Goal: Task Accomplishment & Management: Complete application form

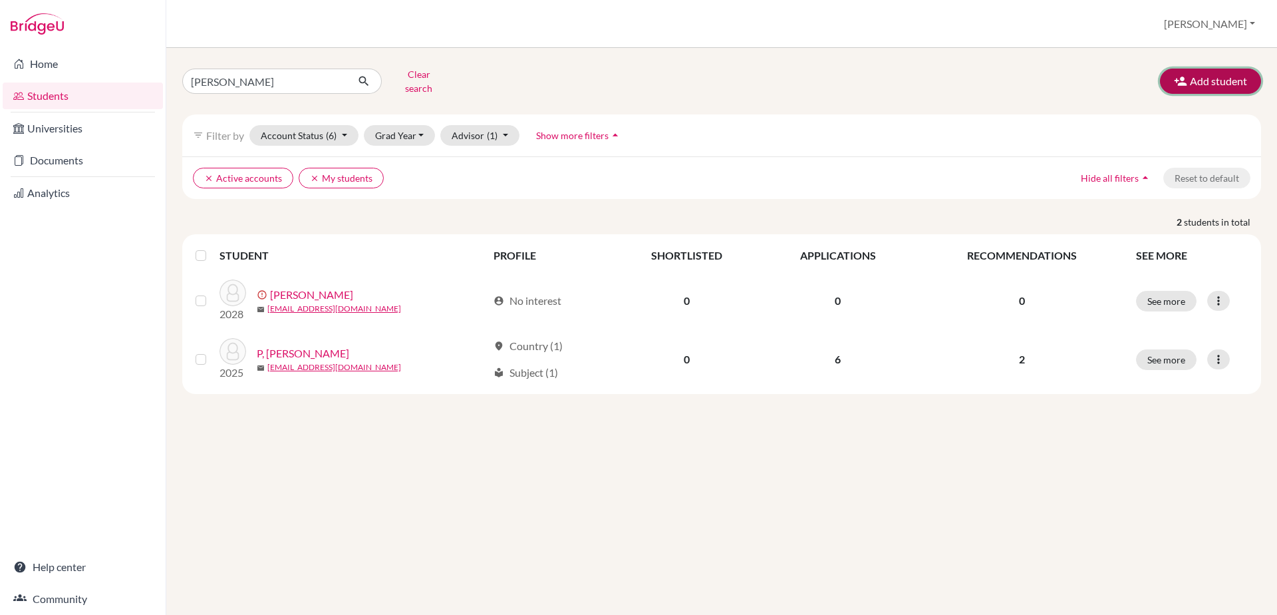
click at [1204, 75] on button "Add student" at bounding box center [1210, 81] width 101 height 25
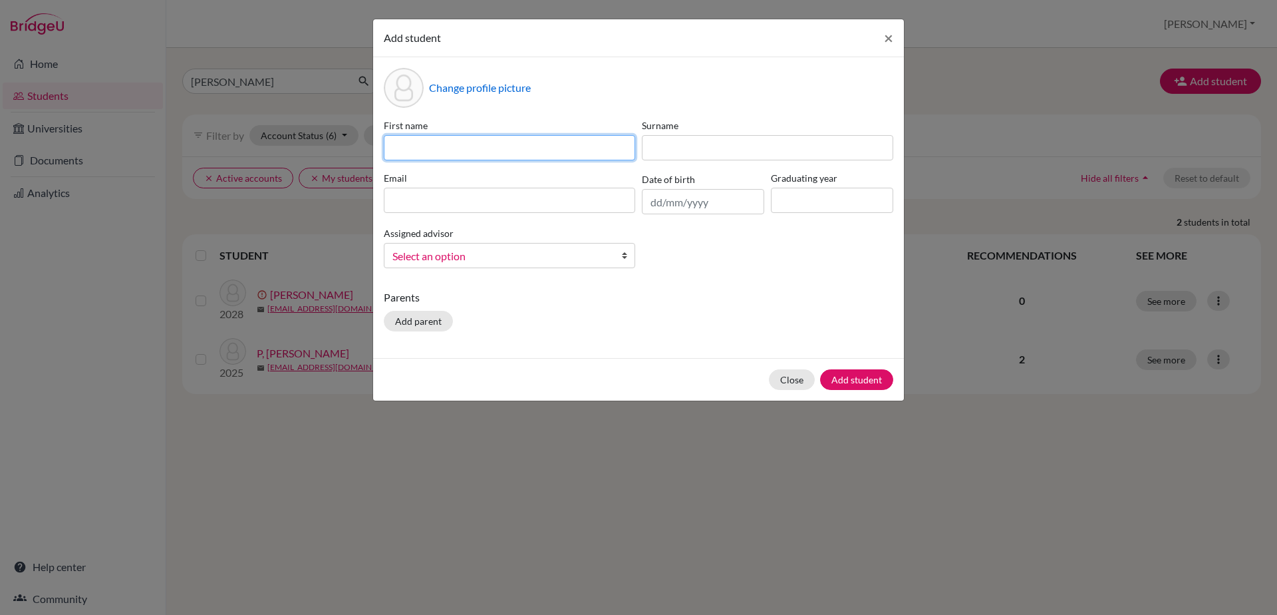
click at [533, 140] on input at bounding box center [509, 147] width 251 height 25
type input "Stina"
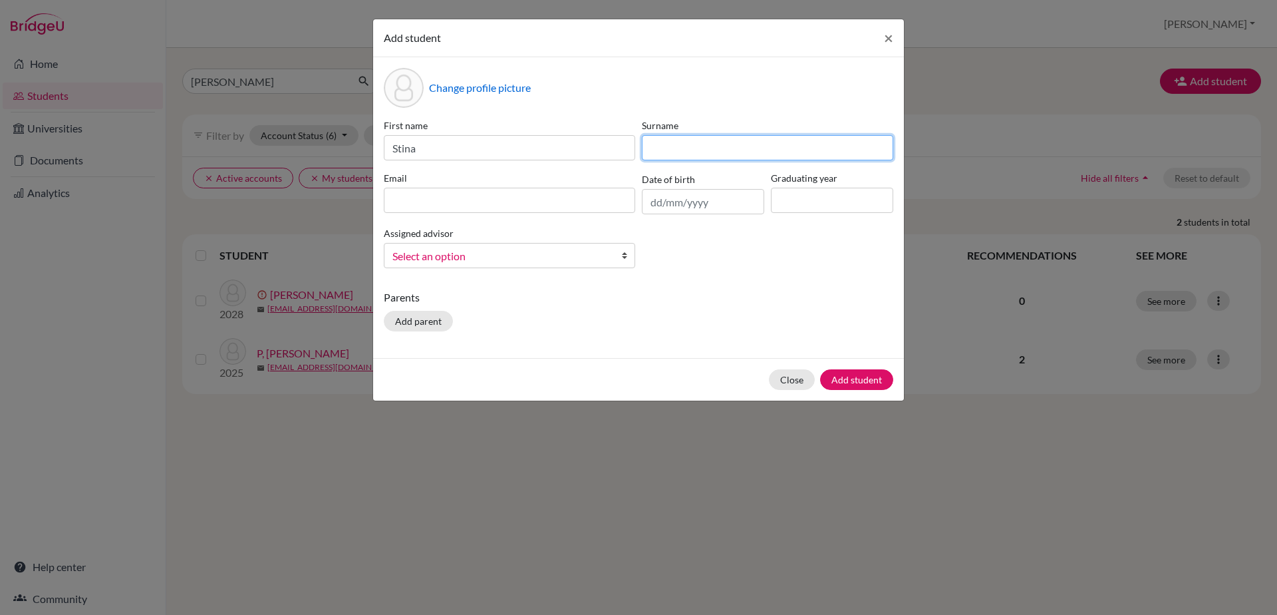
click at [659, 153] on input at bounding box center [767, 147] width 251 height 25
type input "Sherafin"
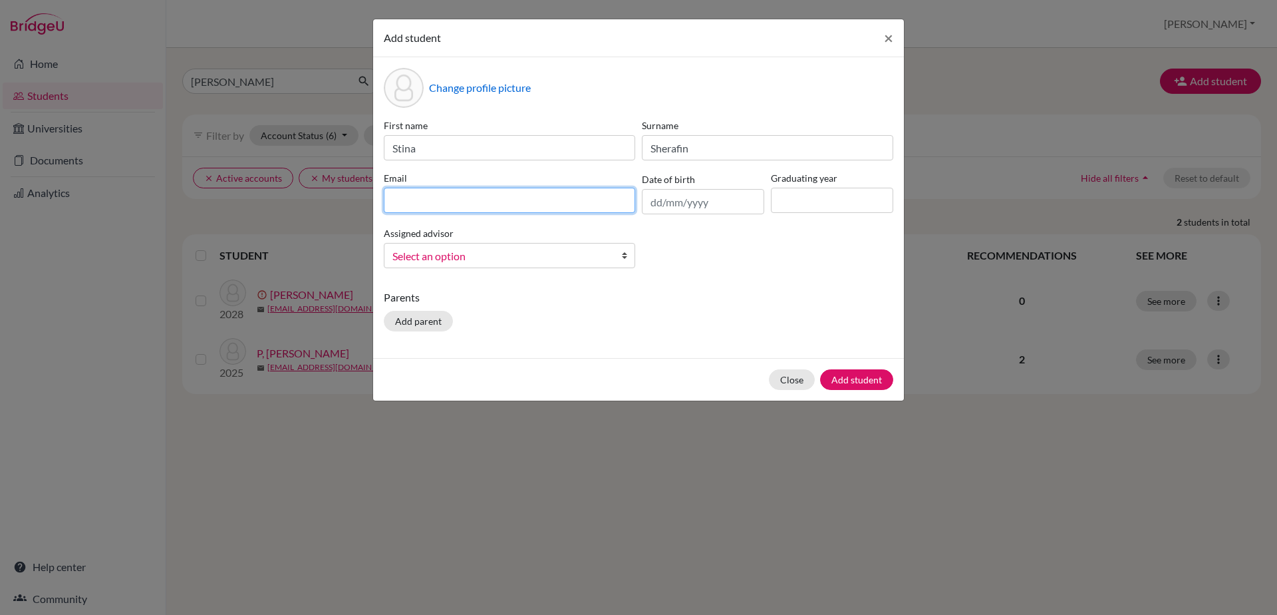
click at [577, 192] on input at bounding box center [509, 200] width 251 height 25
type input "smilin.s@gmail.com"
click at [678, 200] on input "text" at bounding box center [703, 201] width 122 height 25
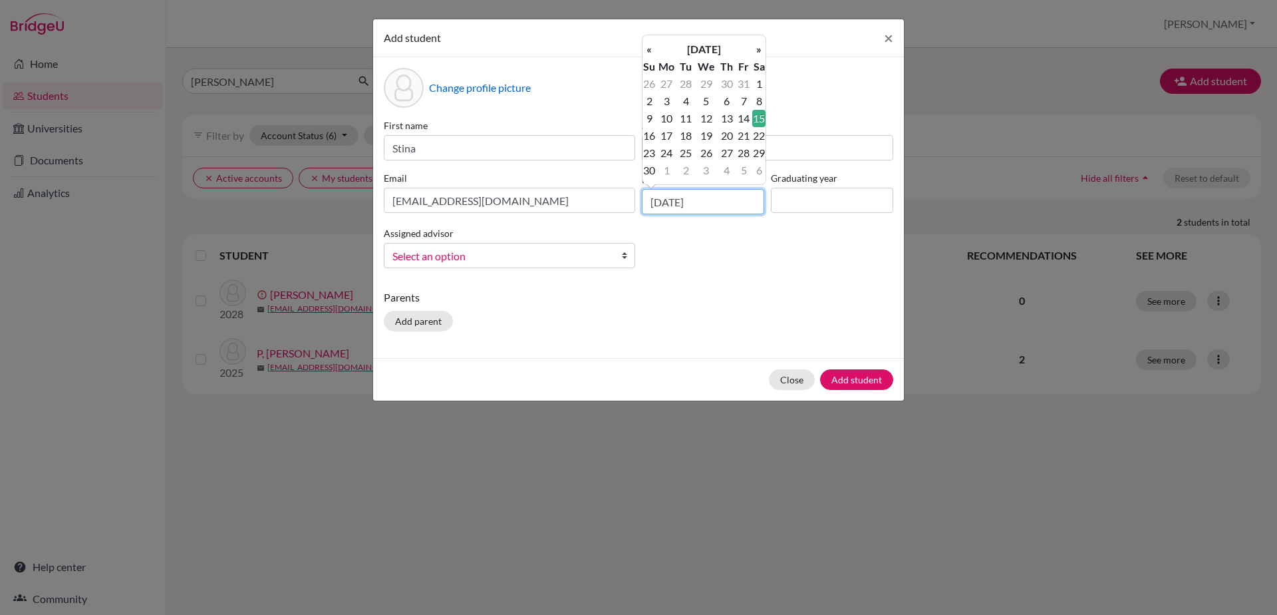
click at [701, 200] on input "15/09/2012" at bounding box center [703, 201] width 122 height 25
type input "15/09/2012"
click at [800, 212] on input at bounding box center [832, 200] width 122 height 25
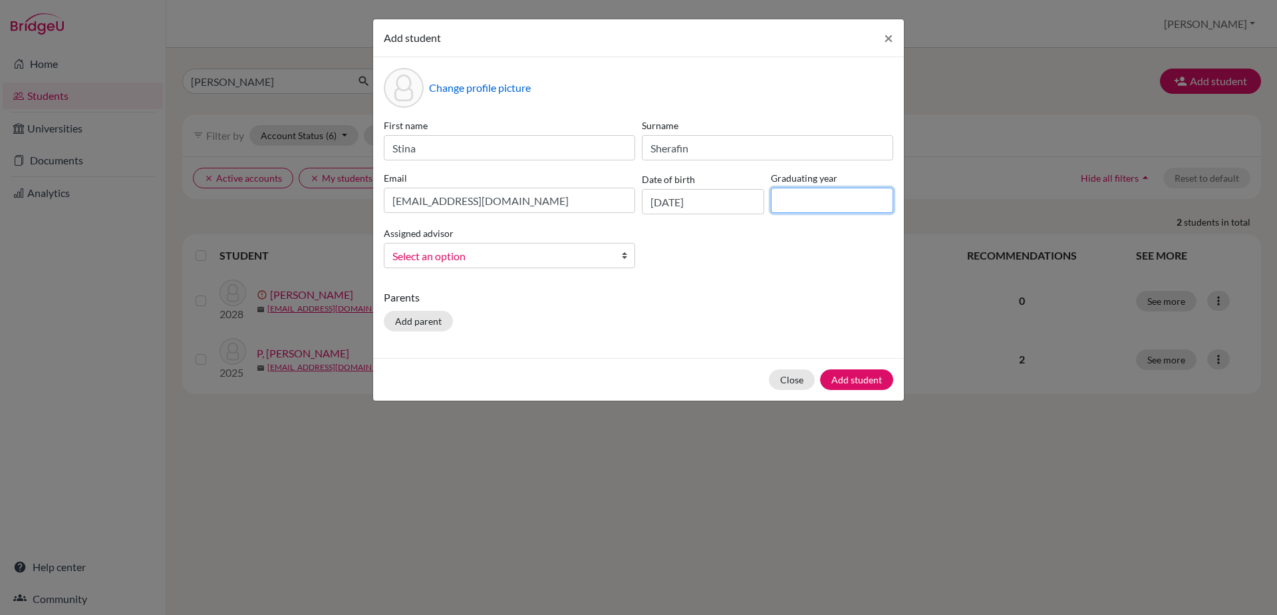
type input "2030"
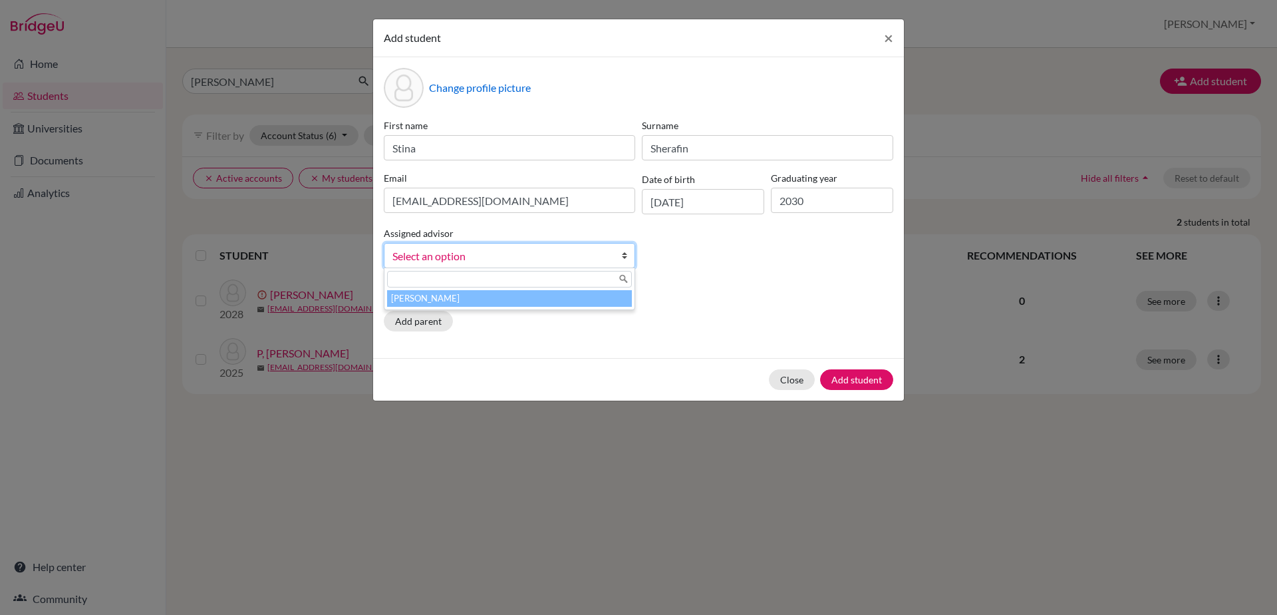
click at [570, 255] on span "Select an option" at bounding box center [501, 255] width 217 height 17
click at [568, 292] on li "[PERSON_NAME]" at bounding box center [509, 298] width 245 height 17
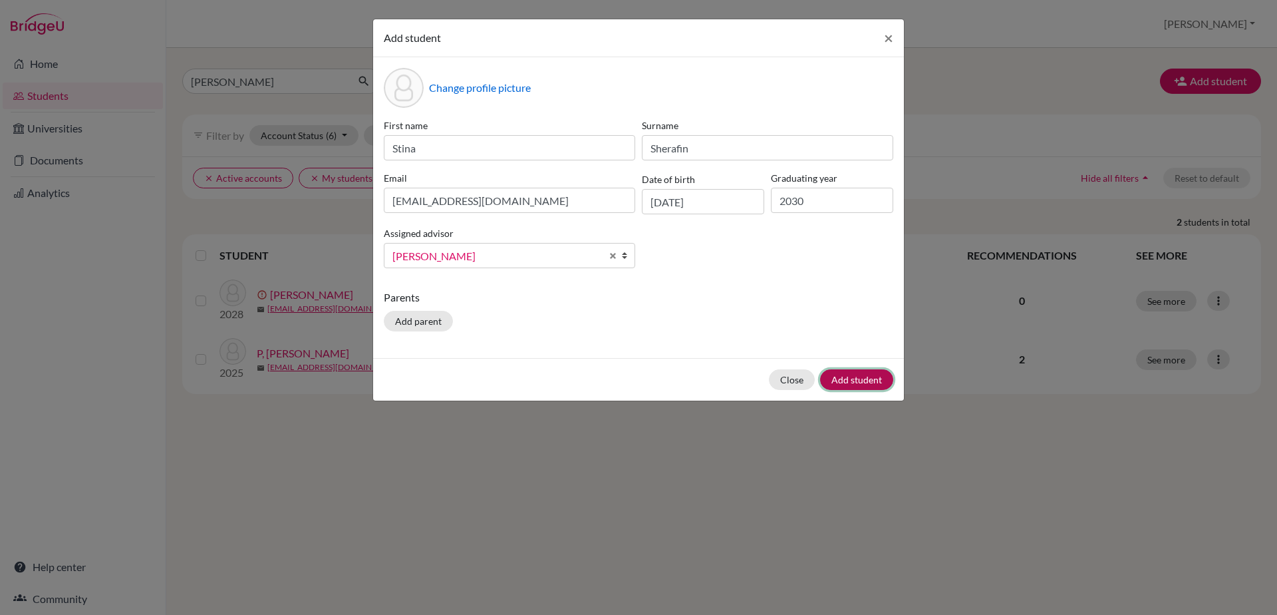
click at [859, 377] on button "Add student" at bounding box center [856, 379] width 73 height 21
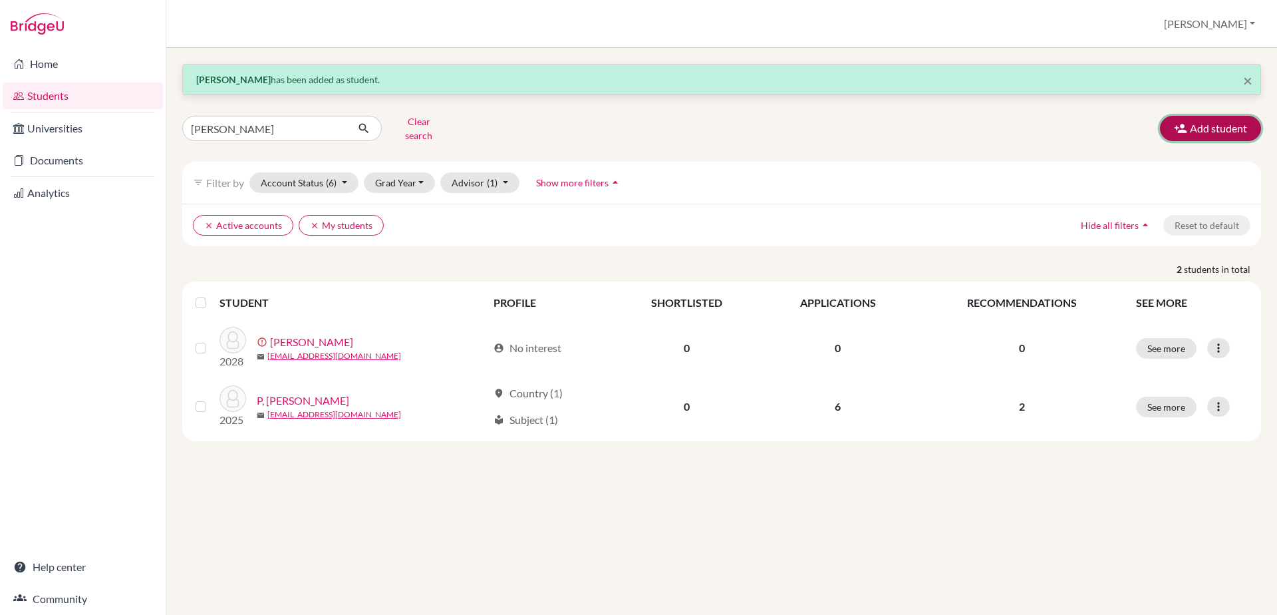
click at [1205, 132] on button "Add student" at bounding box center [1210, 128] width 101 height 25
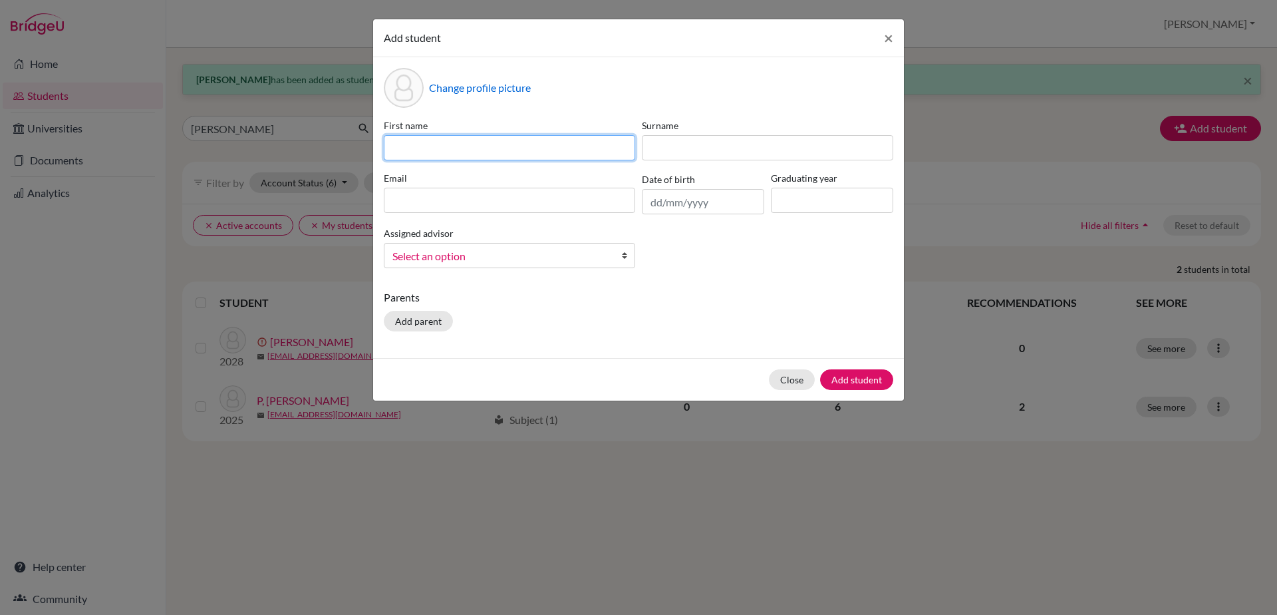
click at [497, 148] on input at bounding box center [509, 147] width 251 height 25
type input "Deepa"
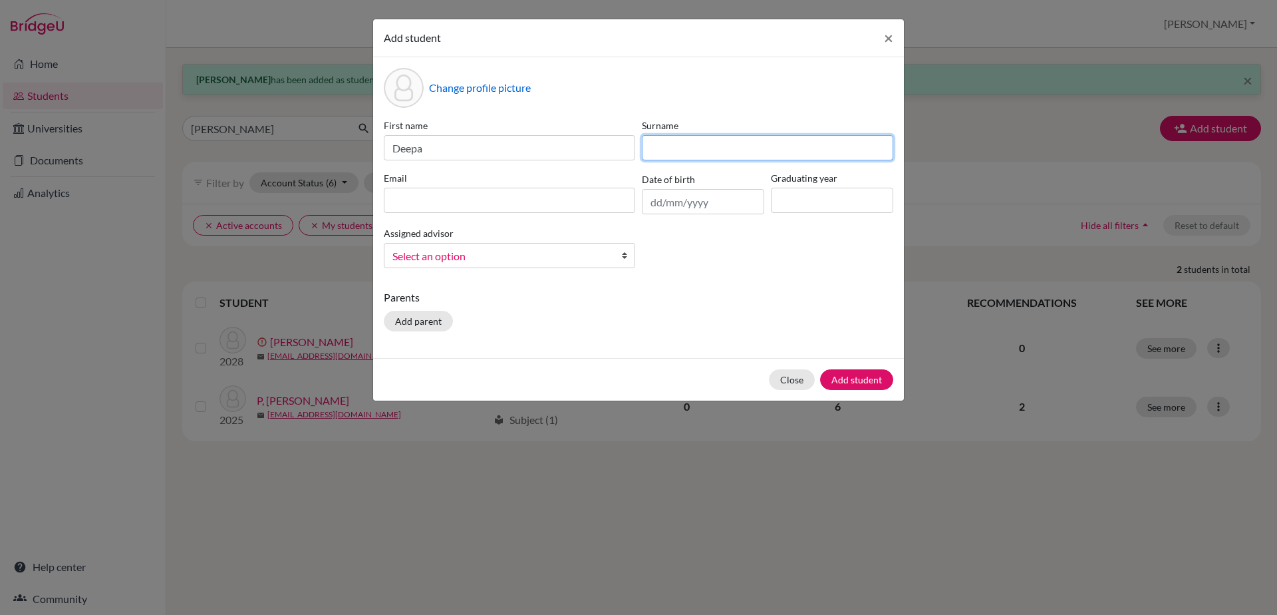
click at [660, 152] on input at bounding box center [767, 147] width 251 height 25
type input "S"
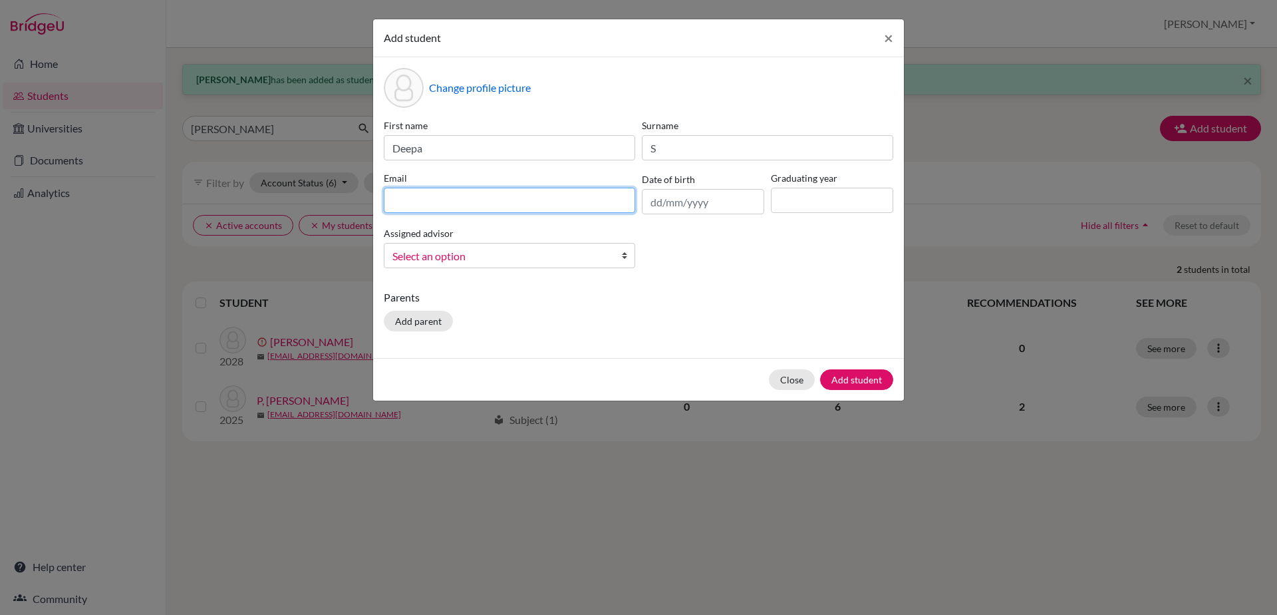
click at [507, 208] on input at bounding box center [509, 200] width 251 height 25
type input "deepamimosa@gmail.com"
click at [669, 201] on input "text" at bounding box center [703, 201] width 122 height 25
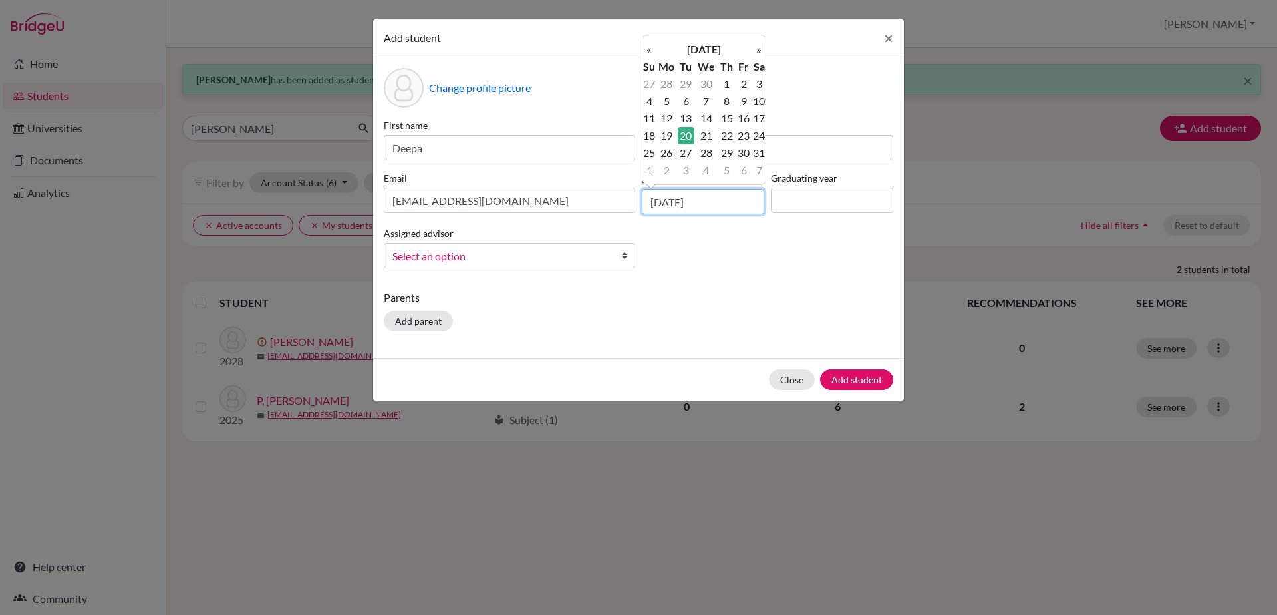
type input "20/07/2010"
click at [769, 197] on div "Graduating year" at bounding box center [832, 192] width 129 height 43
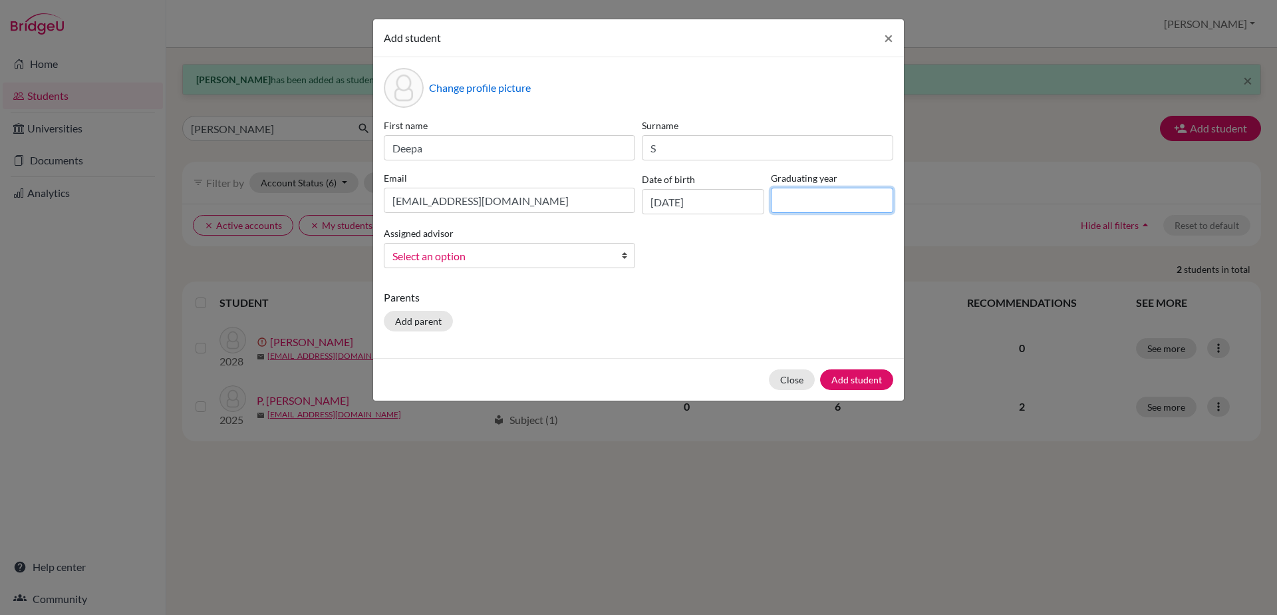
click at [774, 200] on input at bounding box center [832, 200] width 122 height 25
type input "2030"
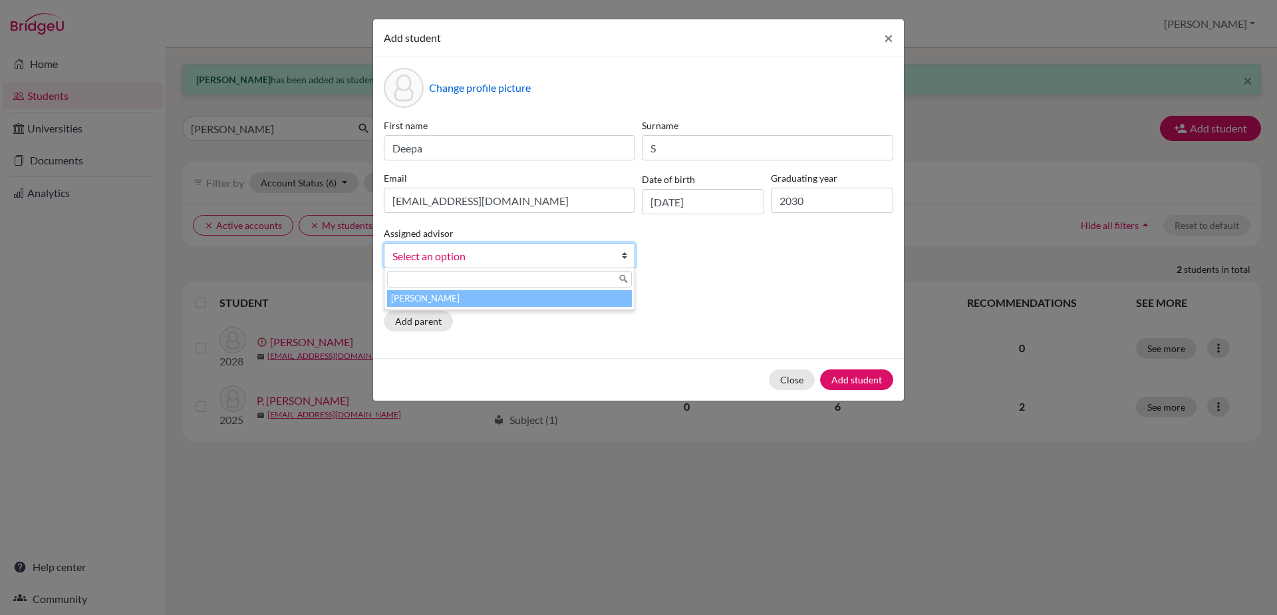
click at [622, 251] on b at bounding box center [627, 255] width 13 height 24
click at [566, 307] on div "[PERSON_NAME]" at bounding box center [509, 288] width 251 height 43
click at [563, 299] on li "[PERSON_NAME]" at bounding box center [509, 298] width 245 height 17
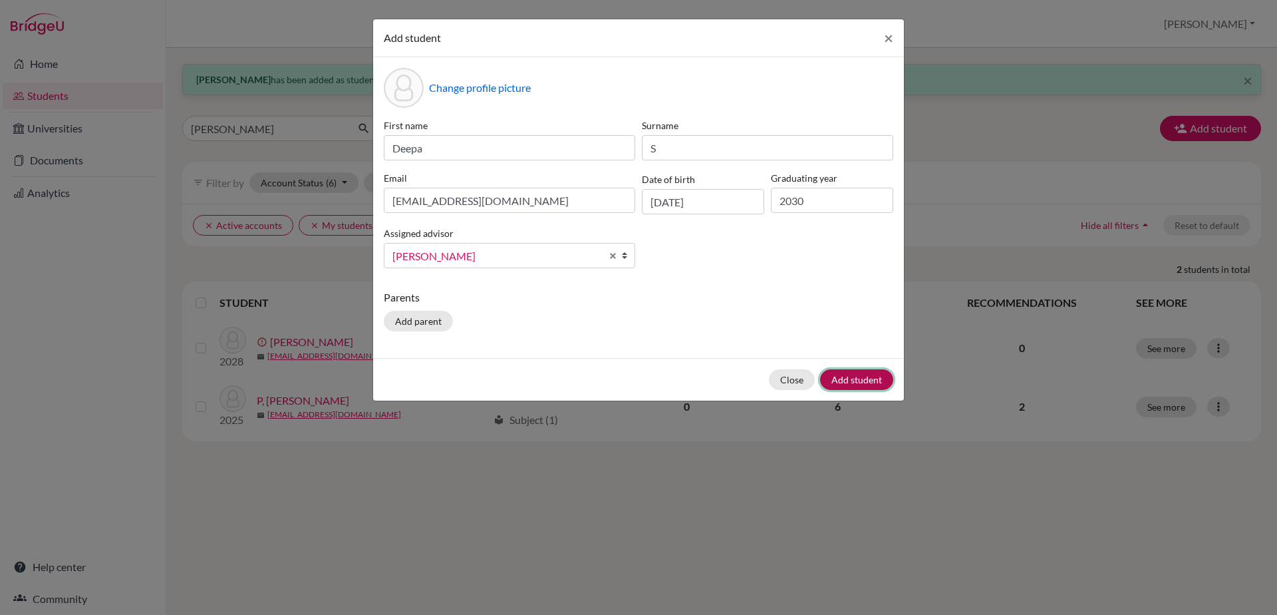
click at [850, 379] on button "Add student" at bounding box center [856, 379] width 73 height 21
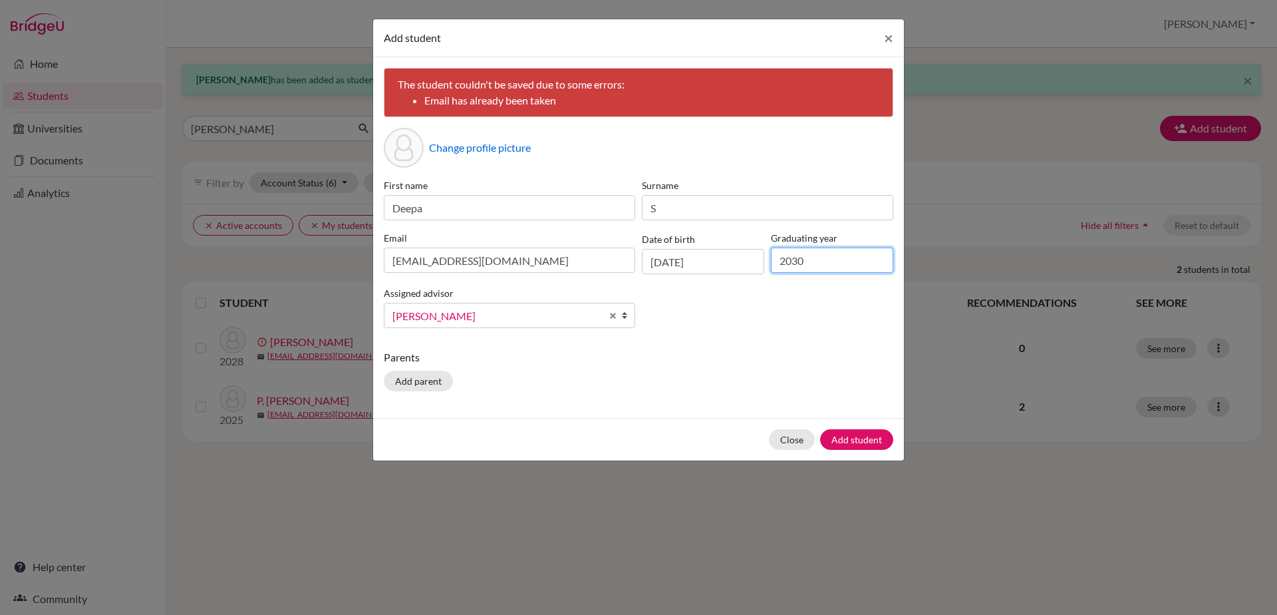
drag, startPoint x: 793, startPoint y: 261, endPoint x: 807, endPoint y: 259, distance: 14.1
click at [807, 259] on input "2030" at bounding box center [832, 259] width 122 height 25
type input "2027"
click at [852, 439] on button "Add student" at bounding box center [856, 439] width 73 height 21
drag, startPoint x: 396, startPoint y: 263, endPoint x: 534, endPoint y: 263, distance: 138.4
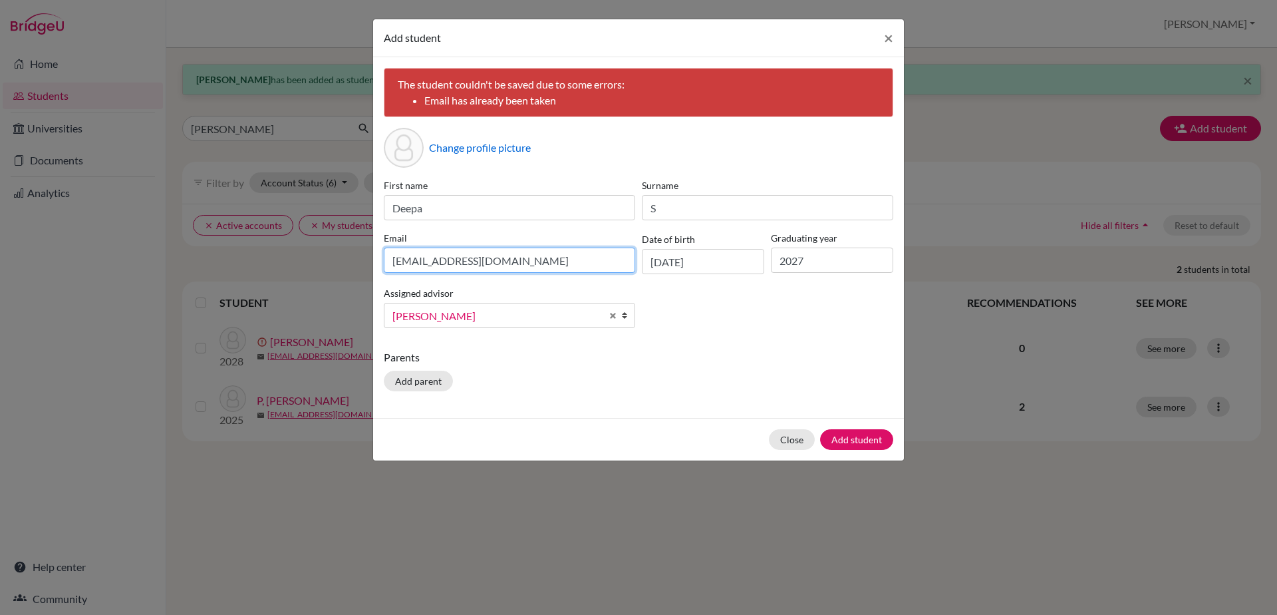
click at [534, 263] on input "deepamimosa@gmail.com" at bounding box center [509, 259] width 251 height 25
type input "d"
type input "mangaleswari.s@rajlakshmi.edu.in"
click at [852, 437] on button "Add student" at bounding box center [856, 439] width 73 height 21
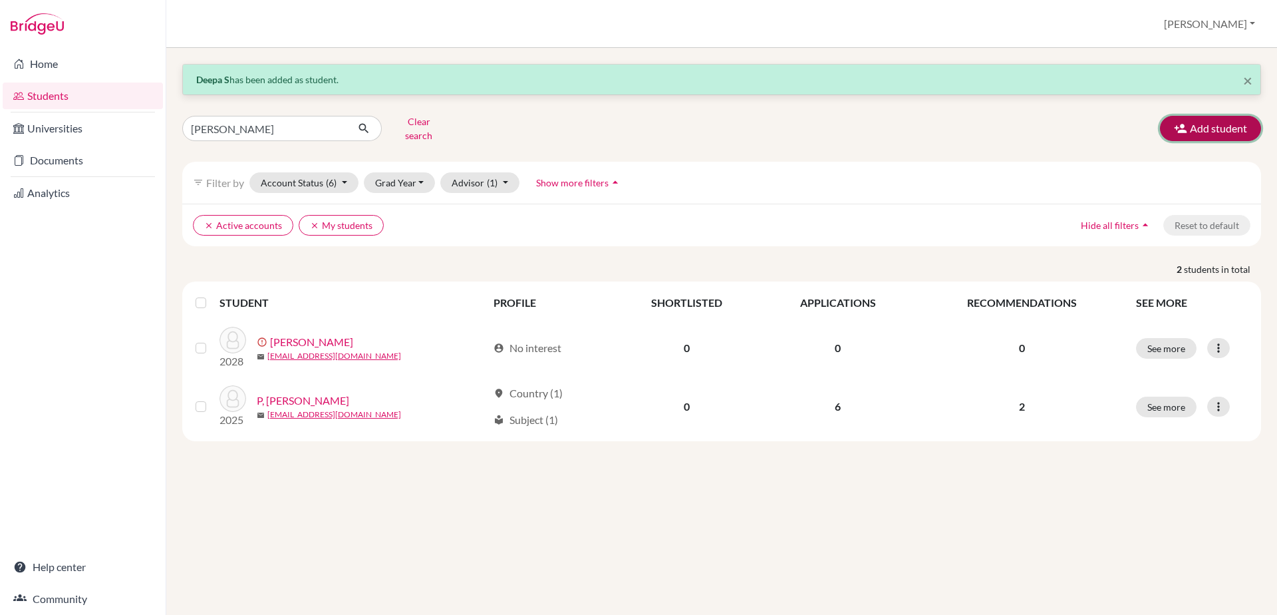
click at [1228, 130] on button "Add student" at bounding box center [1210, 128] width 101 height 25
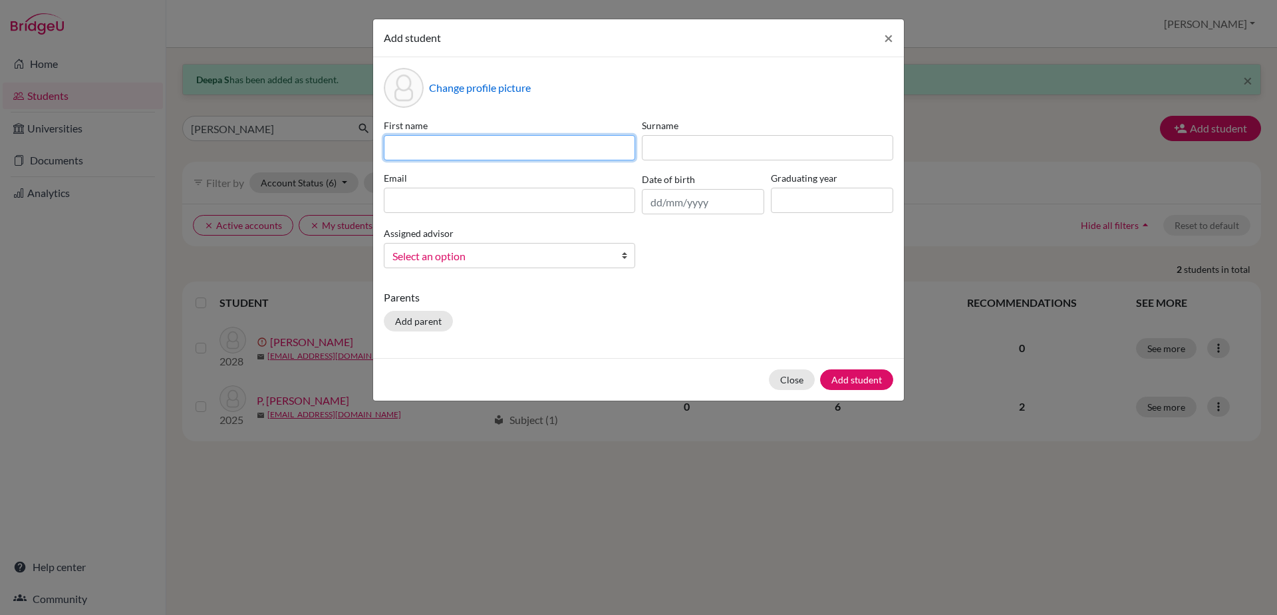
click at [421, 154] on input at bounding box center [509, 147] width 251 height 25
type input "Caleb"
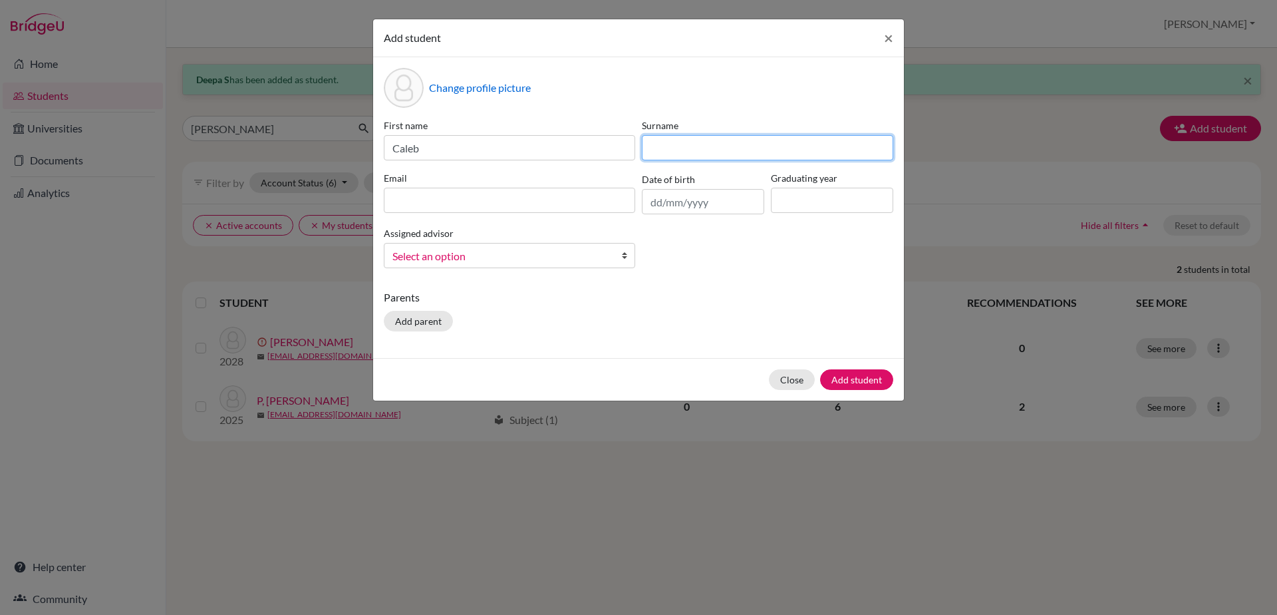
click at [683, 149] on input at bounding box center [767, 147] width 251 height 25
type input "Noah"
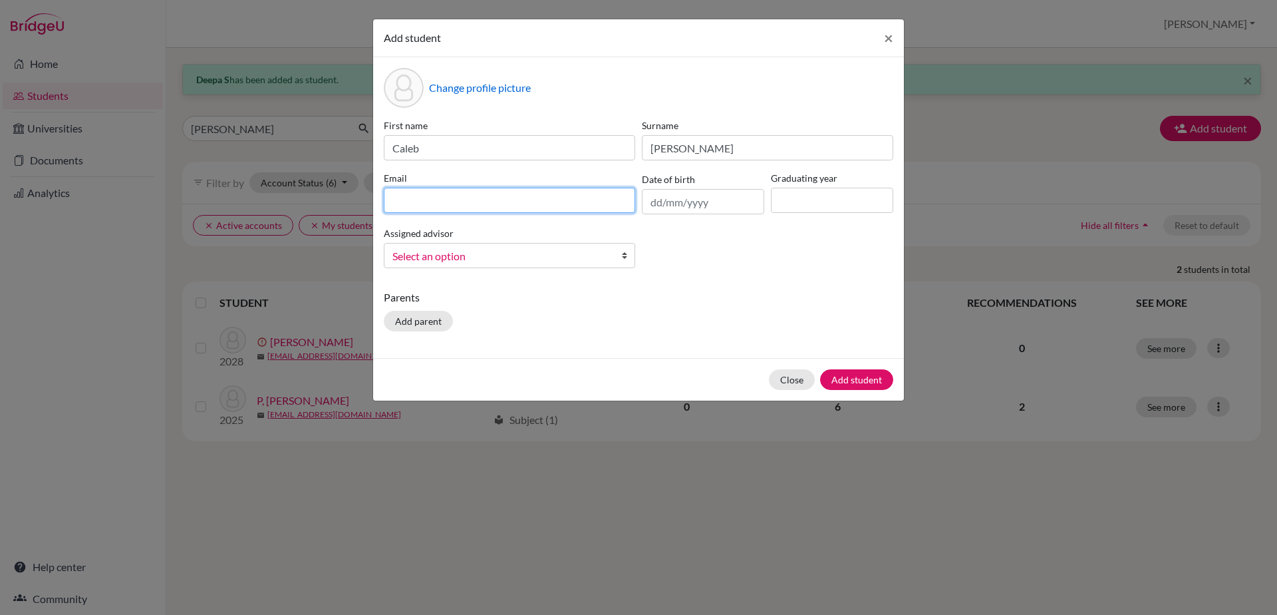
click at [482, 204] on input at bounding box center [509, 200] width 251 height 25
type input "noahpcaleb@gmail.com"
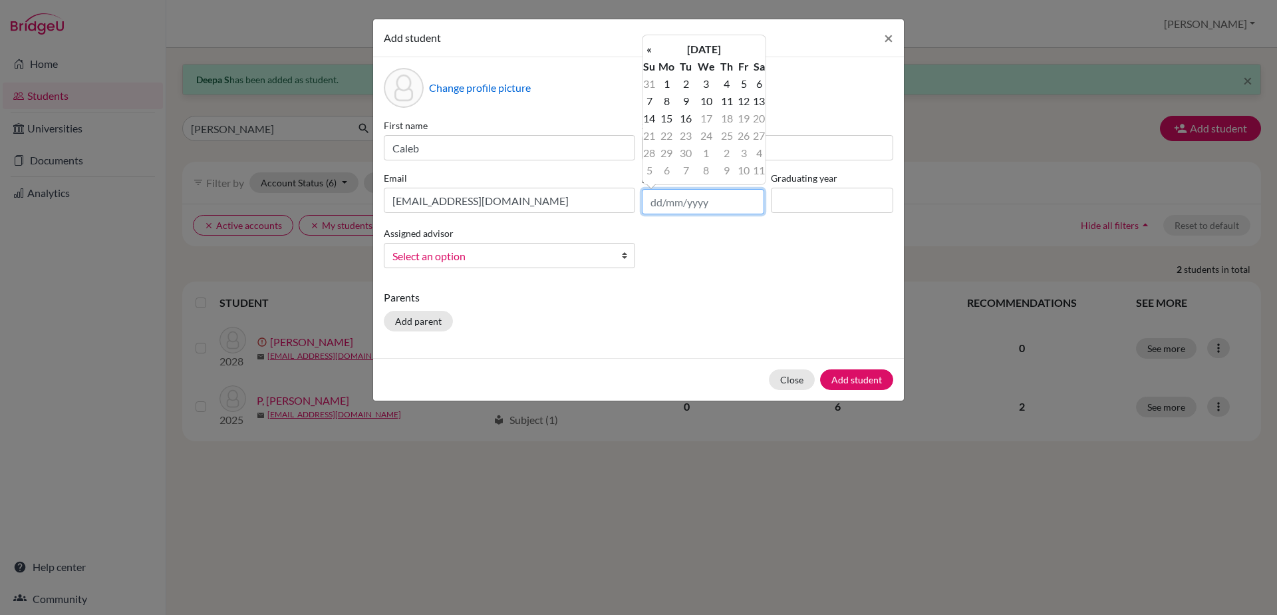
click at [664, 206] on input "text" at bounding box center [703, 201] width 122 height 25
type input "23/11/2009"
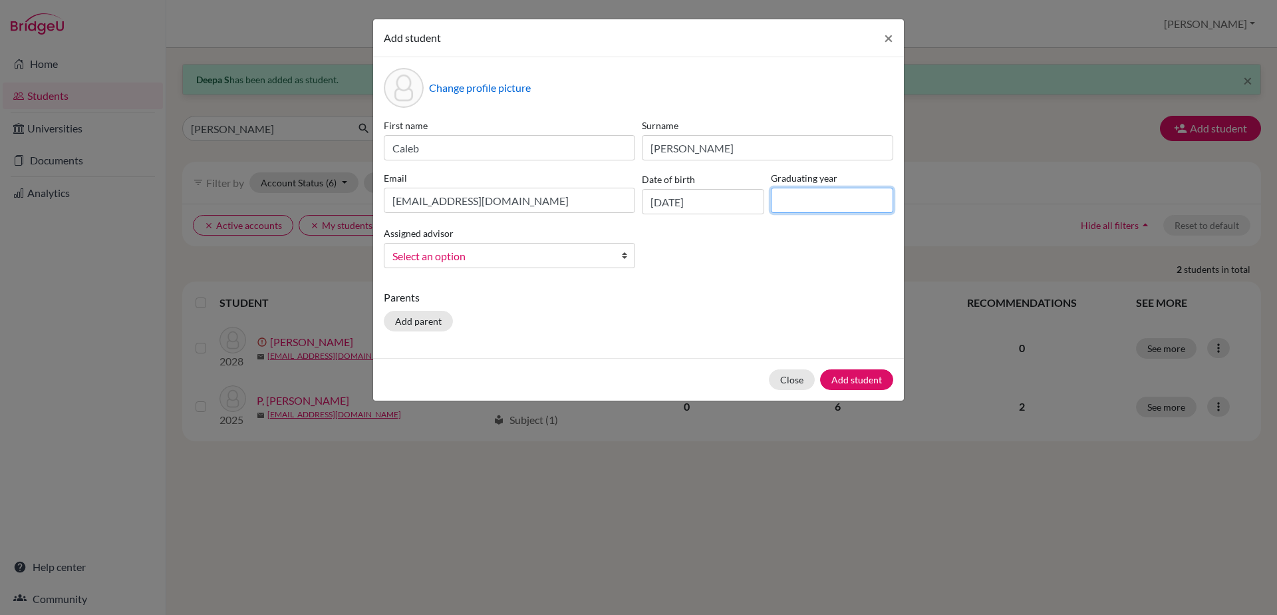
click at [813, 206] on input at bounding box center [832, 200] width 122 height 25
type input "2027"
click at [622, 254] on b at bounding box center [627, 255] width 13 height 24
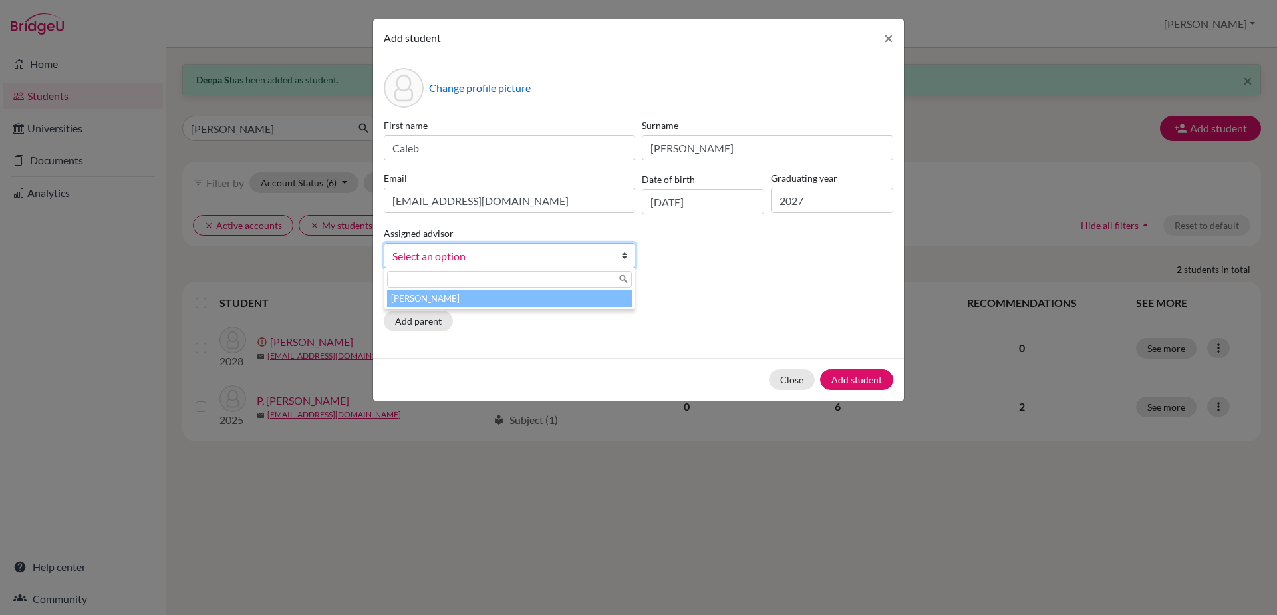
click at [601, 296] on li "[PERSON_NAME]" at bounding box center [509, 298] width 245 height 17
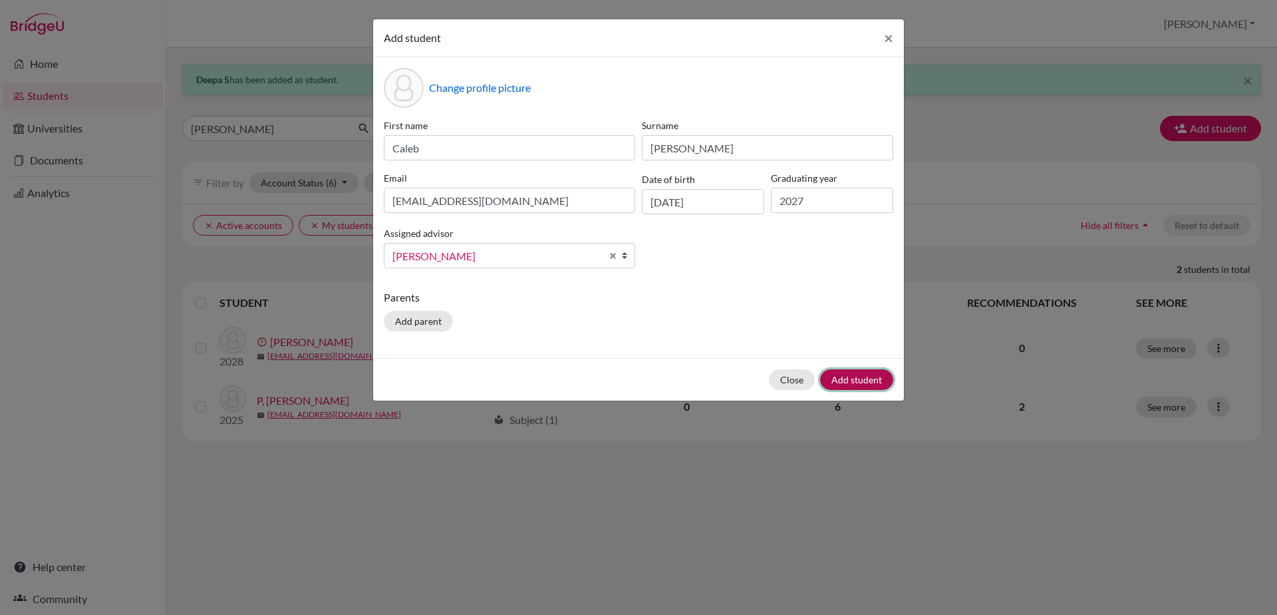
click at [859, 386] on button "Add student" at bounding box center [856, 379] width 73 height 21
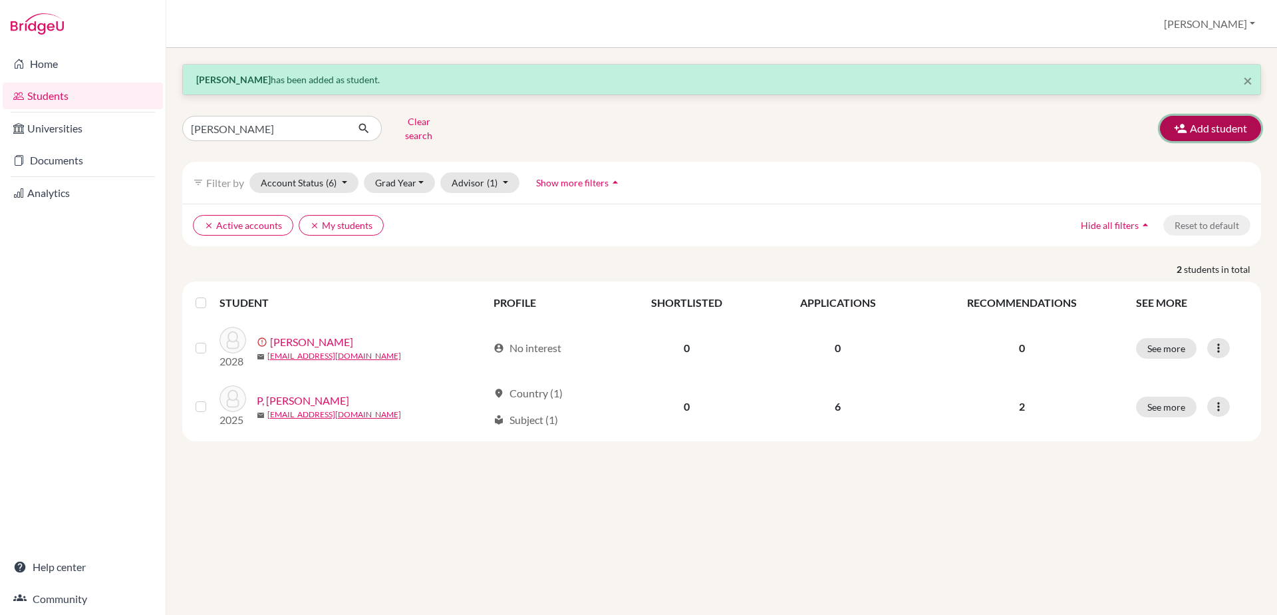
click at [1222, 118] on button "Add student" at bounding box center [1210, 128] width 101 height 25
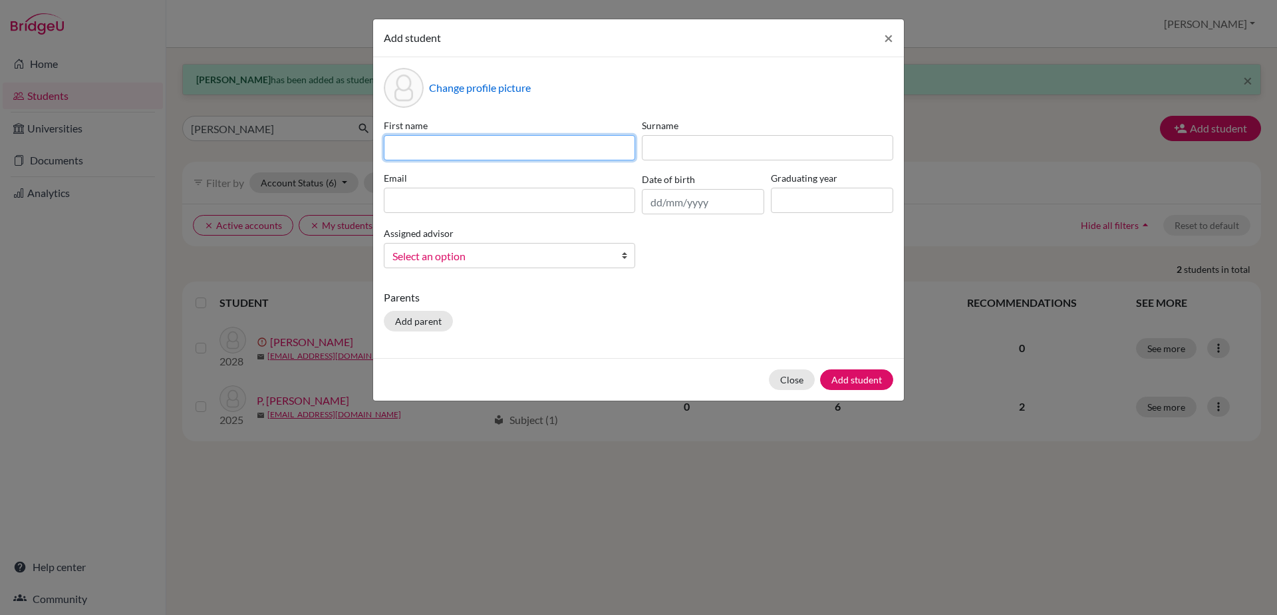
click at [402, 142] on input at bounding box center [509, 147] width 251 height 25
type input "Vidisha"
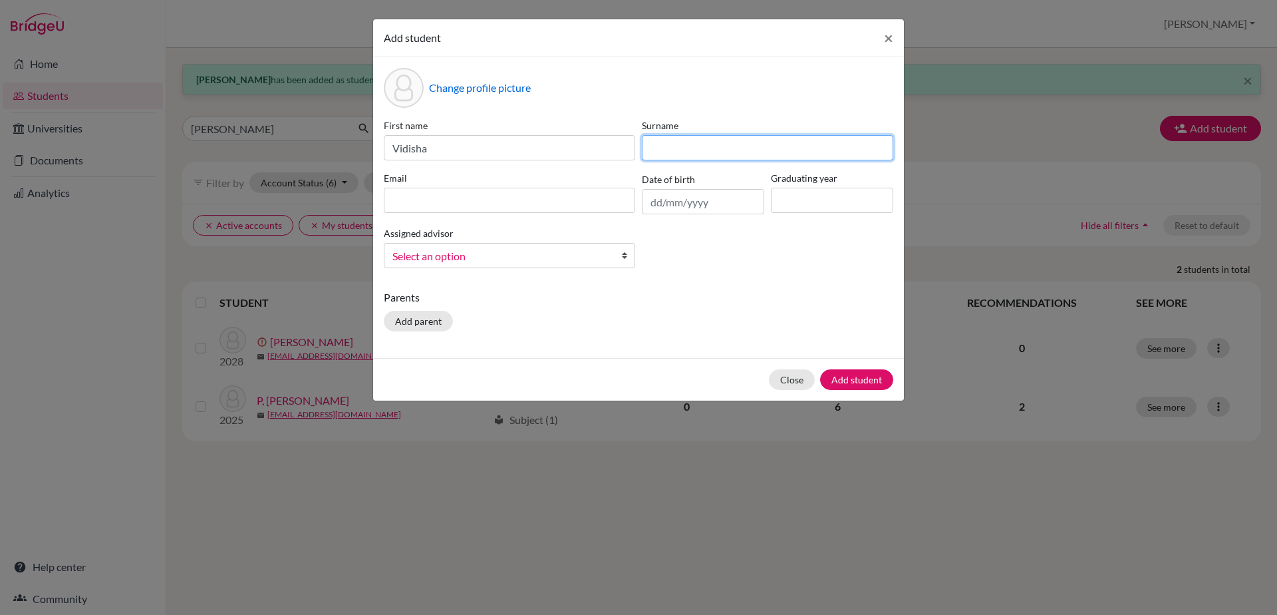
click at [667, 154] on input at bounding box center [767, 147] width 251 height 25
type input "Leeladharr"
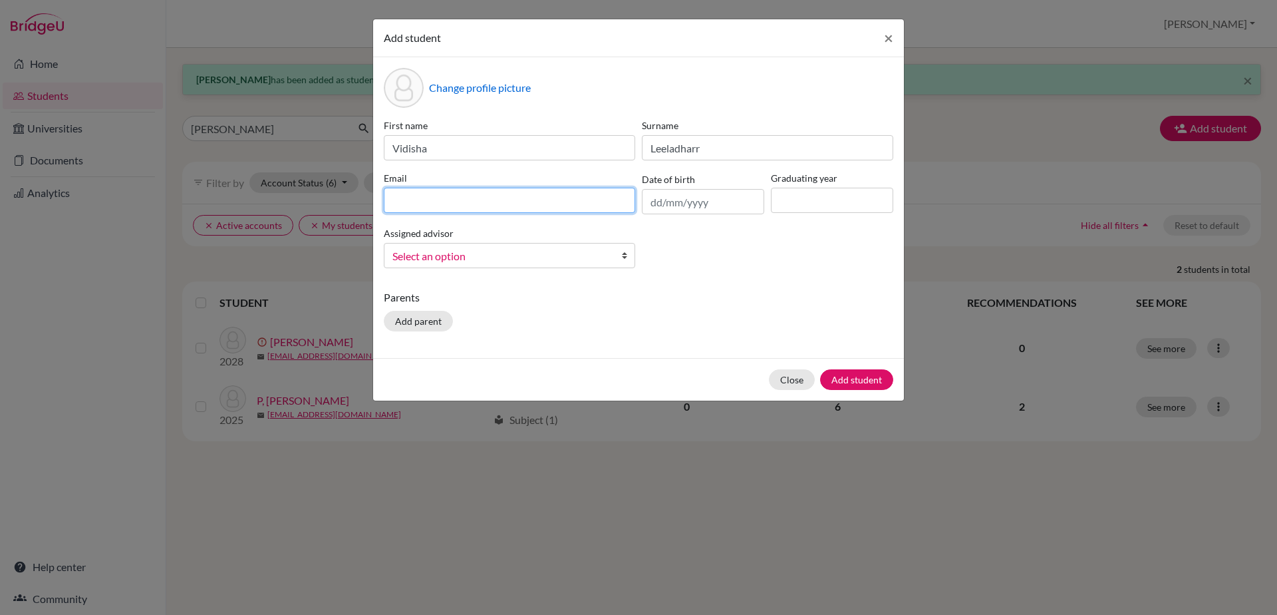
click at [550, 195] on input at bounding box center [509, 200] width 251 height 25
type input "[EMAIL_ADDRESS][DOMAIN_NAME]"
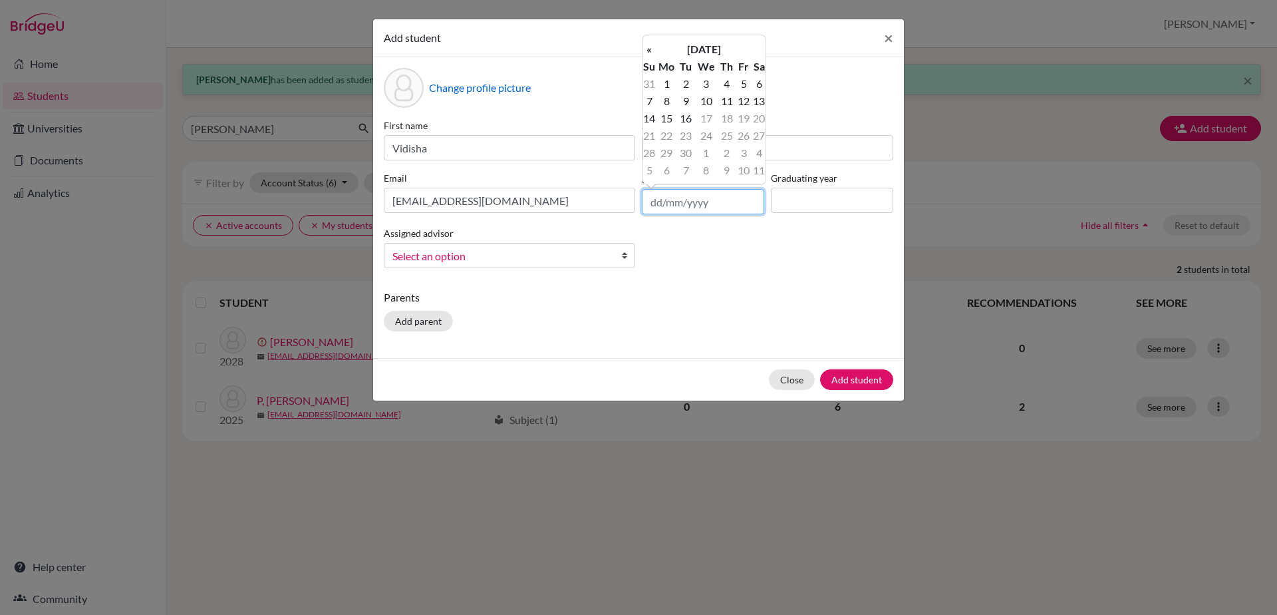
click at [647, 203] on input "text" at bounding box center [703, 201] width 122 height 25
type input "[DATE]"
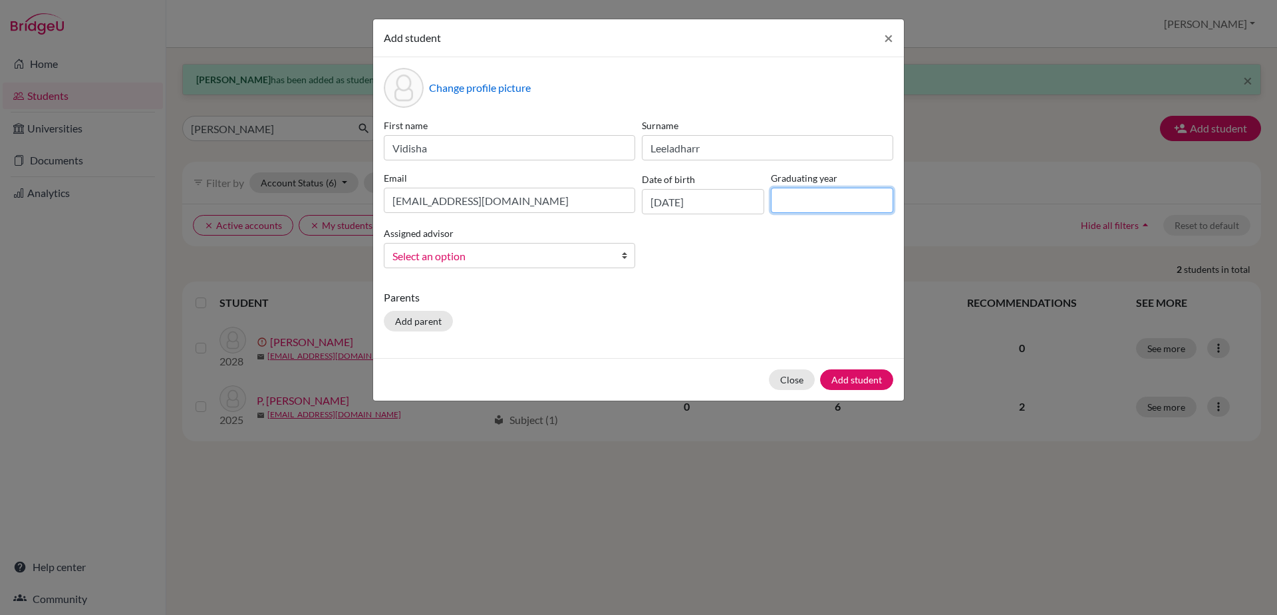
click at [776, 198] on input at bounding box center [832, 200] width 122 height 25
type input "2027"
click at [620, 257] on link "Select an option" at bounding box center [509, 255] width 251 height 25
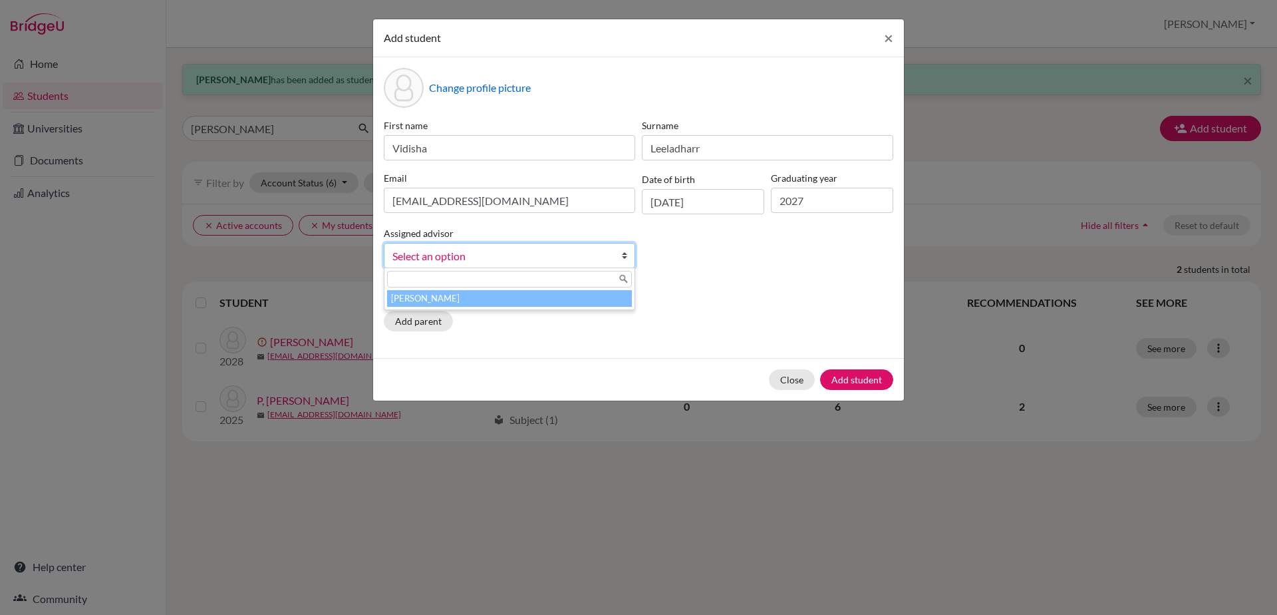
click at [601, 302] on li "[PERSON_NAME]" at bounding box center [509, 298] width 245 height 17
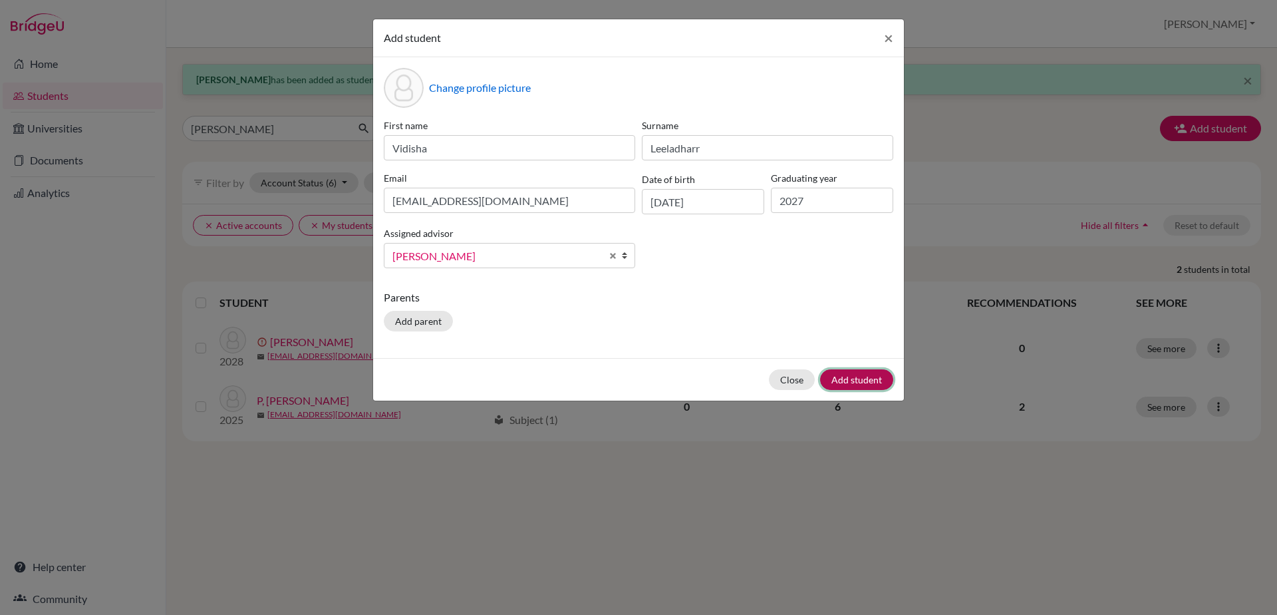
click at [850, 378] on button "Add student" at bounding box center [856, 379] width 73 height 21
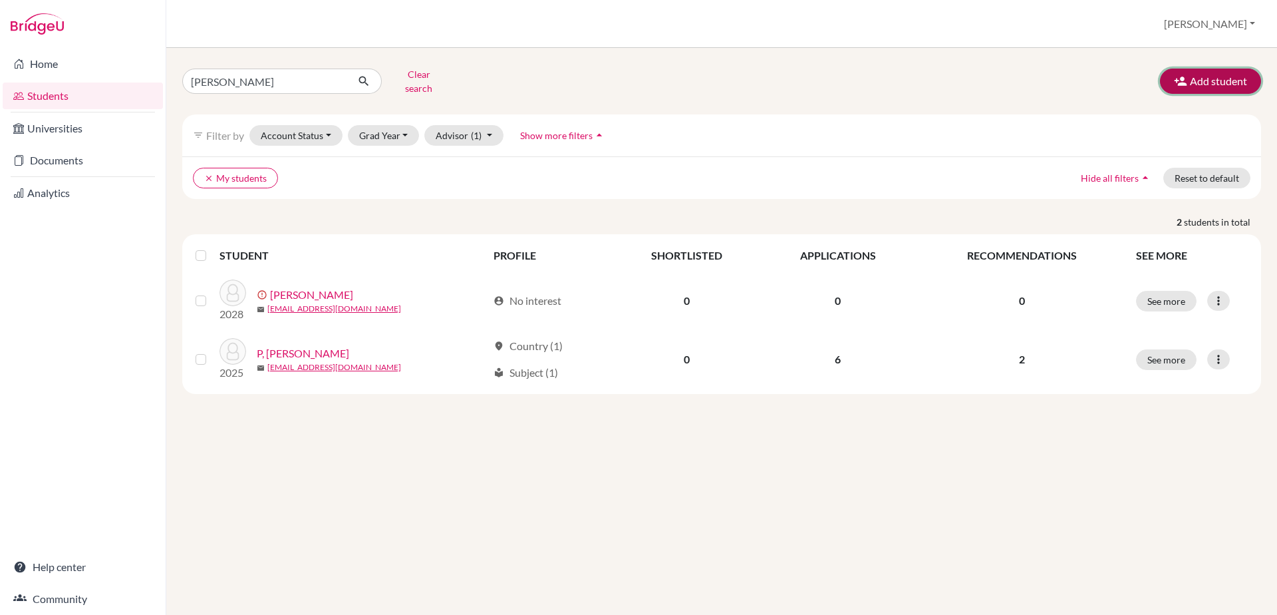
click at [1219, 75] on button "Add student" at bounding box center [1210, 81] width 101 height 25
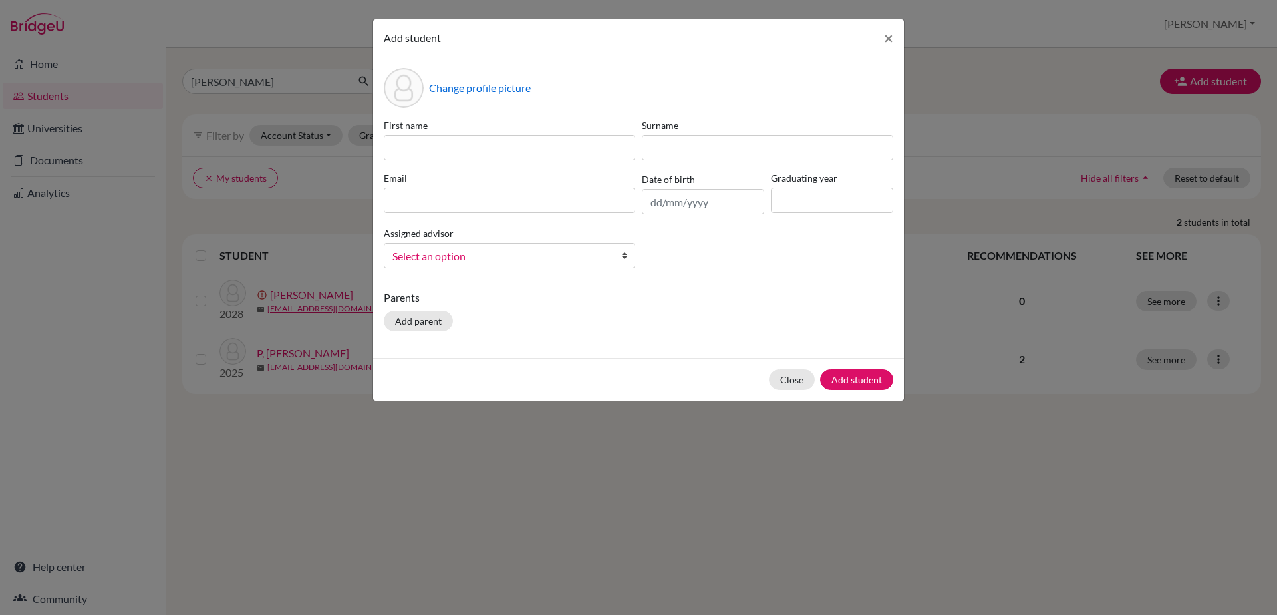
click at [524, 129] on label "First name" at bounding box center [509, 125] width 251 height 14
click at [517, 141] on input at bounding box center [509, 147] width 251 height 25
type input "Vidisha"
click at [714, 152] on input at bounding box center [767, 147] width 251 height 25
click at [669, 152] on input "[PERSON_NAME];adharr" at bounding box center [767, 147] width 251 height 25
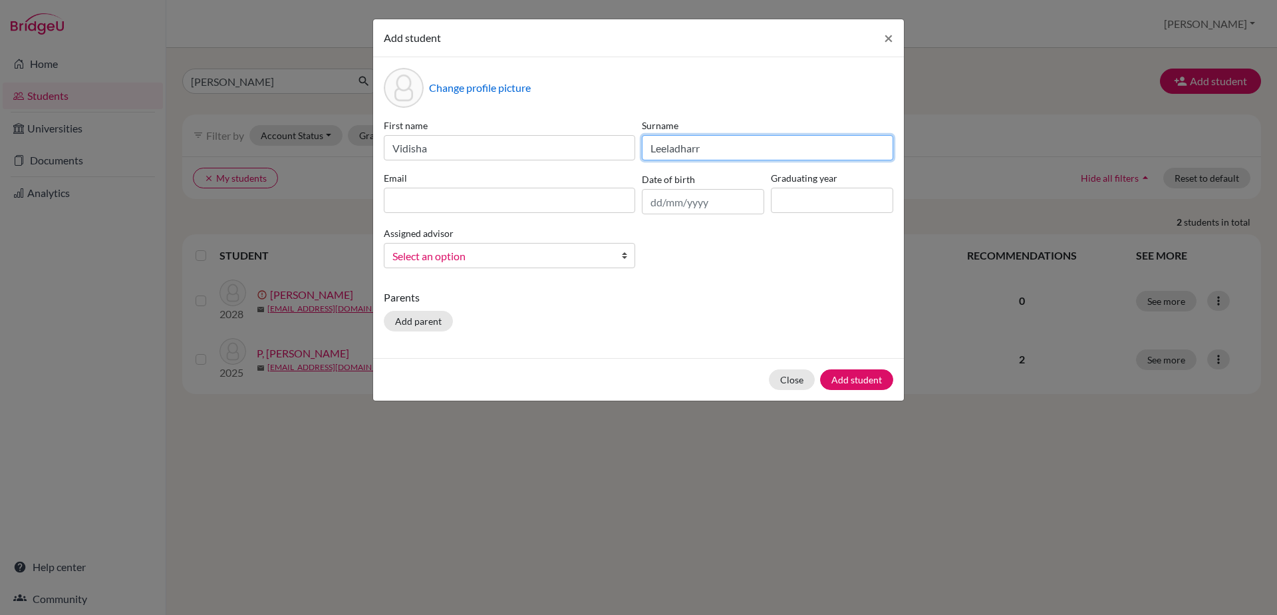
type input "Leeladharr"
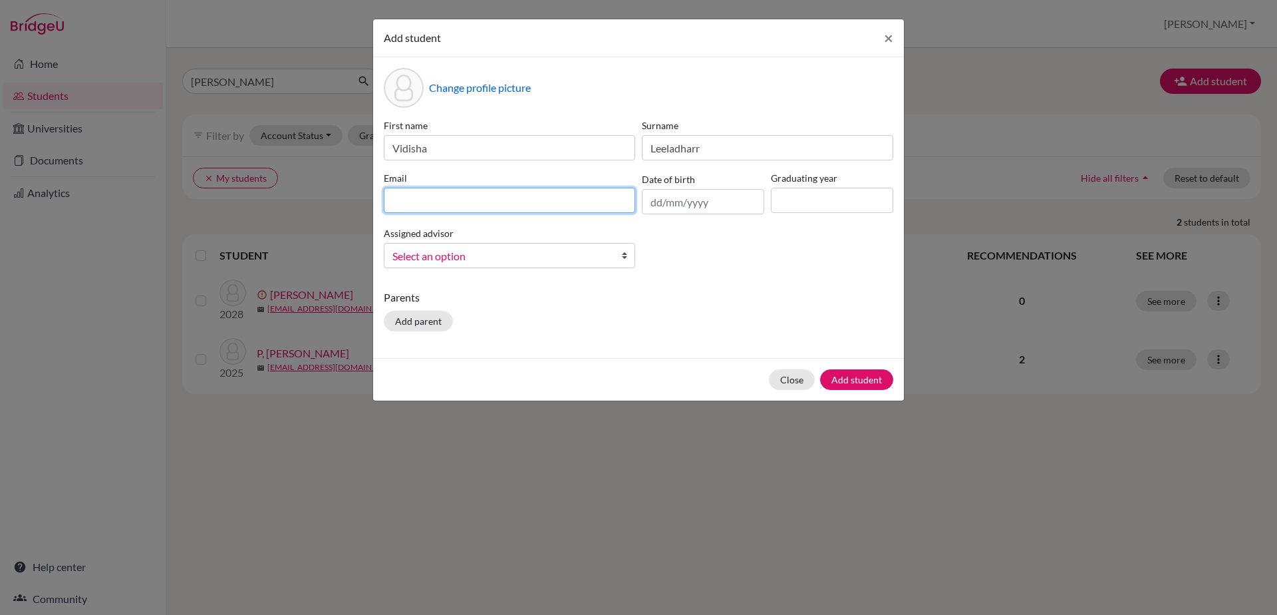
click at [500, 197] on input at bounding box center [509, 200] width 251 height 25
drag, startPoint x: 466, startPoint y: 201, endPoint x: 474, endPoint y: 200, distance: 8.0
click at [474, 200] on input "[EMAIL_ADDRESS][DOMAIN_NAME]" at bounding box center [509, 200] width 251 height 25
type input "[EMAIL_ADDRESS][DOMAIN_NAME]"
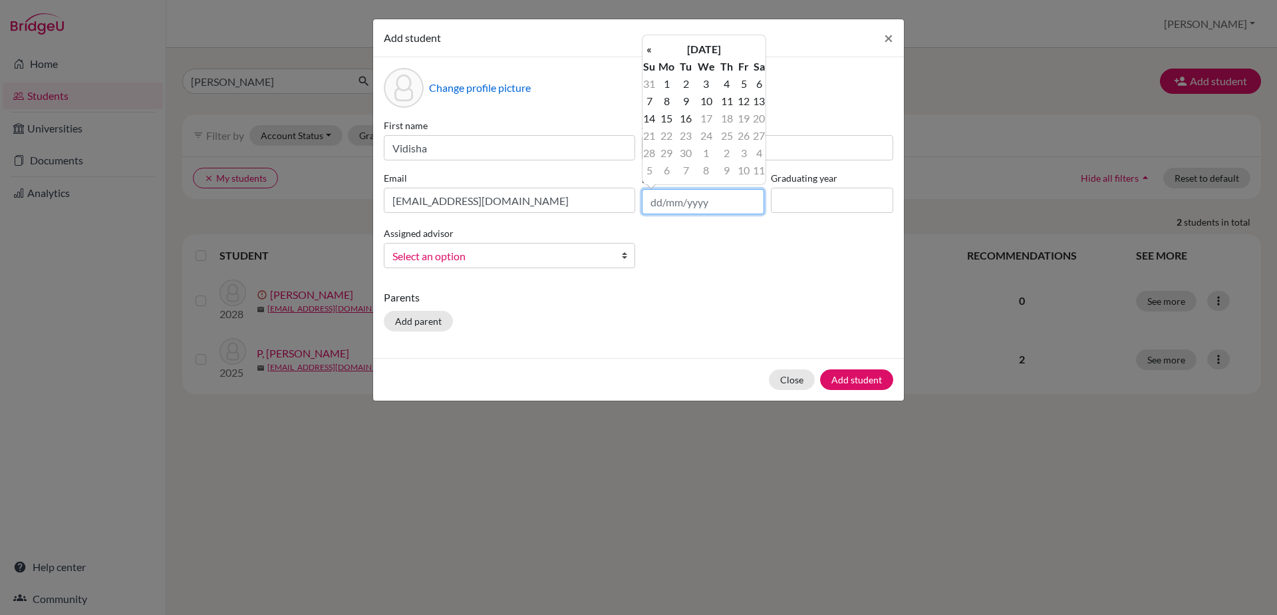
click at [647, 206] on input "text" at bounding box center [703, 201] width 122 height 25
type input "[DATE]"
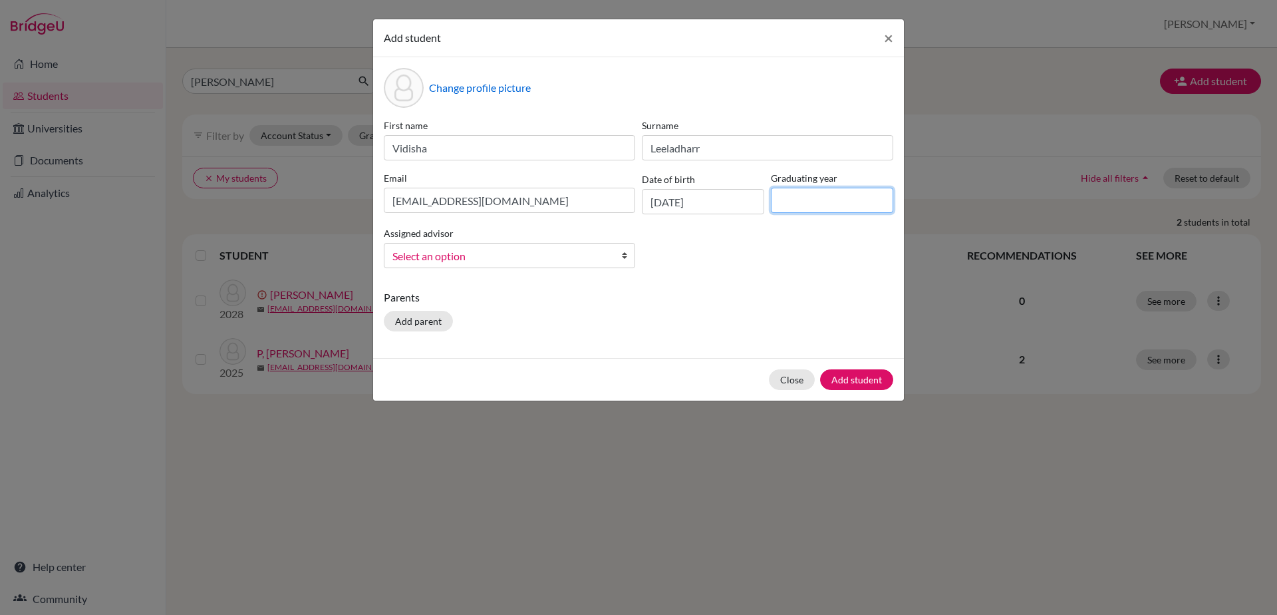
click at [840, 197] on input at bounding box center [832, 200] width 122 height 25
type input "2027"
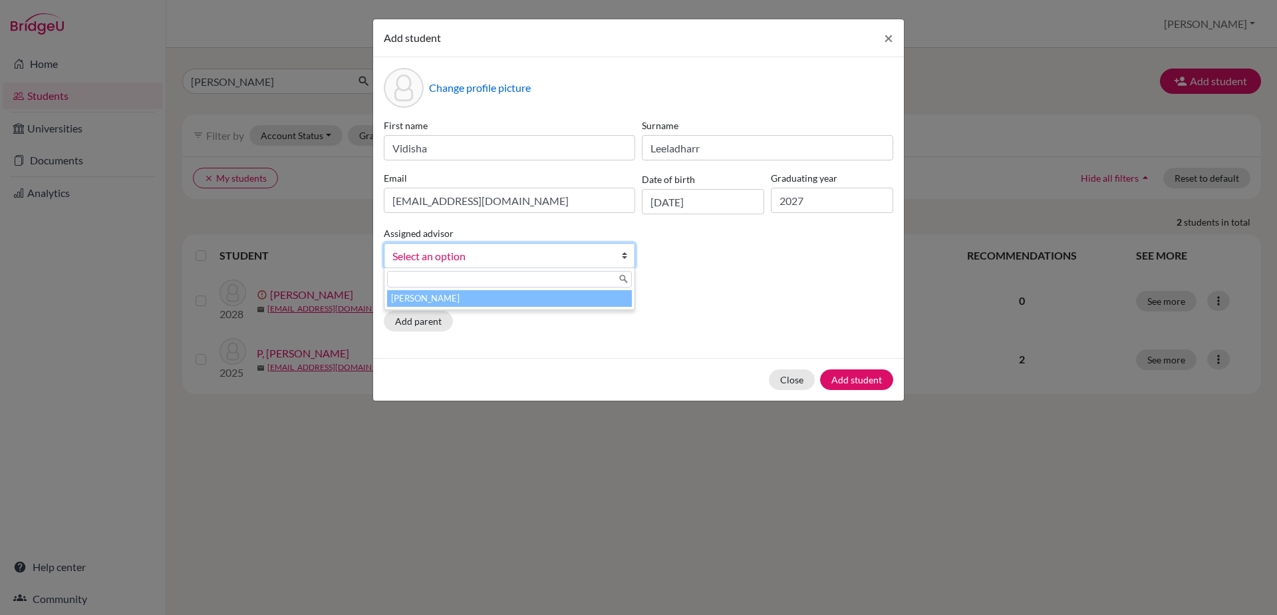
click at [627, 255] on b at bounding box center [627, 255] width 13 height 24
click at [598, 301] on li "[PERSON_NAME]" at bounding box center [509, 298] width 245 height 17
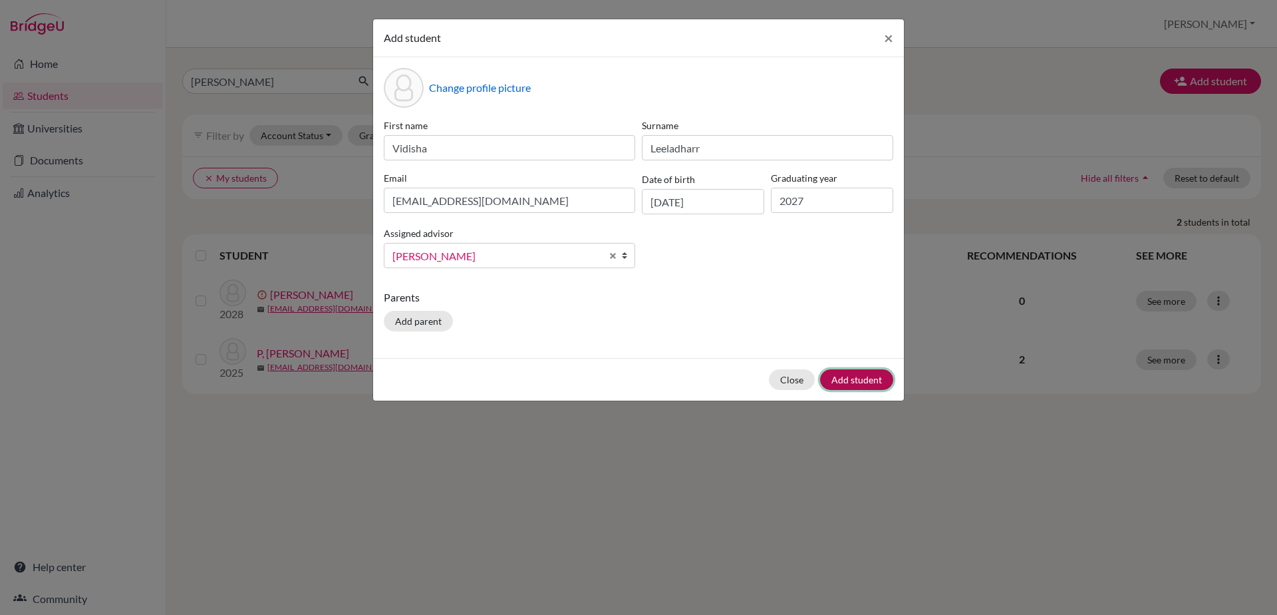
click at [854, 378] on button "Add student" at bounding box center [856, 379] width 73 height 21
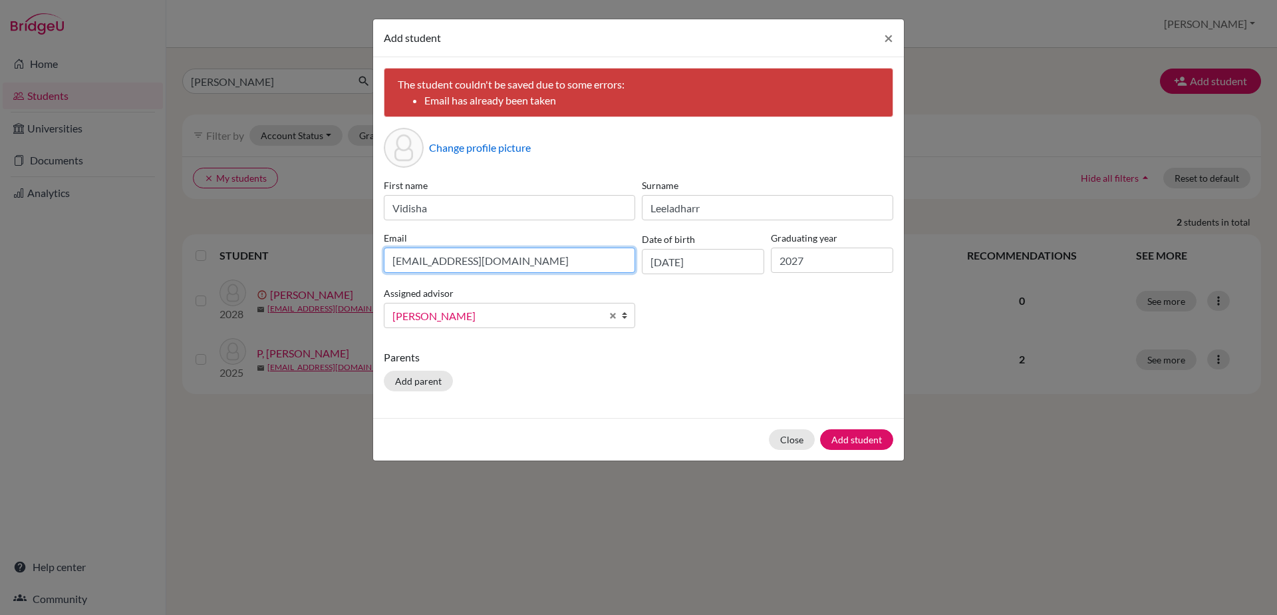
click at [428, 261] on input "[EMAIL_ADDRESS][DOMAIN_NAME]" at bounding box center [509, 259] width 251 height 25
click at [441, 273] on div "Email [EMAIL_ADDRESS][DOMAIN_NAME]" at bounding box center [510, 252] width 258 height 43
drag, startPoint x: 424, startPoint y: 262, endPoint x: 432, endPoint y: 261, distance: 8.8
click at [432, 261] on input "[EMAIL_ADDRESS][DOMAIN_NAME]" at bounding box center [509, 259] width 251 height 25
click at [424, 262] on input "[EMAIL_ADDRESS][DOMAIN_NAME]" at bounding box center [509, 259] width 251 height 25
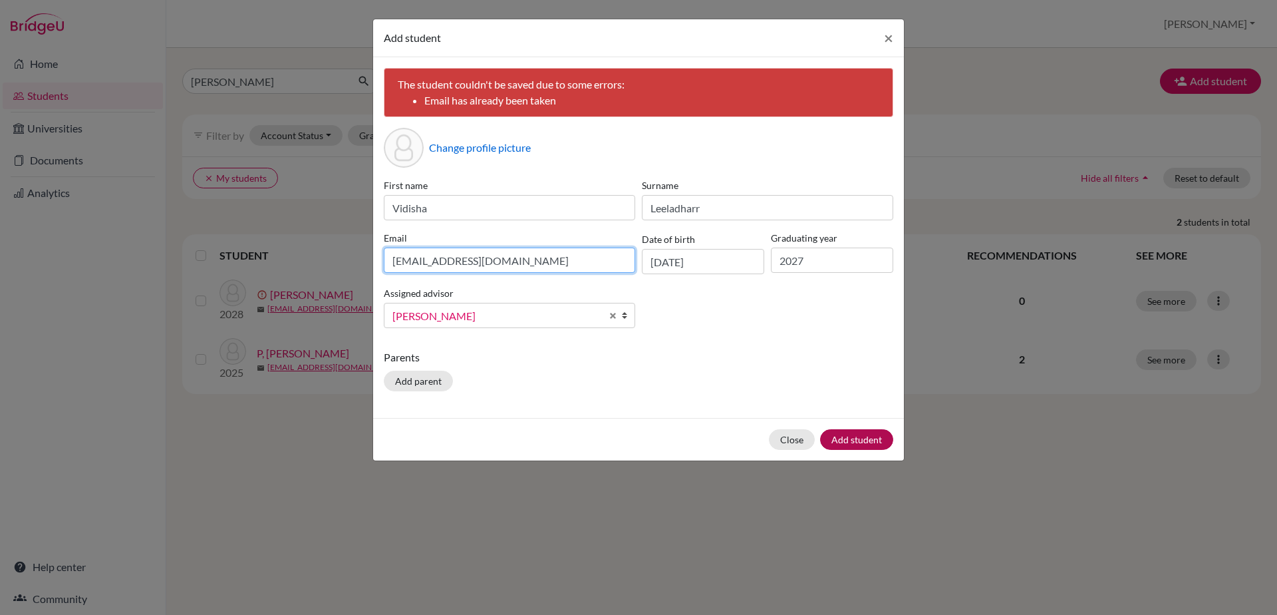
type input "[EMAIL_ADDRESS][DOMAIN_NAME]"
click at [837, 441] on button "Add student" at bounding box center [856, 439] width 73 height 21
click at [883, 37] on button "×" at bounding box center [888, 37] width 31 height 37
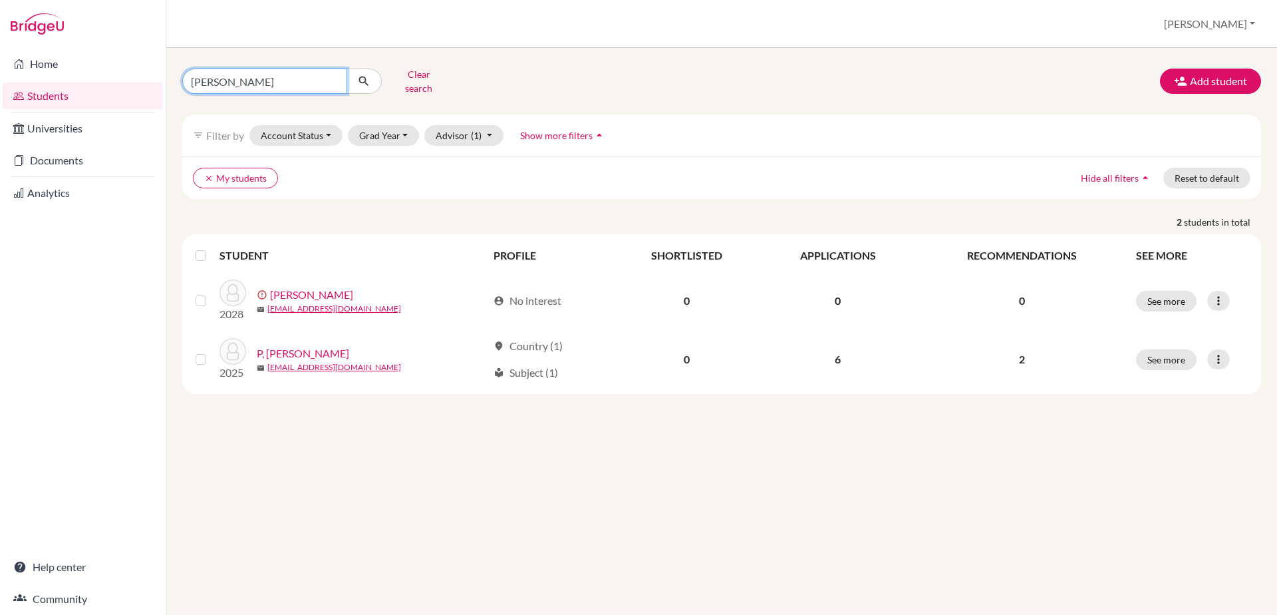
click at [259, 80] on input "[PERSON_NAME]" at bounding box center [264, 81] width 165 height 25
type input "s"
type input "Vidisha"
click at [399, 128] on button "Grad Year" at bounding box center [384, 135] width 72 height 21
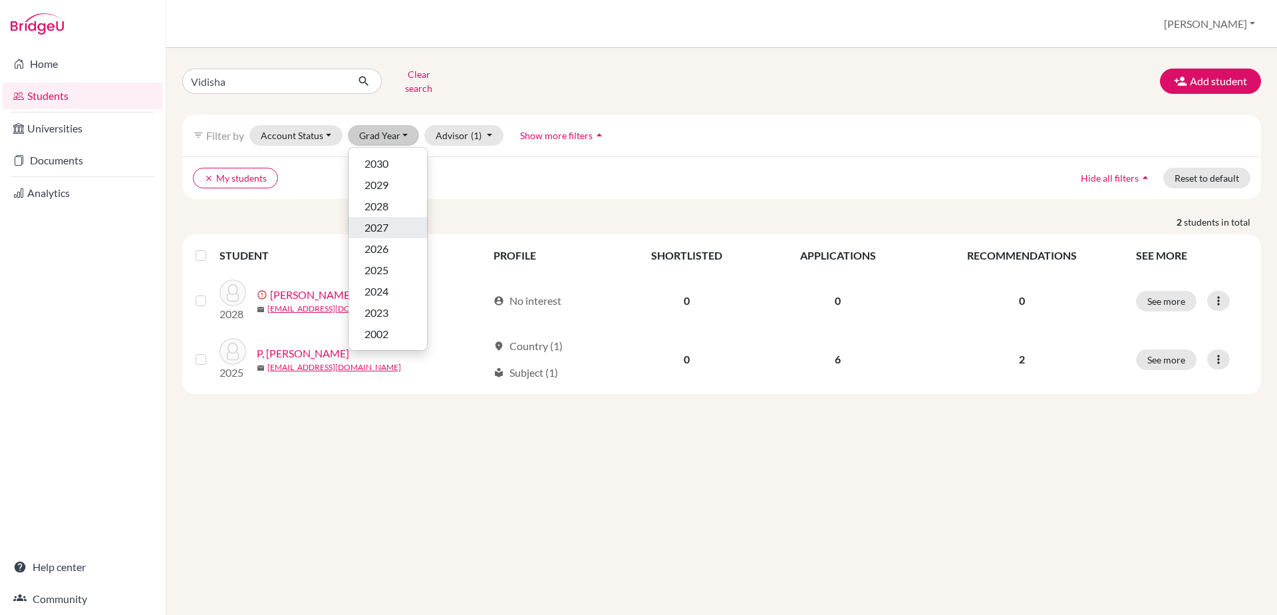
click at [385, 224] on span "2027" at bounding box center [377, 228] width 24 height 16
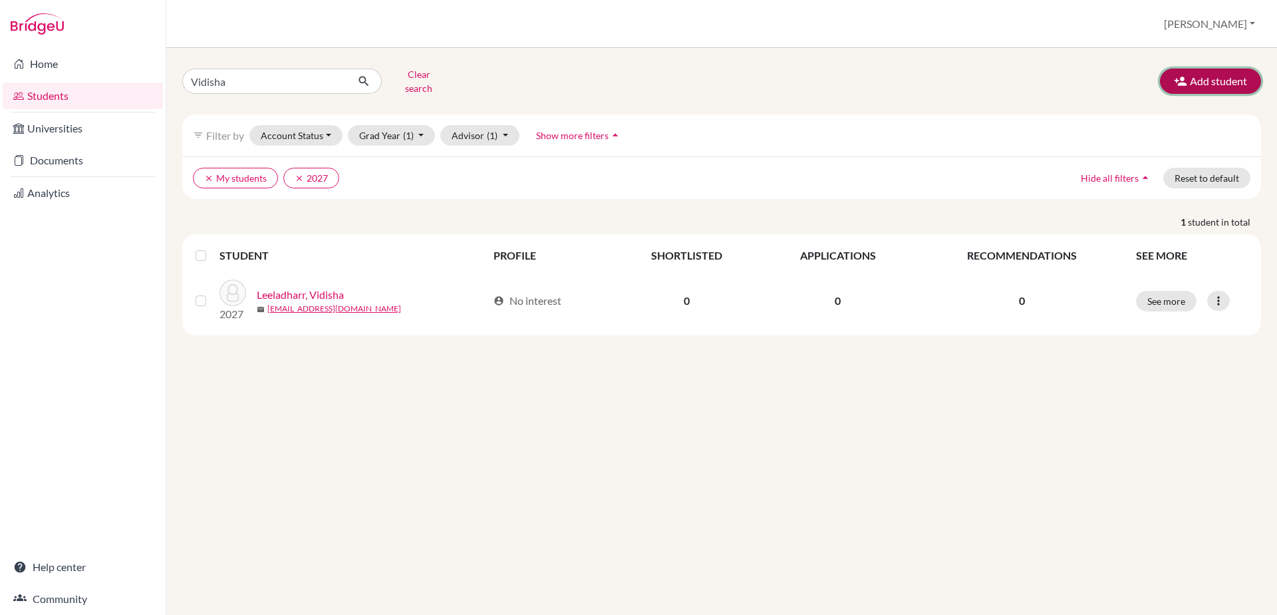
click at [1191, 69] on button "Add student" at bounding box center [1210, 81] width 101 height 25
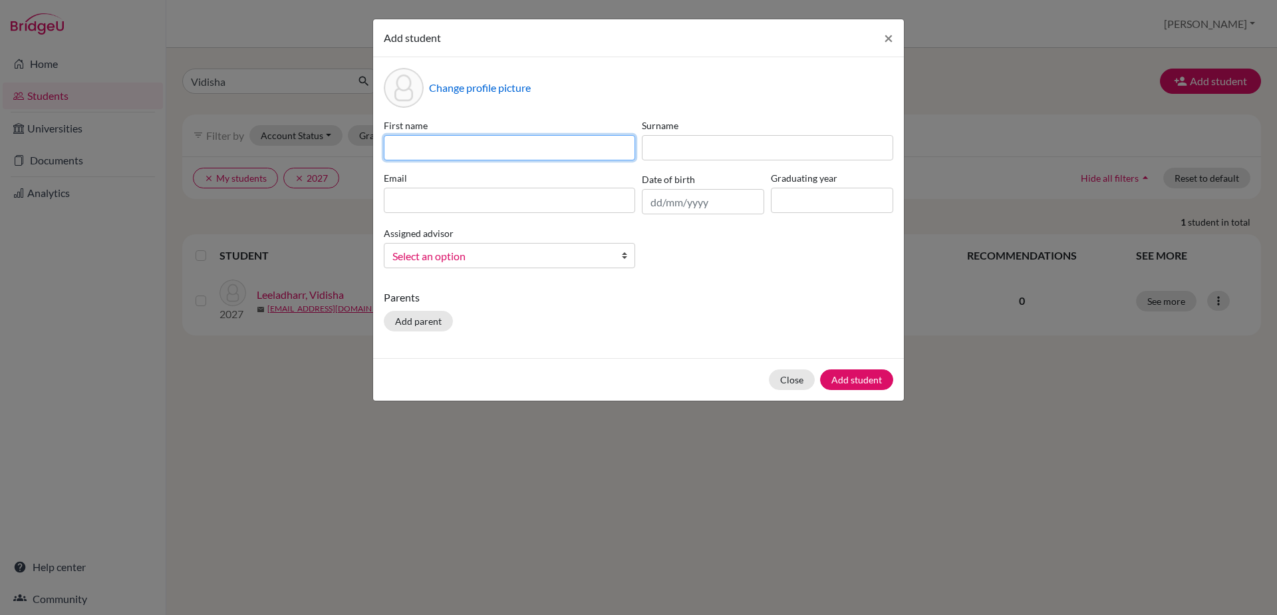
click at [506, 147] on input at bounding box center [509, 147] width 251 height 25
click at [436, 143] on input at bounding box center [509, 147] width 251 height 25
type input "Hariz"
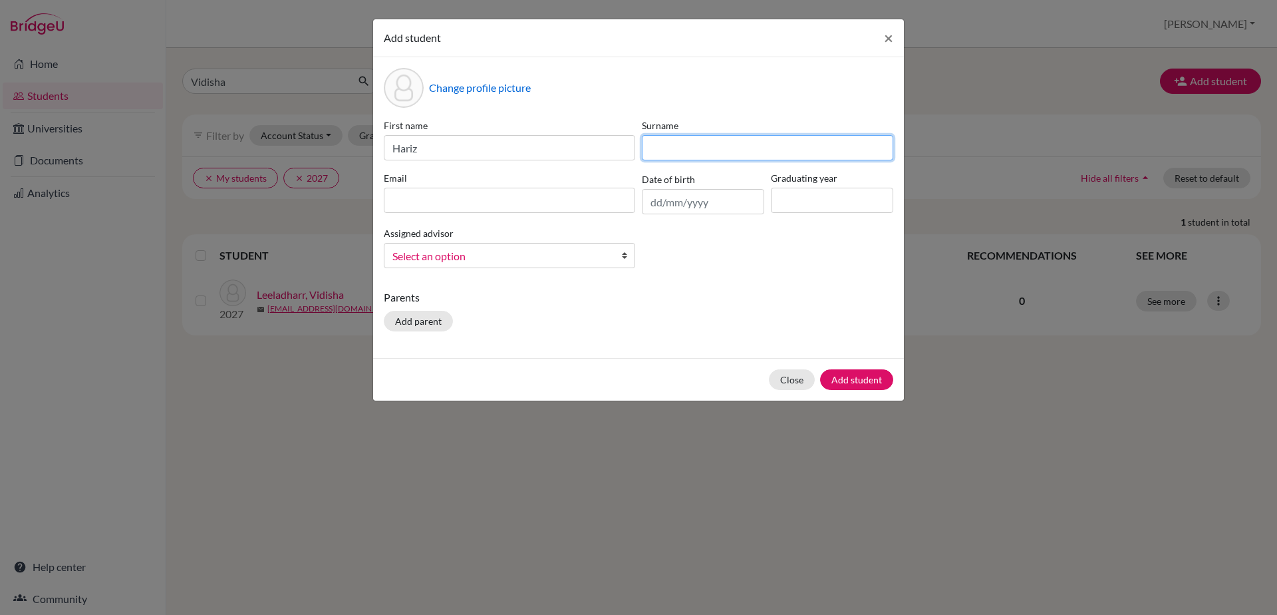
click at [663, 150] on input at bounding box center [767, 147] width 251 height 25
type input "samsudeen"
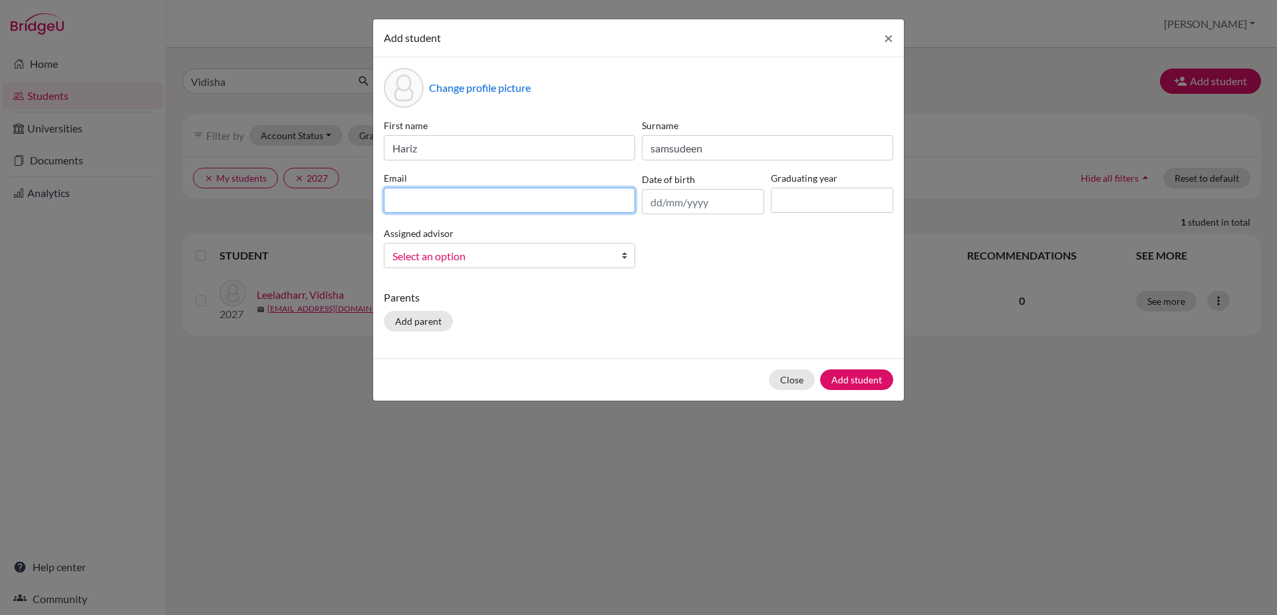
click at [555, 189] on input at bounding box center [509, 200] width 251 height 25
type input "[EMAIL_ADDRESS][DOMAIN_NAME]"
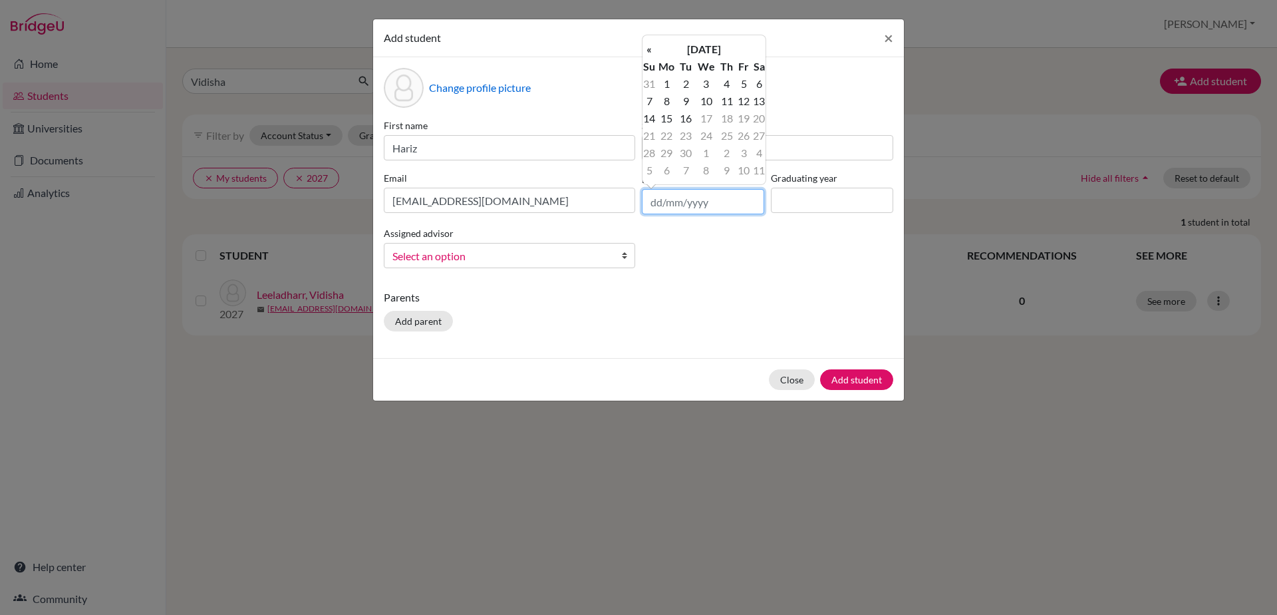
click at [661, 203] on input "text" at bounding box center [703, 201] width 122 height 25
type input "[DATE]"
click at [782, 201] on input at bounding box center [832, 200] width 122 height 25
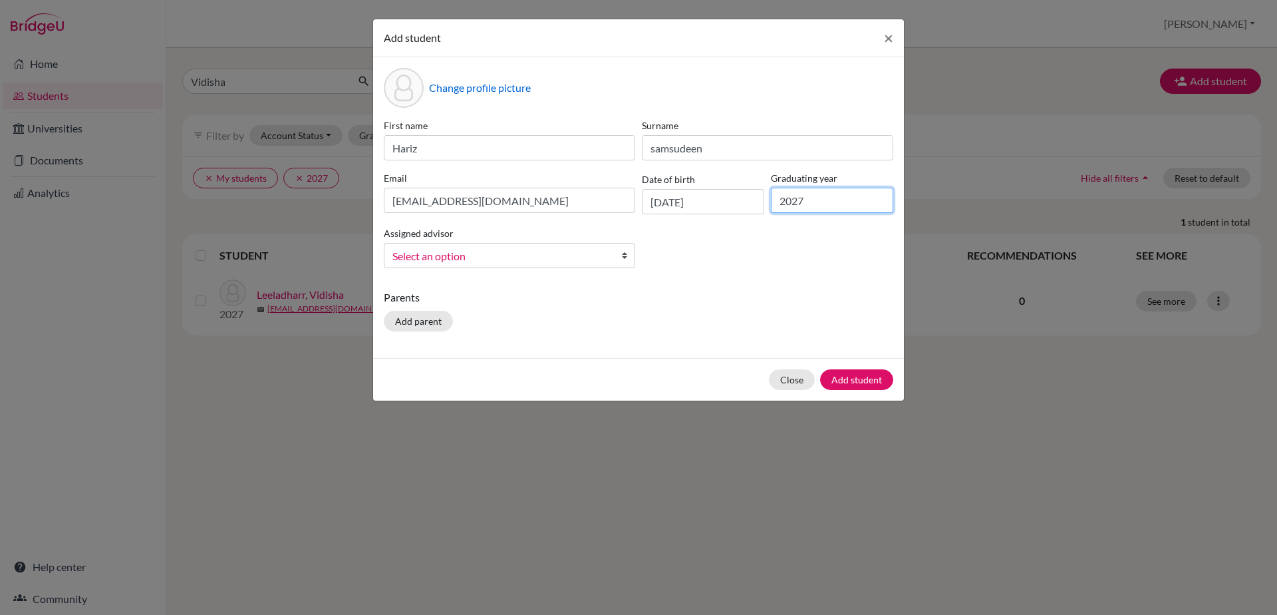
type input "2027"
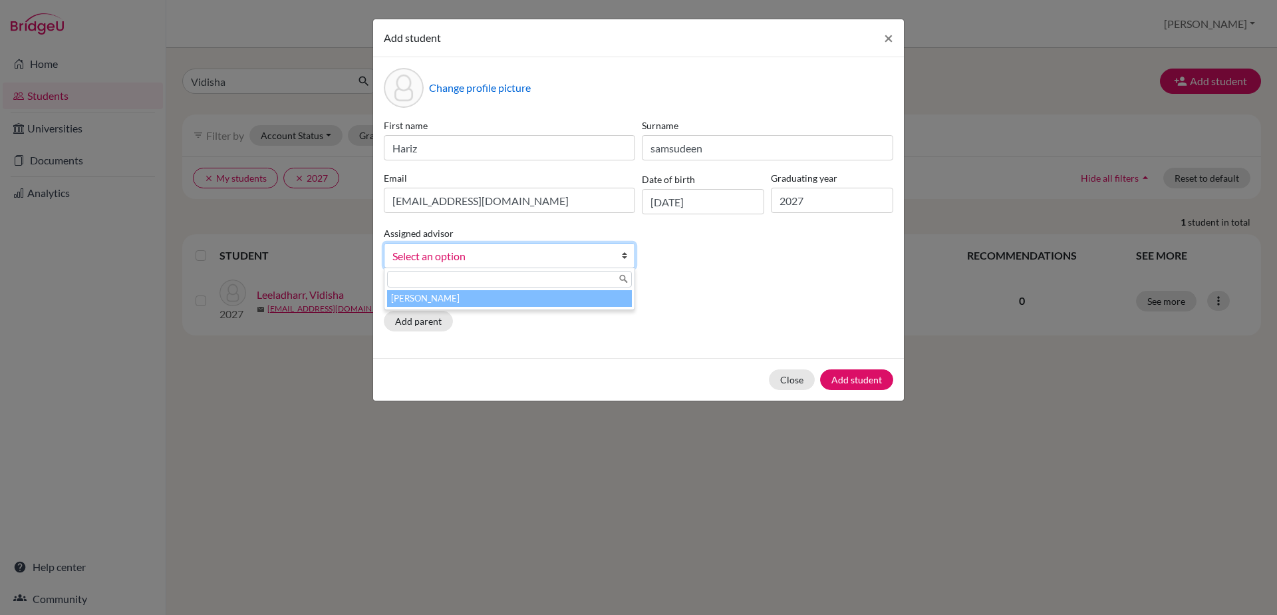
click at [627, 257] on b at bounding box center [627, 255] width 13 height 24
click at [606, 298] on li "[PERSON_NAME]" at bounding box center [509, 298] width 245 height 17
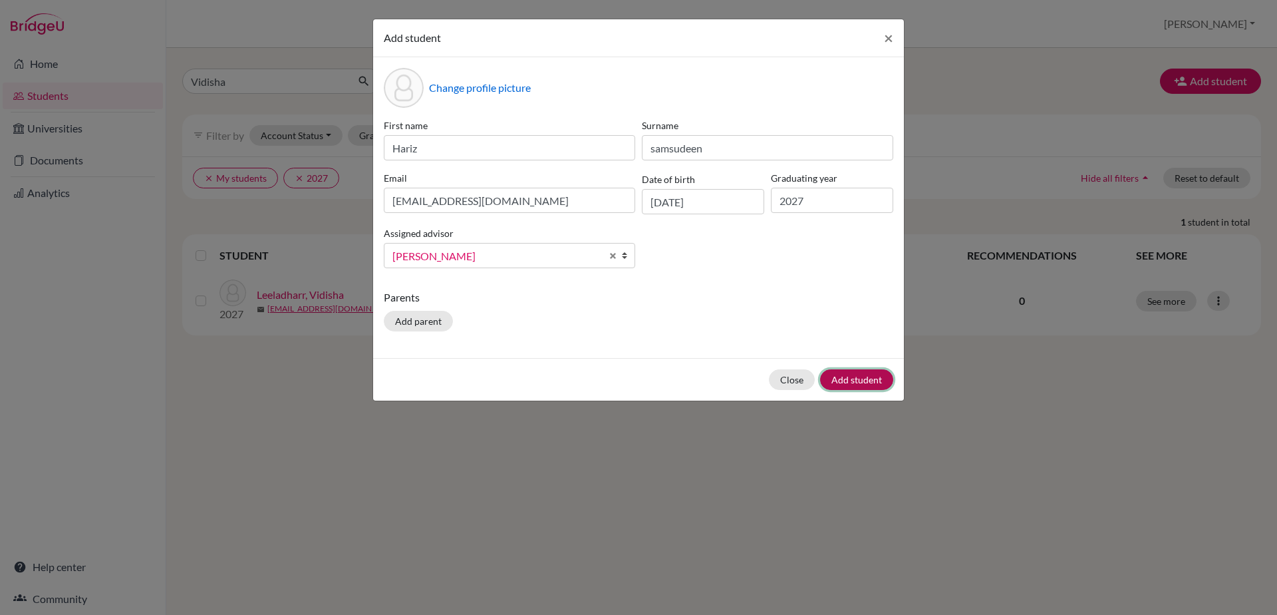
click at [840, 386] on button "Add student" at bounding box center [856, 379] width 73 height 21
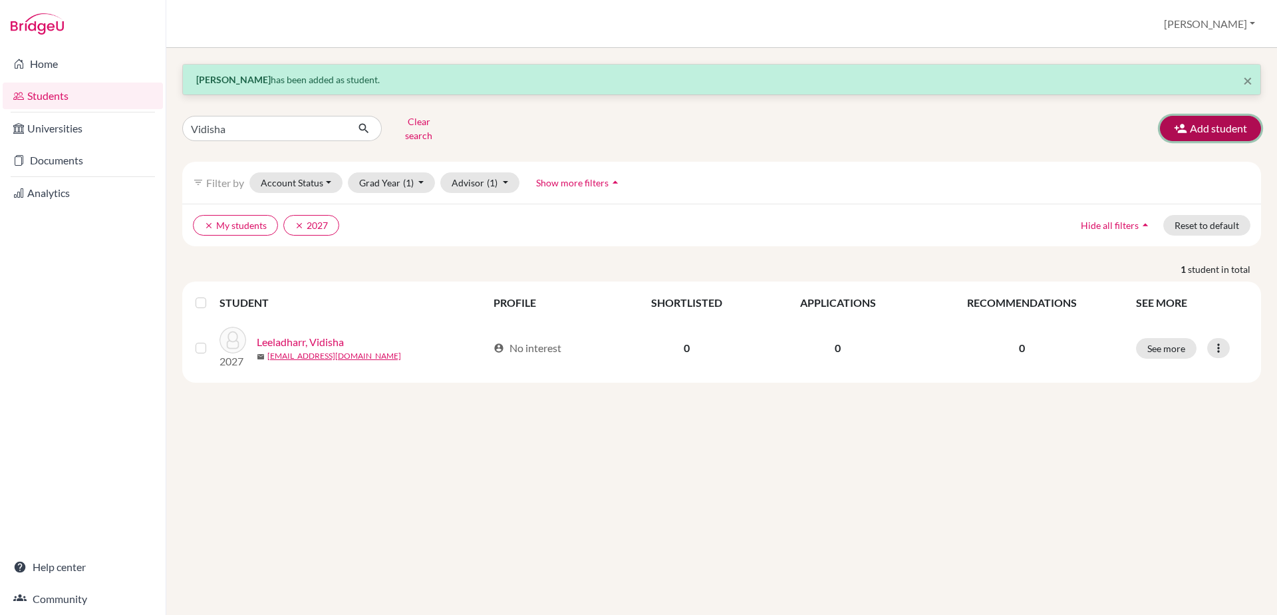
click at [1242, 131] on button "Add student" at bounding box center [1210, 128] width 101 height 25
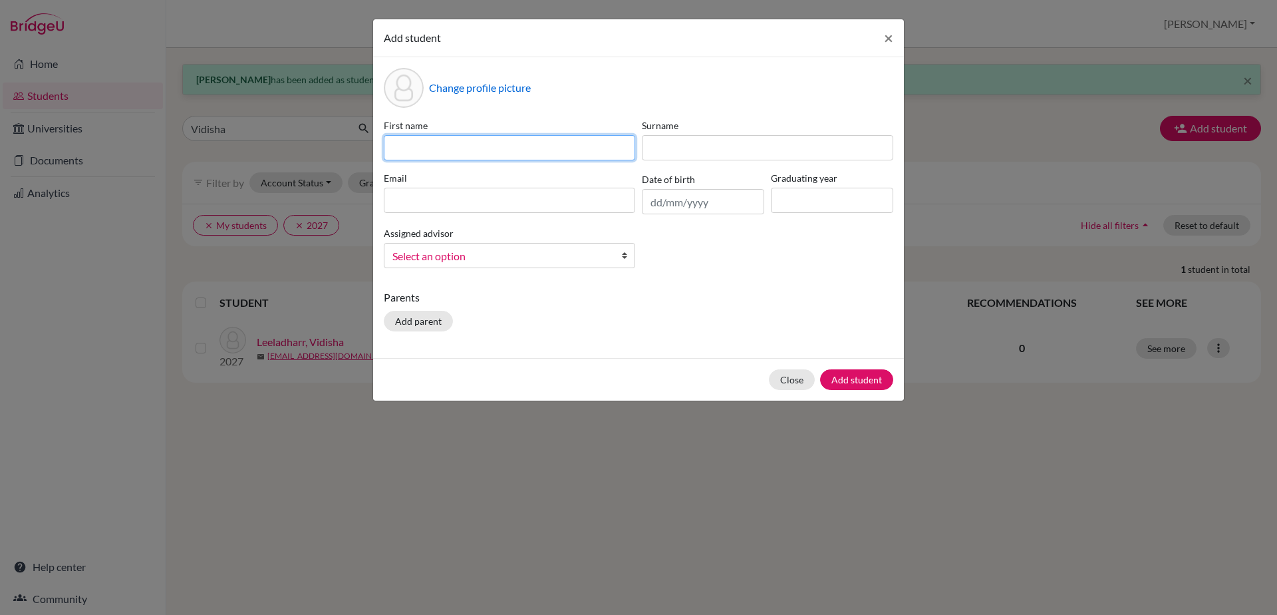
click at [410, 143] on input at bounding box center [509, 147] width 251 height 25
type input "[PERSON_NAME]"
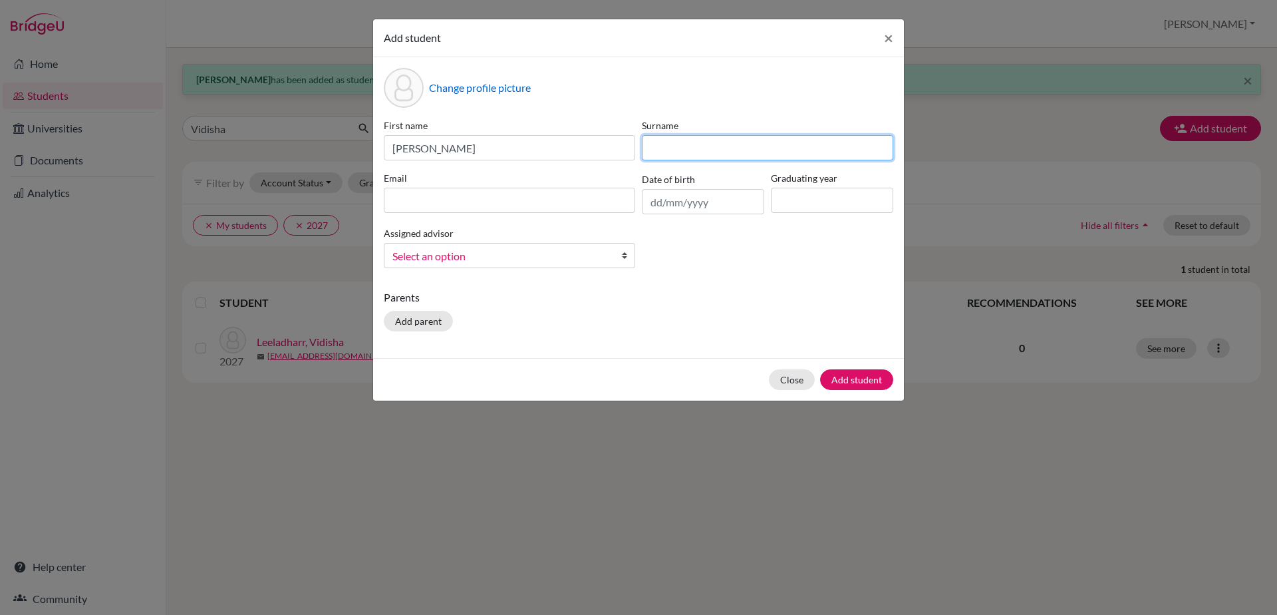
click at [676, 158] on input at bounding box center [767, 147] width 251 height 25
type input "M S"
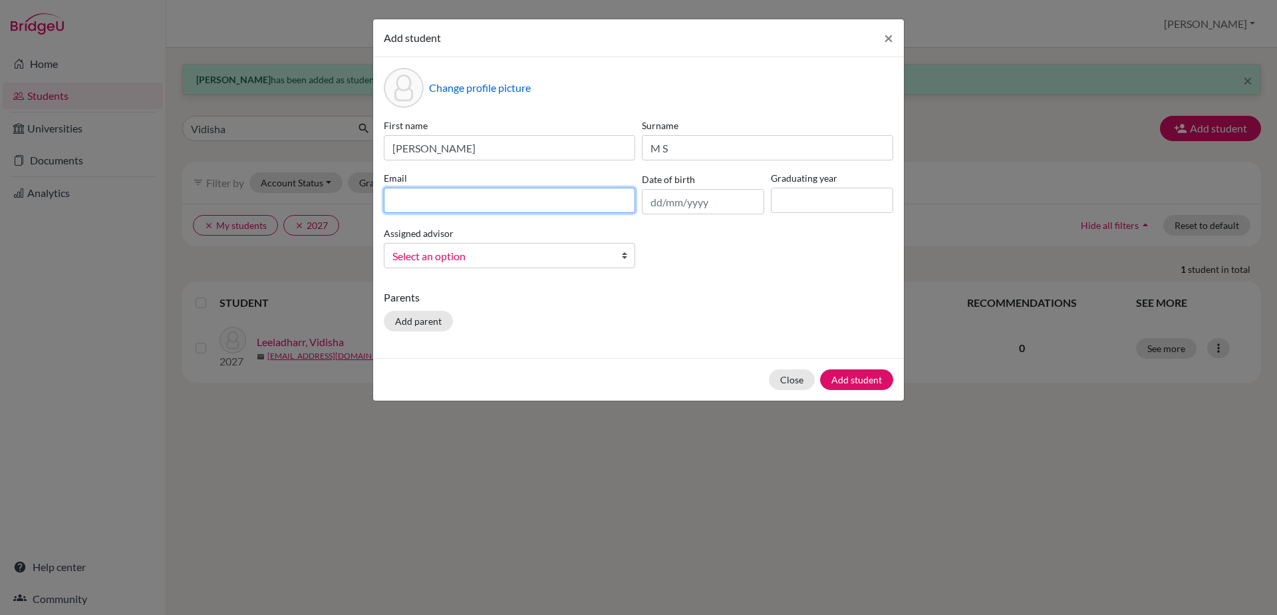
click at [402, 195] on input at bounding box center [509, 200] width 251 height 25
type input "[EMAIL_ADDRESS][DOMAIN_NAME]"
click at [654, 201] on input "text" at bounding box center [703, 201] width 122 height 25
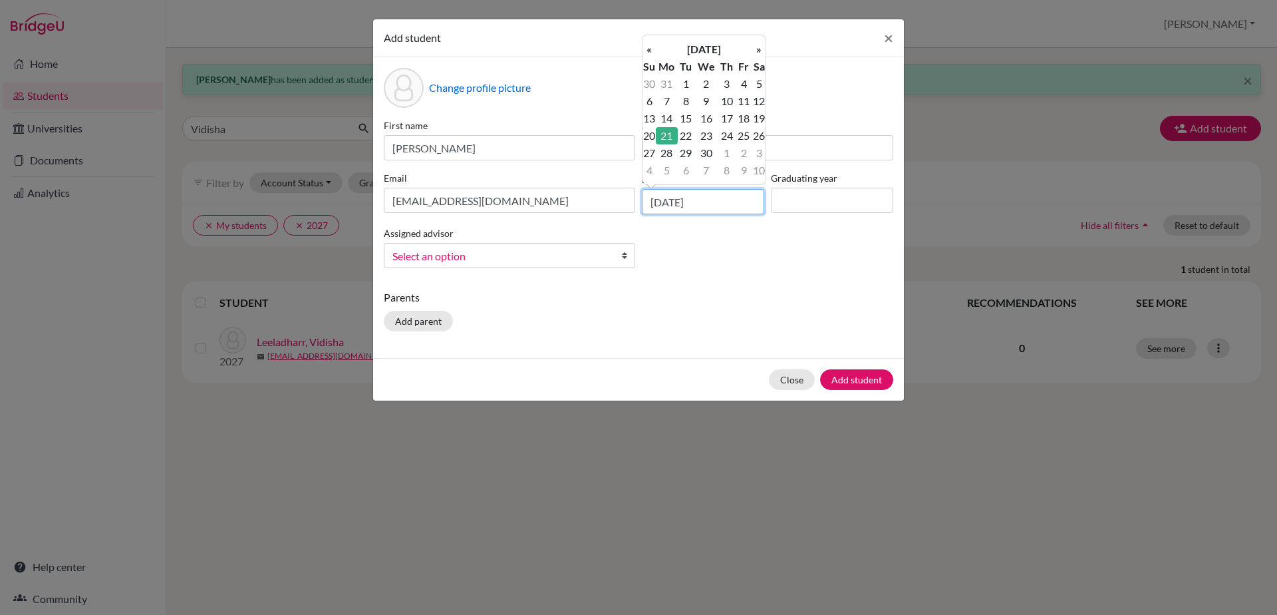
type input "[DATE]"
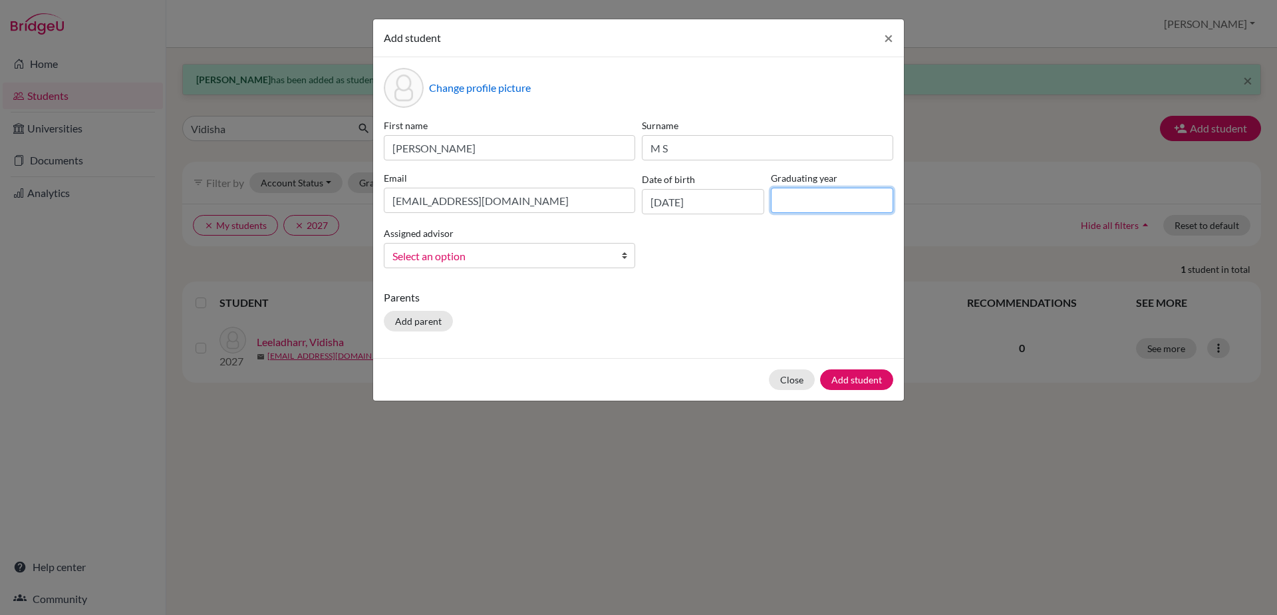
click at [796, 200] on input at bounding box center [832, 200] width 122 height 25
type input "2029"
click at [623, 253] on b at bounding box center [627, 255] width 13 height 24
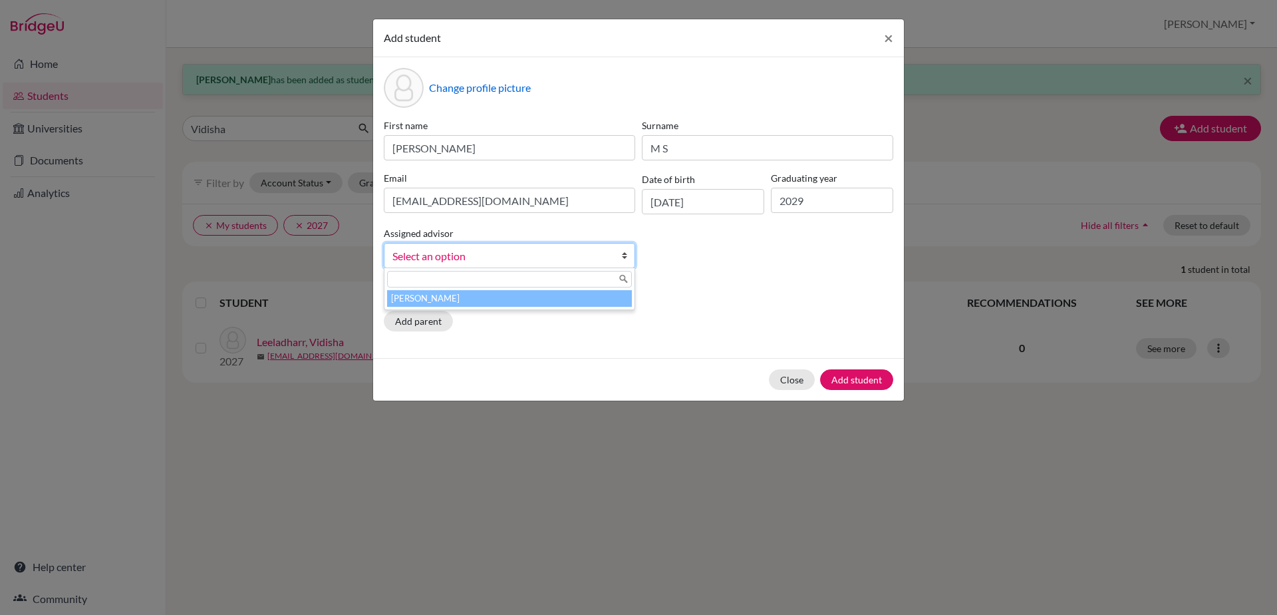
click at [604, 305] on li "[PERSON_NAME]" at bounding box center [509, 298] width 245 height 17
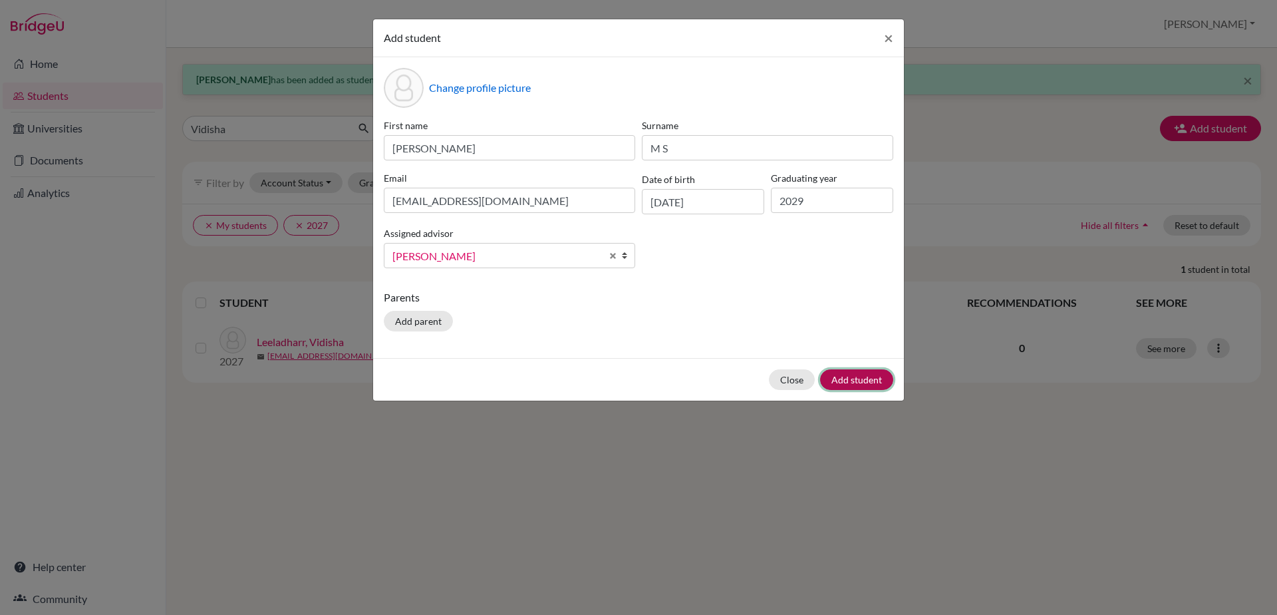
click at [868, 375] on button "Add student" at bounding box center [856, 379] width 73 height 21
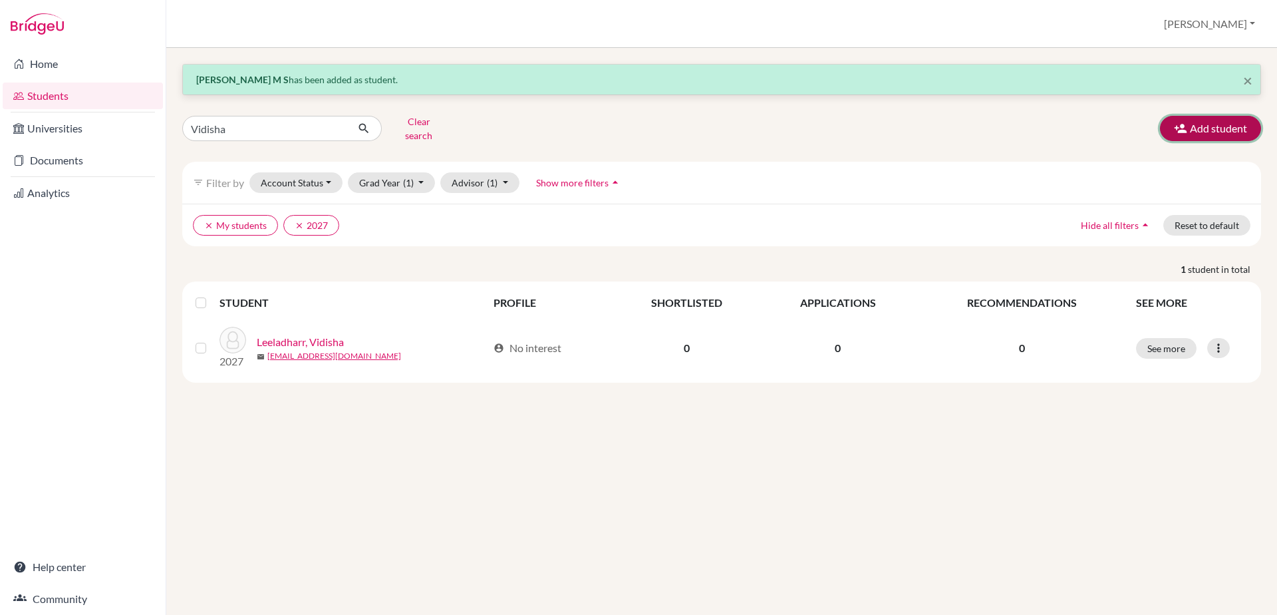
click at [1235, 124] on button "Add student" at bounding box center [1210, 128] width 101 height 25
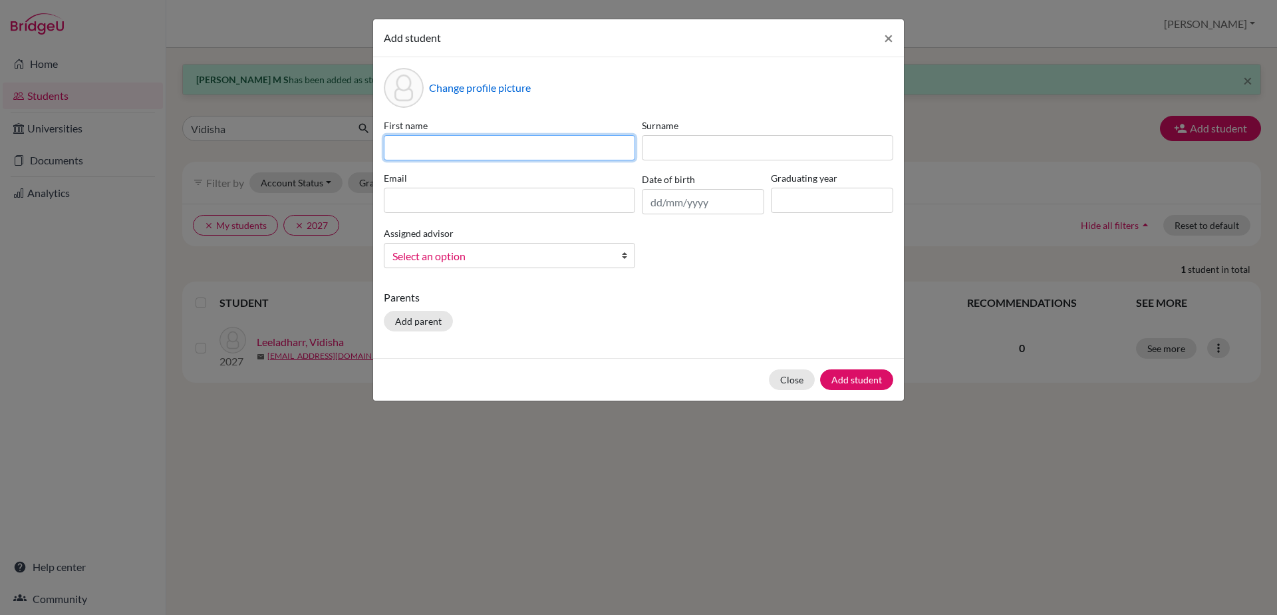
click at [408, 153] on input at bounding box center [509, 147] width 251 height 25
type input "Kiruthik"
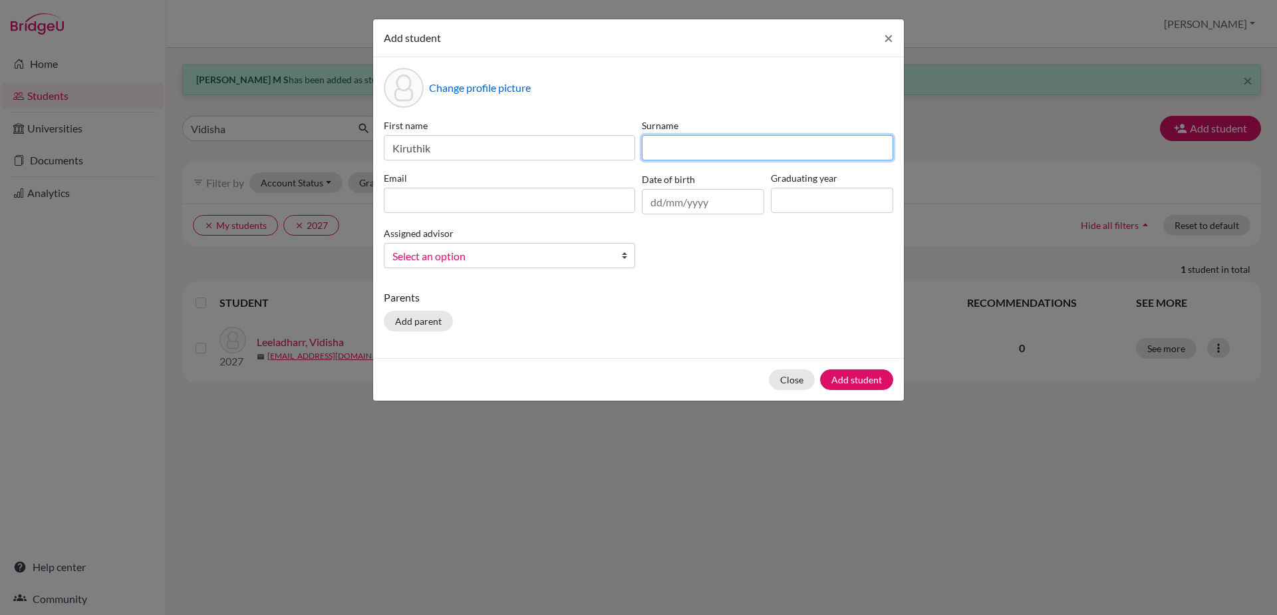
click at [683, 159] on input at bounding box center [767, 147] width 251 height 25
type input "[PERSON_NAME]"
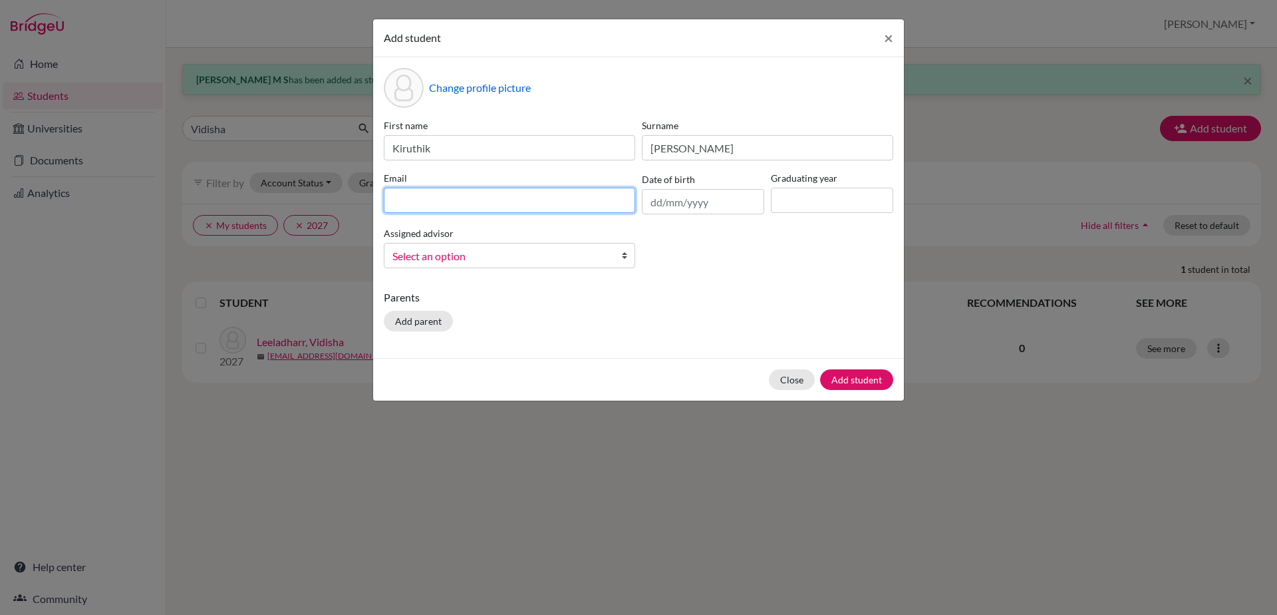
click at [566, 202] on input at bounding box center [509, 200] width 251 height 25
type input "[EMAIL_ADDRESS][DOMAIN_NAME]"
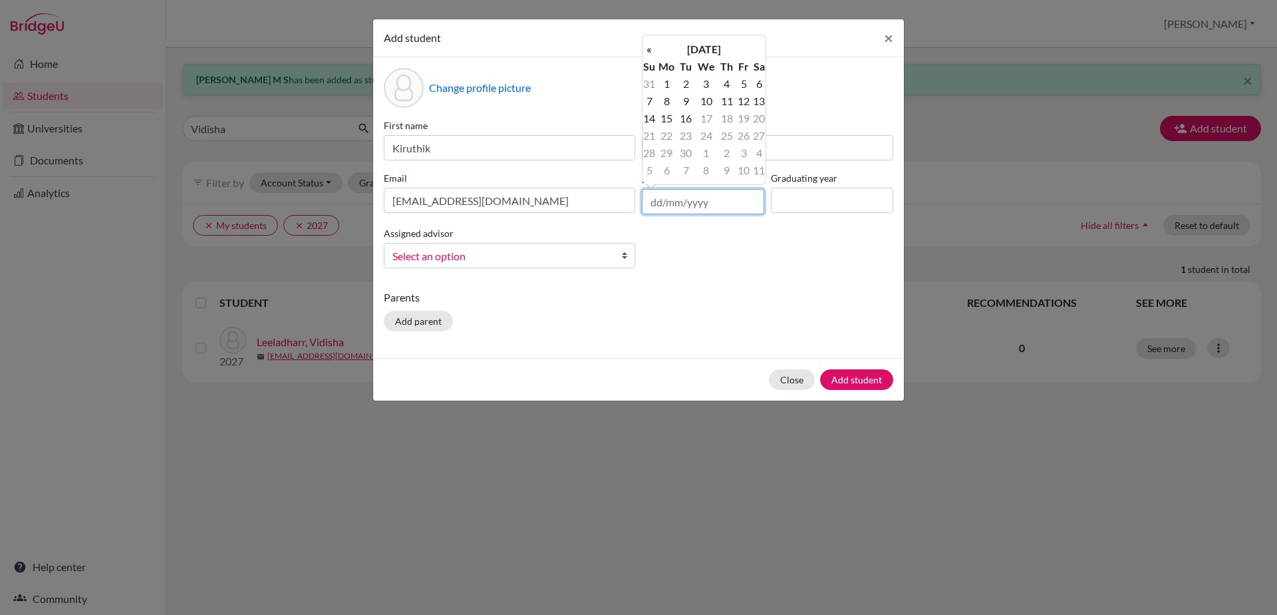
click at [645, 206] on input "text" at bounding box center [703, 201] width 122 height 25
type input "[DATE]"
click at [792, 202] on input at bounding box center [832, 200] width 122 height 25
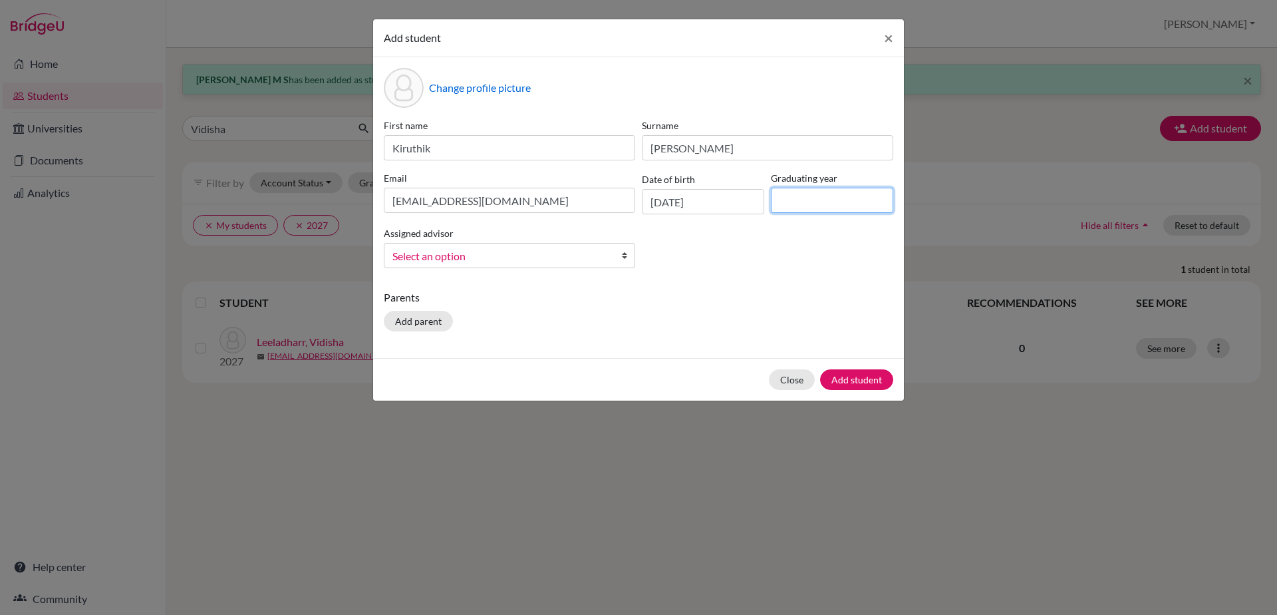
type input "2029"
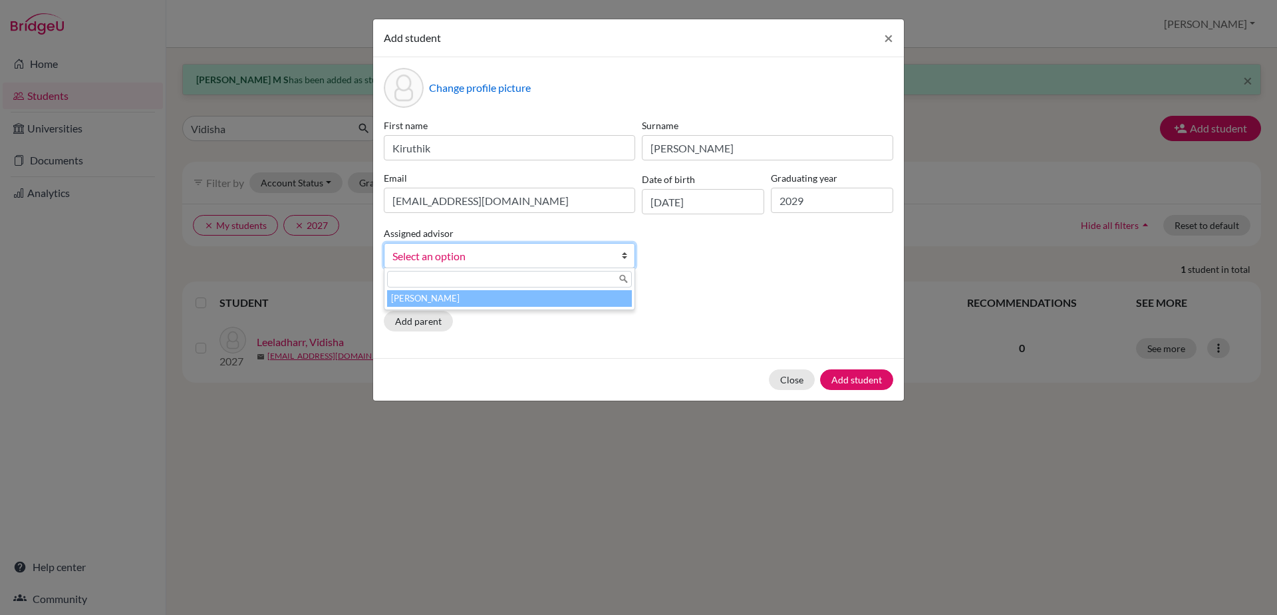
click at [626, 255] on b at bounding box center [627, 255] width 13 height 24
click at [599, 297] on li "[PERSON_NAME]" at bounding box center [509, 298] width 245 height 17
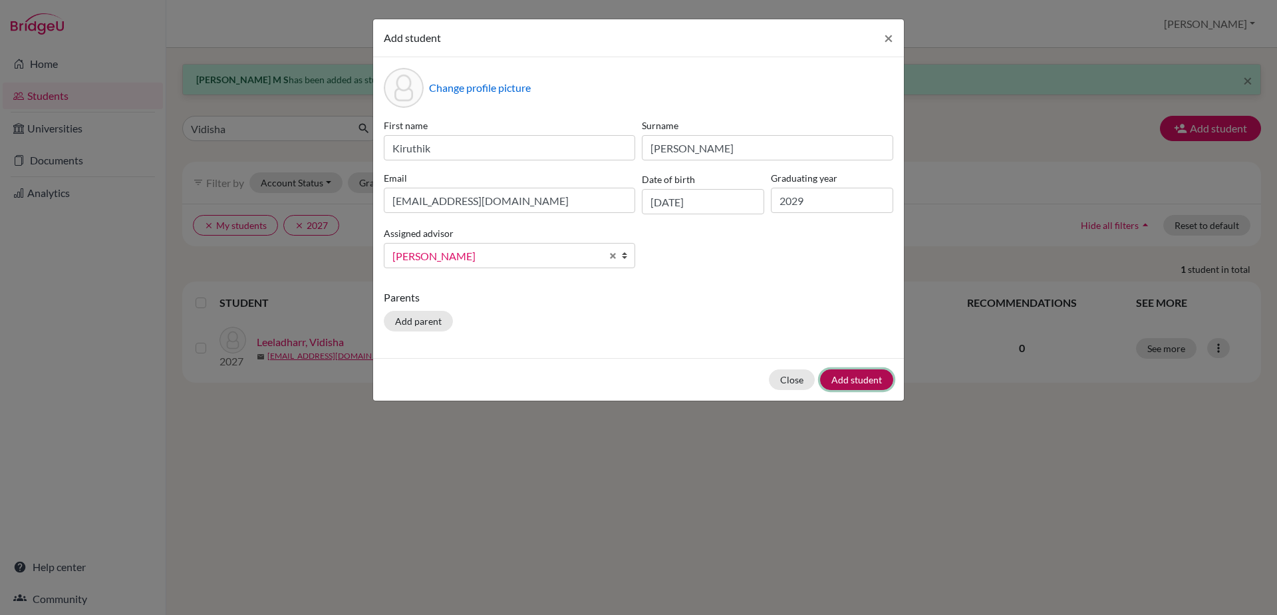
click at [860, 379] on button "Add student" at bounding box center [856, 379] width 73 height 21
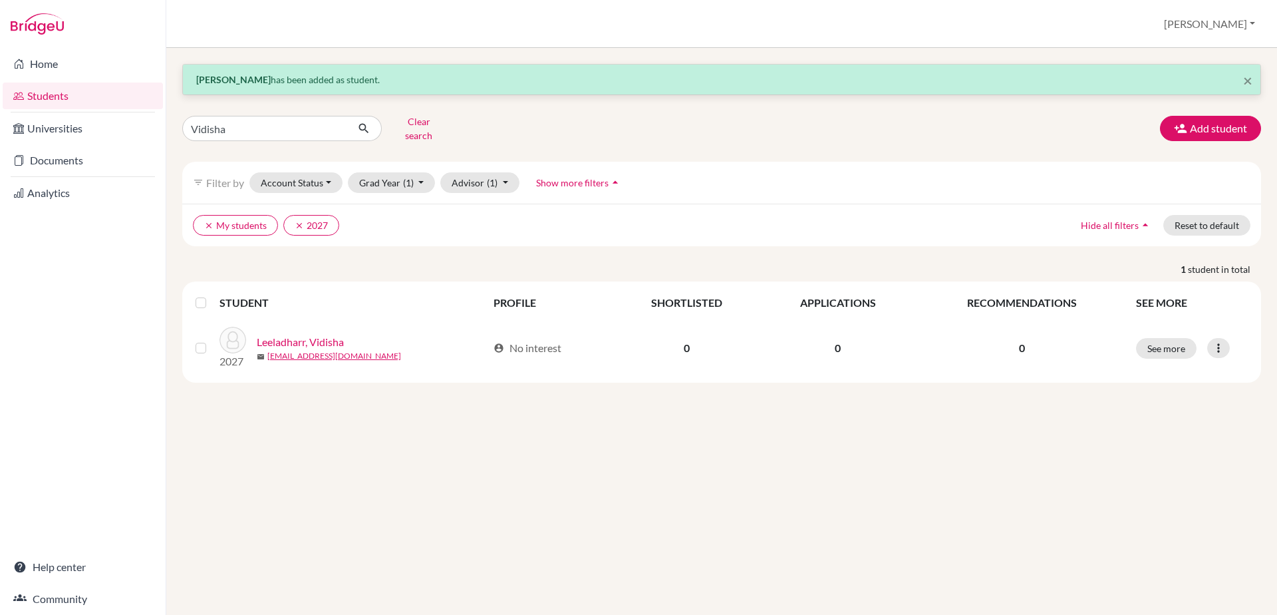
click at [1217, 104] on div "× [PERSON_NAME] has been added as student. Vidisha Clear search Add student fil…" at bounding box center [721, 223] width 1079 height 319
click at [1217, 121] on button "Add student" at bounding box center [1210, 128] width 101 height 25
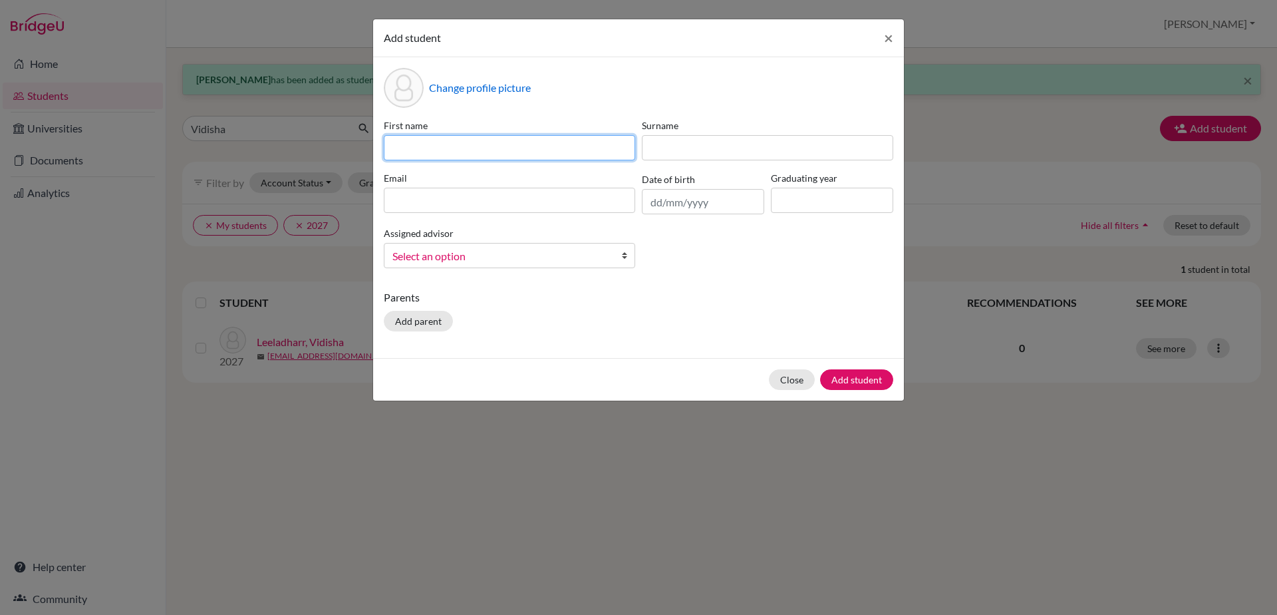
click at [512, 154] on input at bounding box center [509, 147] width 251 height 25
type input "Anugragh"
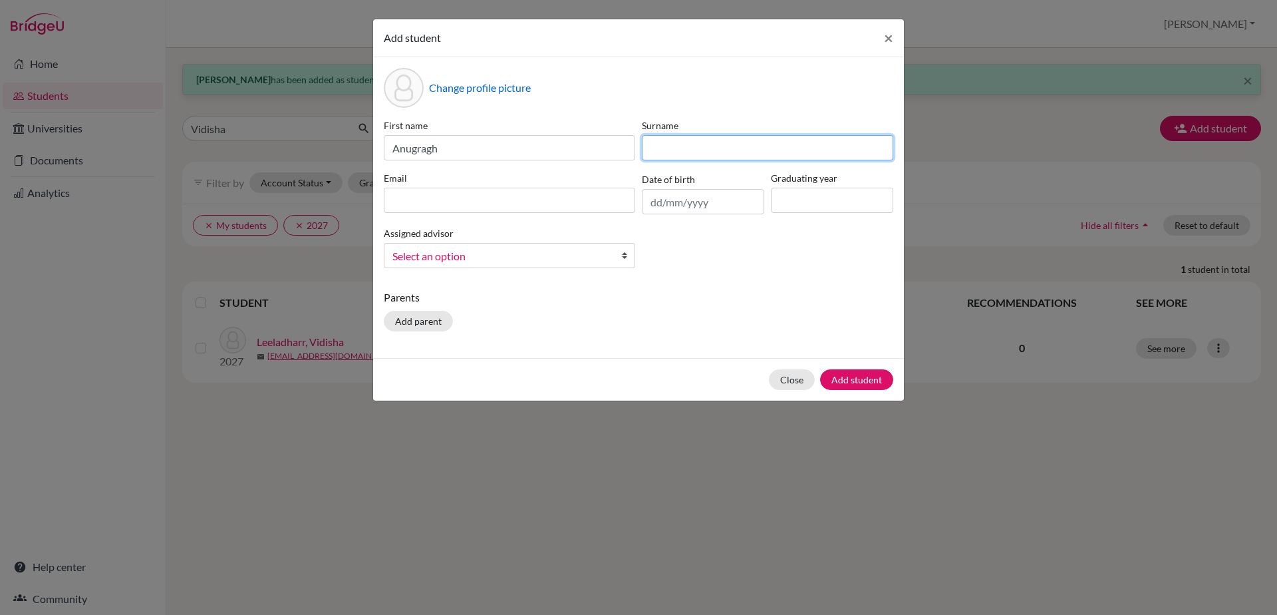
click at [642, 145] on input at bounding box center [767, 147] width 251 height 25
type input "[PERSON_NAME]"
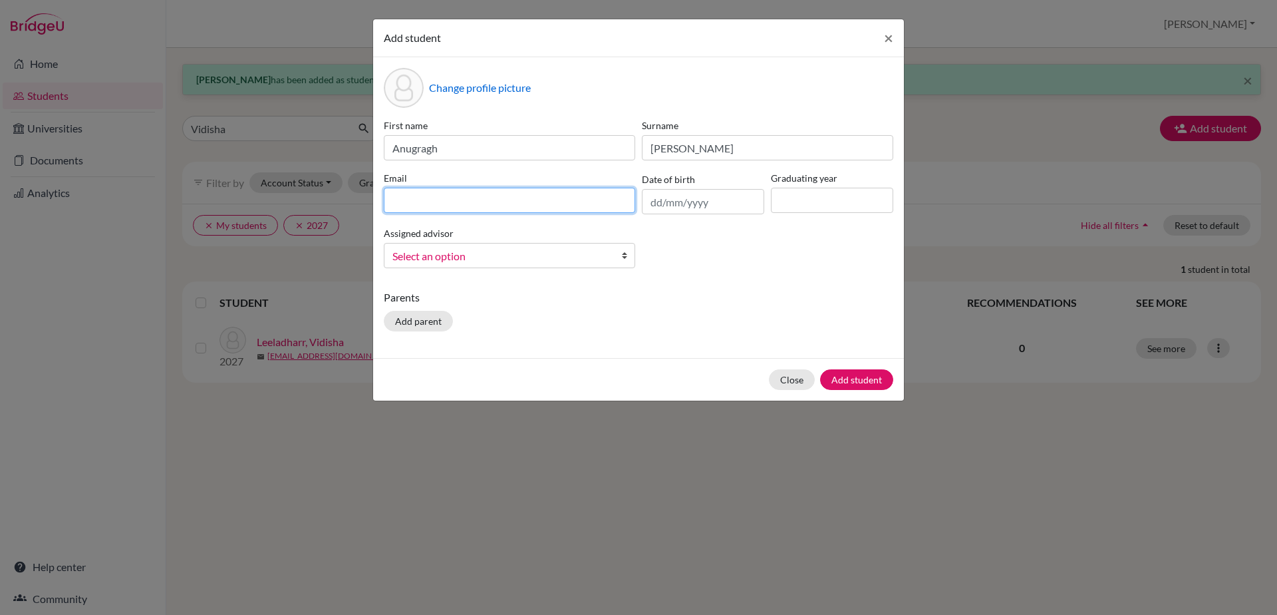
click at [557, 192] on input at bounding box center [509, 200] width 251 height 25
type input "[EMAIL_ADDRESS][DOMAIN_NAME]"
click at [641, 202] on div "Date of birth" at bounding box center [703, 192] width 129 height 43
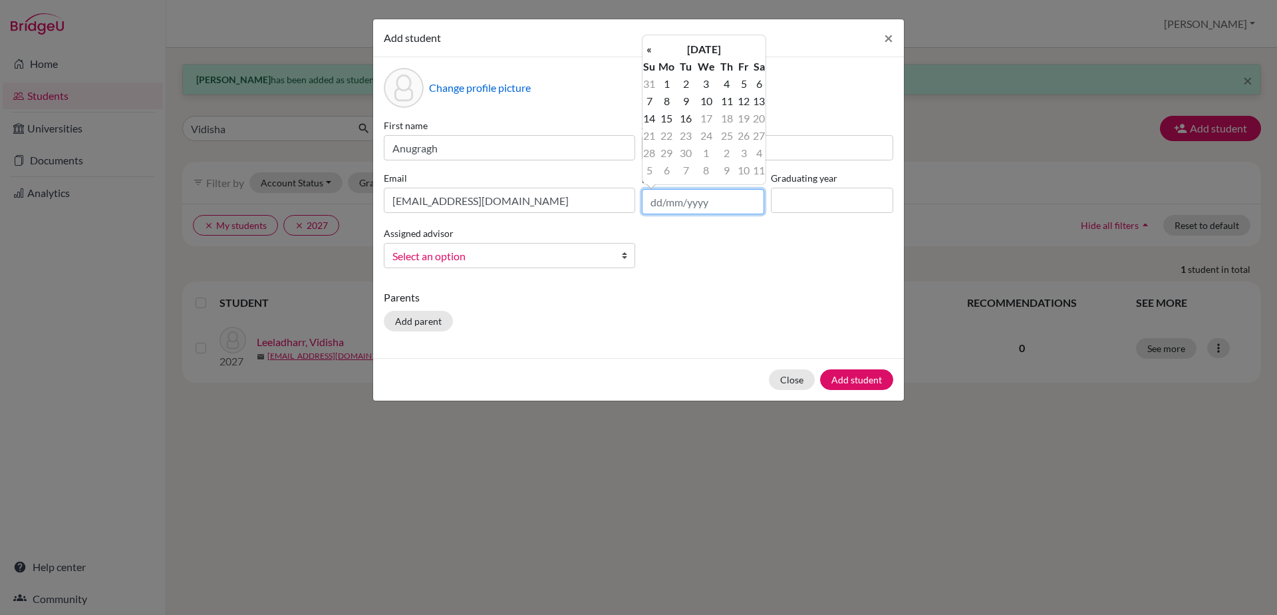
click at [648, 202] on input "text" at bounding box center [703, 201] width 122 height 25
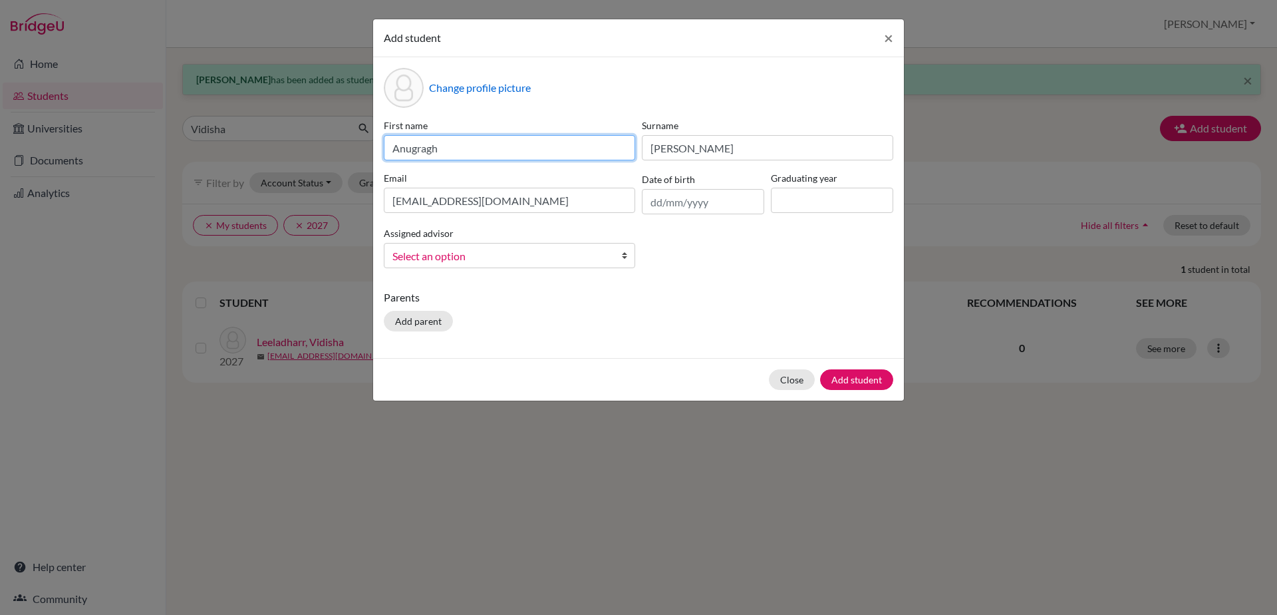
drag, startPoint x: 478, startPoint y: 150, endPoint x: 375, endPoint y: 146, distance: 103.9
click at [375, 146] on div "Change profile picture First name Anugragh Surname [PERSON_NAME] Email [EMAIL_A…" at bounding box center [638, 207] width 531 height 301
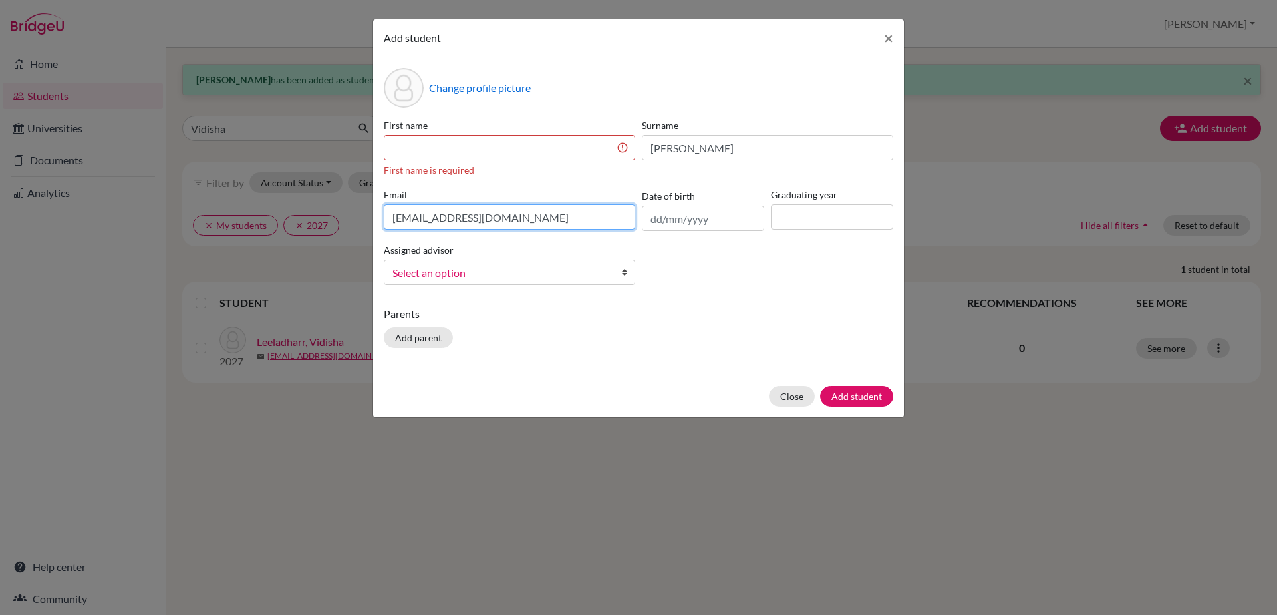
drag, startPoint x: 544, startPoint y: 200, endPoint x: 369, endPoint y: 209, distance: 174.5
click at [369, 209] on div "Add student × Change profile picture First name First name is required Surname …" at bounding box center [638, 307] width 1277 height 615
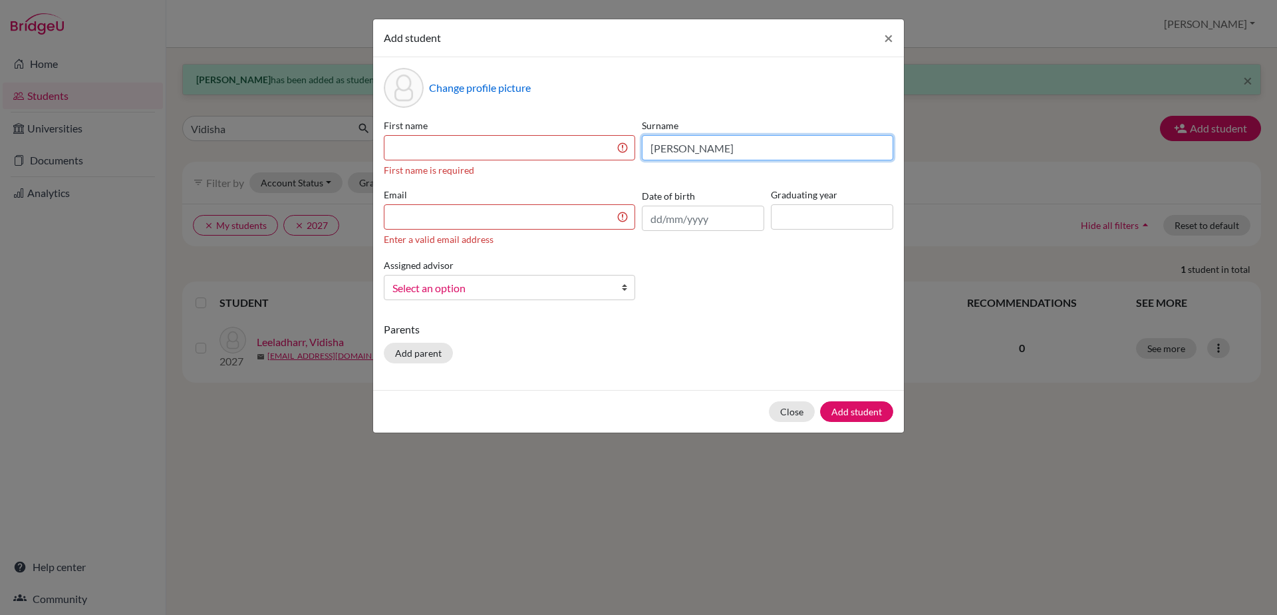
drag, startPoint x: 718, startPoint y: 150, endPoint x: 596, endPoint y: 154, distance: 122.5
click at [596, 154] on div "First name First name is required Surname [PERSON_NAME] Email Enter a valid ema…" at bounding box center [639, 214] width 516 height 192
click at [592, 154] on input at bounding box center [509, 147] width 251 height 25
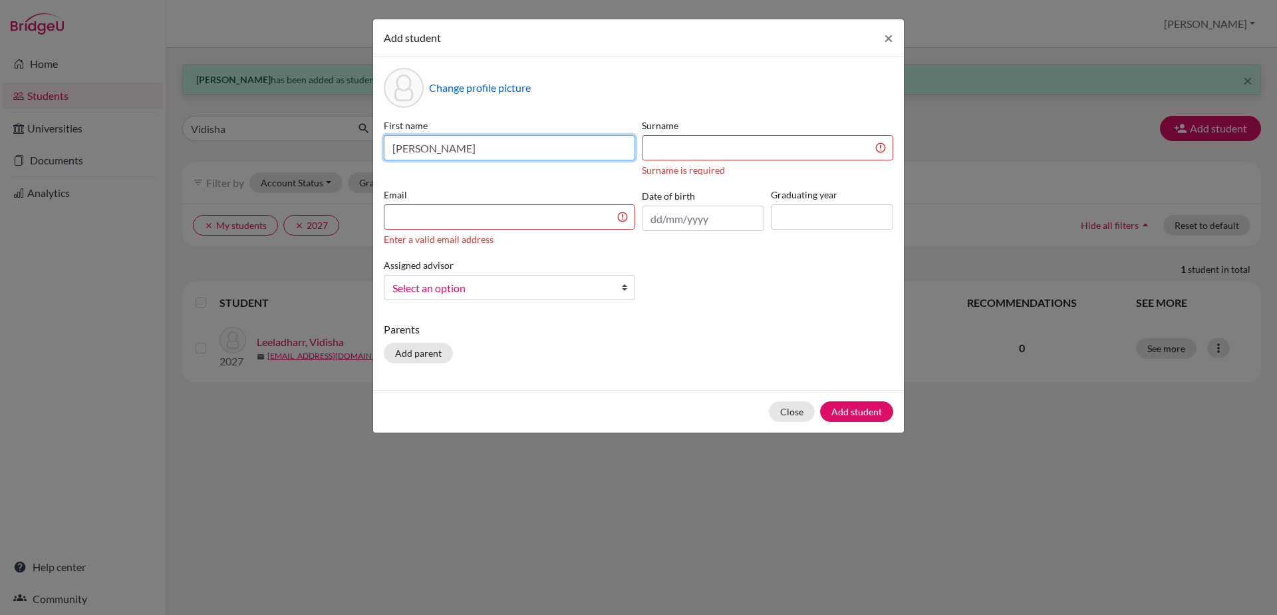
type input "[PERSON_NAME]"
click at [686, 144] on input at bounding box center [767, 147] width 251 height 25
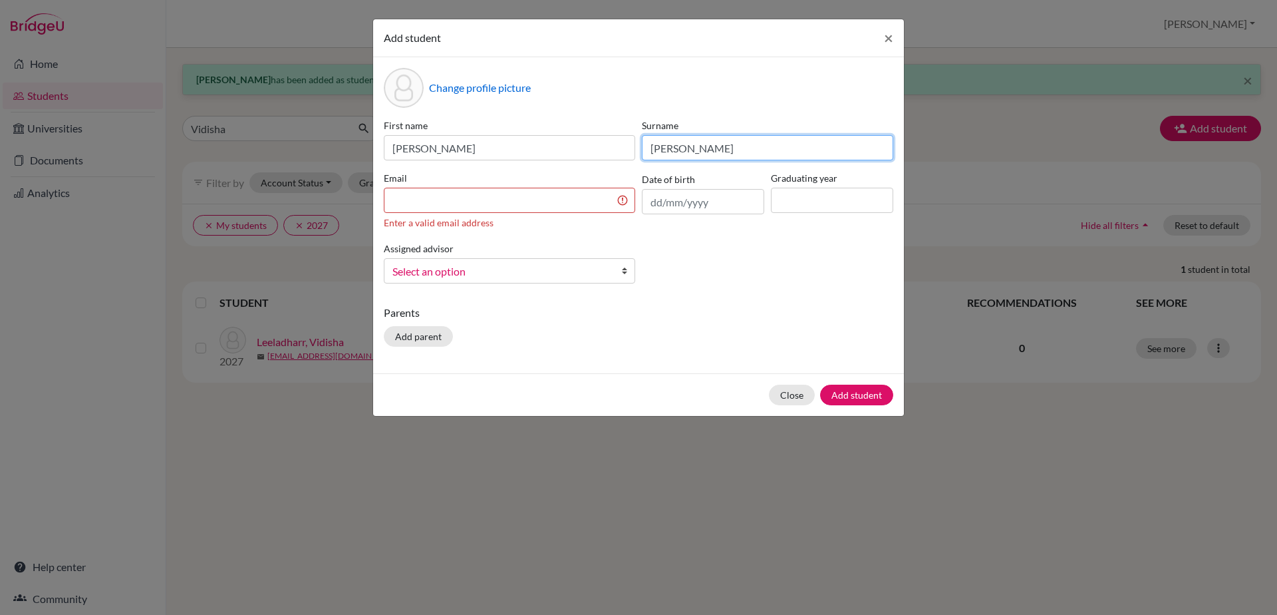
type input "[PERSON_NAME]"
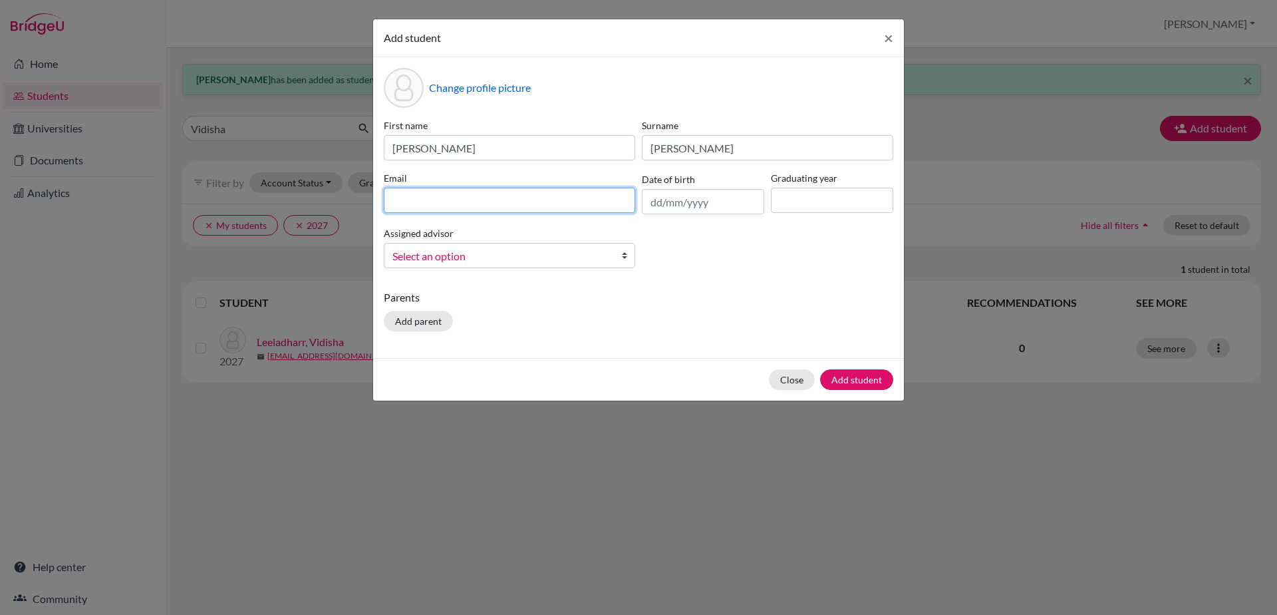
click at [565, 207] on input at bounding box center [509, 200] width 251 height 25
type input "[EMAIL_ADDRESS][DOMAIN_NAME]"
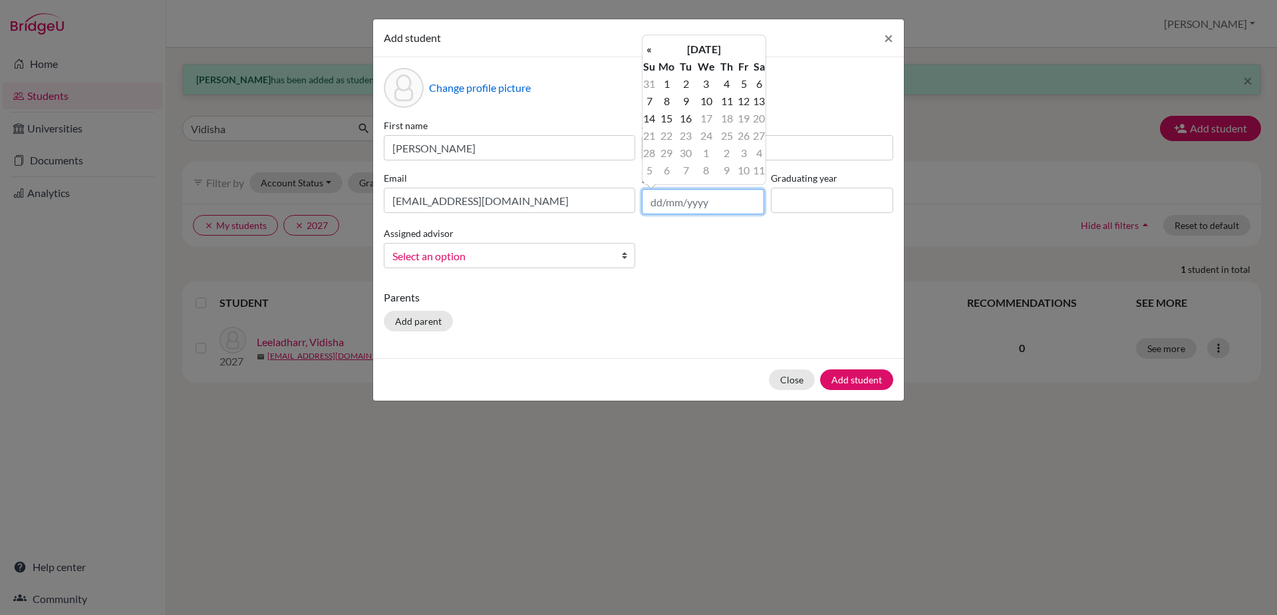
click at [650, 199] on input "text" at bounding box center [703, 201] width 122 height 25
type input "[DATE]"
click at [795, 196] on input at bounding box center [832, 200] width 122 height 25
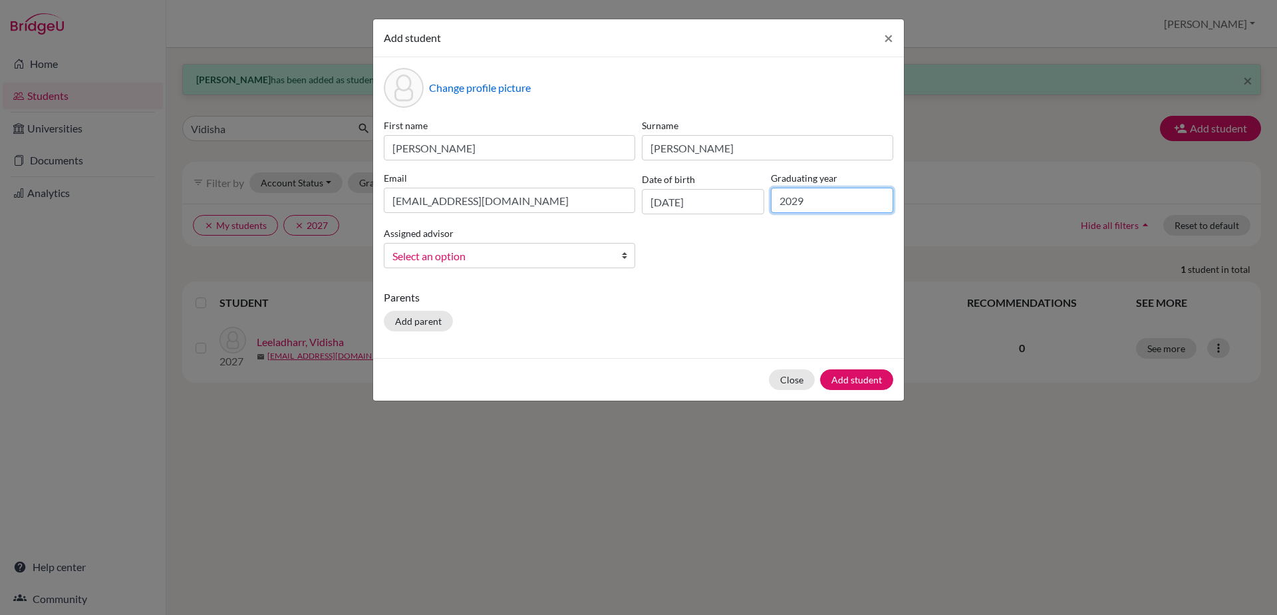
type input "2029"
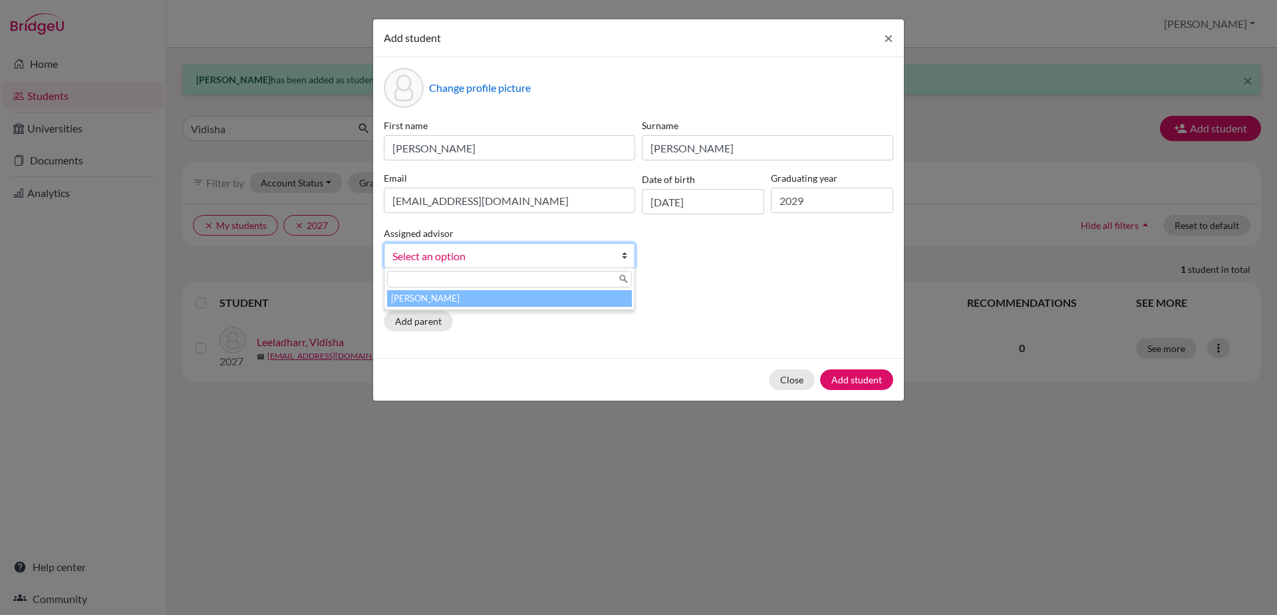
click at [626, 253] on b at bounding box center [627, 255] width 13 height 24
click at [609, 306] on li "[PERSON_NAME]" at bounding box center [509, 298] width 245 height 17
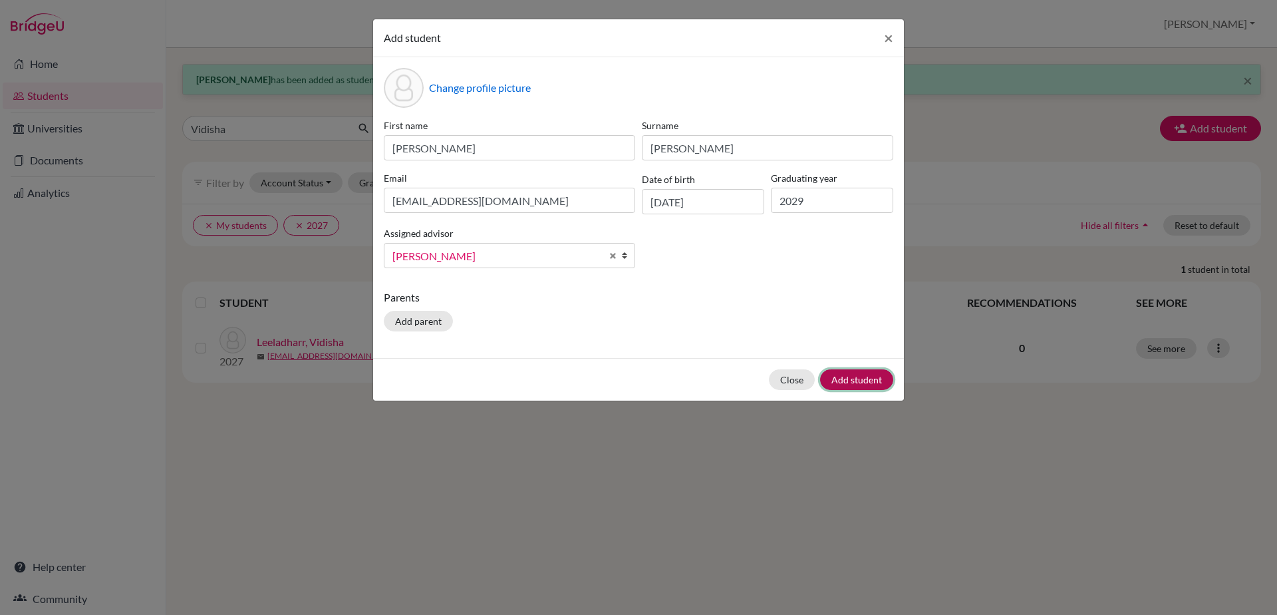
click at [852, 388] on button "Add student" at bounding box center [856, 379] width 73 height 21
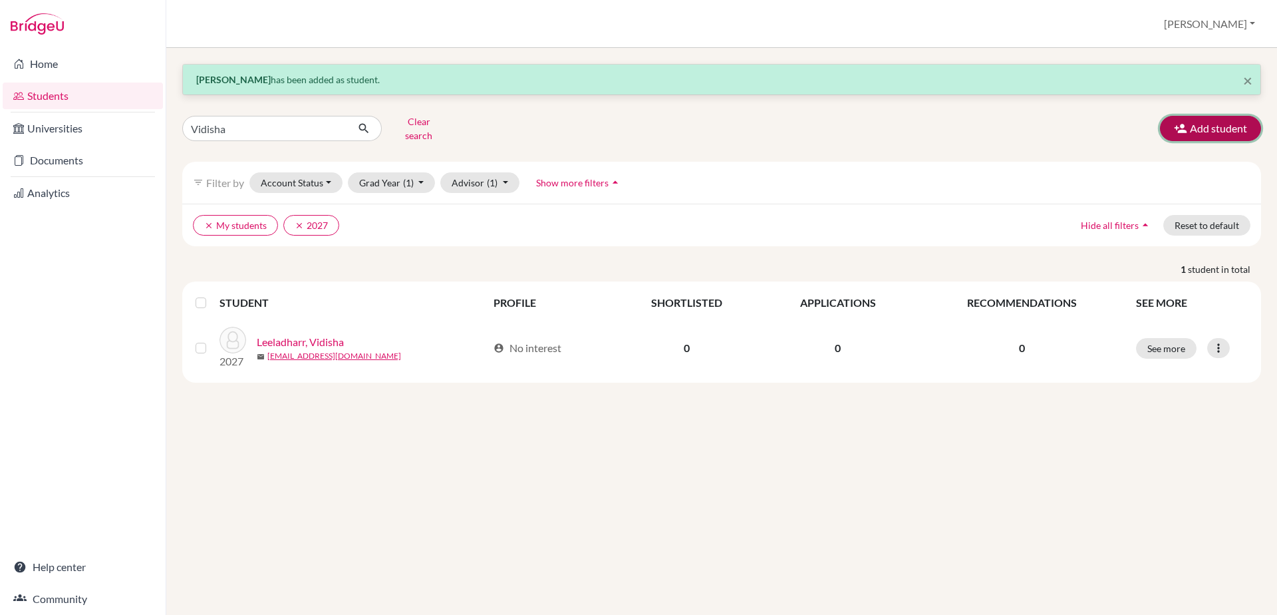
click at [1239, 124] on button "Add student" at bounding box center [1210, 128] width 101 height 25
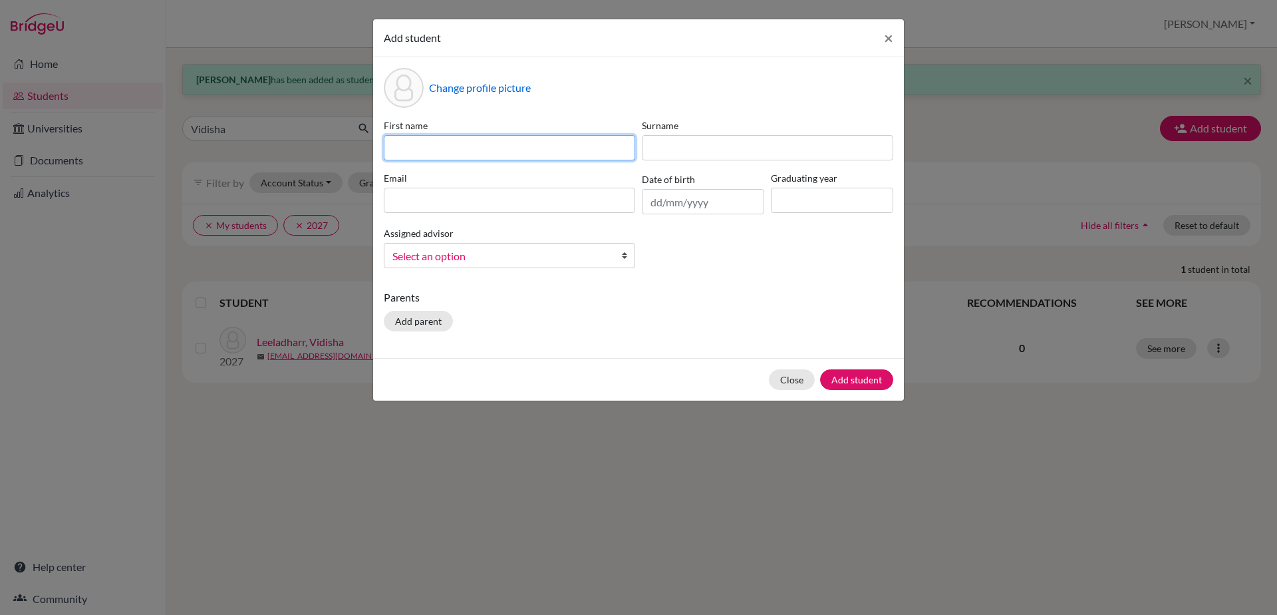
click at [397, 150] on input at bounding box center [509, 147] width 251 height 25
type input "[PERSON_NAME]"
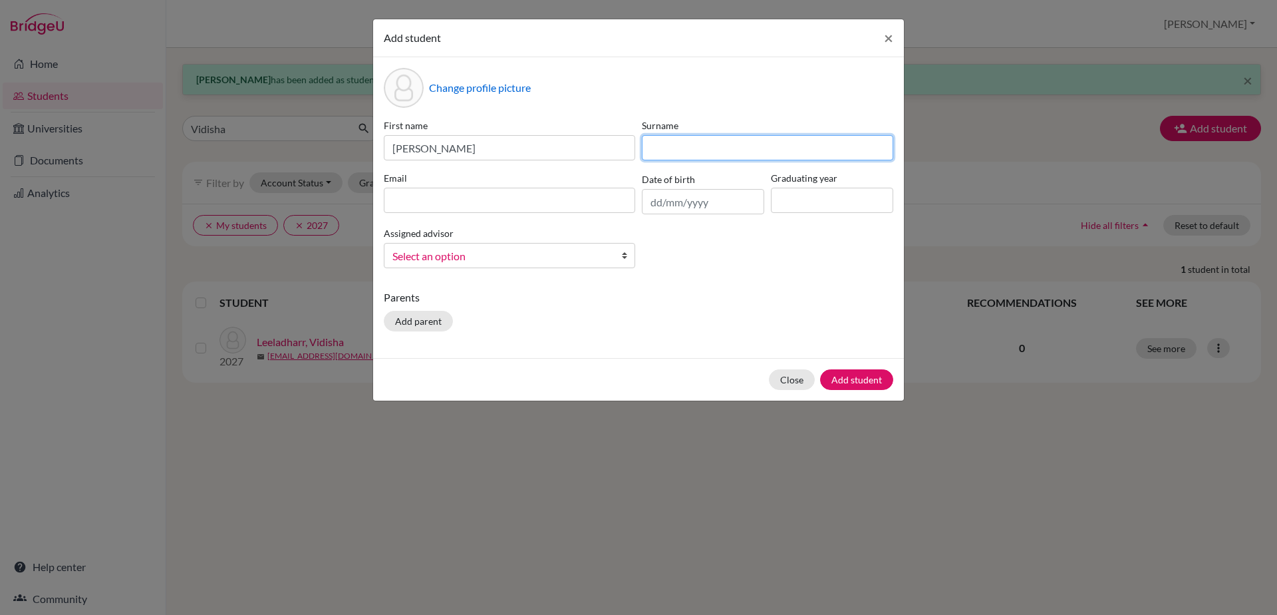
click at [647, 151] on input at bounding box center [767, 147] width 251 height 25
type input "Ayyappan"
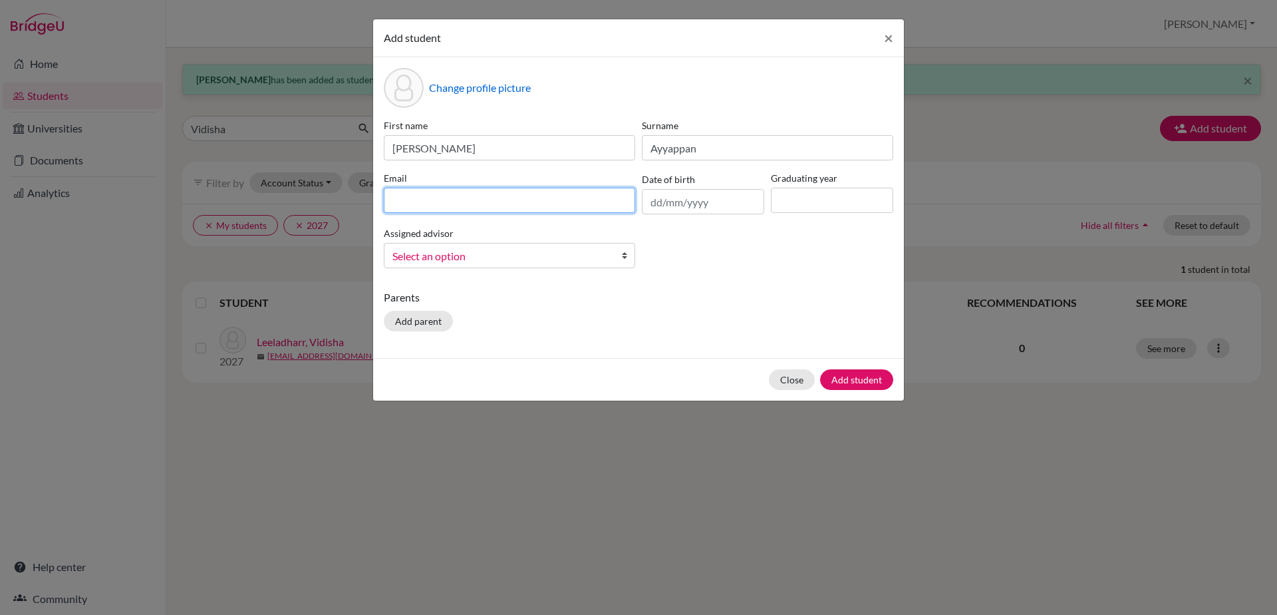
click at [569, 197] on input at bounding box center [509, 200] width 251 height 25
type input "[EMAIL_ADDRESS][DOMAIN_NAME]"
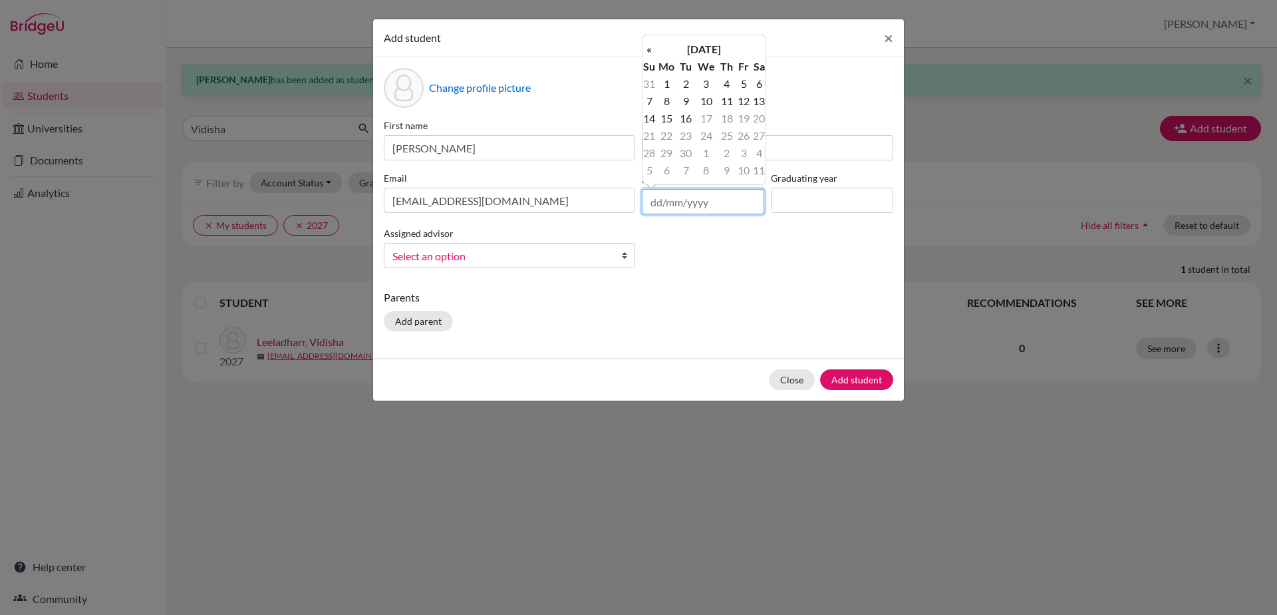
click at [669, 209] on input "text" at bounding box center [703, 201] width 122 height 25
type input "[DATE]"
click at [830, 193] on input at bounding box center [832, 200] width 122 height 25
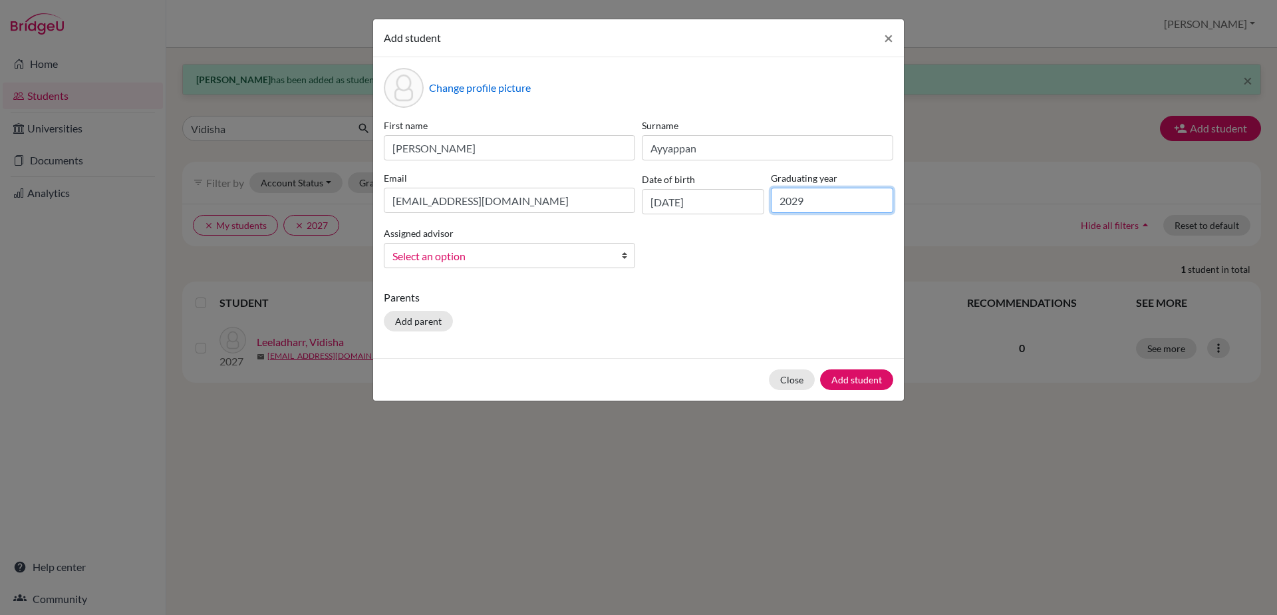
type input "2029"
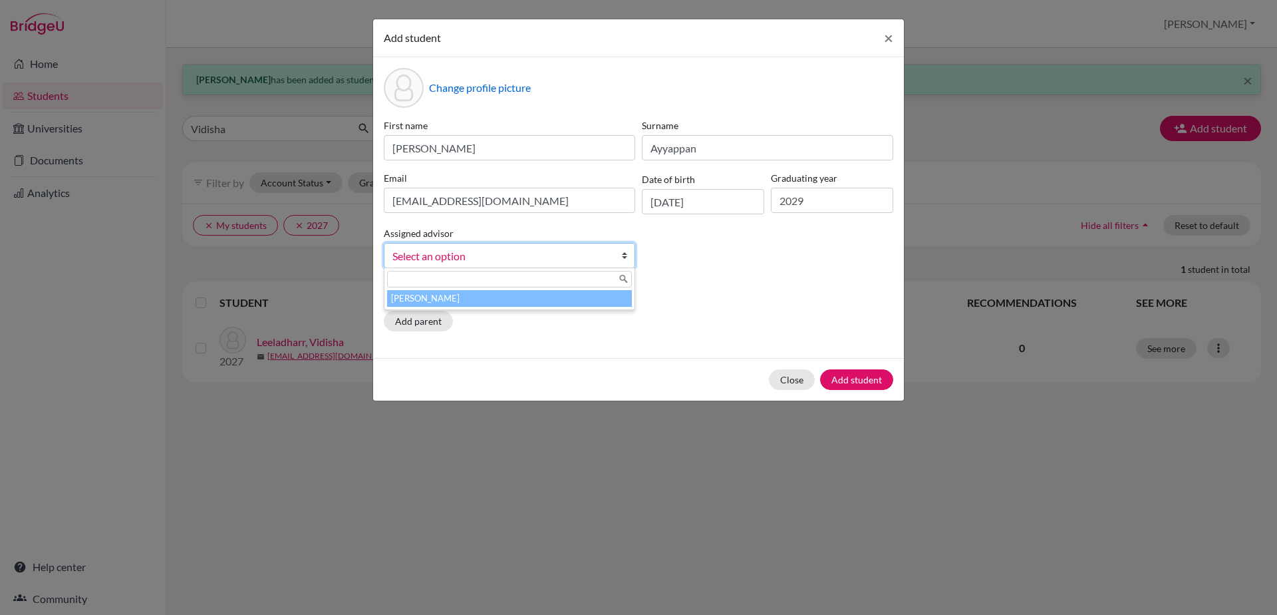
click at [624, 255] on b at bounding box center [627, 255] width 13 height 24
click at [609, 302] on li "[PERSON_NAME]" at bounding box center [509, 298] width 245 height 17
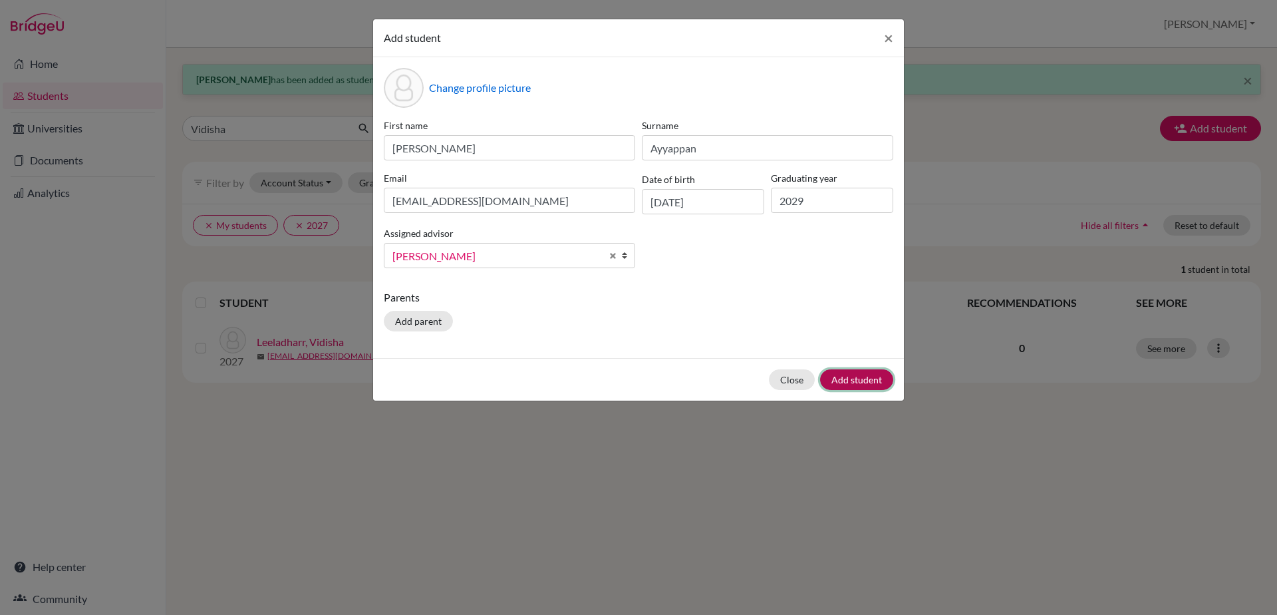
click at [832, 385] on button "Add student" at bounding box center [856, 379] width 73 height 21
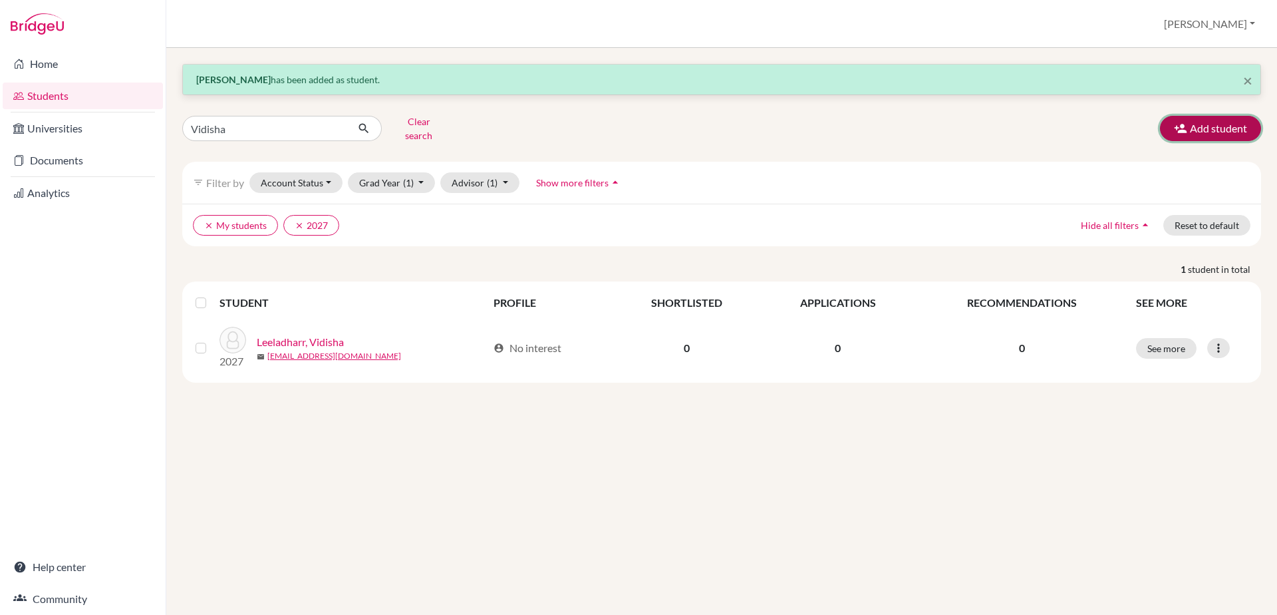
click at [1213, 128] on button "Add student" at bounding box center [1210, 128] width 101 height 25
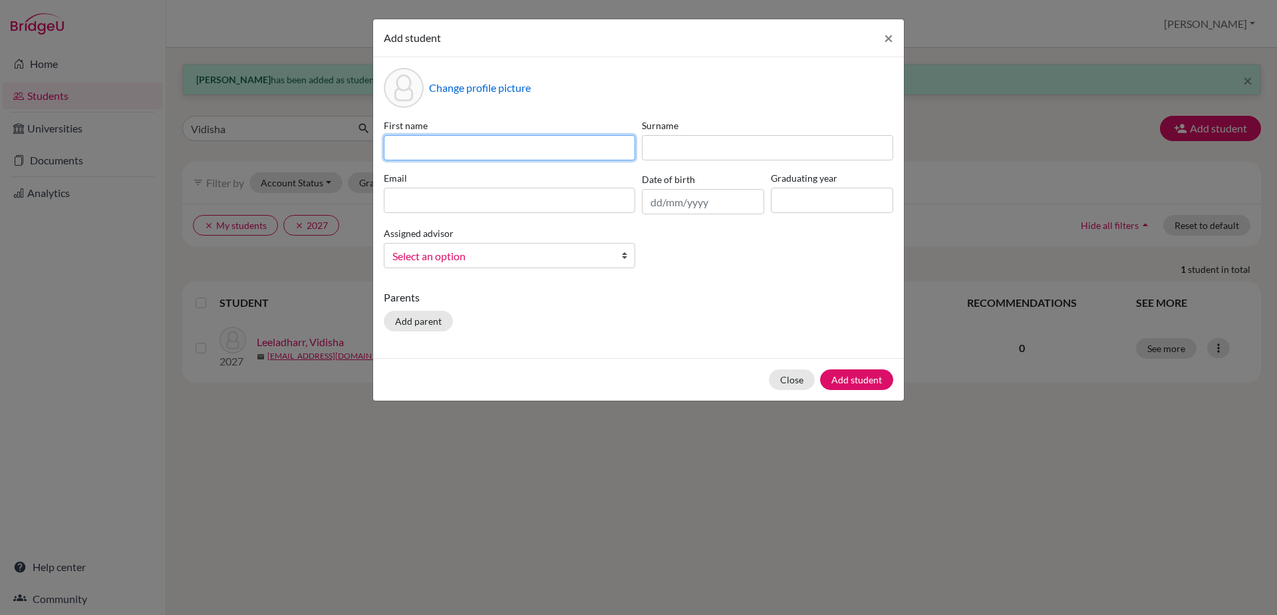
click at [484, 148] on input at bounding box center [509, 147] width 251 height 25
type input "Rianna"
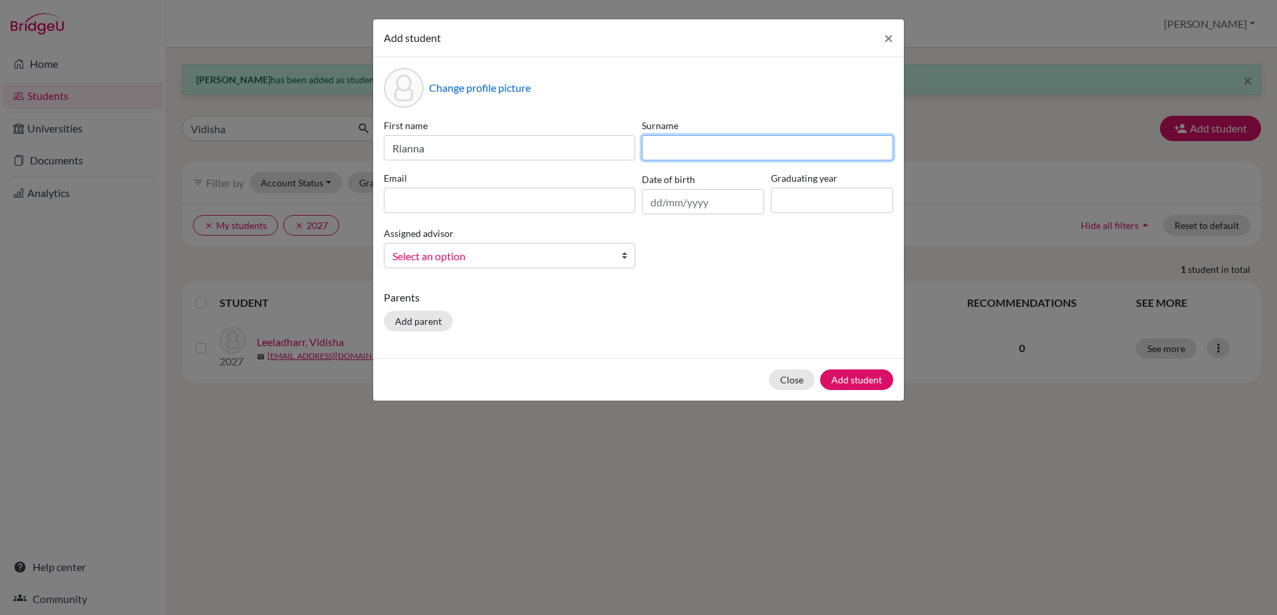
click at [663, 151] on input at bounding box center [767, 147] width 251 height 25
type input "Bennet"
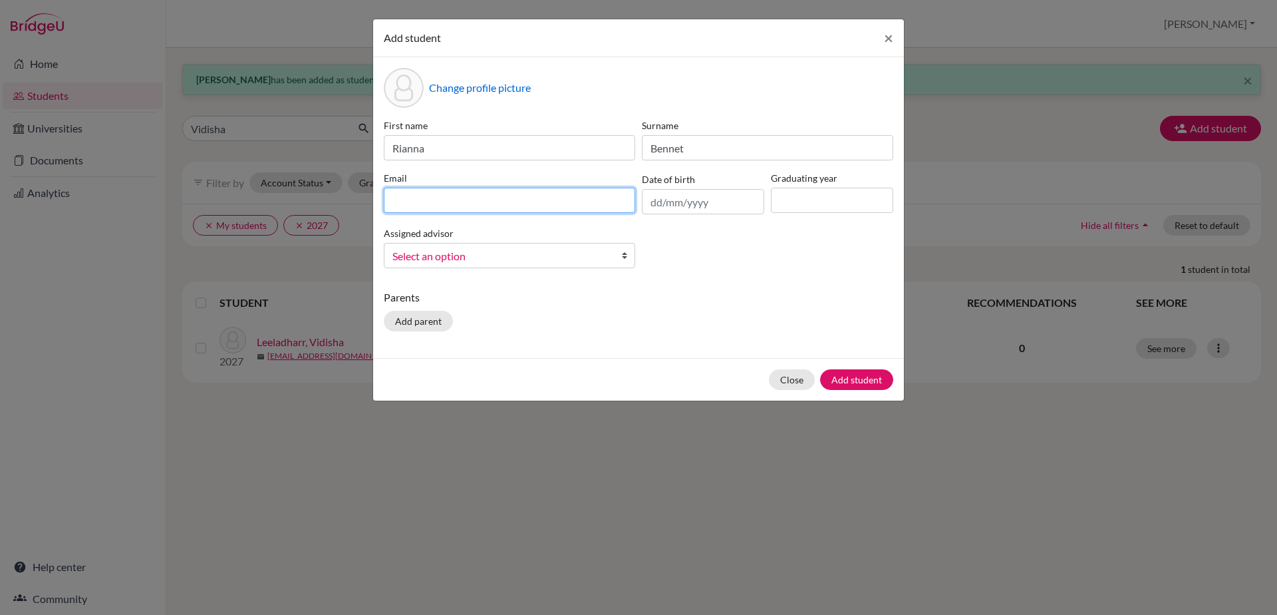
click at [593, 199] on input at bounding box center [509, 200] width 251 height 25
type input "[EMAIL_ADDRESS][DOMAIN_NAME]"
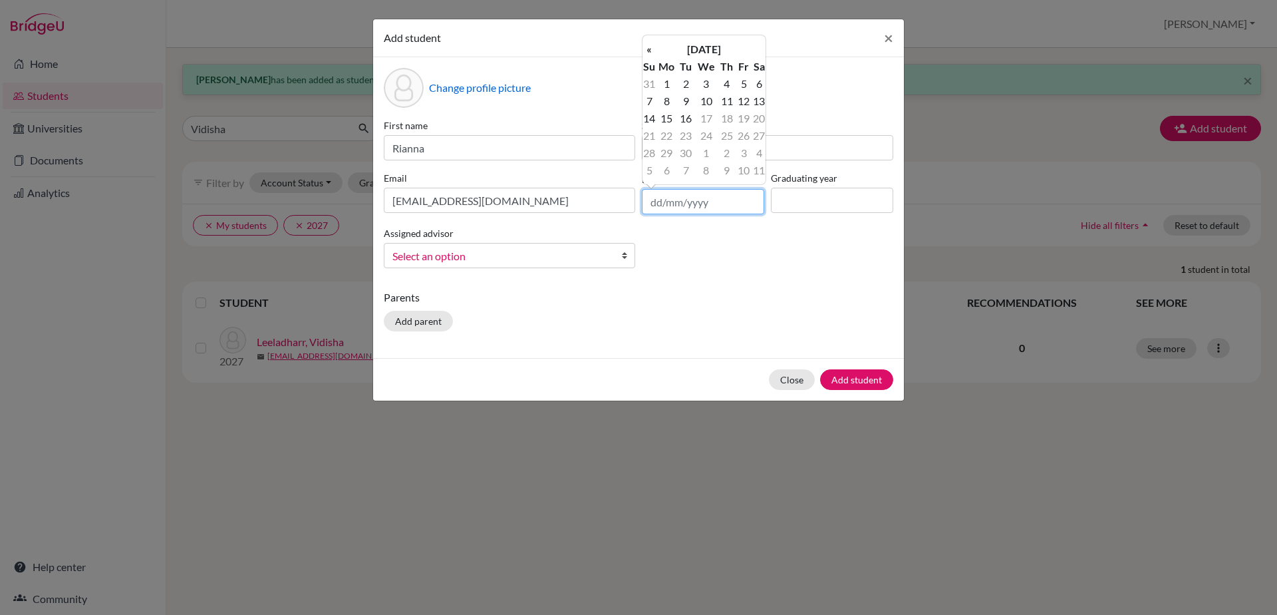
click at [668, 206] on input "text" at bounding box center [703, 201] width 122 height 25
type input "[DATE]"
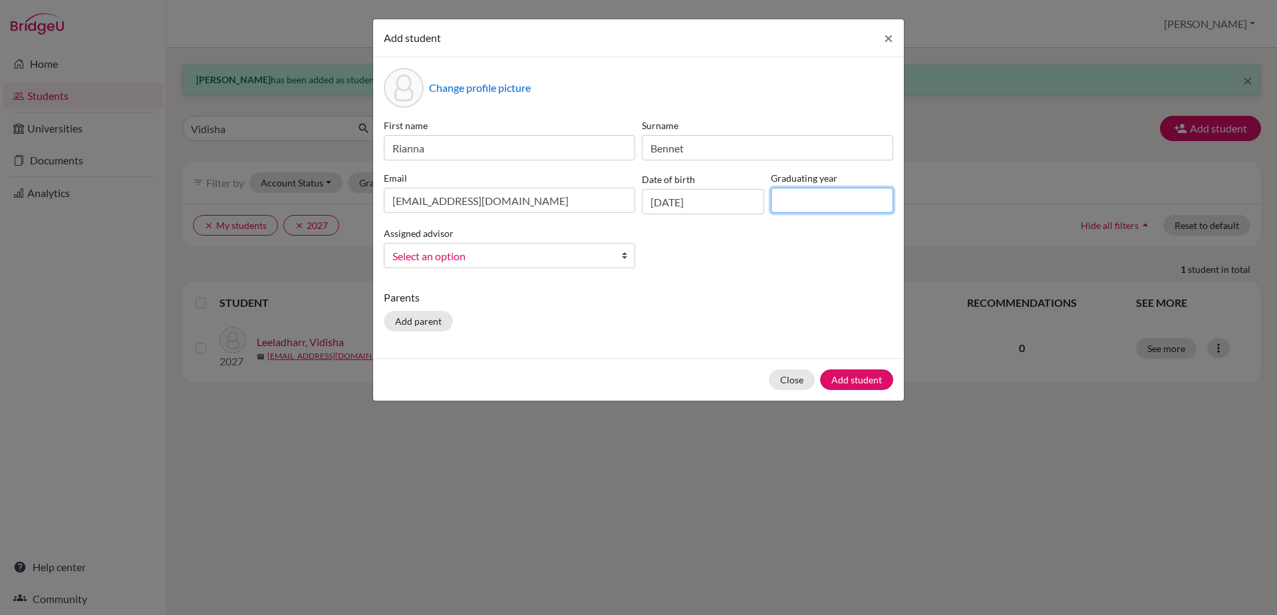
click at [780, 195] on input at bounding box center [832, 200] width 122 height 25
type input "2029"
click at [619, 255] on link "Select an option" at bounding box center [509, 255] width 251 height 25
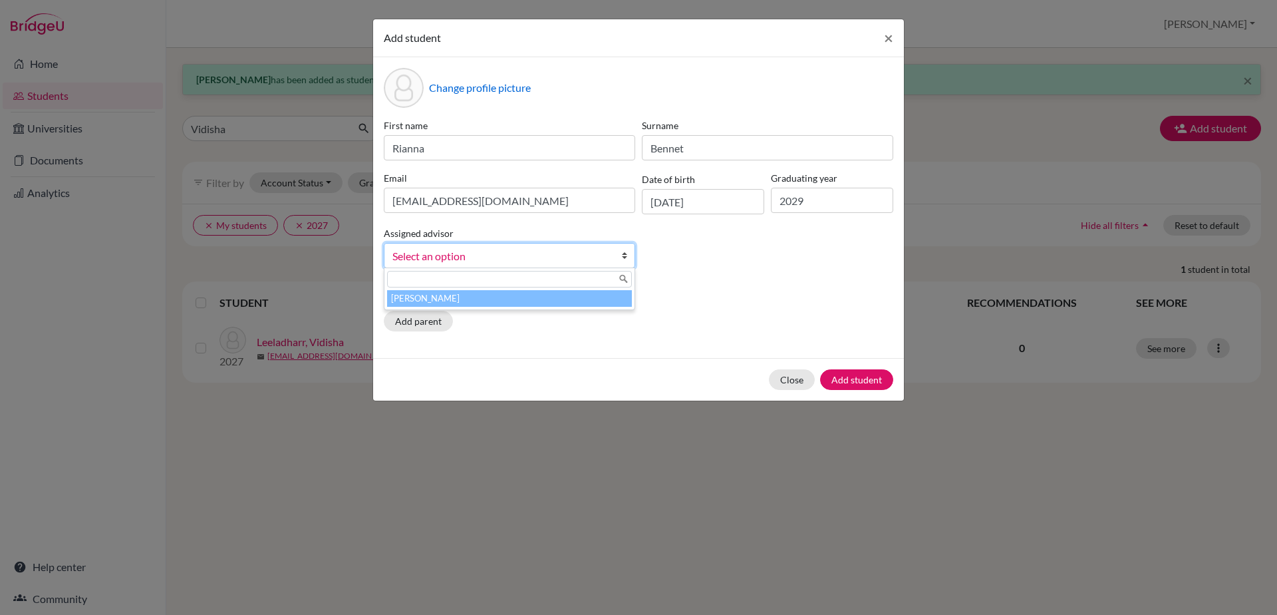
click at [606, 297] on li "[PERSON_NAME]" at bounding box center [509, 298] width 245 height 17
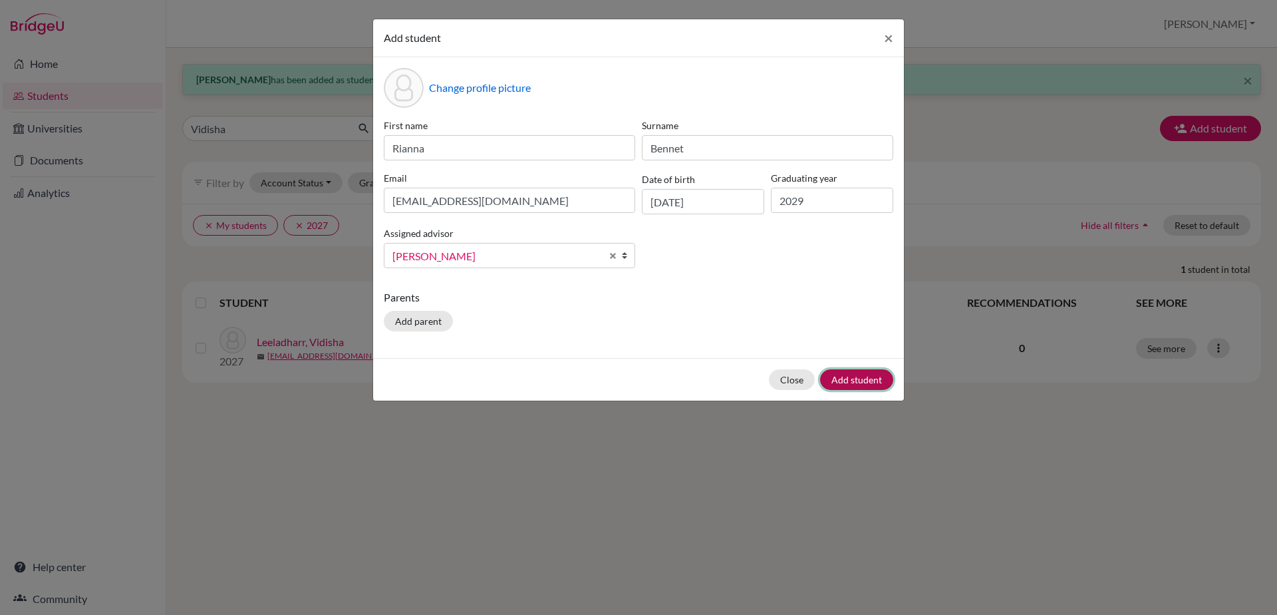
click at [877, 380] on button "Add student" at bounding box center [856, 379] width 73 height 21
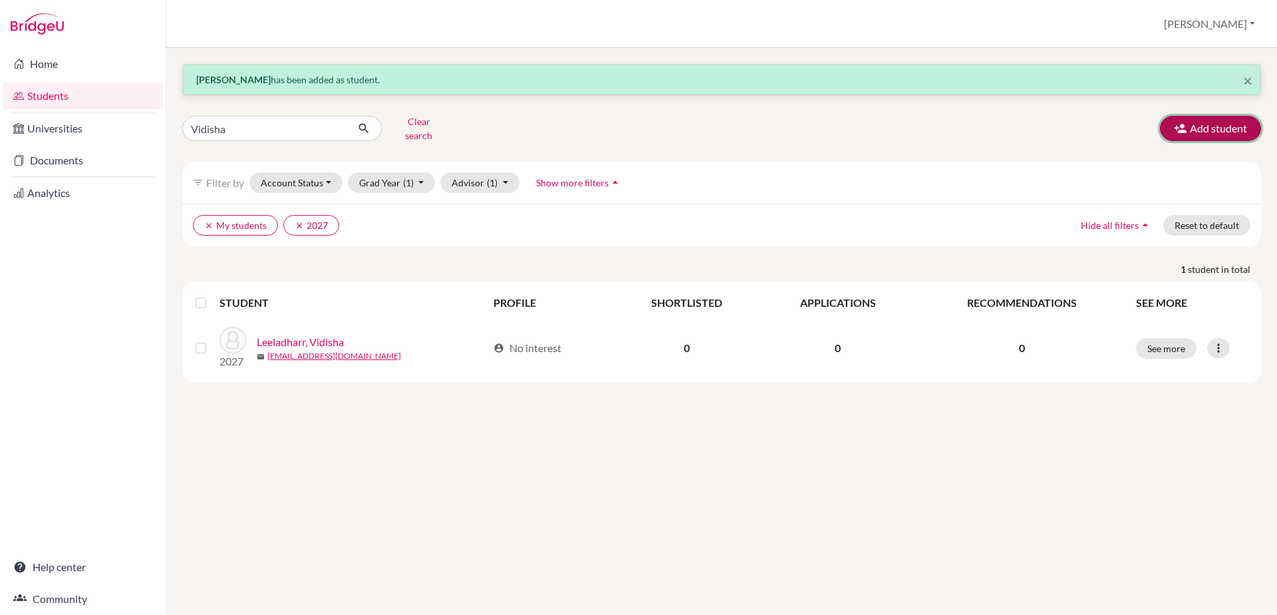
click at [1229, 121] on button "Add student" at bounding box center [1210, 128] width 101 height 25
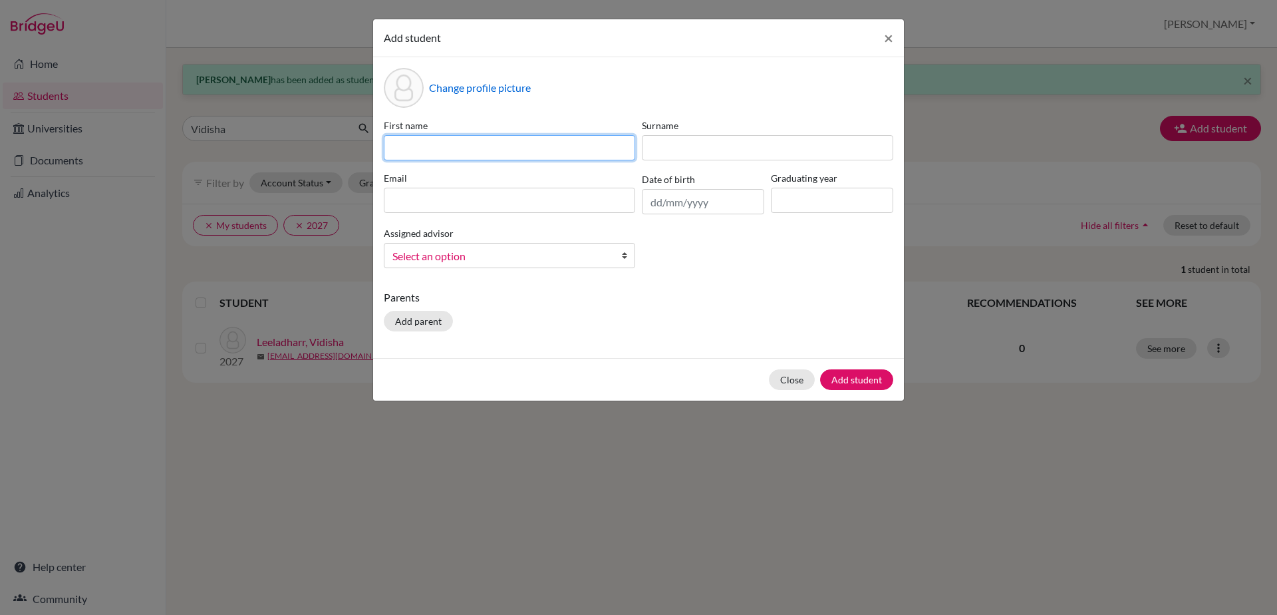
click at [395, 152] on input at bounding box center [509, 147] width 251 height 25
type input "[PERSON_NAME]"
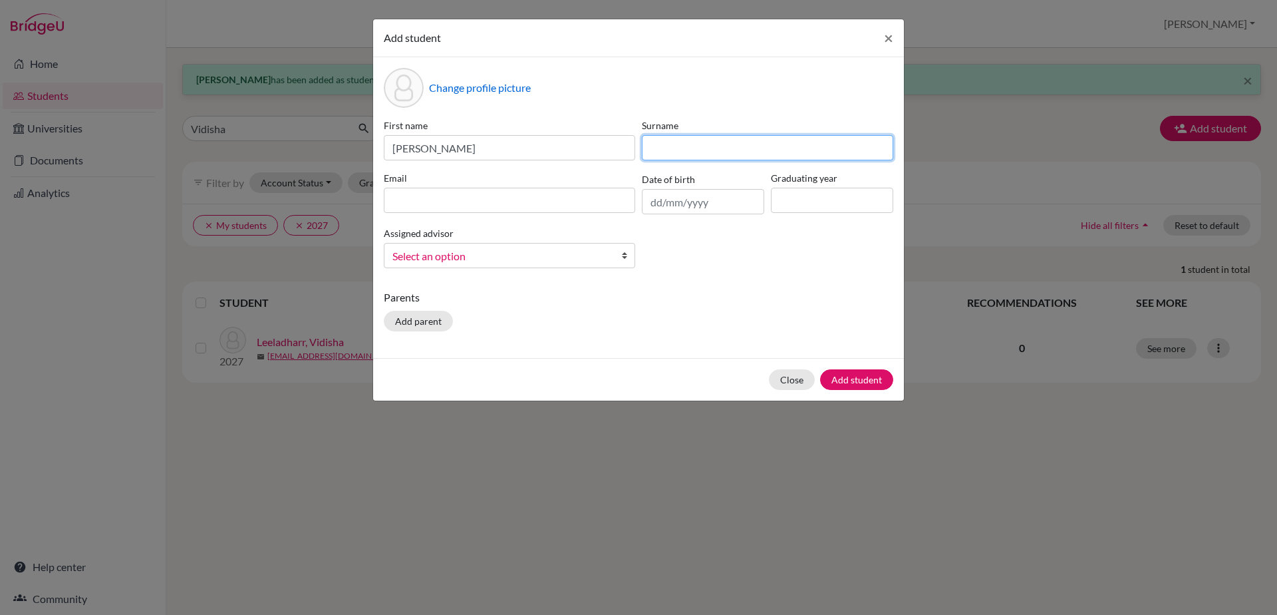
click at [712, 140] on input at bounding box center [767, 147] width 251 height 25
type input "Sheik"
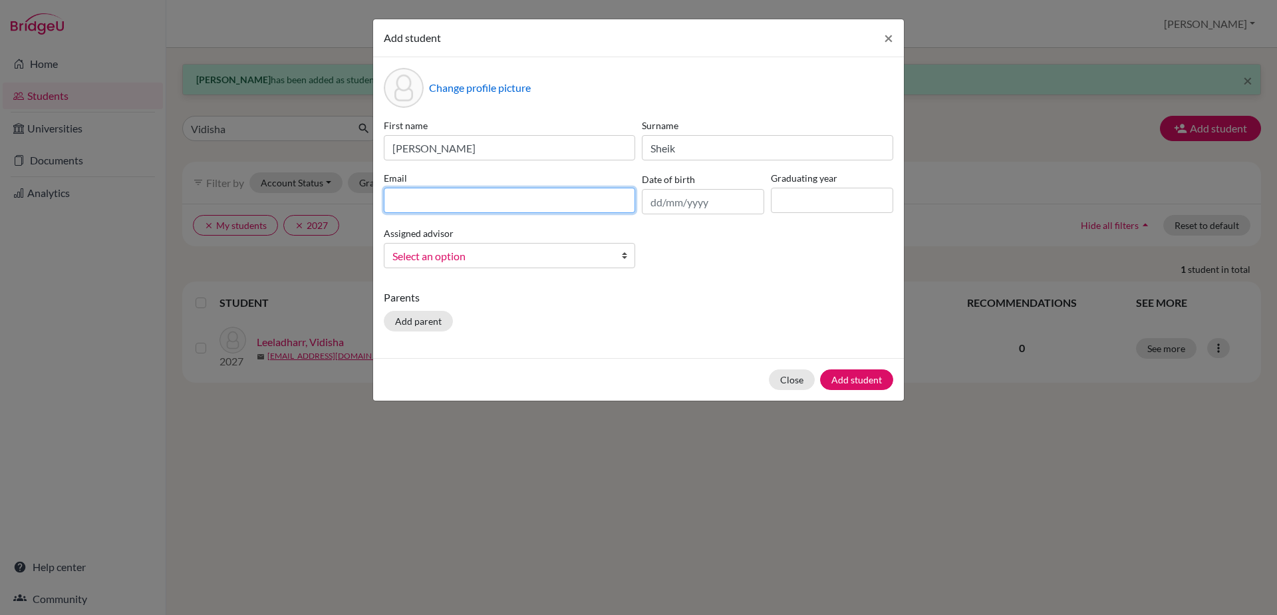
click at [557, 198] on input at bounding box center [509, 200] width 251 height 25
type input "[EMAIL_ADDRESS][DOMAIN_NAME]"
click at [661, 199] on input "text" at bounding box center [703, 201] width 122 height 25
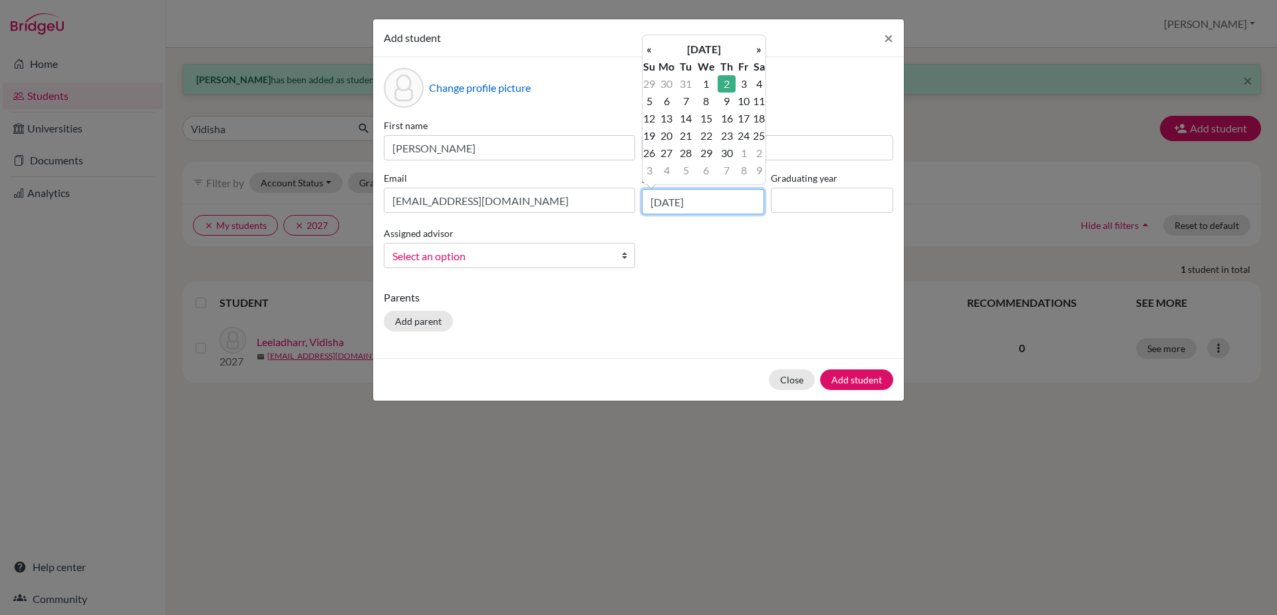
type input "[DATE]"
click at [786, 206] on input at bounding box center [832, 200] width 122 height 25
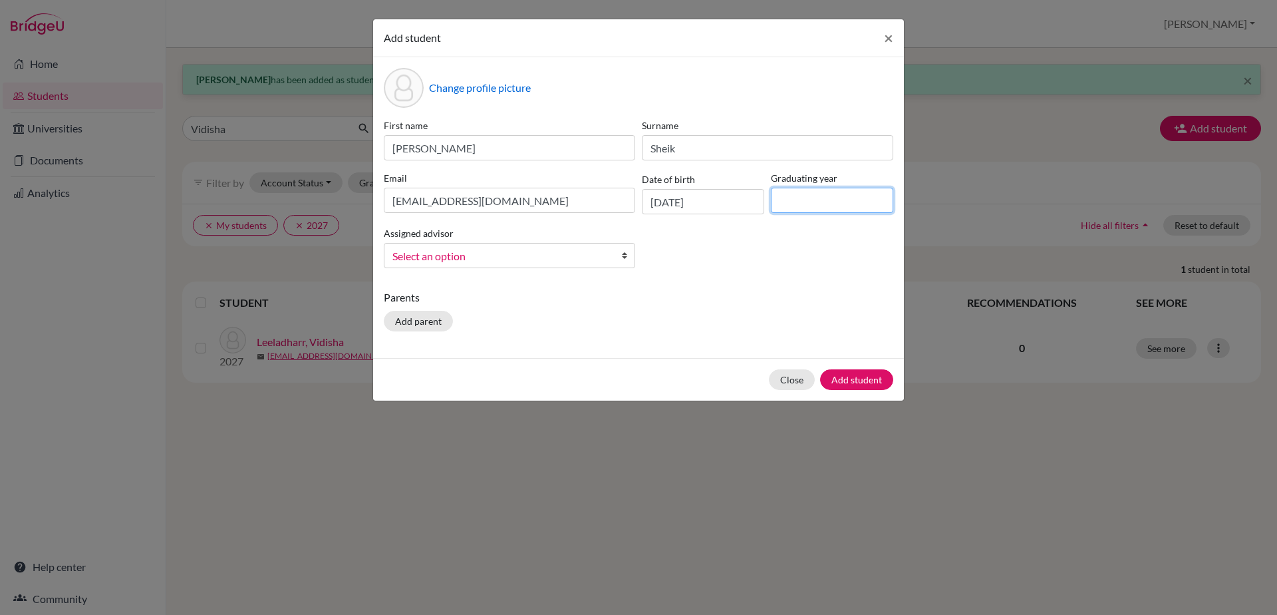
type input "2029"
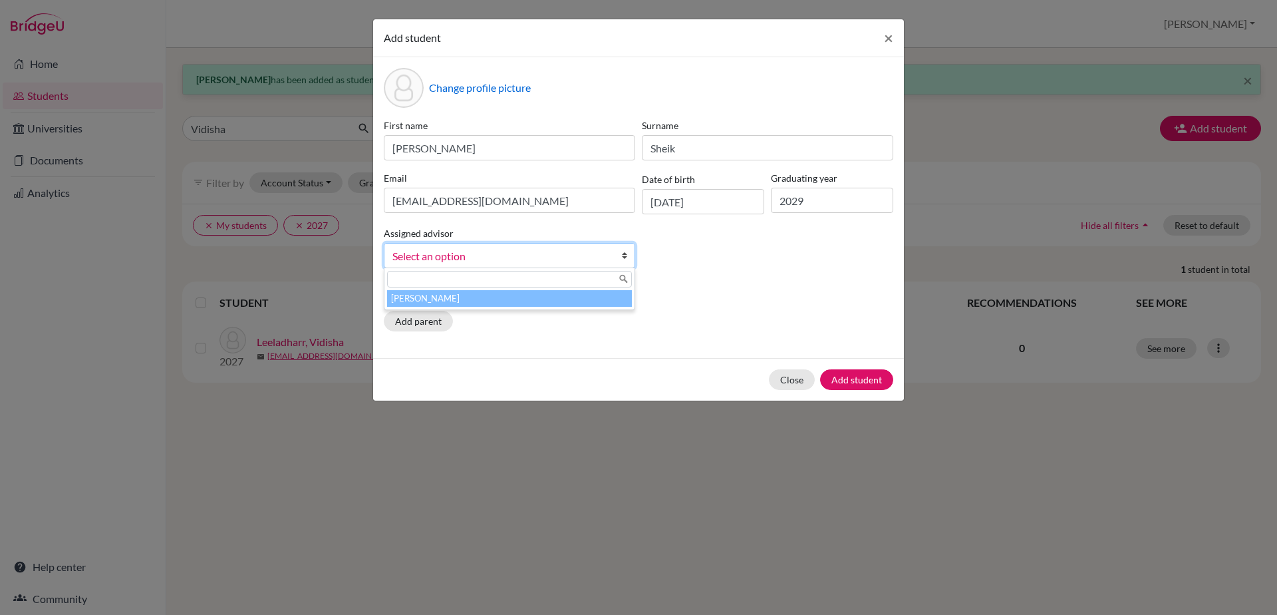
click at [621, 253] on link "Select an option" at bounding box center [509, 255] width 251 height 25
click at [607, 298] on li "[PERSON_NAME]" at bounding box center [509, 298] width 245 height 17
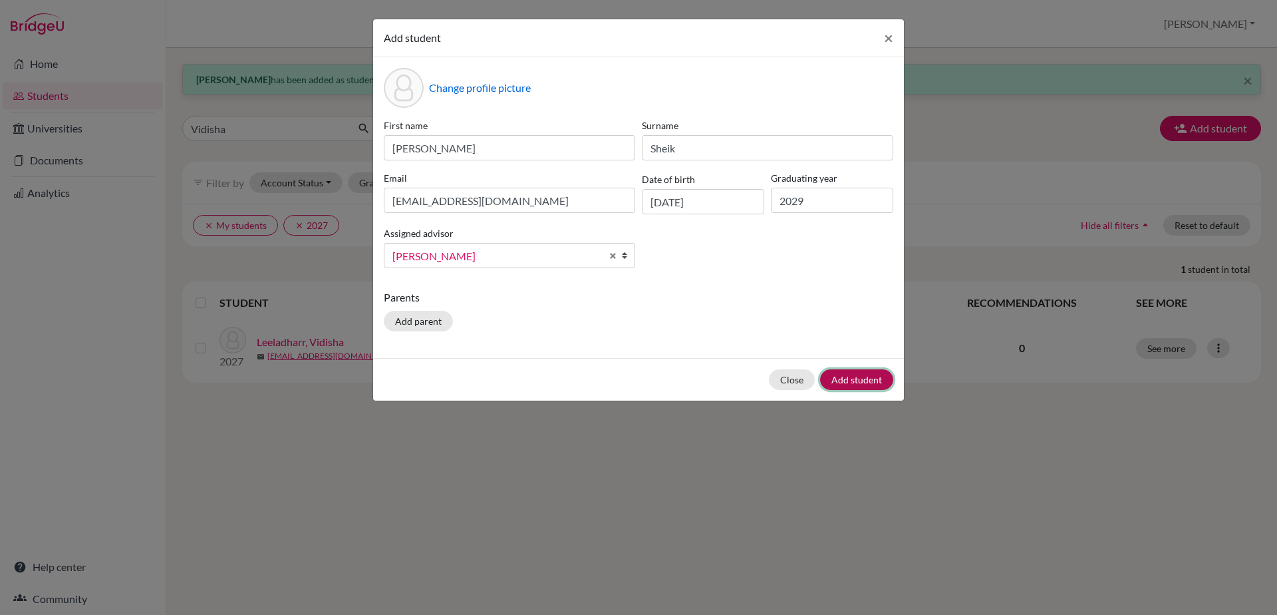
click at [841, 375] on button "Add student" at bounding box center [856, 379] width 73 height 21
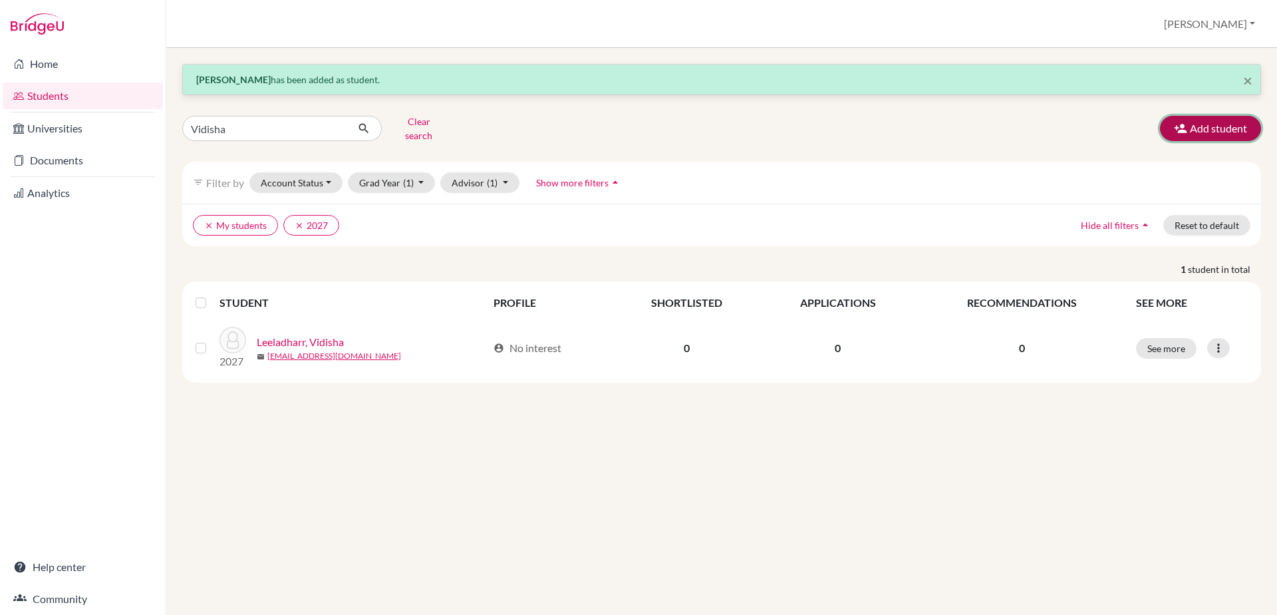
click at [1231, 126] on button "Add student" at bounding box center [1210, 128] width 101 height 25
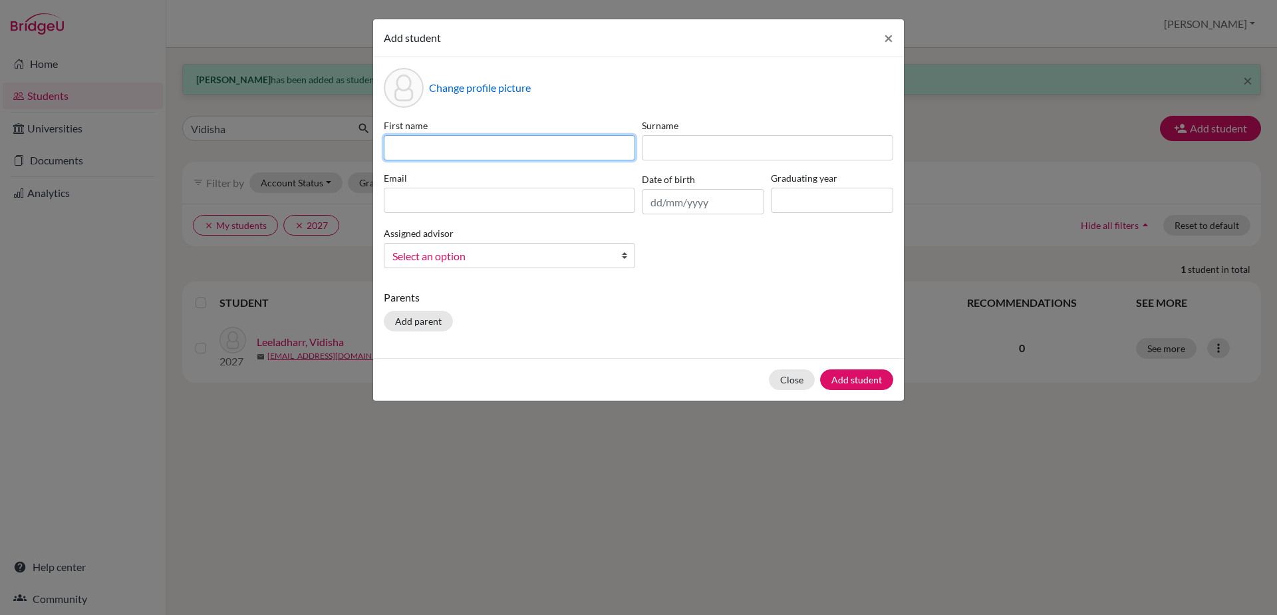
click at [408, 144] on input at bounding box center [509, 147] width 251 height 25
click at [398, 151] on input "[PERSON_NAME]" at bounding box center [509, 147] width 251 height 25
type input "[PERSON_NAME]"
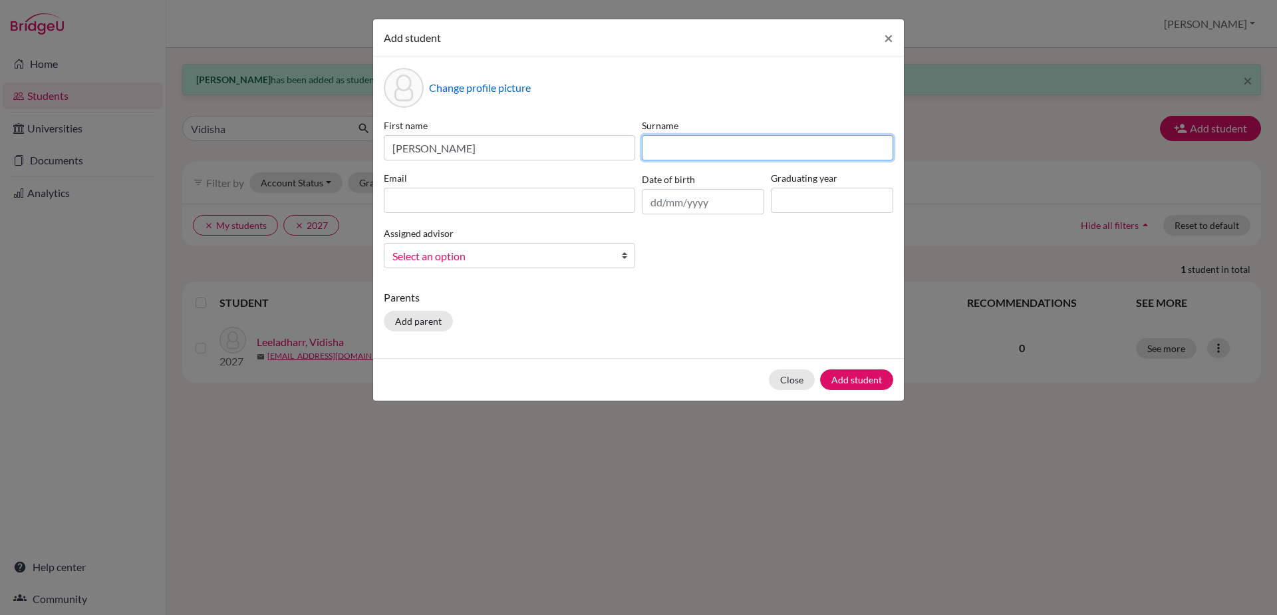
click at [683, 150] on input at bounding box center [767, 147] width 251 height 25
type input "[PERSON_NAME]"
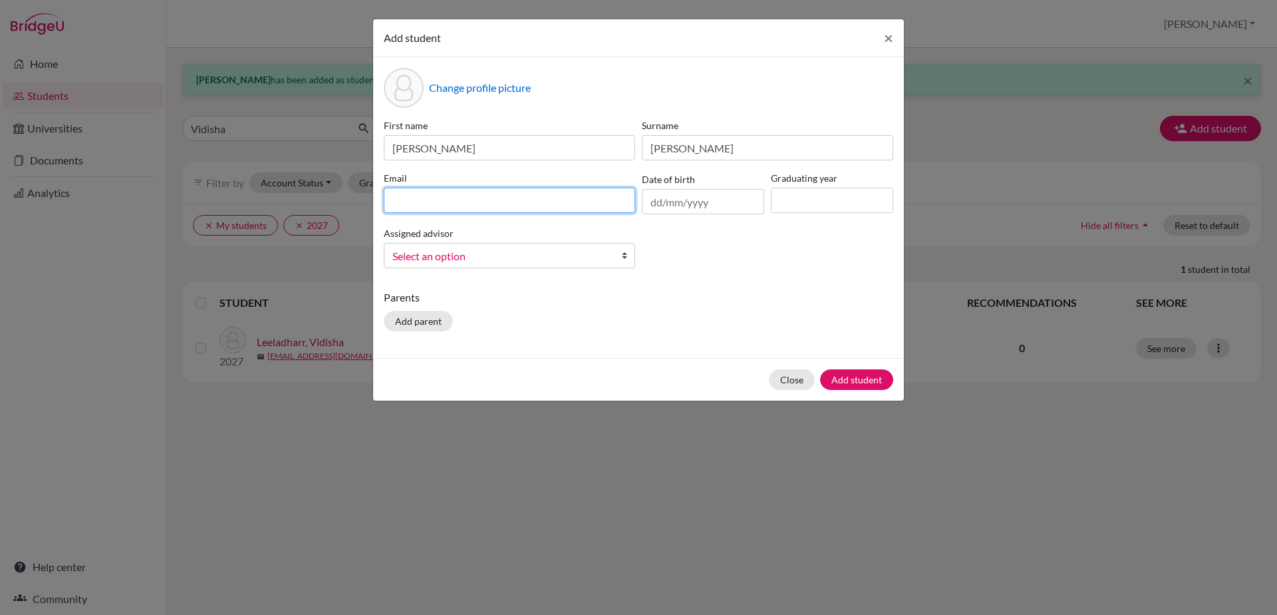
click at [554, 208] on input at bounding box center [509, 200] width 251 height 25
type input "[EMAIL_ADDRESS][DOMAIN_NAME]"
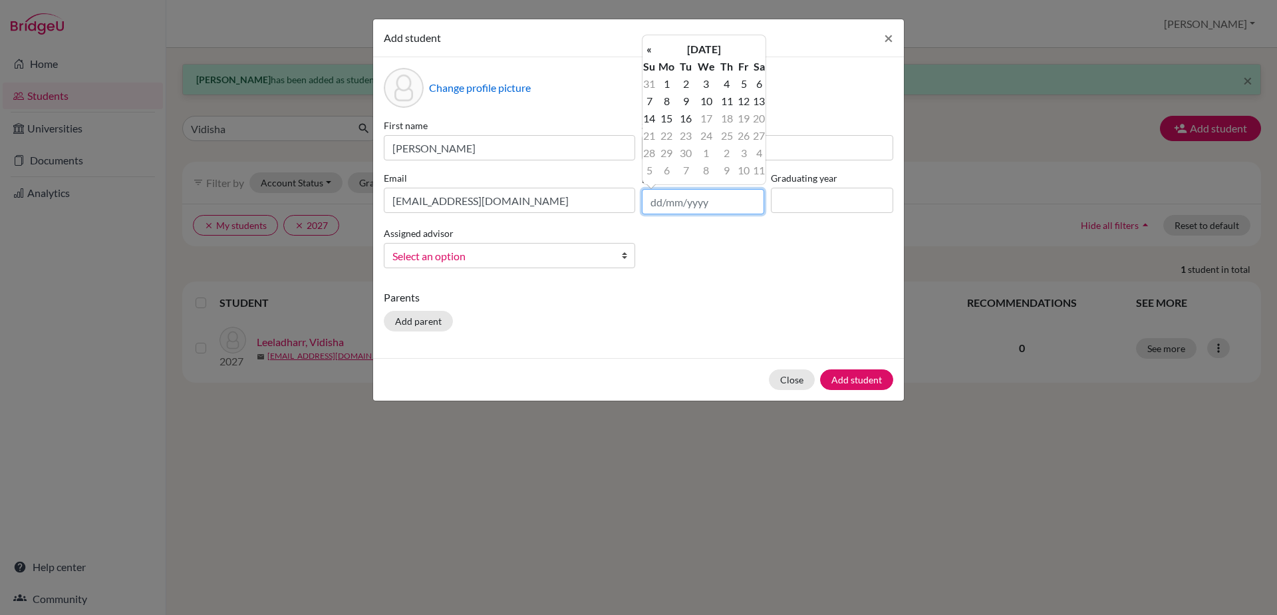
click at [669, 211] on input "text" at bounding box center [703, 201] width 122 height 25
type input "[DATE]"
click at [775, 194] on input at bounding box center [832, 200] width 122 height 25
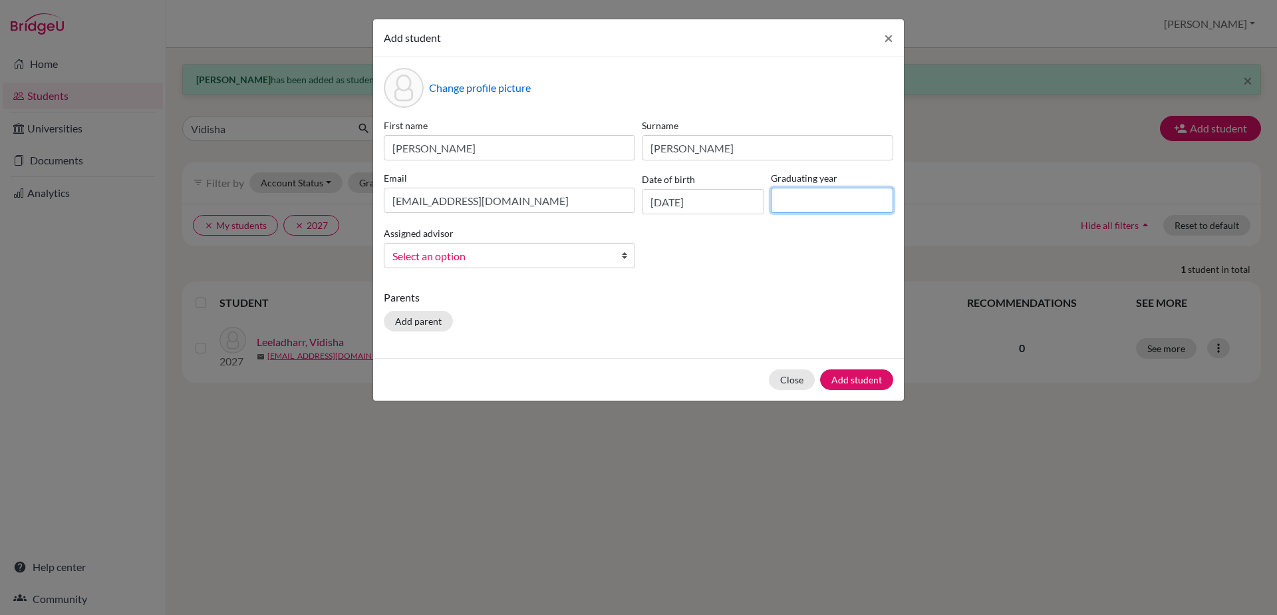
type input "2029"
click at [625, 259] on b at bounding box center [627, 255] width 13 height 24
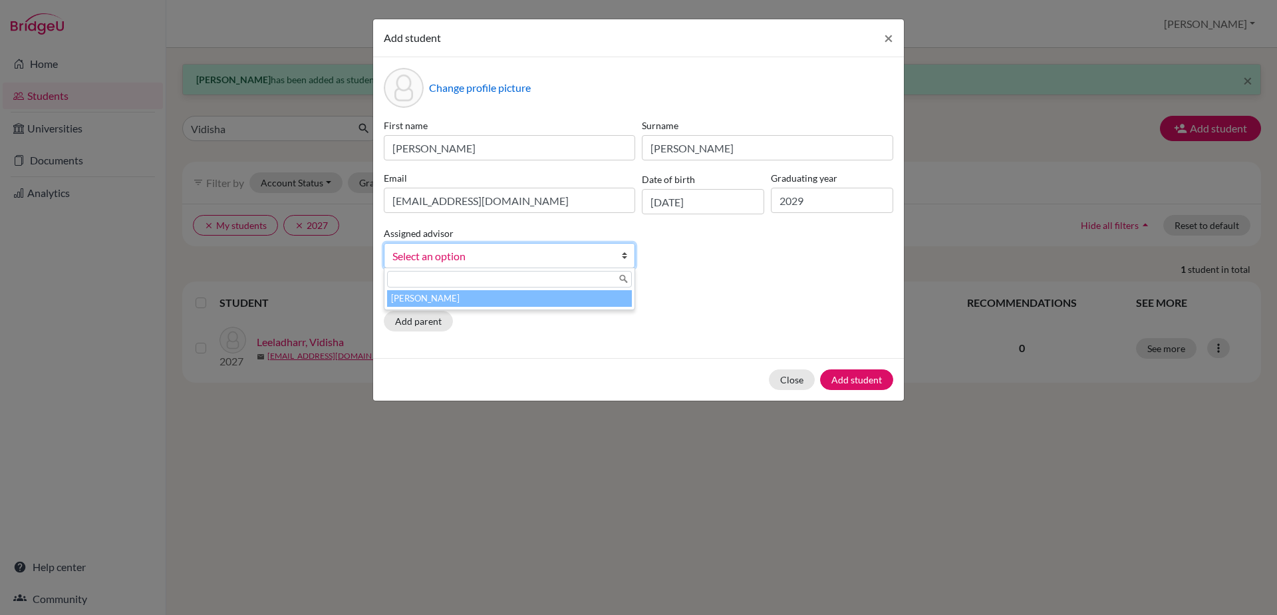
click at [611, 288] on div at bounding box center [510, 279] width 250 height 22
click at [611, 299] on li "[PERSON_NAME]" at bounding box center [509, 298] width 245 height 17
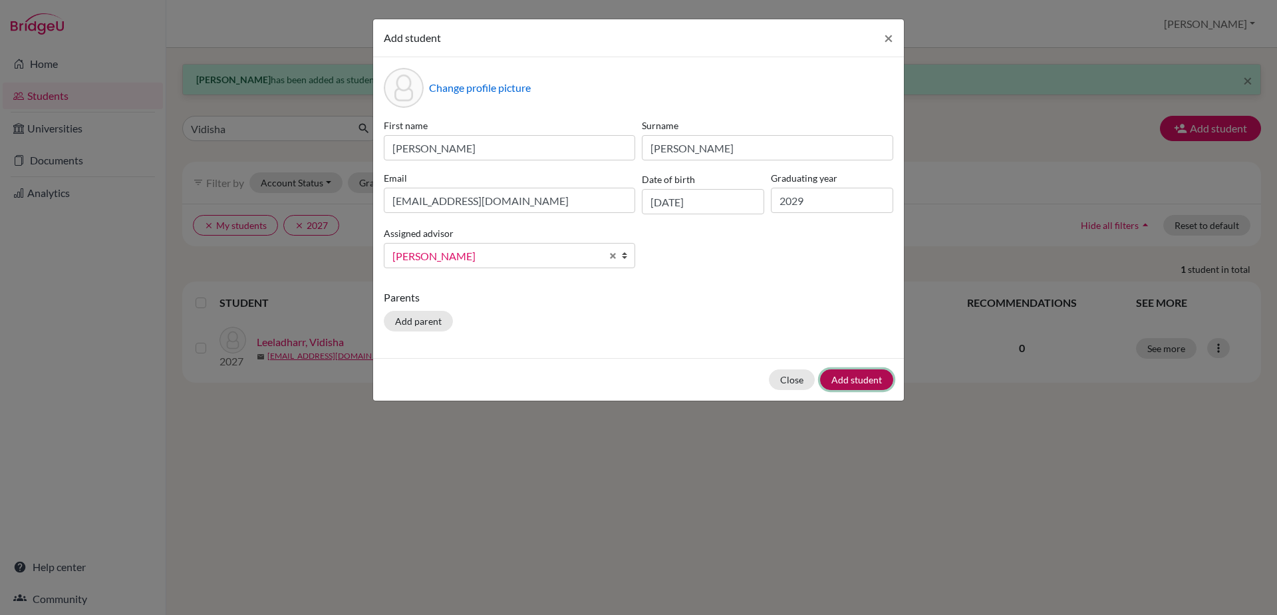
click at [872, 379] on button "Add student" at bounding box center [856, 379] width 73 height 21
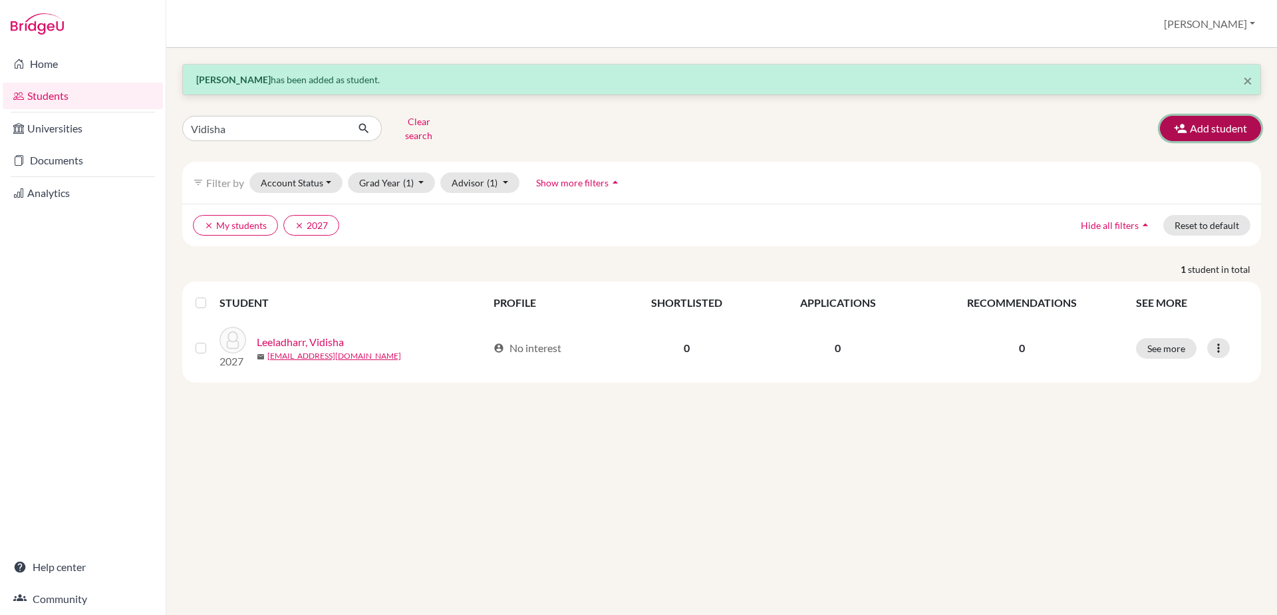
click at [1205, 128] on button "Add student" at bounding box center [1210, 128] width 101 height 25
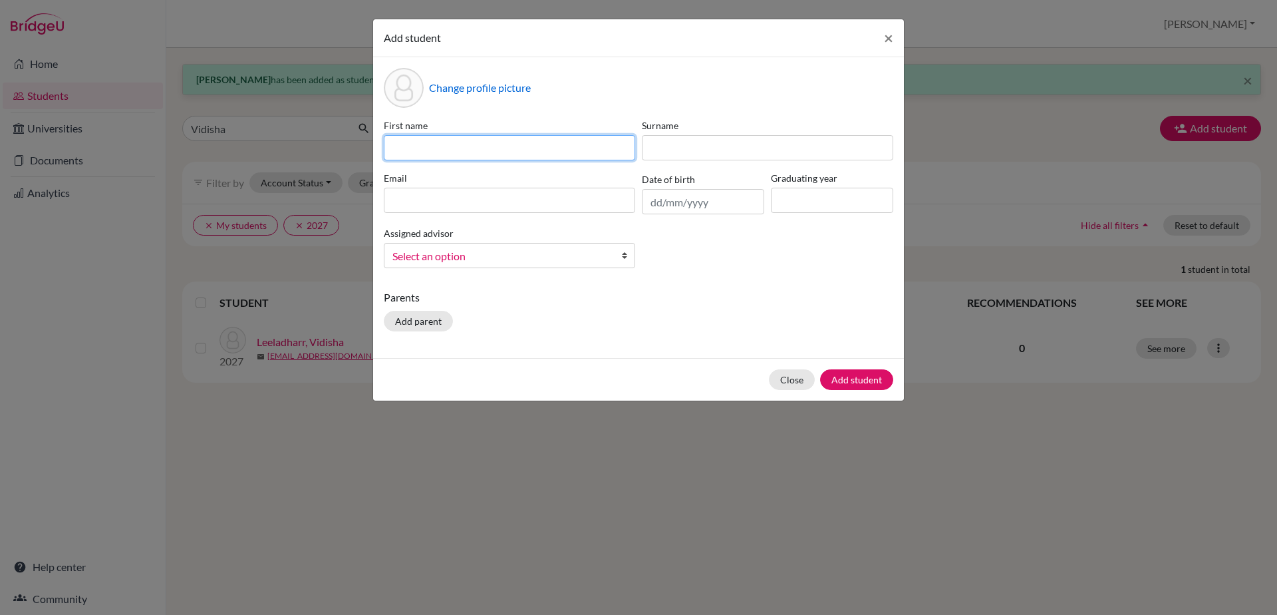
click at [479, 147] on input at bounding box center [509, 147] width 251 height 25
type input "Anatha"
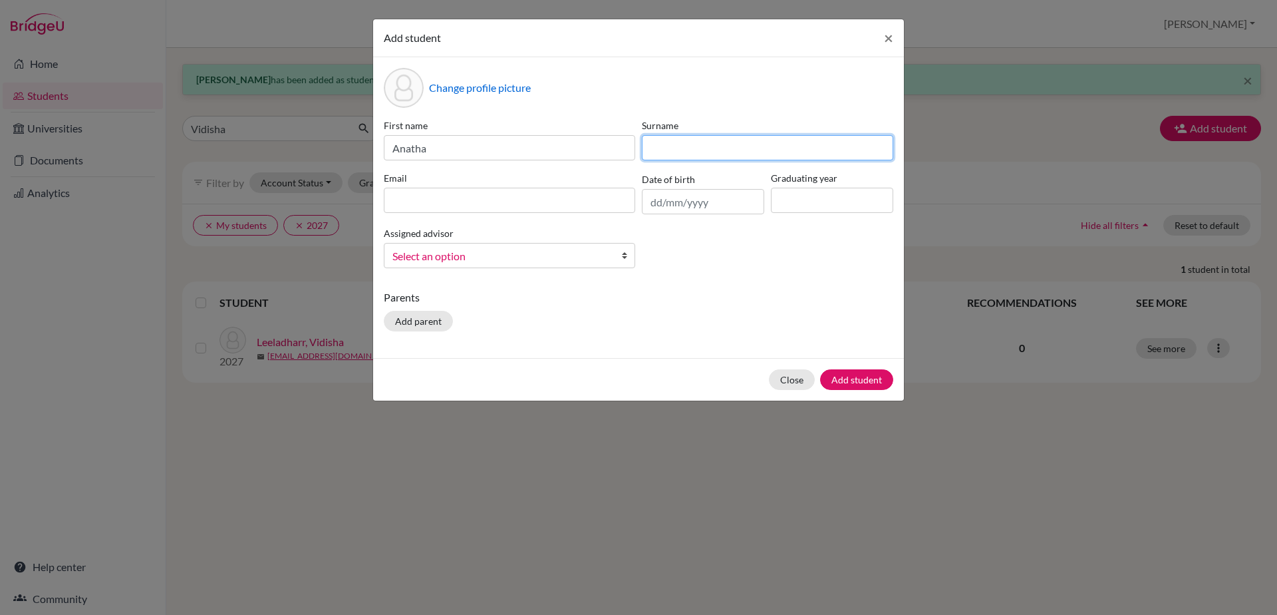
click at [663, 151] on input at bounding box center [767, 147] width 251 height 25
type input "Krishnan"
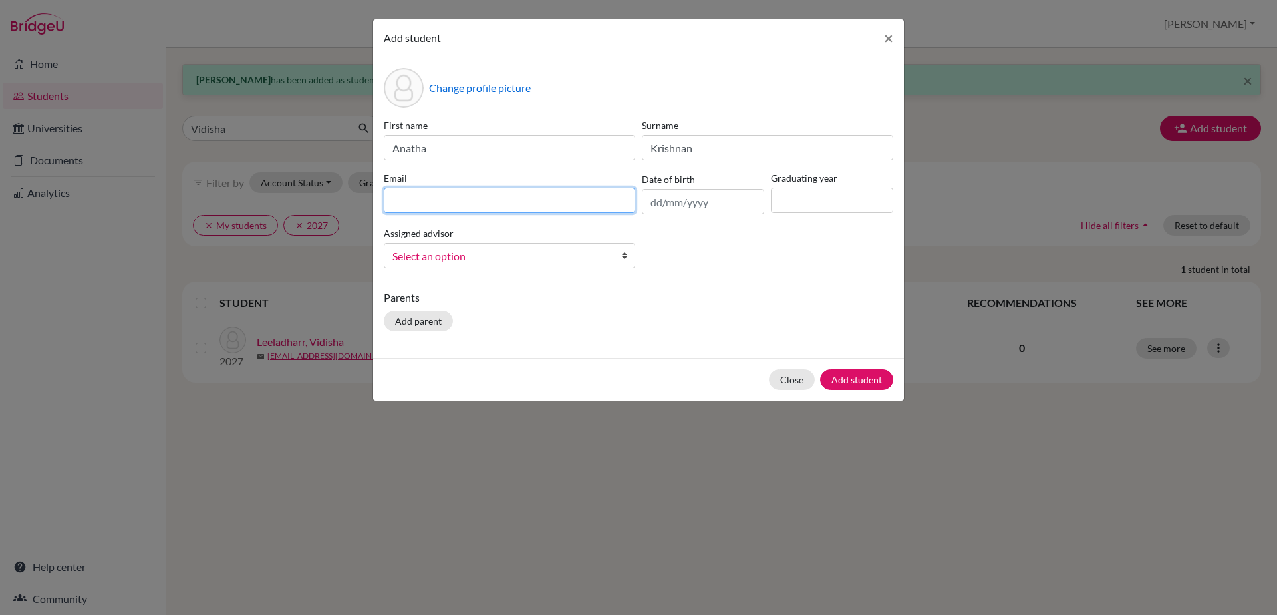
click at [580, 192] on input at bounding box center [509, 200] width 251 height 25
type input "[EMAIL_ADDRESS][DOMAIN_NAME]"
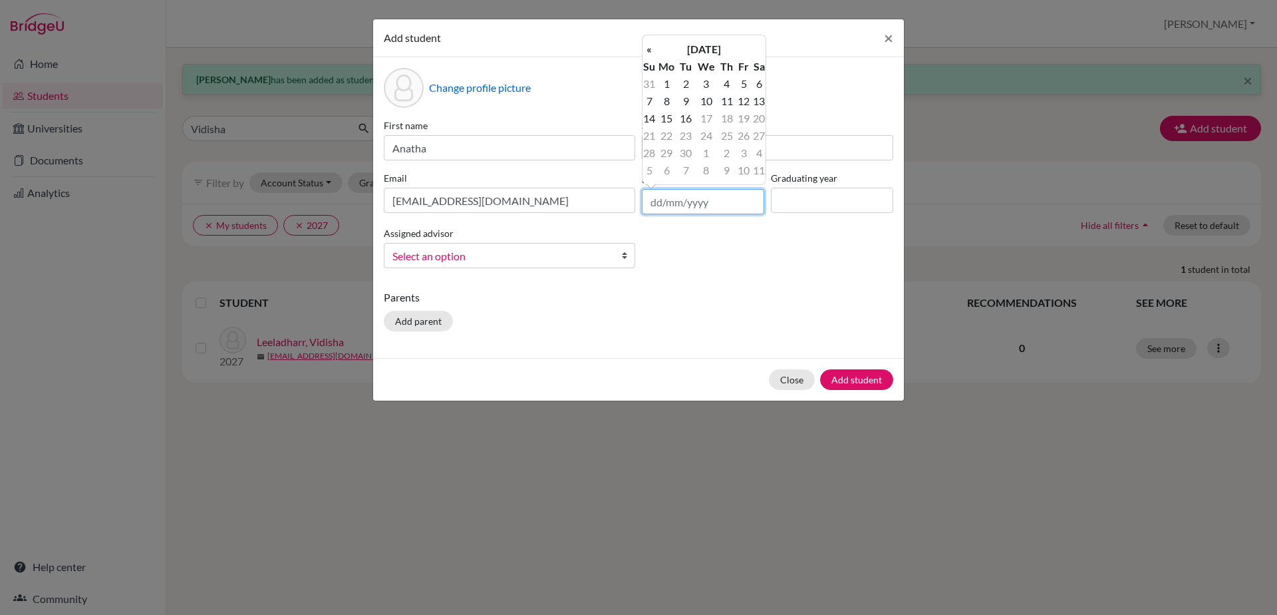
click at [647, 201] on input "text" at bounding box center [703, 201] width 122 height 25
type input "[DATE]"
click at [824, 205] on input at bounding box center [832, 200] width 122 height 25
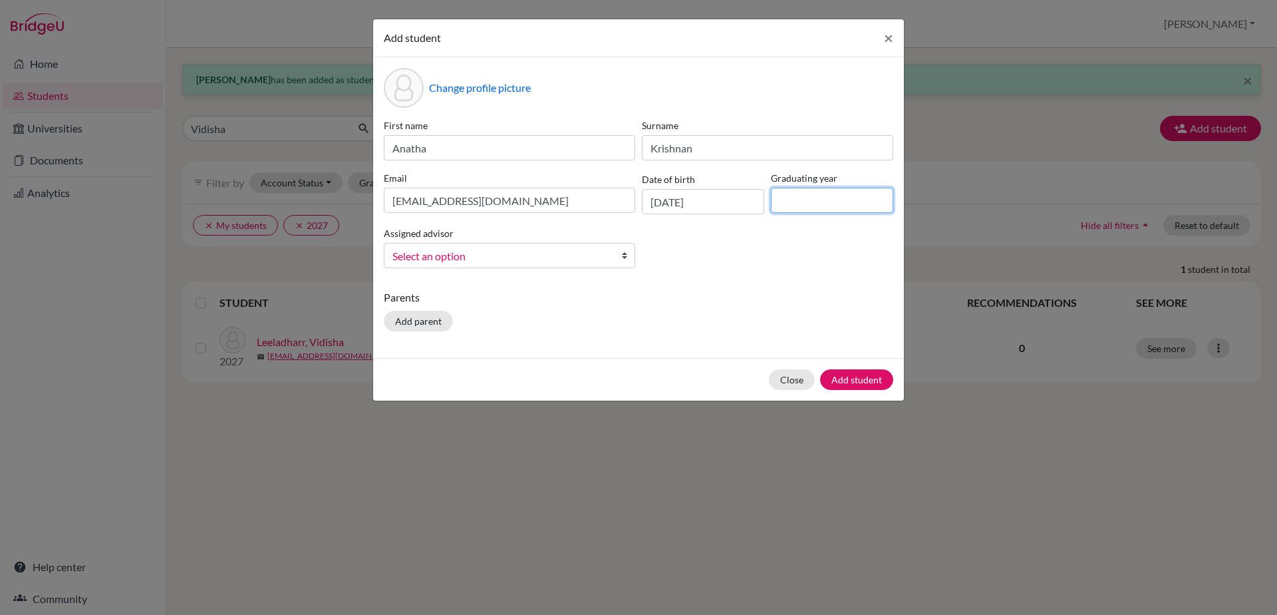
type input "2029"
click at [623, 257] on b at bounding box center [627, 255] width 13 height 24
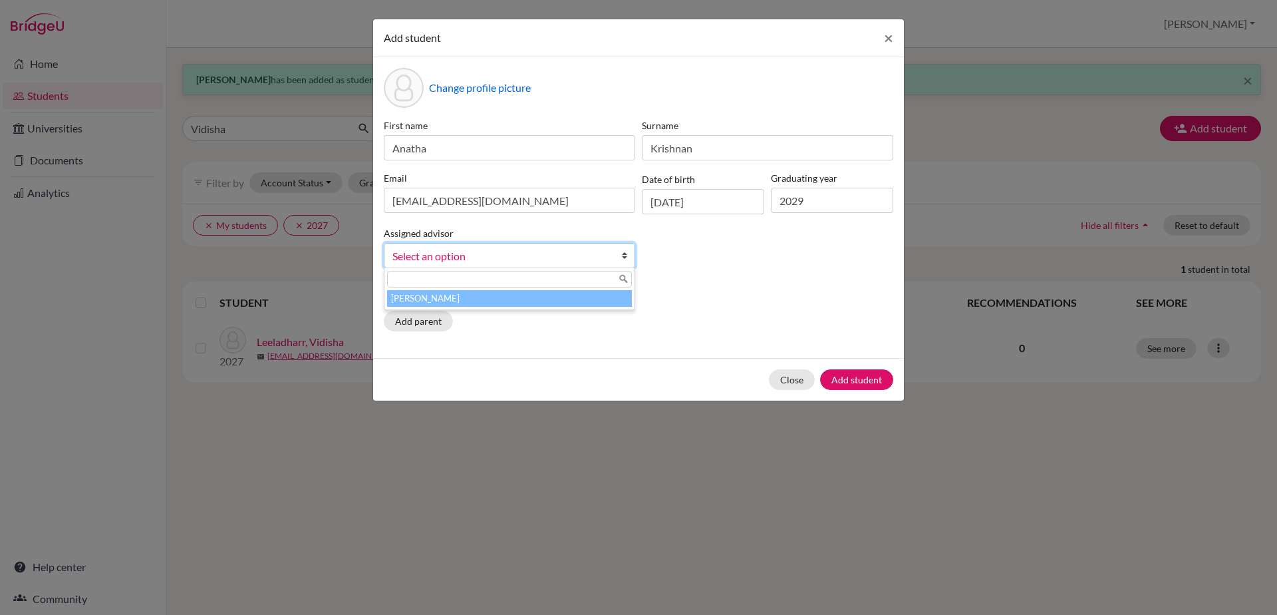
click at [607, 301] on li "[PERSON_NAME]" at bounding box center [509, 298] width 245 height 17
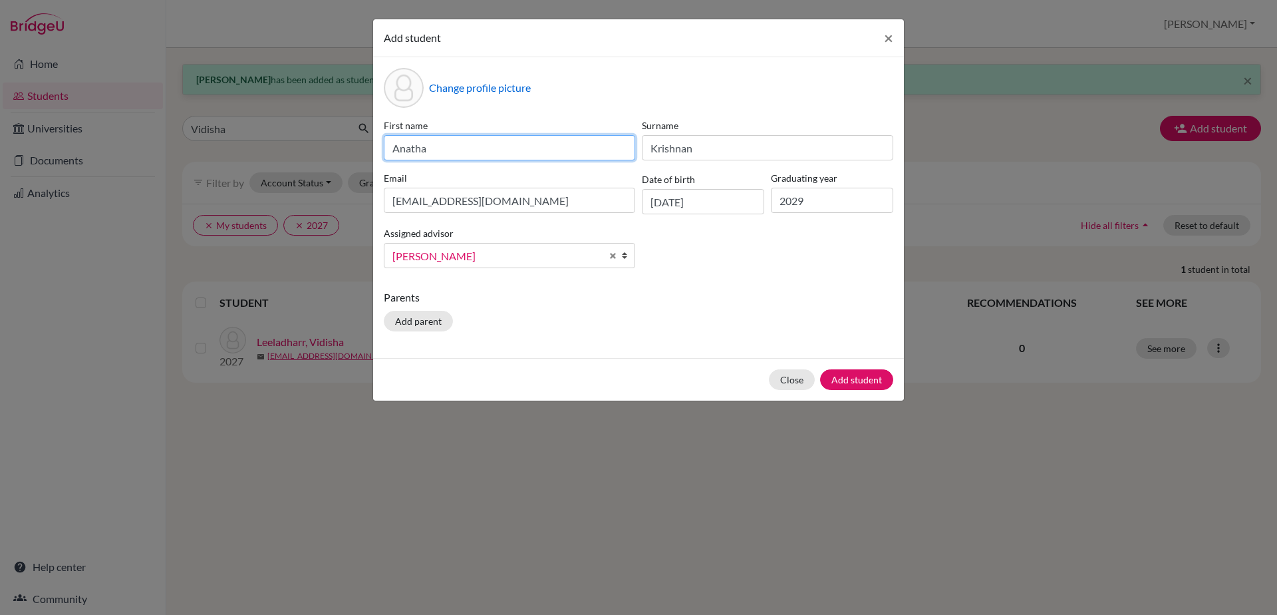
click at [411, 150] on input "Anatha" at bounding box center [509, 147] width 251 height 25
type input "[PERSON_NAME]"
click at [843, 381] on button "Add student" at bounding box center [856, 379] width 73 height 21
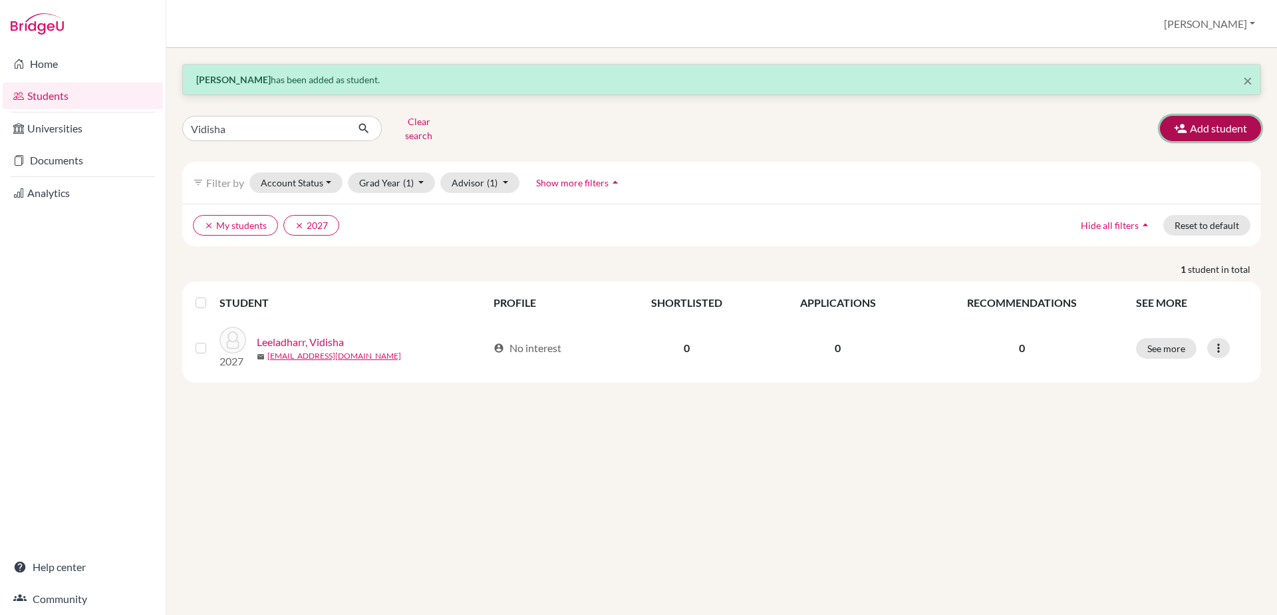
click at [1190, 123] on button "Add student" at bounding box center [1210, 128] width 101 height 25
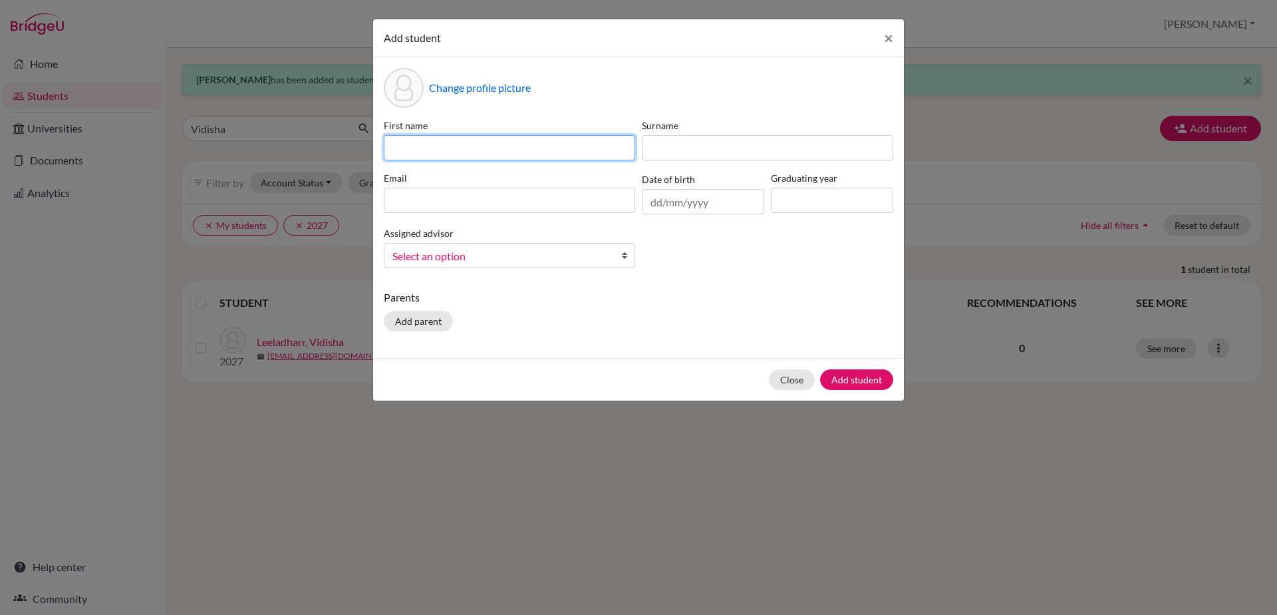
click at [495, 156] on input at bounding box center [509, 147] width 251 height 25
type input "[PERSON_NAME]"
drag, startPoint x: 687, startPoint y: 160, endPoint x: 687, endPoint y: 152, distance: 8.0
click at [687, 152] on div "First name [PERSON_NAME] Surname Email Date of birth Graduating year Assigned a…" at bounding box center [639, 198] width 516 height 160
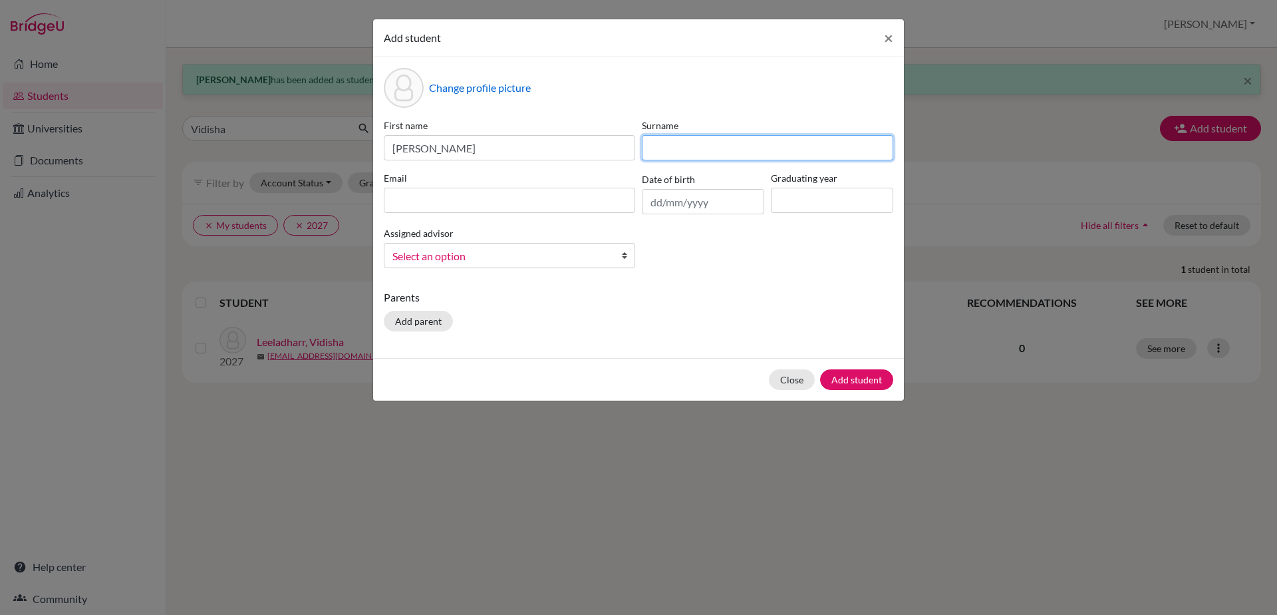
click at [687, 152] on input at bounding box center [767, 147] width 251 height 25
type input "M"
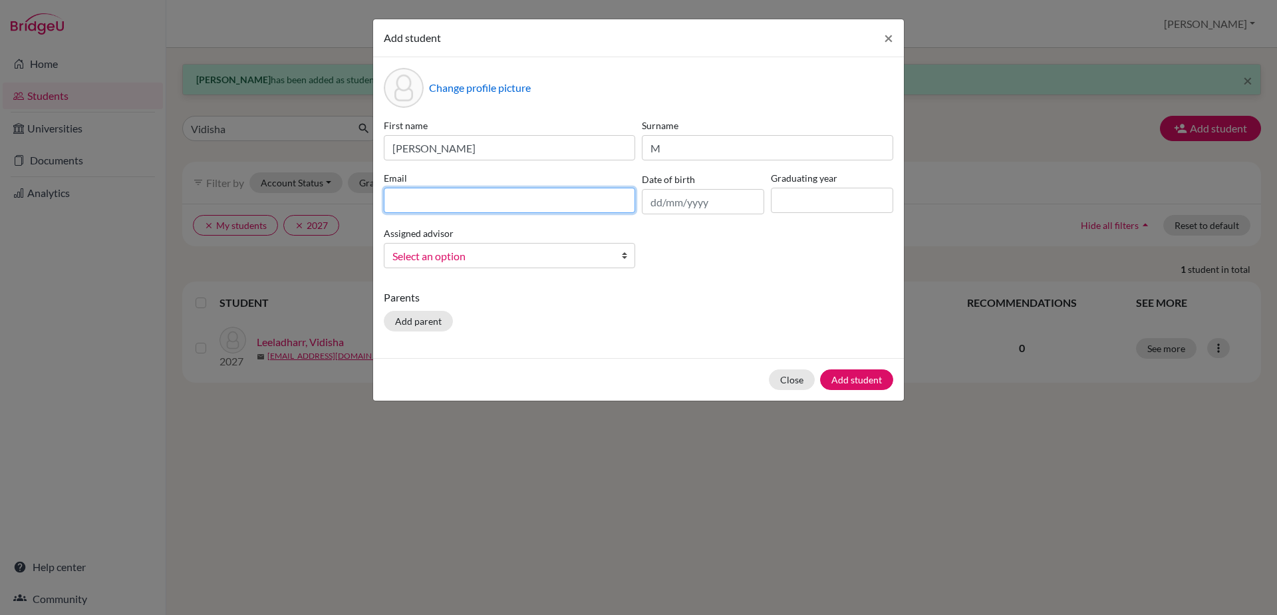
click at [492, 195] on input at bounding box center [509, 200] width 251 height 25
type input "[EMAIL_ADDRESS][DOMAIN_NAME]"
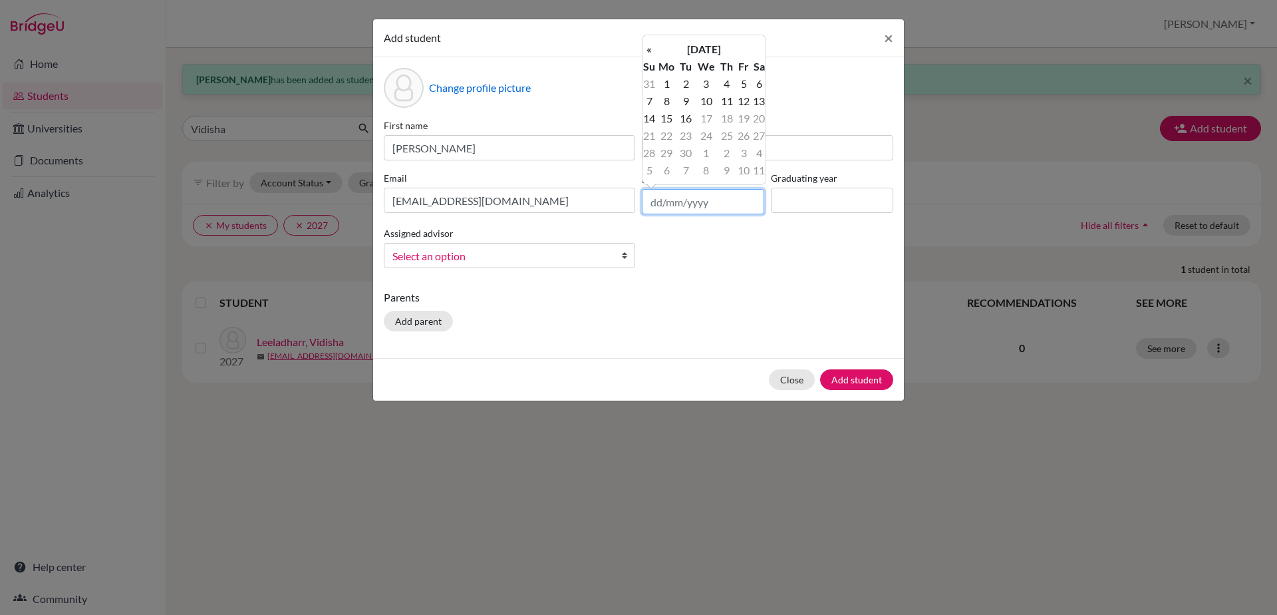
click at [657, 206] on input "text" at bounding box center [703, 201] width 122 height 25
type input "[DATE]"
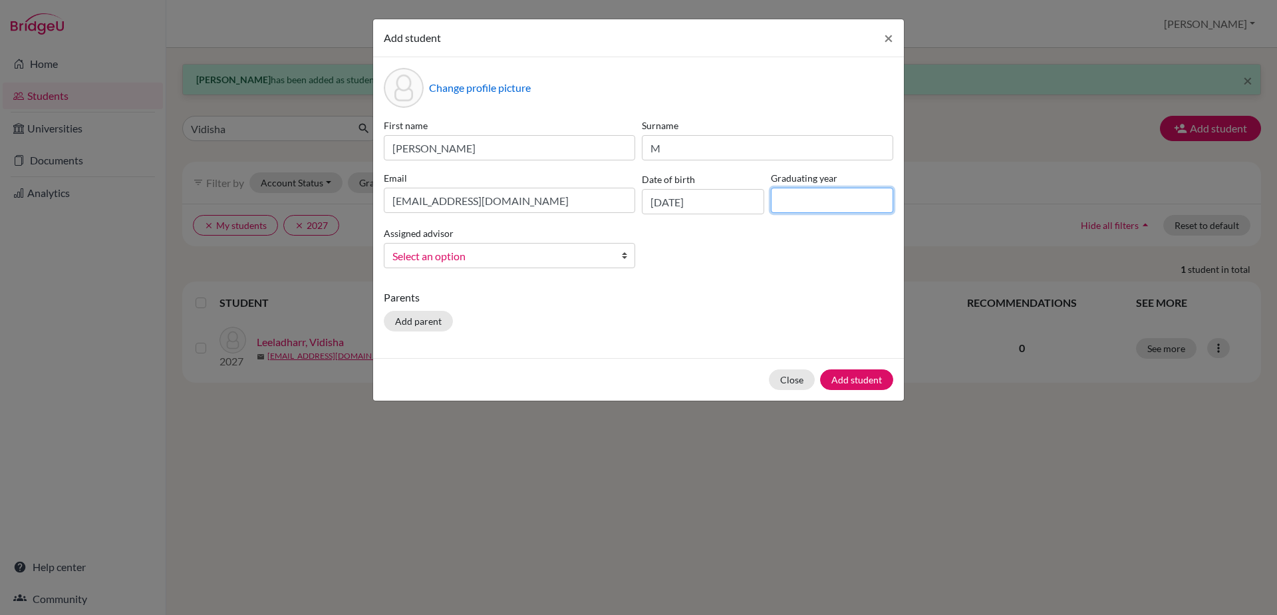
click at [836, 193] on input at bounding box center [832, 200] width 122 height 25
type input "2029"
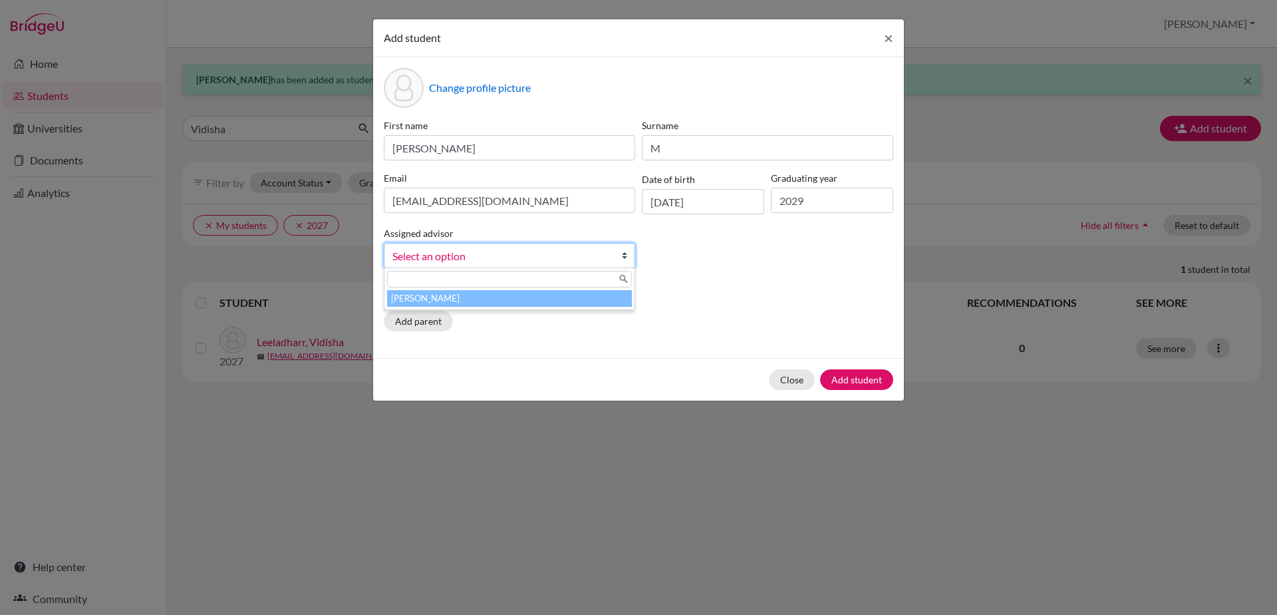
click at [625, 253] on b at bounding box center [627, 255] width 13 height 24
click at [598, 298] on li "[PERSON_NAME]" at bounding box center [509, 298] width 245 height 17
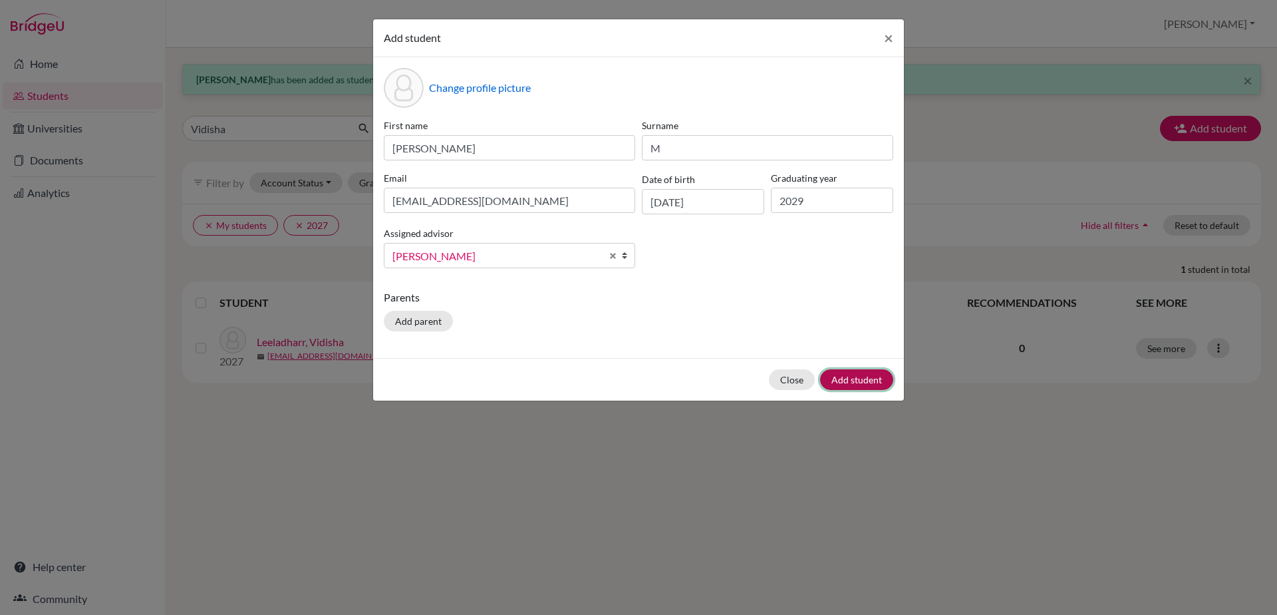
click at [851, 384] on button "Add student" at bounding box center [856, 379] width 73 height 21
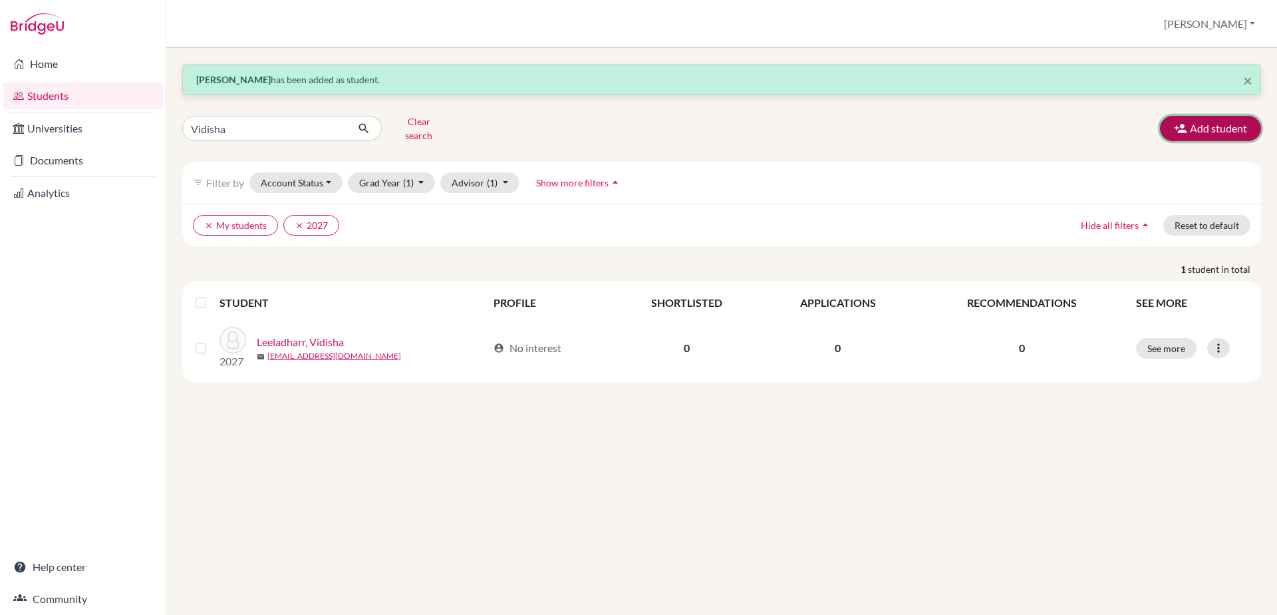
click at [1249, 122] on button "Add student" at bounding box center [1210, 128] width 101 height 25
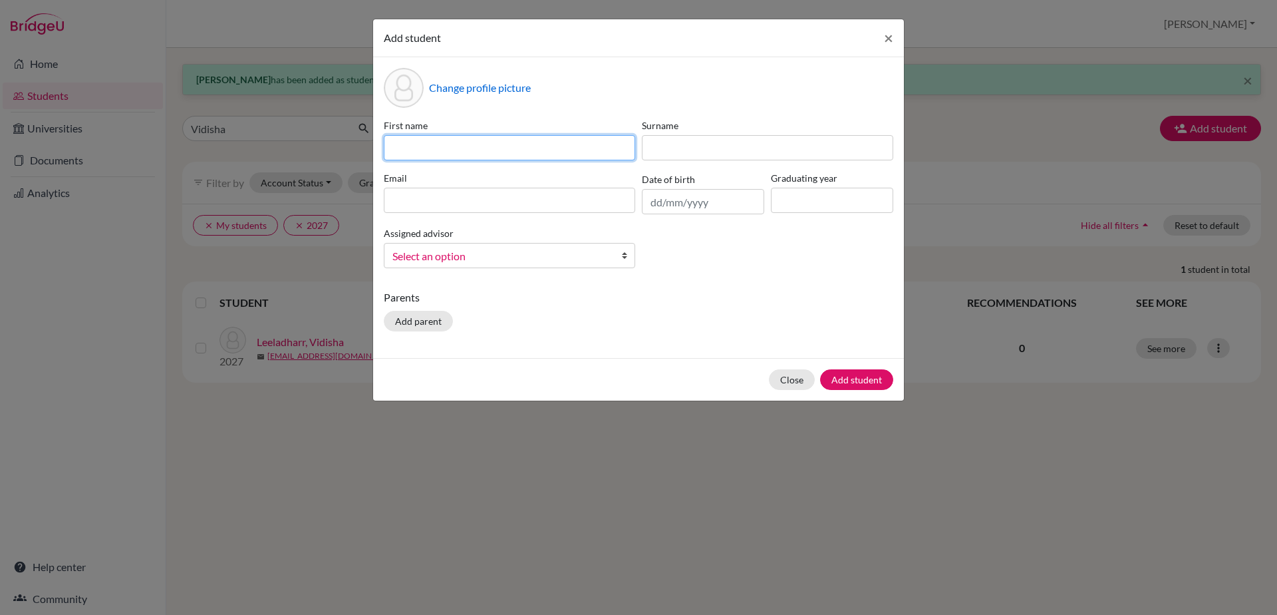
click at [429, 154] on input at bounding box center [509, 147] width 251 height 25
type input "Meshach"
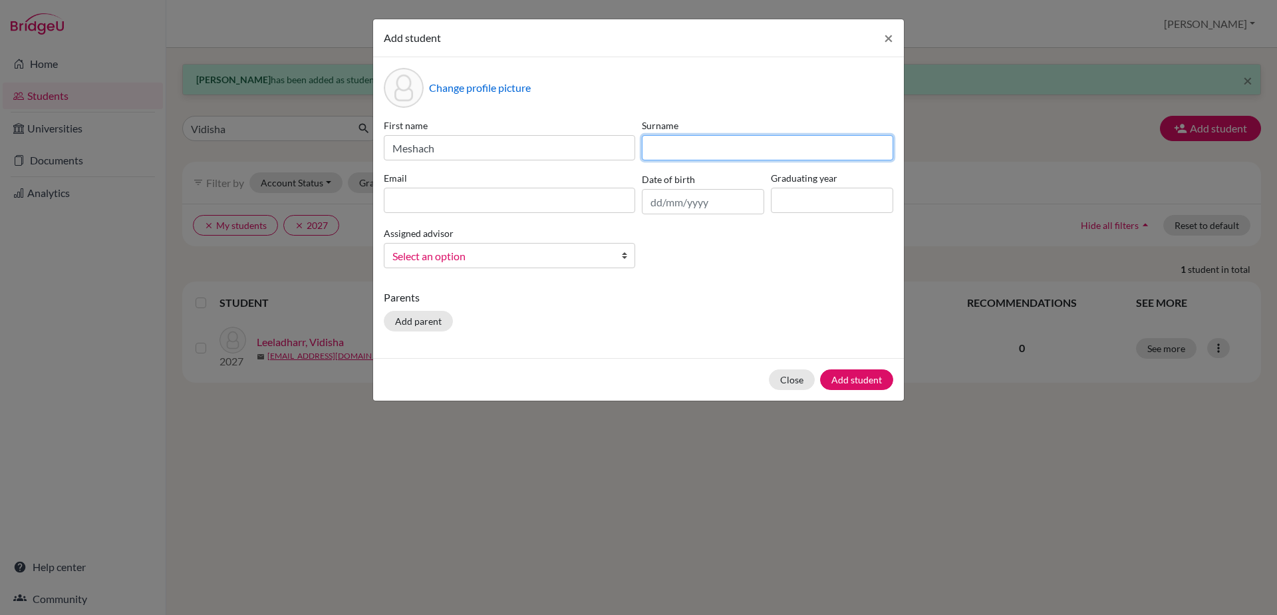
click at [687, 144] on input at bounding box center [767, 147] width 251 height 25
type input "[PERSON_NAME]"
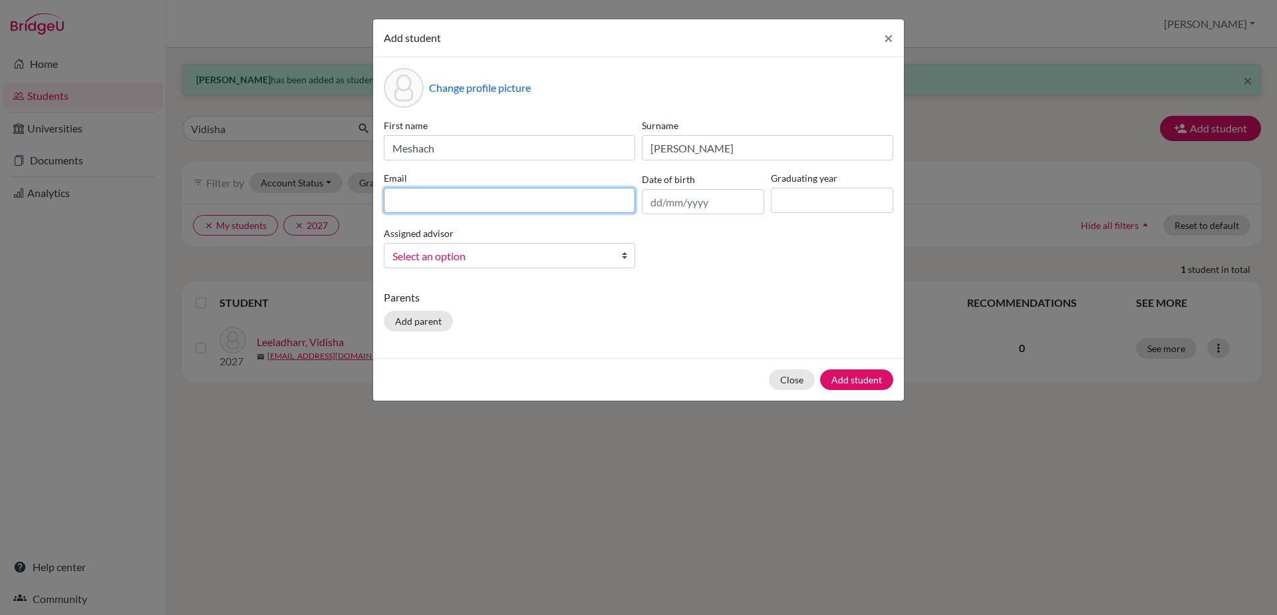
click at [617, 196] on input at bounding box center [509, 200] width 251 height 25
type input "[EMAIL_ADDRESS][DOMAIN_NAME]"
click at [656, 205] on input "text" at bounding box center [703, 201] width 122 height 25
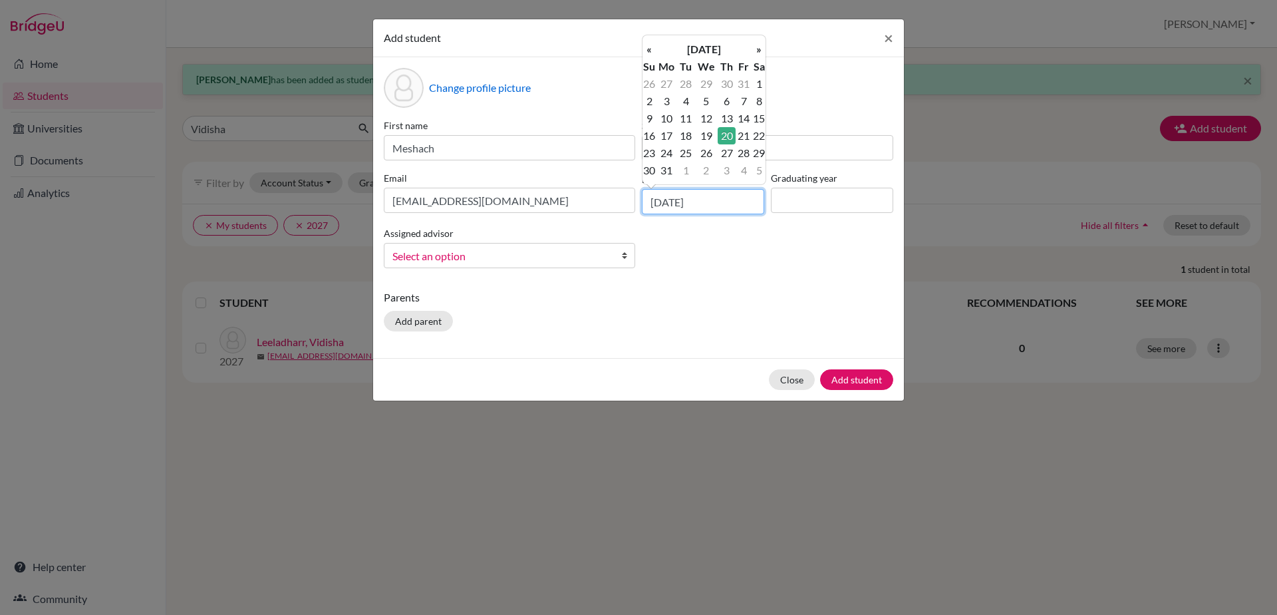
type input "[DATE]"
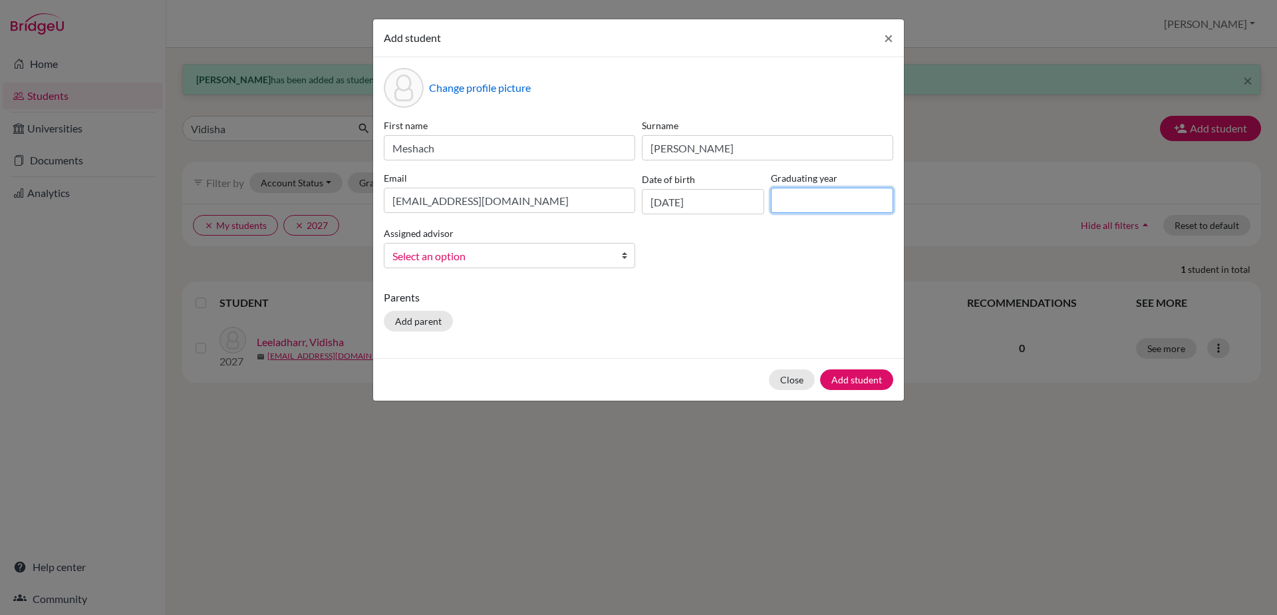
click at [854, 198] on input at bounding box center [832, 200] width 122 height 25
type input "2029"
click at [626, 253] on b at bounding box center [627, 255] width 13 height 24
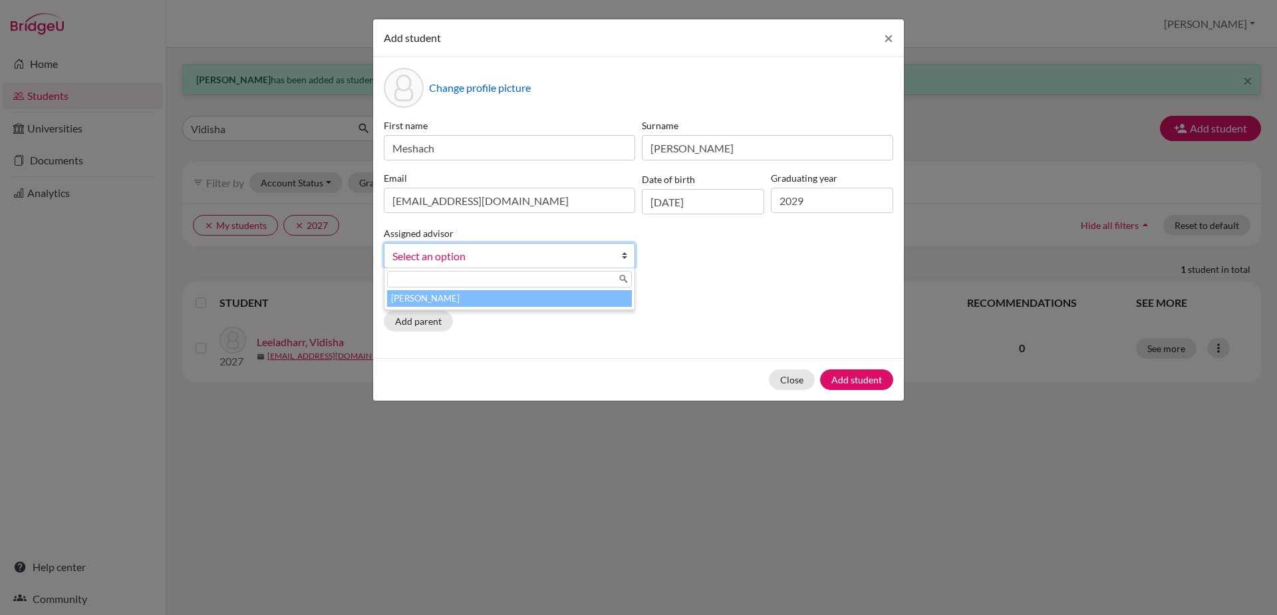
click at [605, 301] on li "[PERSON_NAME]" at bounding box center [509, 298] width 245 height 17
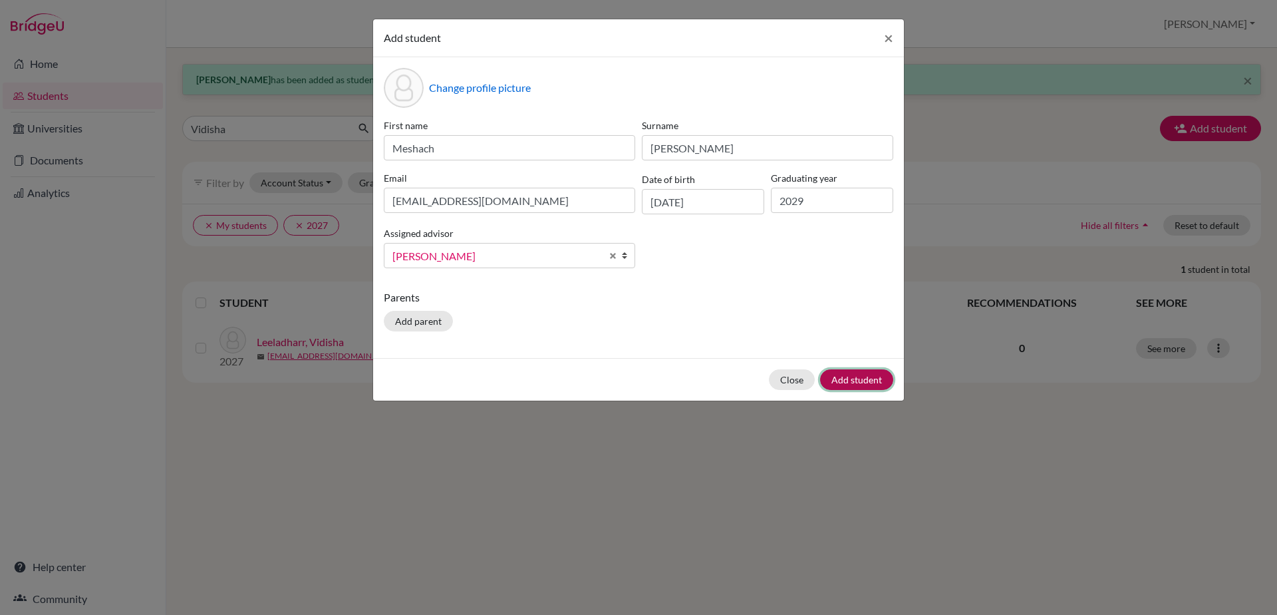
click at [863, 385] on button "Add student" at bounding box center [856, 379] width 73 height 21
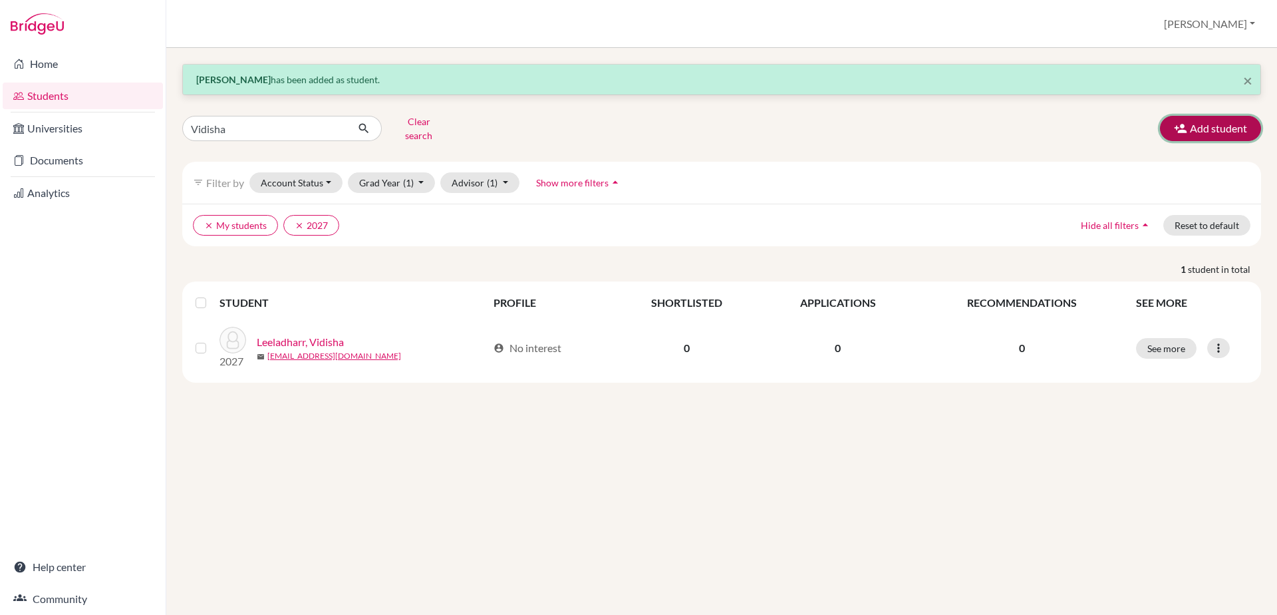
click at [1215, 118] on button "Add student" at bounding box center [1210, 128] width 101 height 25
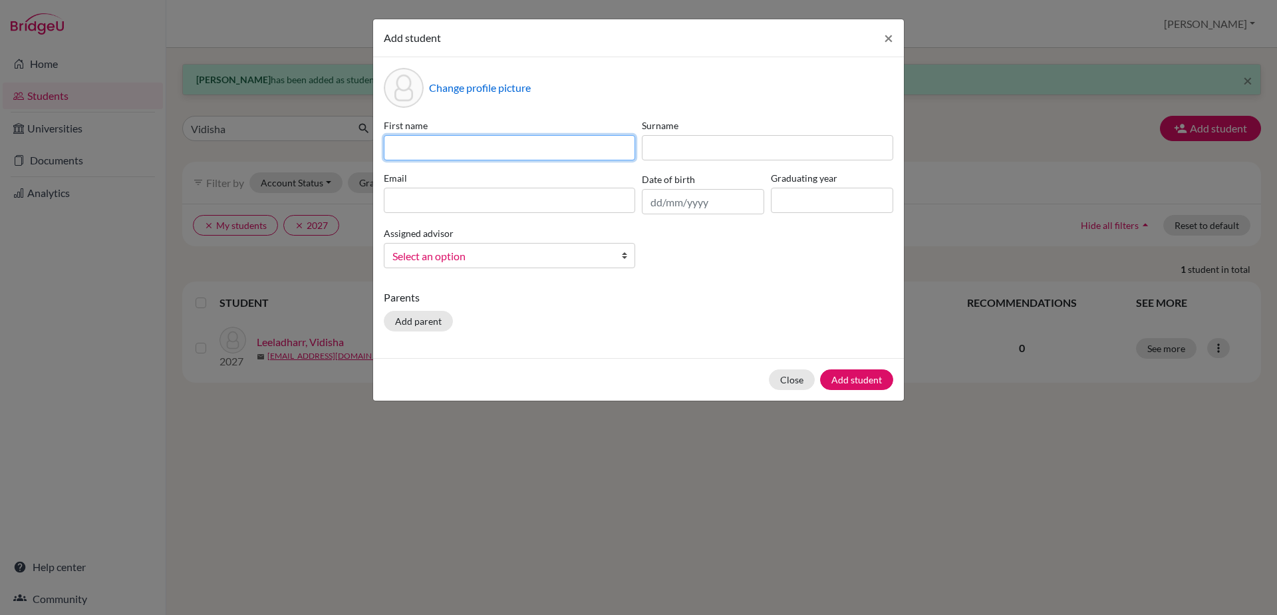
click at [422, 142] on input at bounding box center [509, 147] width 251 height 25
type input "Rakshan"
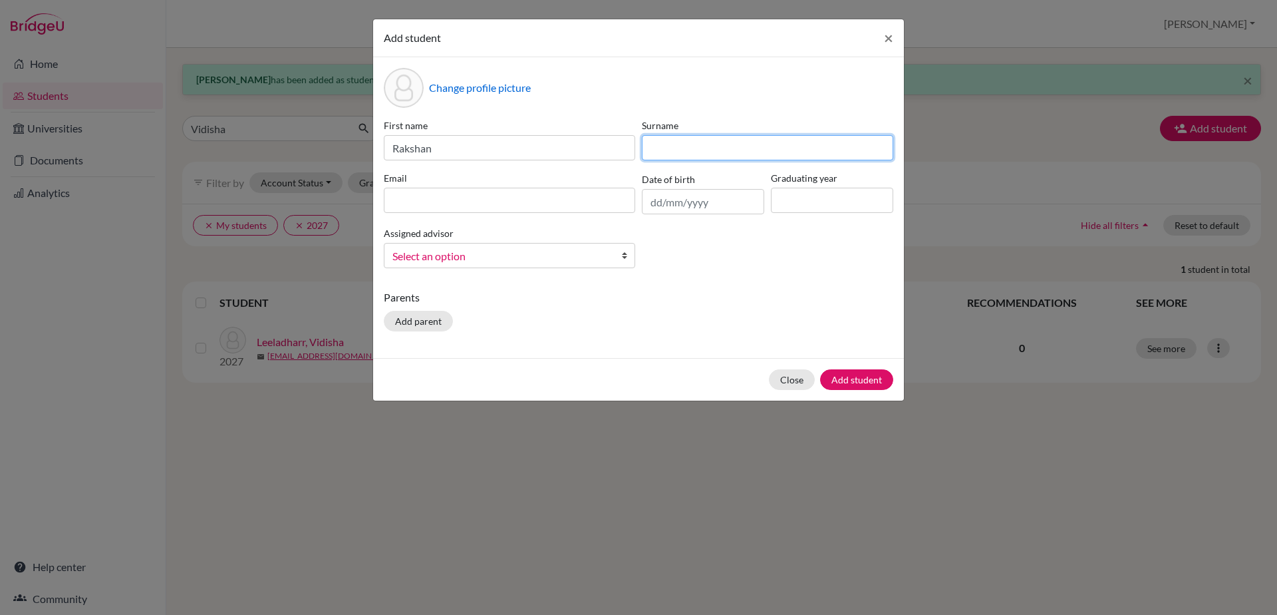
click at [655, 152] on input at bounding box center [767, 147] width 251 height 25
type input "[PERSON_NAME]"
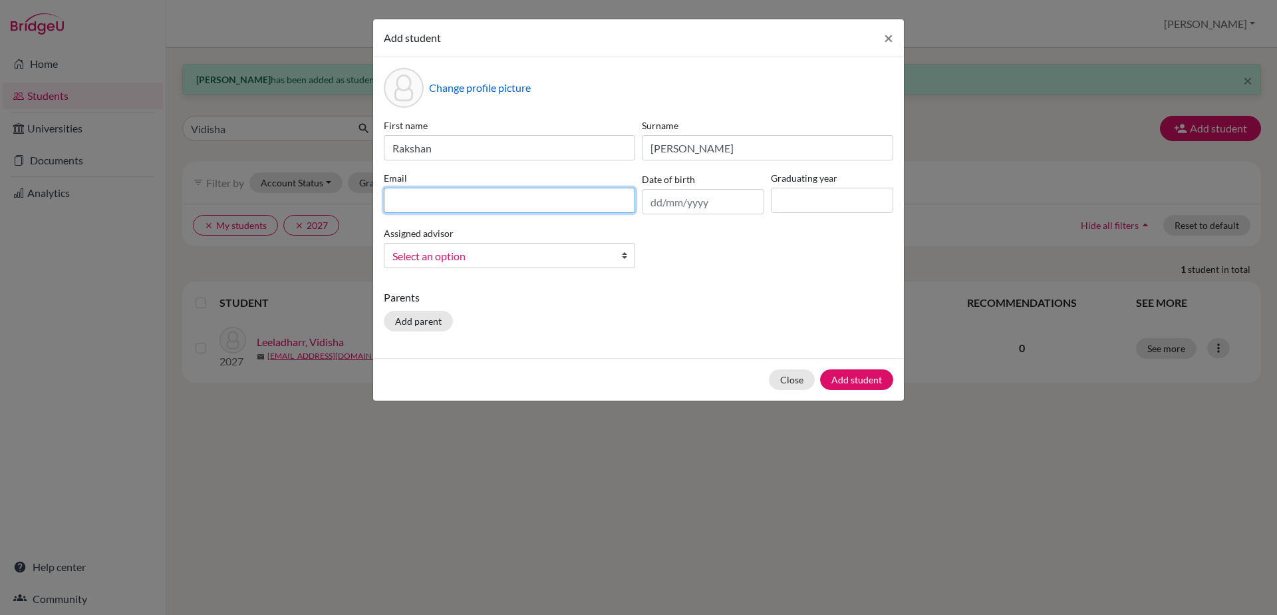
click at [404, 198] on input at bounding box center [509, 200] width 251 height 25
type input "[EMAIL_ADDRESS][DOMAIN_NAME]"
click at [651, 198] on input "text" at bounding box center [703, 201] width 122 height 25
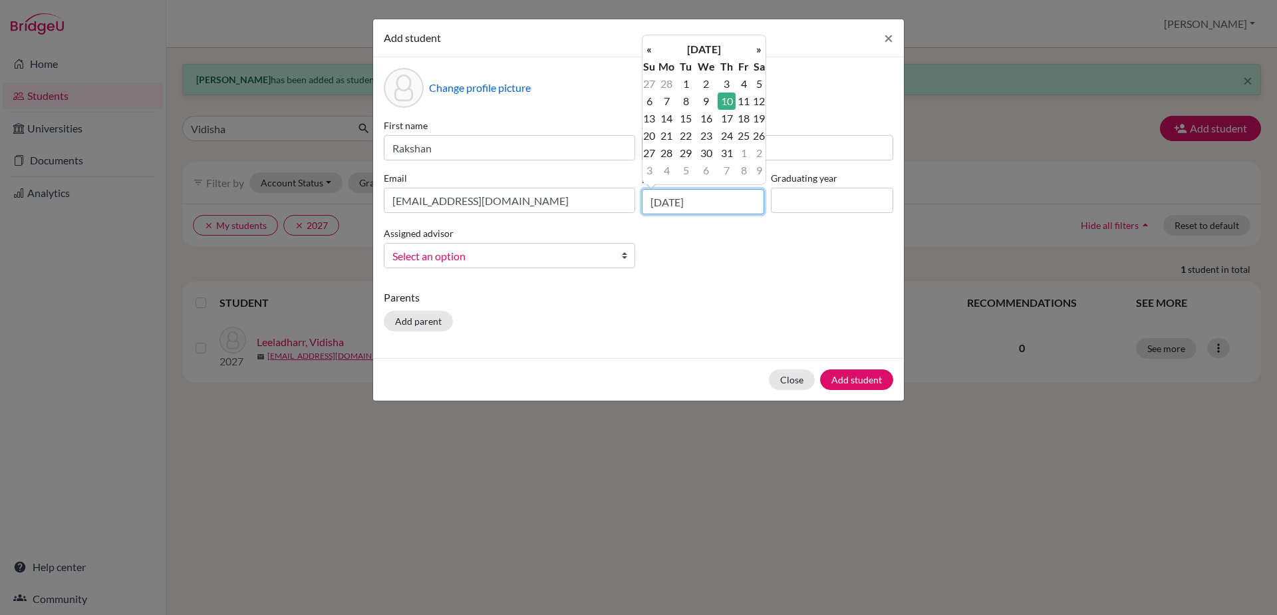
type input "[DATE]"
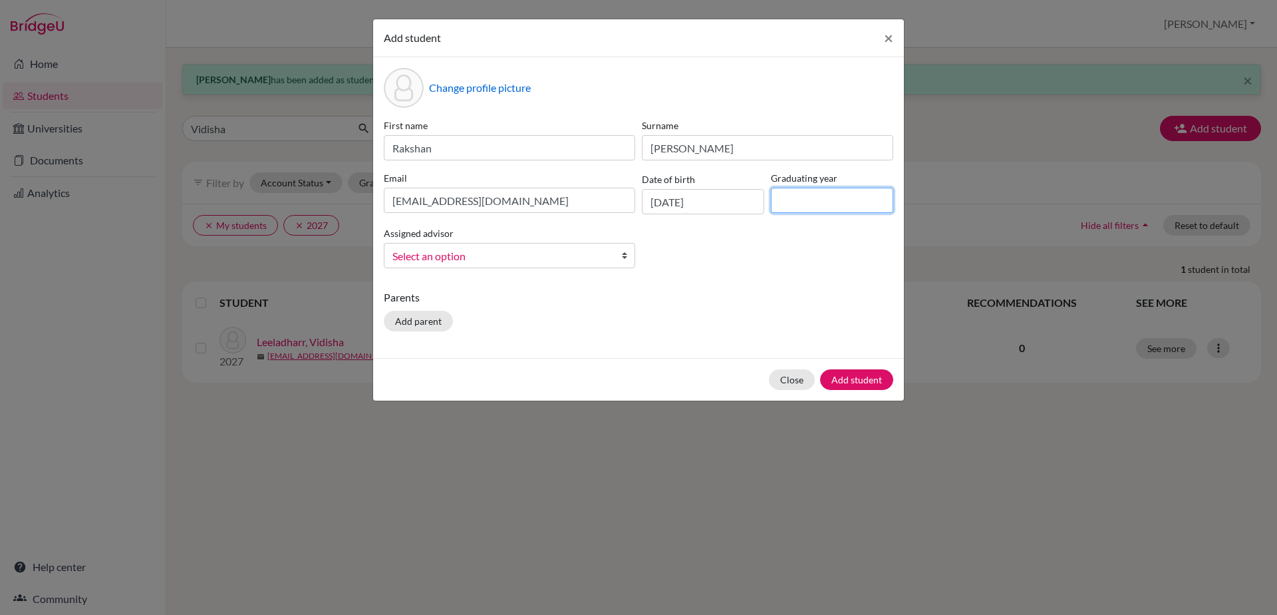
click at [801, 205] on input at bounding box center [832, 200] width 122 height 25
type input "2029"
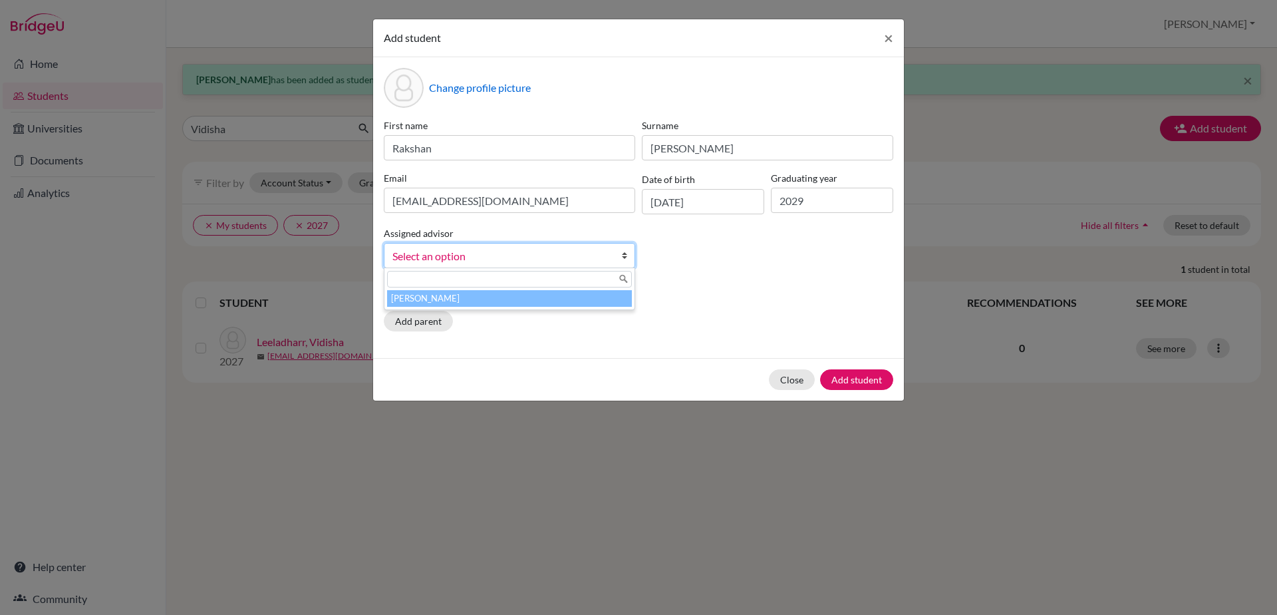
click at [622, 255] on b at bounding box center [627, 255] width 13 height 24
click at [611, 302] on li "[PERSON_NAME]" at bounding box center [509, 298] width 245 height 17
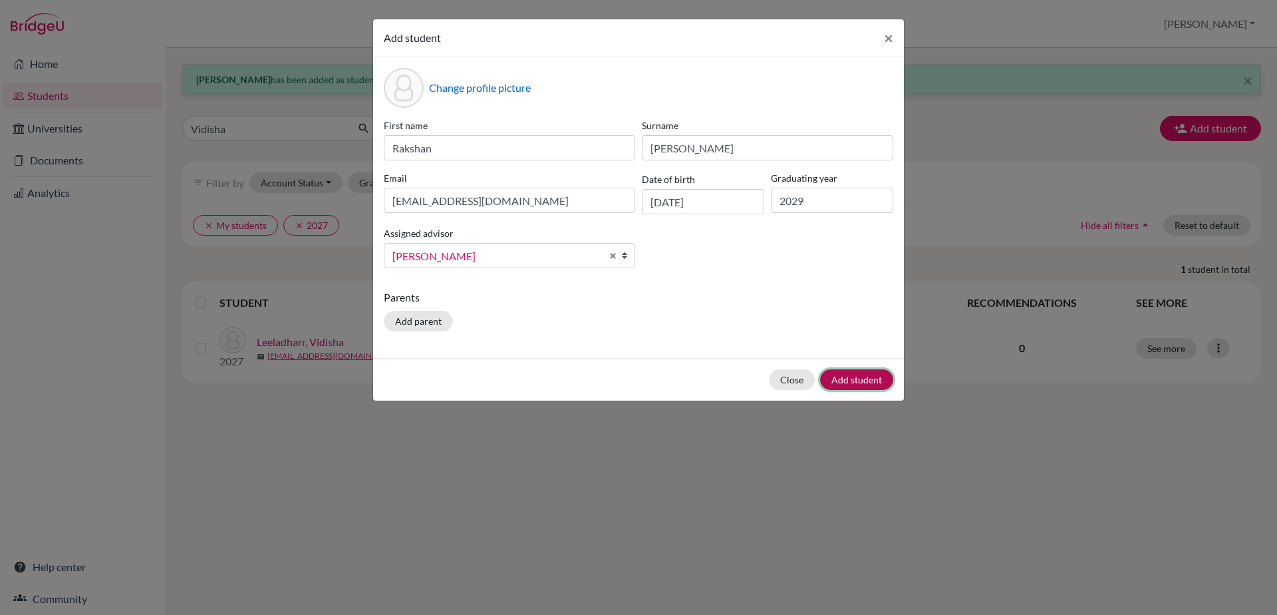
click at [859, 382] on button "Add student" at bounding box center [856, 379] width 73 height 21
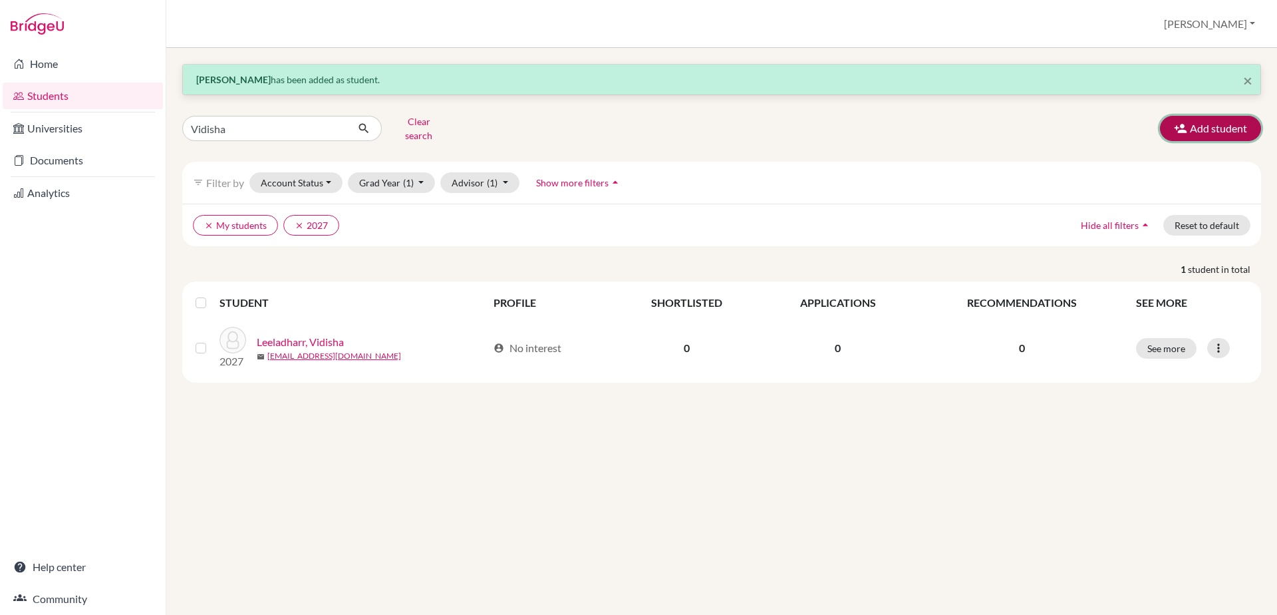
click at [1205, 125] on button "Add student" at bounding box center [1210, 128] width 101 height 25
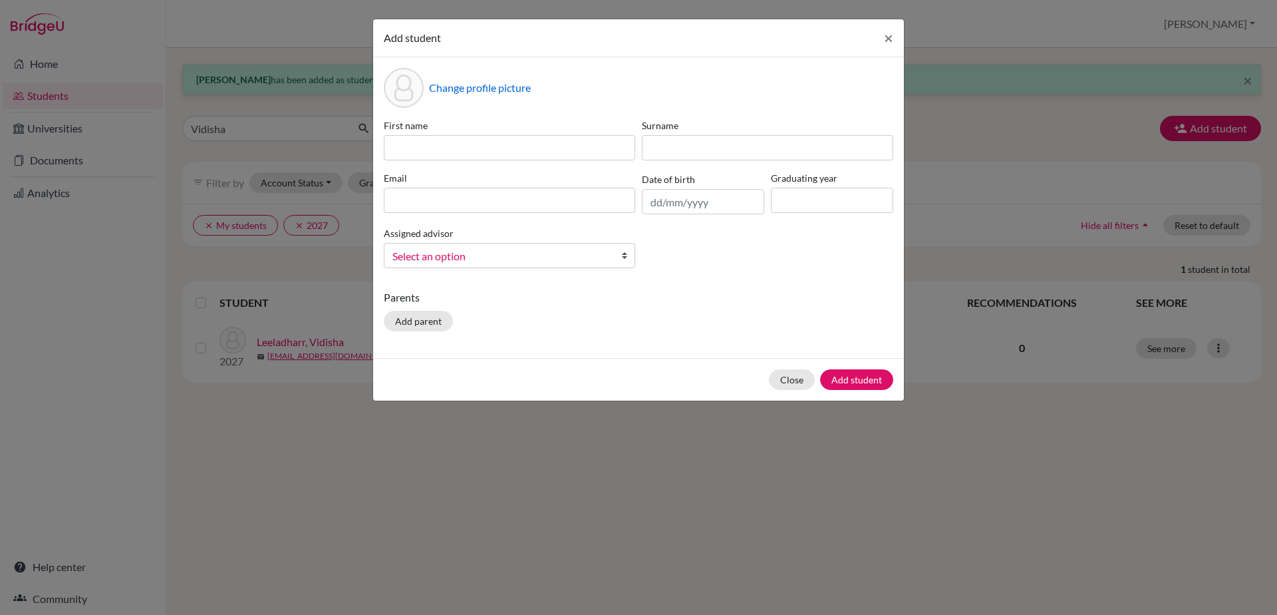
click at [506, 131] on label "First name" at bounding box center [509, 125] width 251 height 14
click at [489, 147] on input at bounding box center [509, 147] width 251 height 25
type input "[PERSON_NAME]"
click at [673, 148] on input at bounding box center [767, 147] width 251 height 25
type input "[PERSON_NAME]"
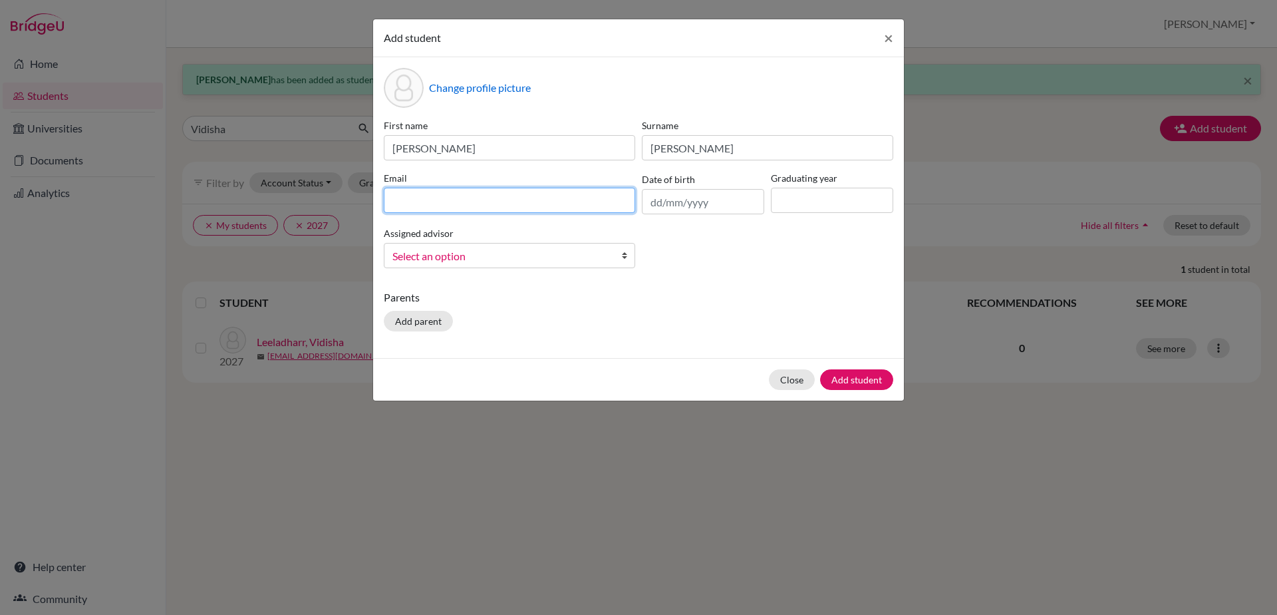
click at [595, 190] on input at bounding box center [509, 200] width 251 height 25
type input "[EMAIL_ADDRESS][DOMAIN_NAME]"
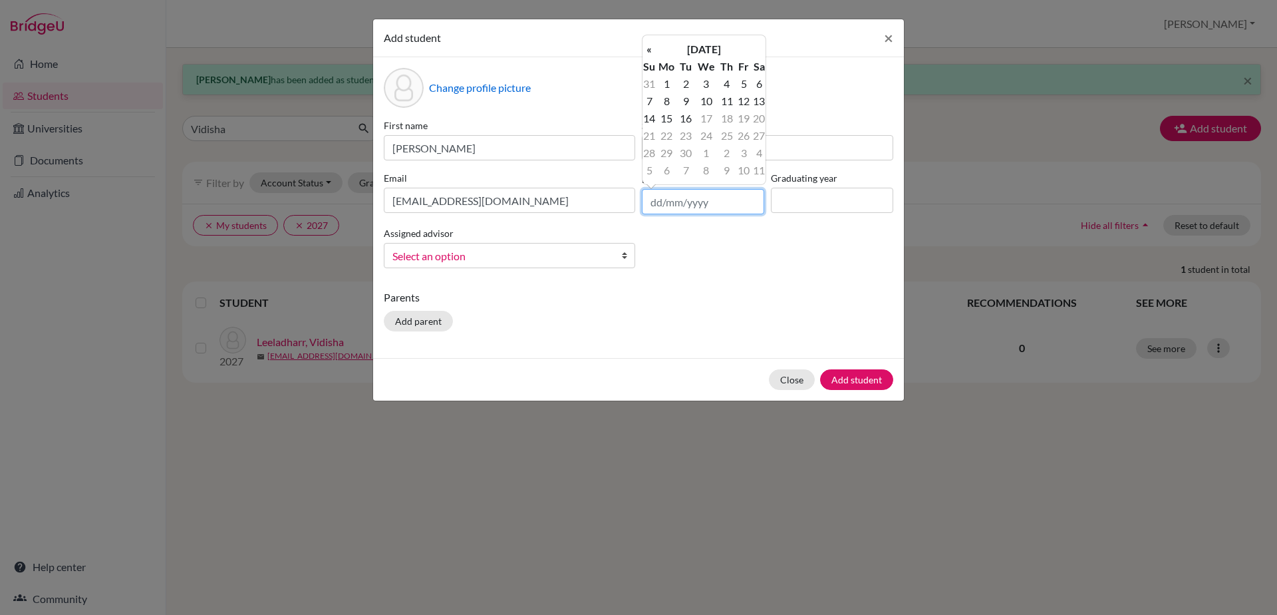
click at [663, 207] on input "text" at bounding box center [703, 201] width 122 height 25
type input "[DATE]"
click at [811, 196] on input at bounding box center [832, 200] width 122 height 25
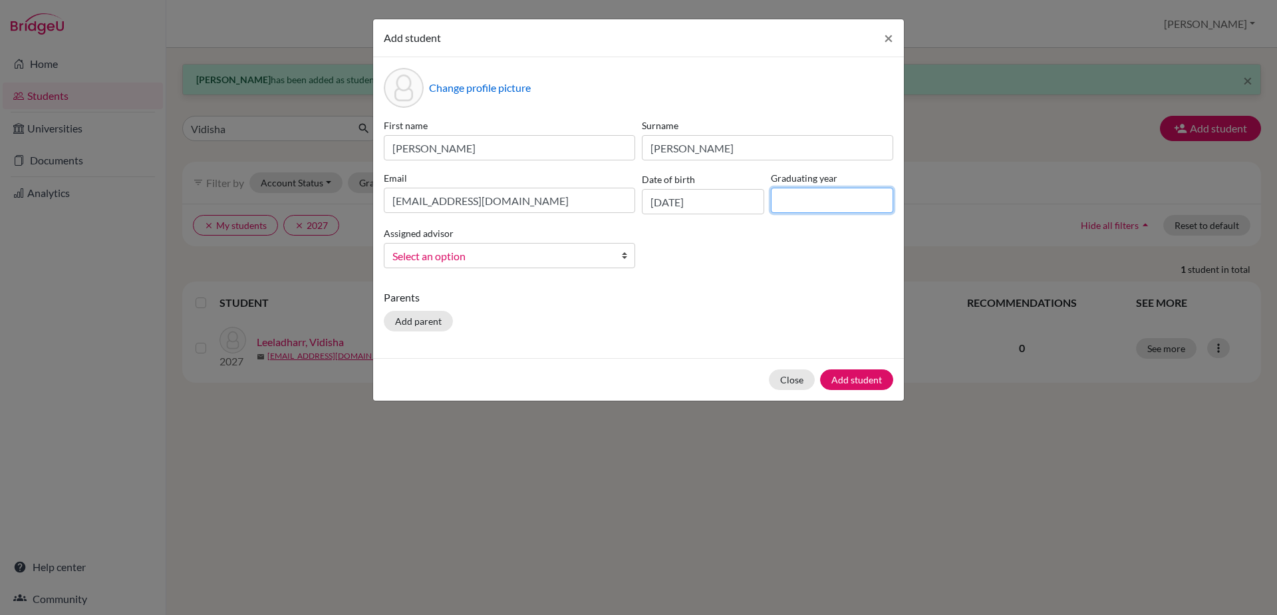
type input "2029"
click at [627, 257] on b at bounding box center [627, 255] width 13 height 24
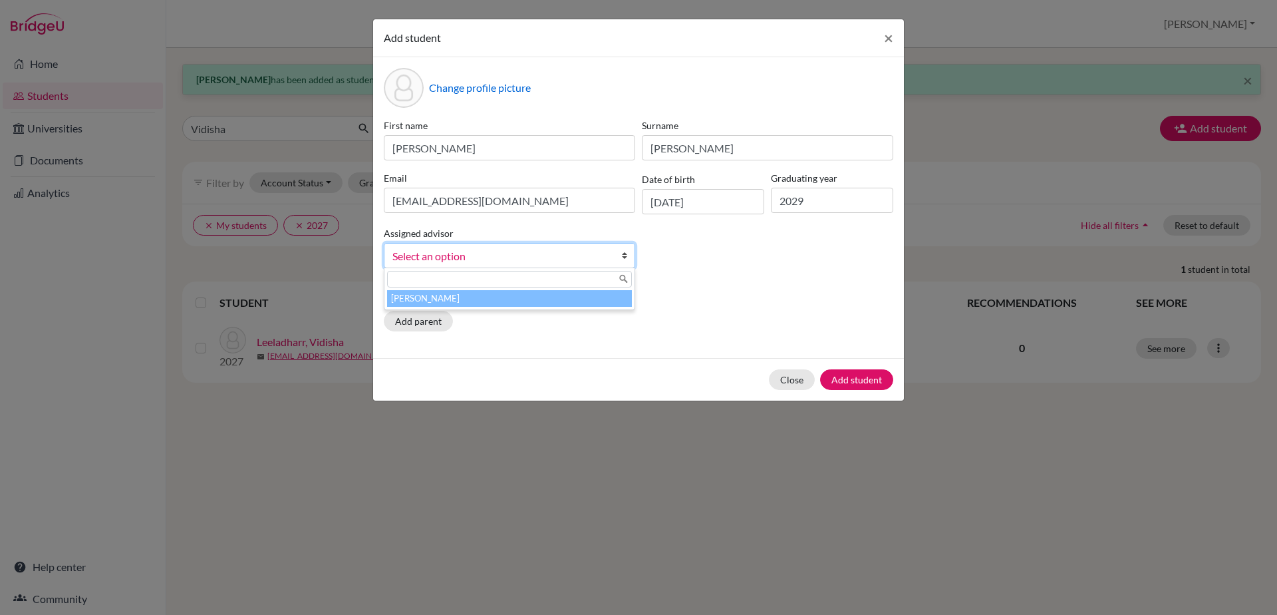
click at [607, 300] on li "[PERSON_NAME]" at bounding box center [509, 298] width 245 height 17
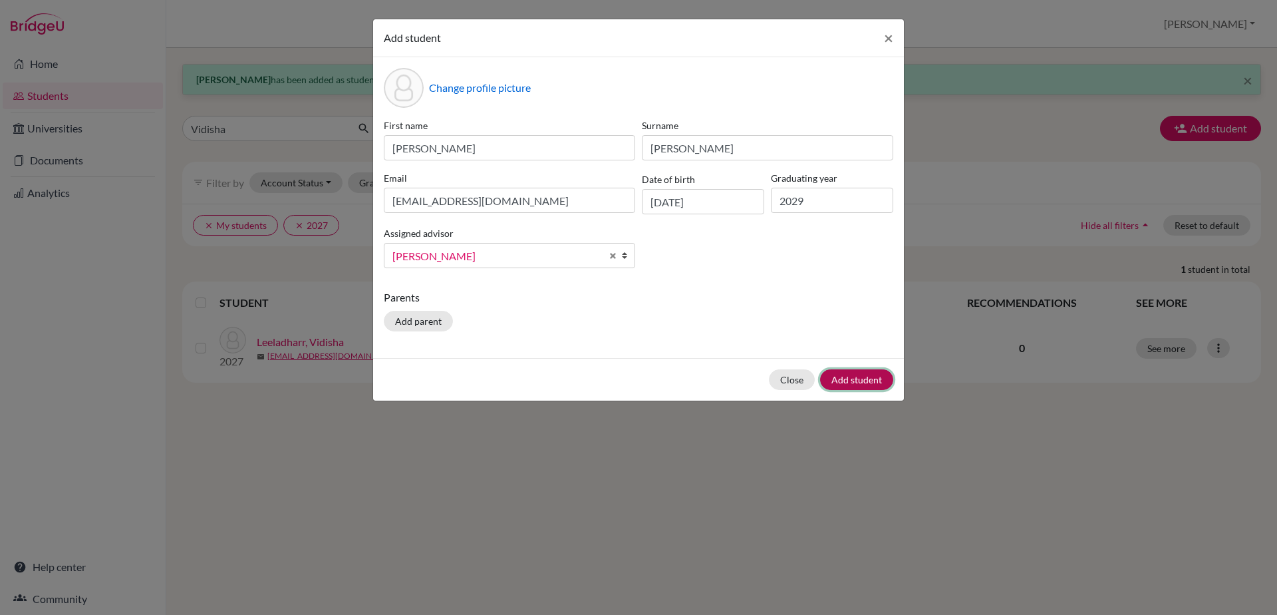
click at [842, 382] on button "Add student" at bounding box center [856, 379] width 73 height 21
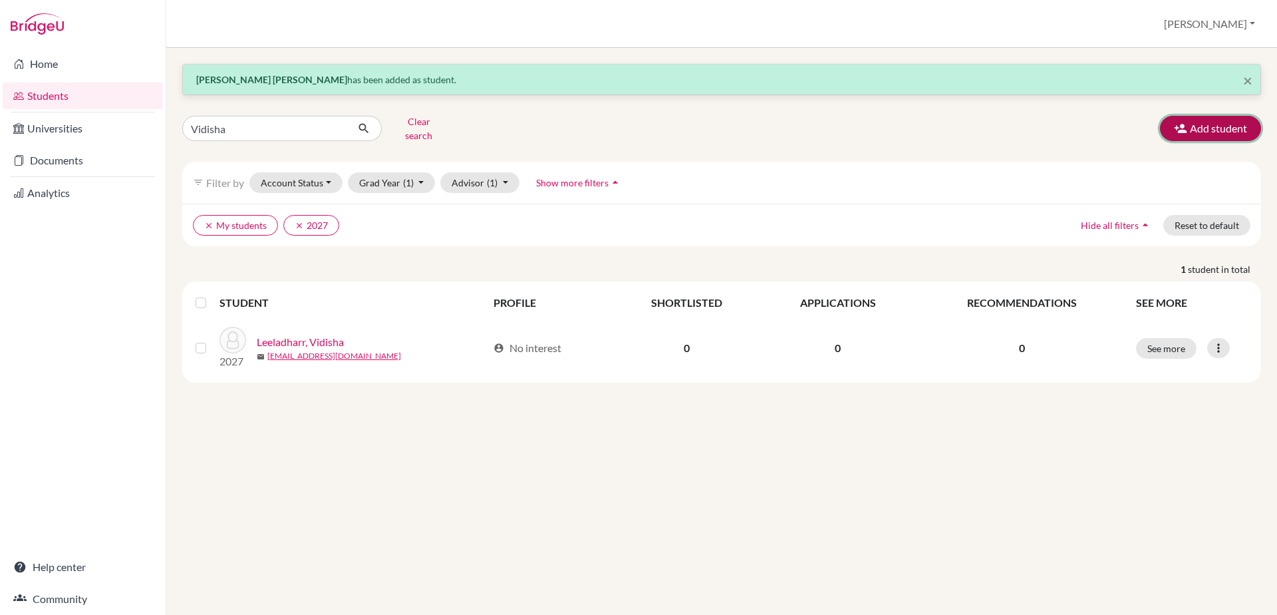
click at [1218, 126] on button "Add student" at bounding box center [1210, 128] width 101 height 25
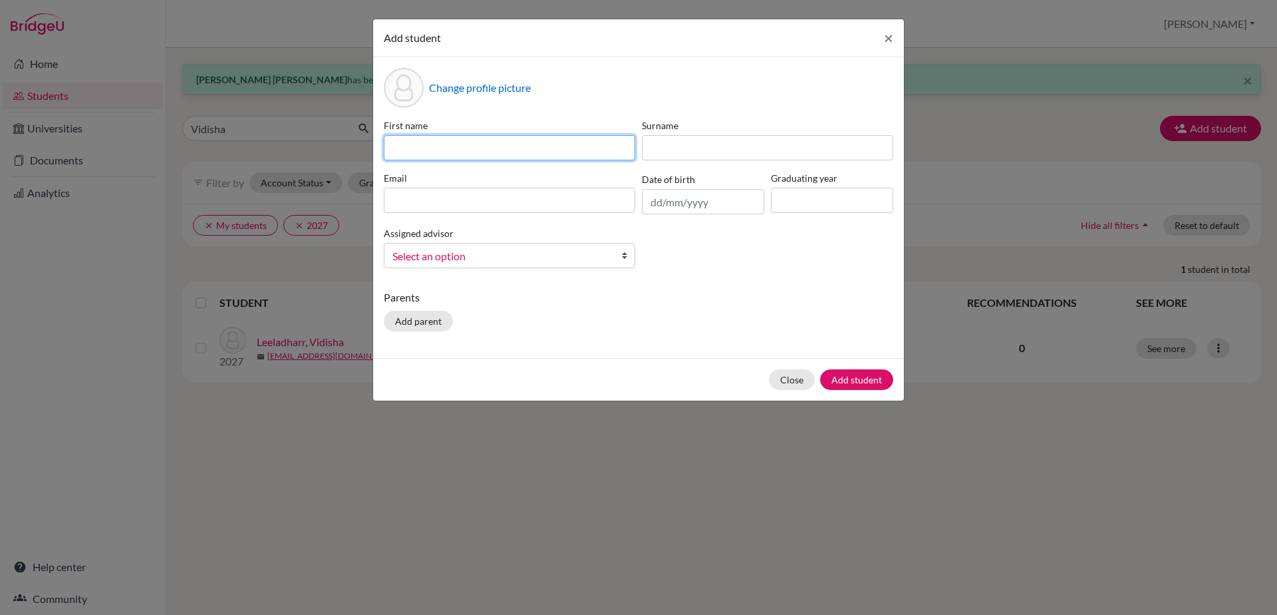
click at [550, 140] on input at bounding box center [509, 147] width 251 height 25
type input "[DEMOGRAPHIC_DATA]"
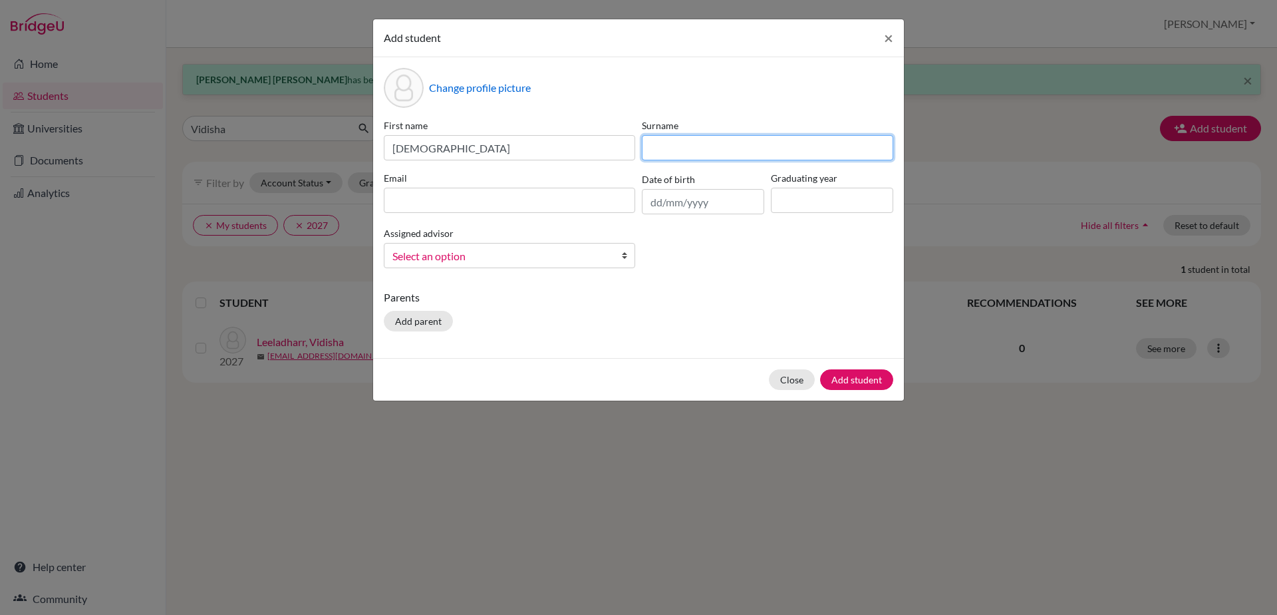
click at [715, 135] on input at bounding box center [767, 147] width 251 height 25
type input "A"
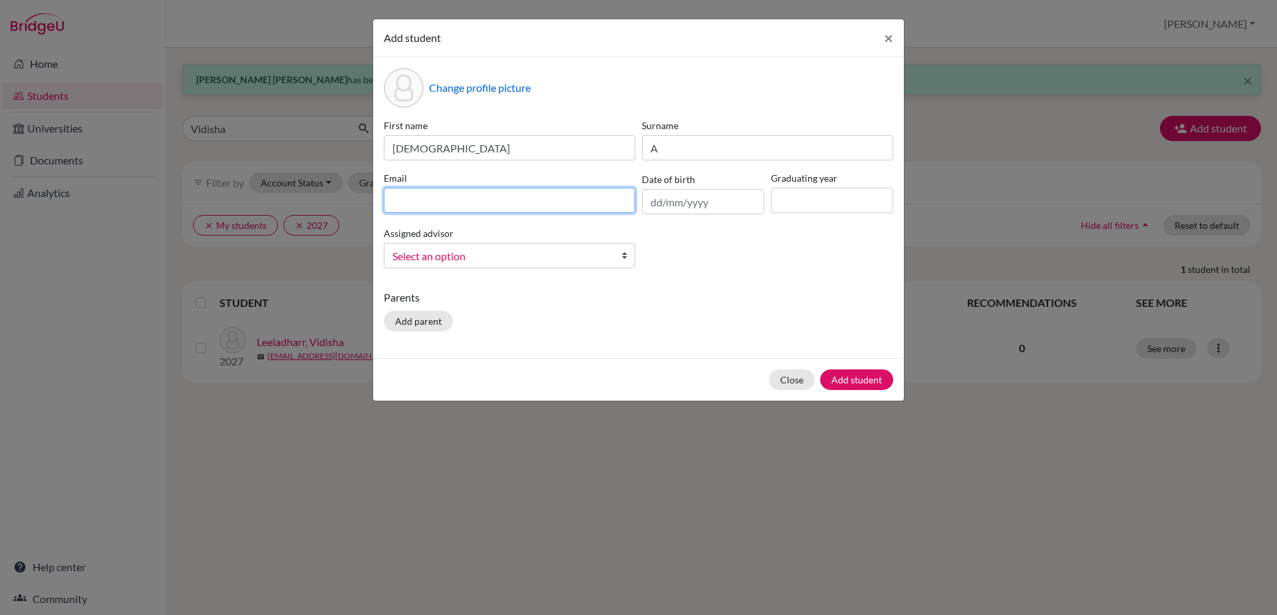
click at [559, 195] on input at bounding box center [509, 200] width 251 height 25
type input "[EMAIL_ADDRESS][PERSON_NAME][DOMAIN_NAME]"
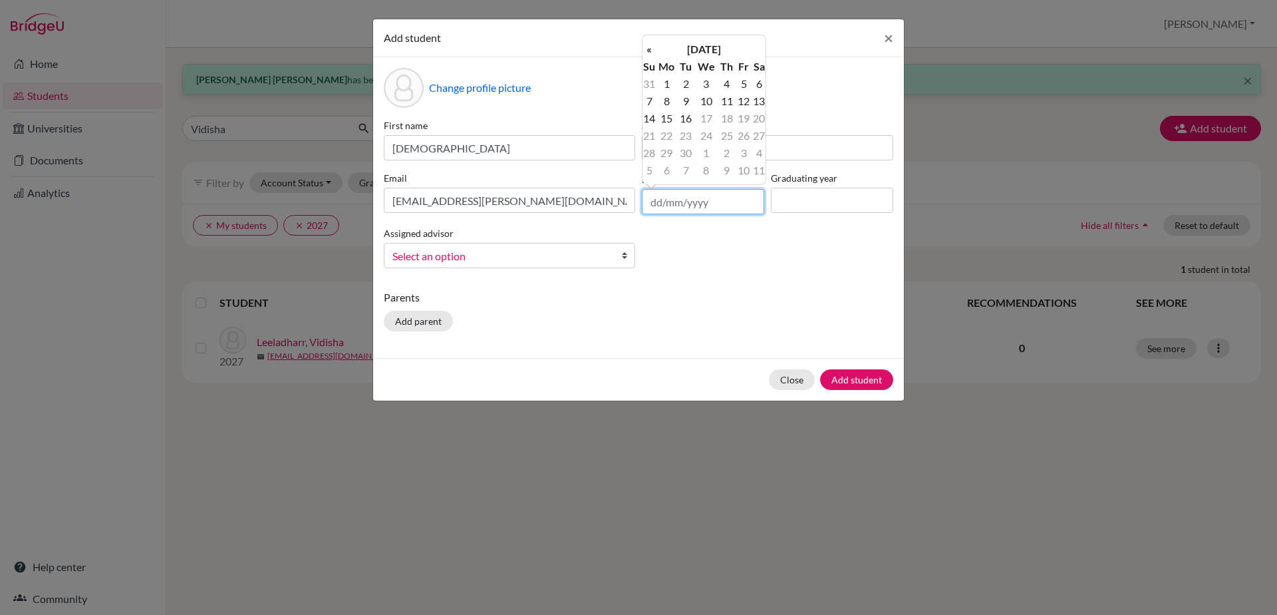
click at [705, 205] on input "text" at bounding box center [703, 201] width 122 height 25
type input "[DATE]"
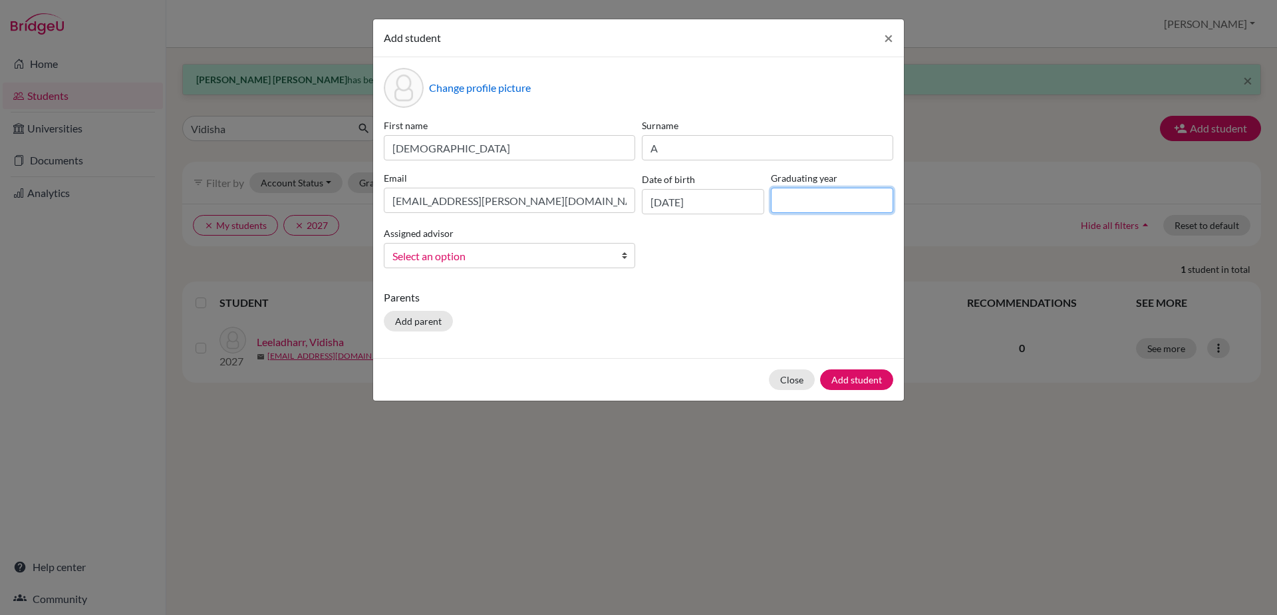
click at [814, 188] on input at bounding box center [832, 200] width 122 height 25
type input "2029"
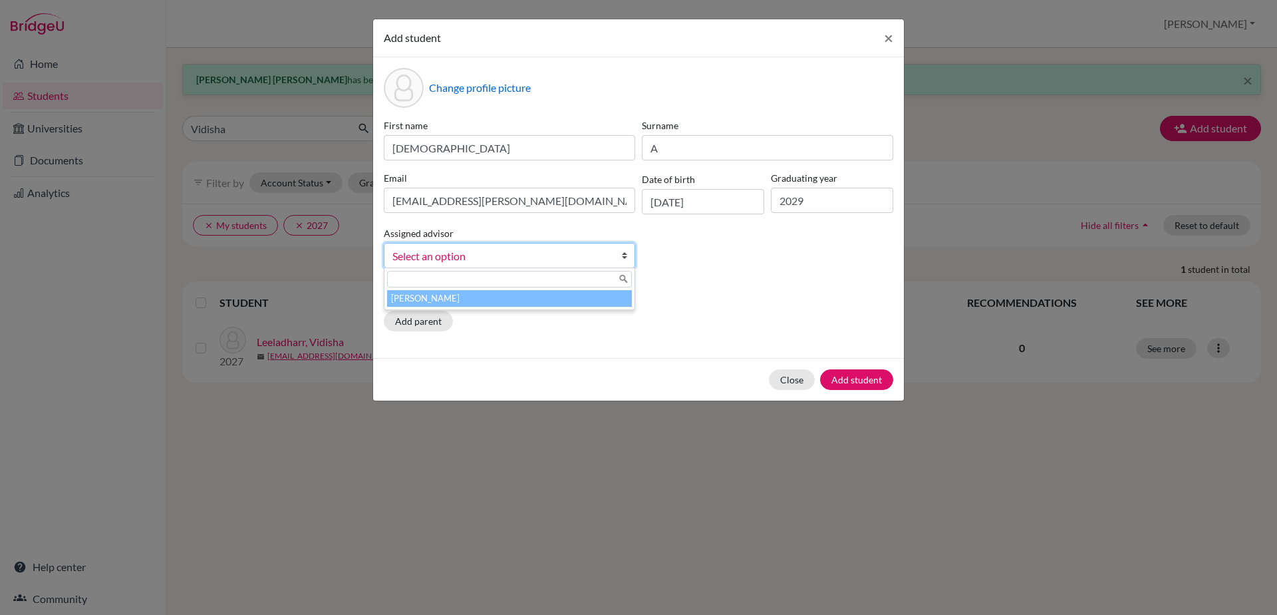
click at [629, 257] on b at bounding box center [627, 255] width 13 height 24
click at [613, 297] on li "[PERSON_NAME]" at bounding box center [509, 298] width 245 height 17
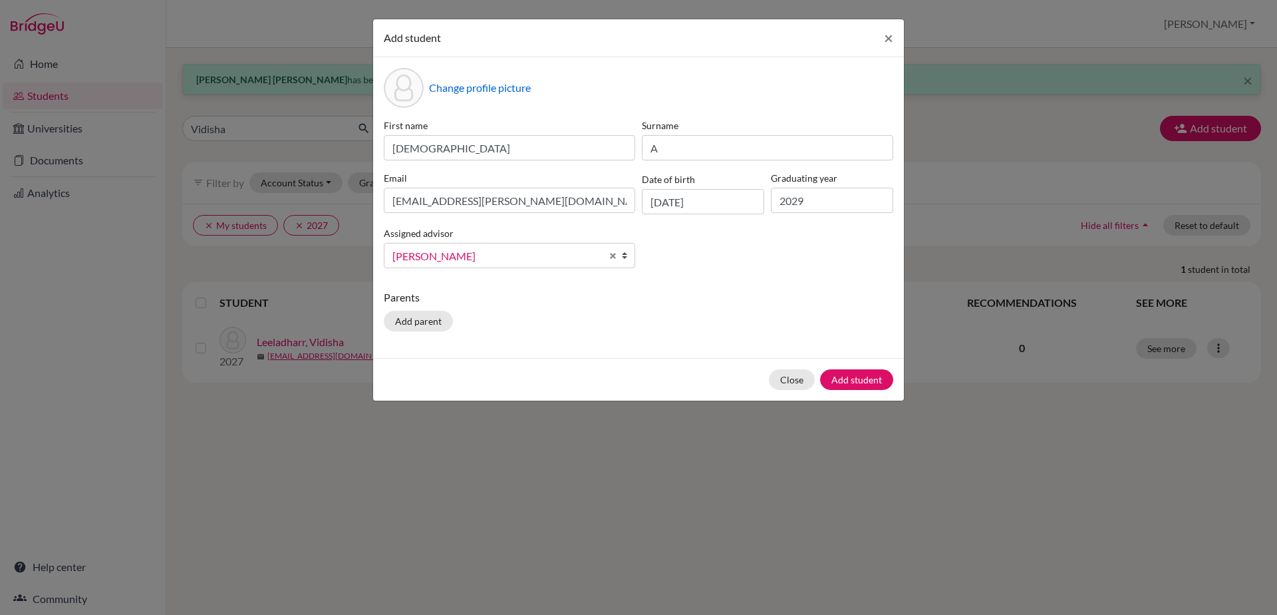
click at [717, 295] on p "Parents" at bounding box center [639, 297] width 510 height 16
click at [846, 383] on button "Add student" at bounding box center [856, 379] width 73 height 21
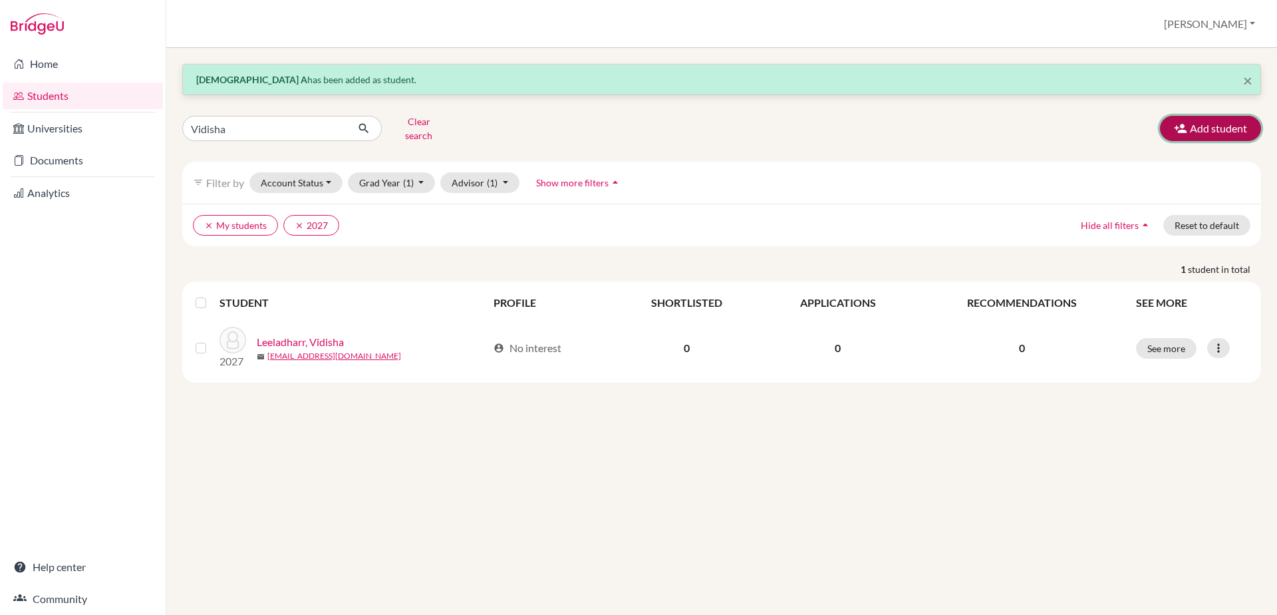
click at [1213, 124] on button "Add student" at bounding box center [1210, 128] width 101 height 25
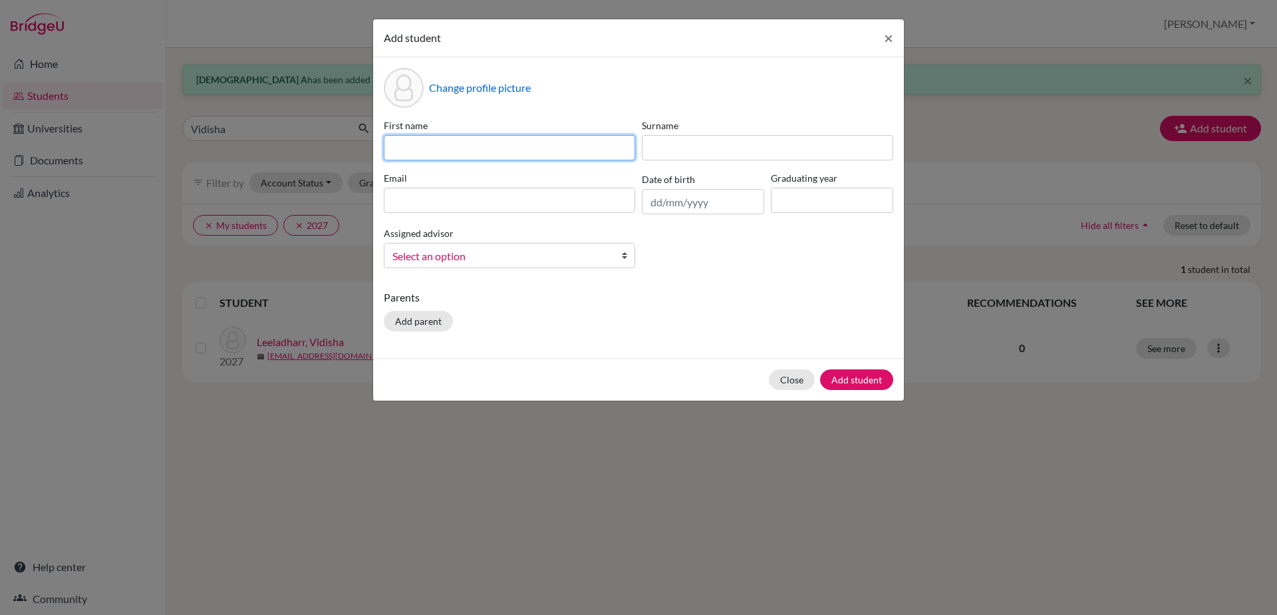
click at [427, 138] on input at bounding box center [509, 147] width 251 height 25
type input "[PERSON_NAME]"
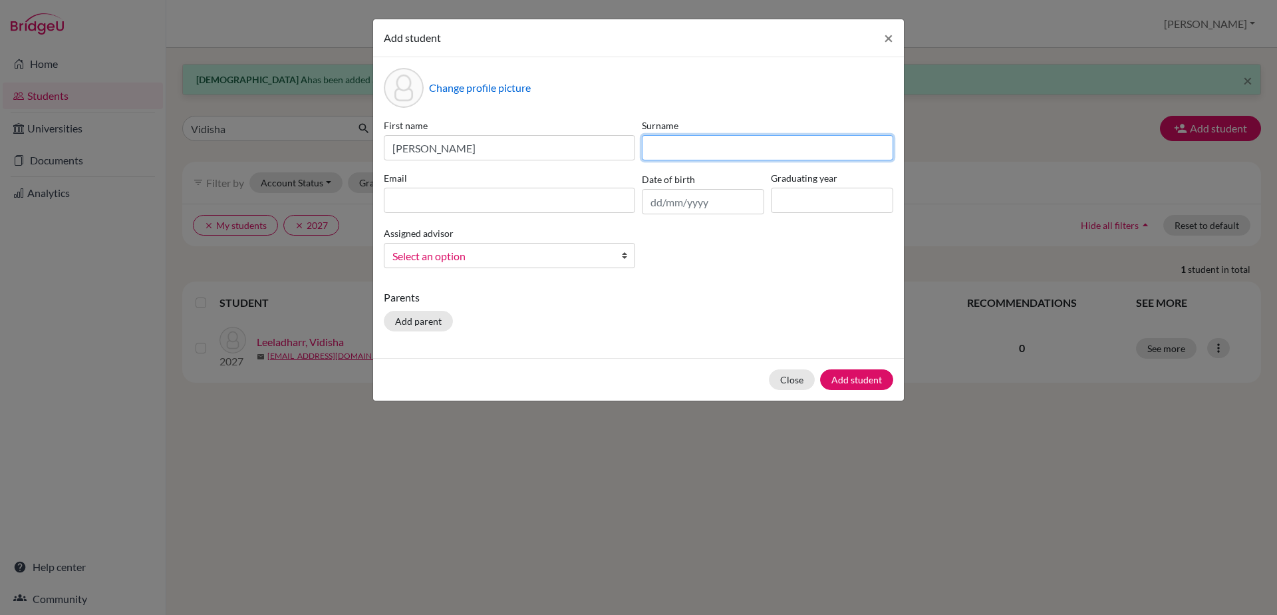
click at [677, 146] on input at bounding box center [767, 147] width 251 height 25
type input "S"
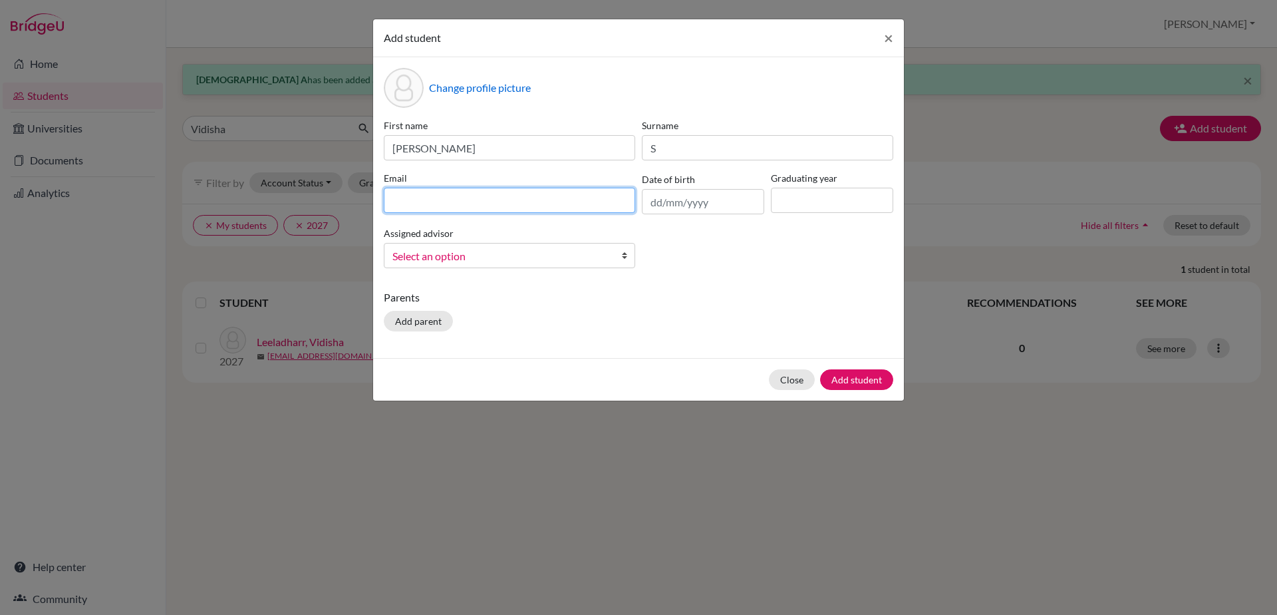
click at [516, 203] on input at bounding box center [509, 200] width 251 height 25
type input "[EMAIL_ADDRESS][DOMAIN_NAME]"
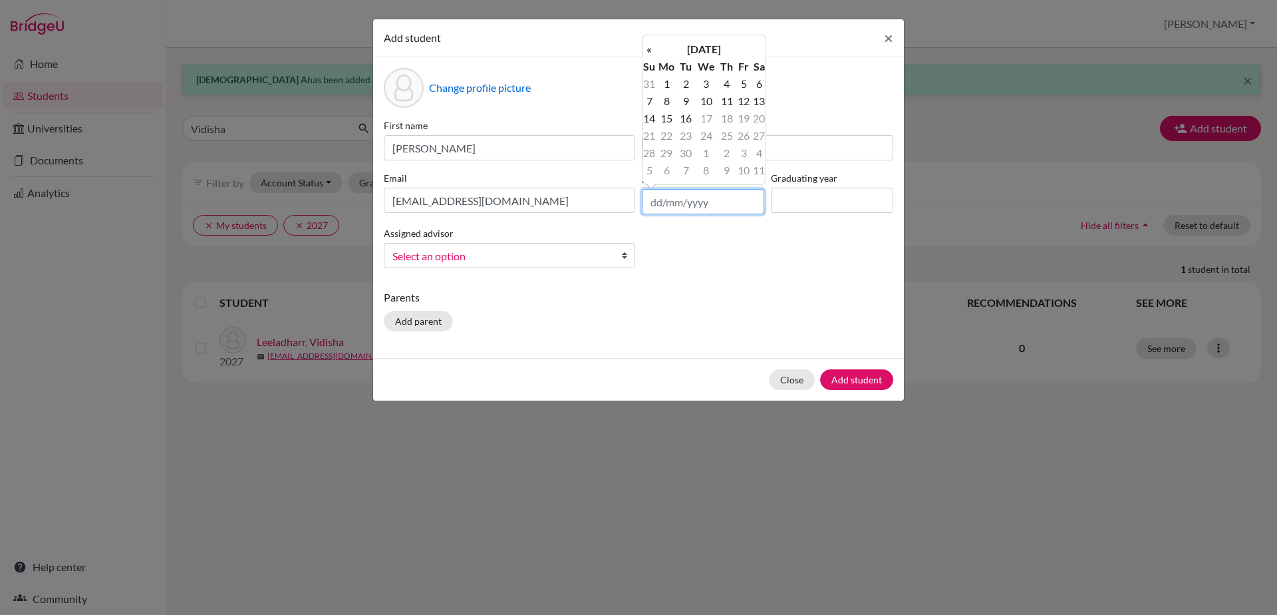
click at [657, 200] on input "text" at bounding box center [703, 201] width 122 height 25
type input "[DATE]"
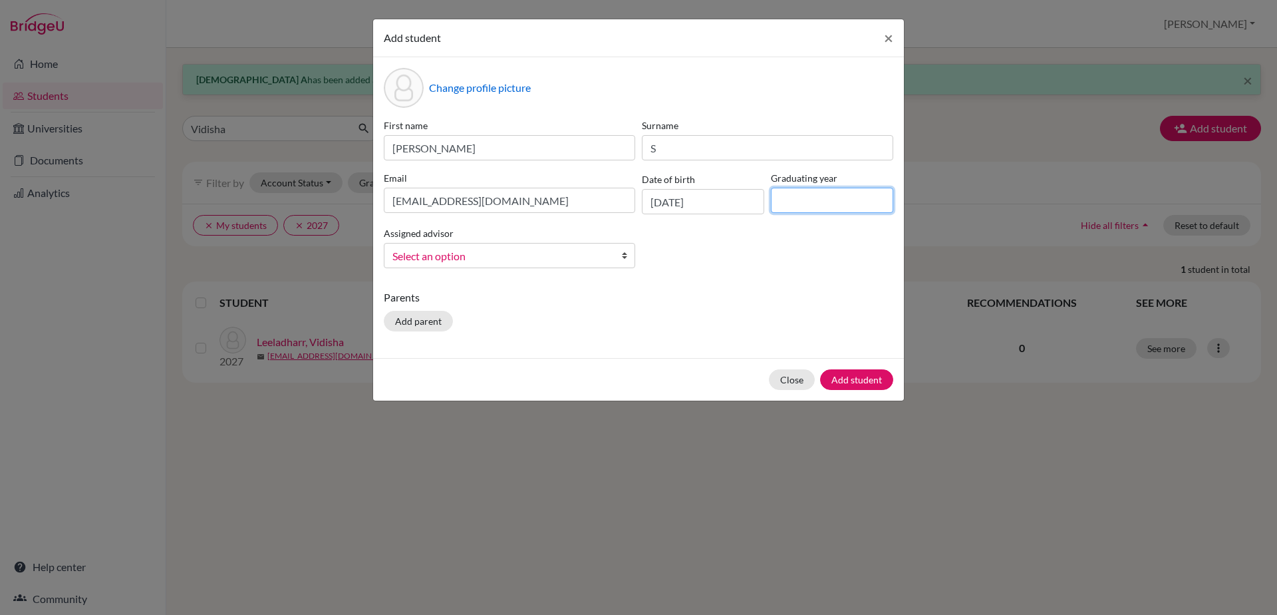
click at [789, 206] on input at bounding box center [832, 200] width 122 height 25
type input "2029"
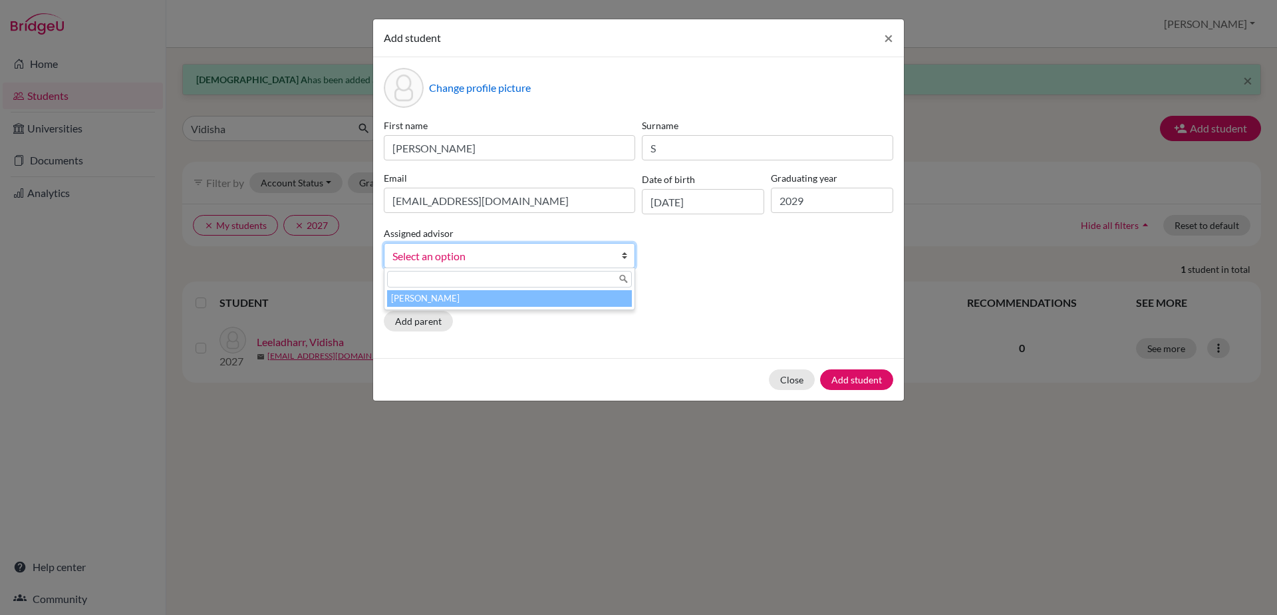
click at [622, 249] on b at bounding box center [627, 255] width 13 height 24
click at [604, 297] on li "[PERSON_NAME]" at bounding box center [509, 298] width 245 height 17
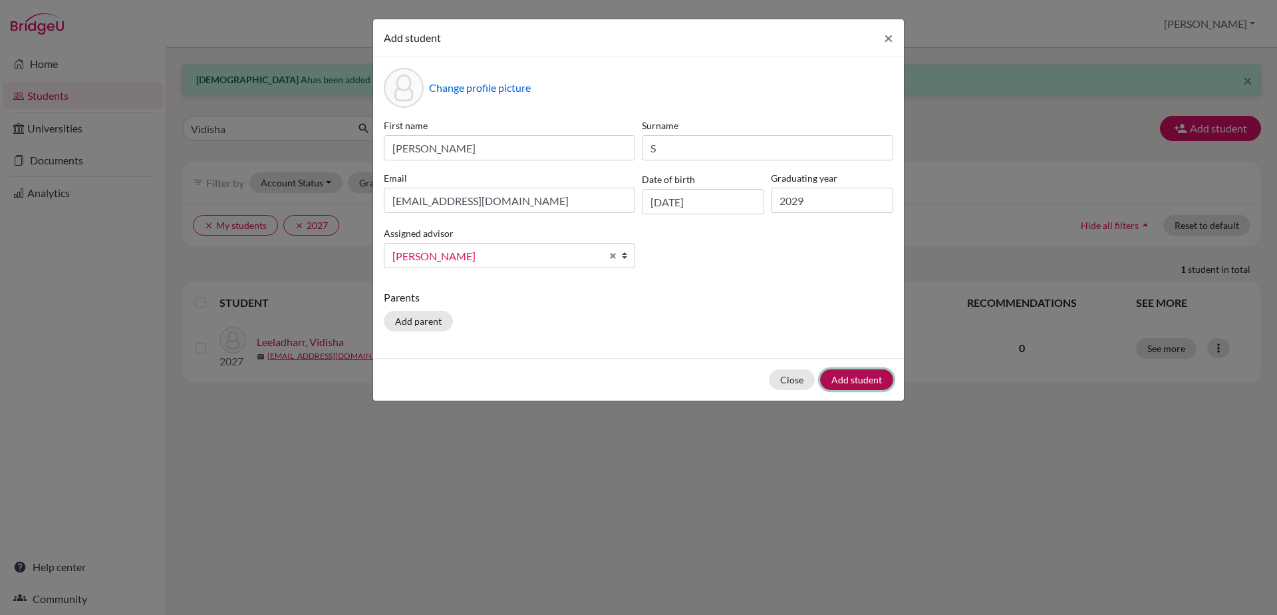
click at [831, 384] on button "Add student" at bounding box center [856, 379] width 73 height 21
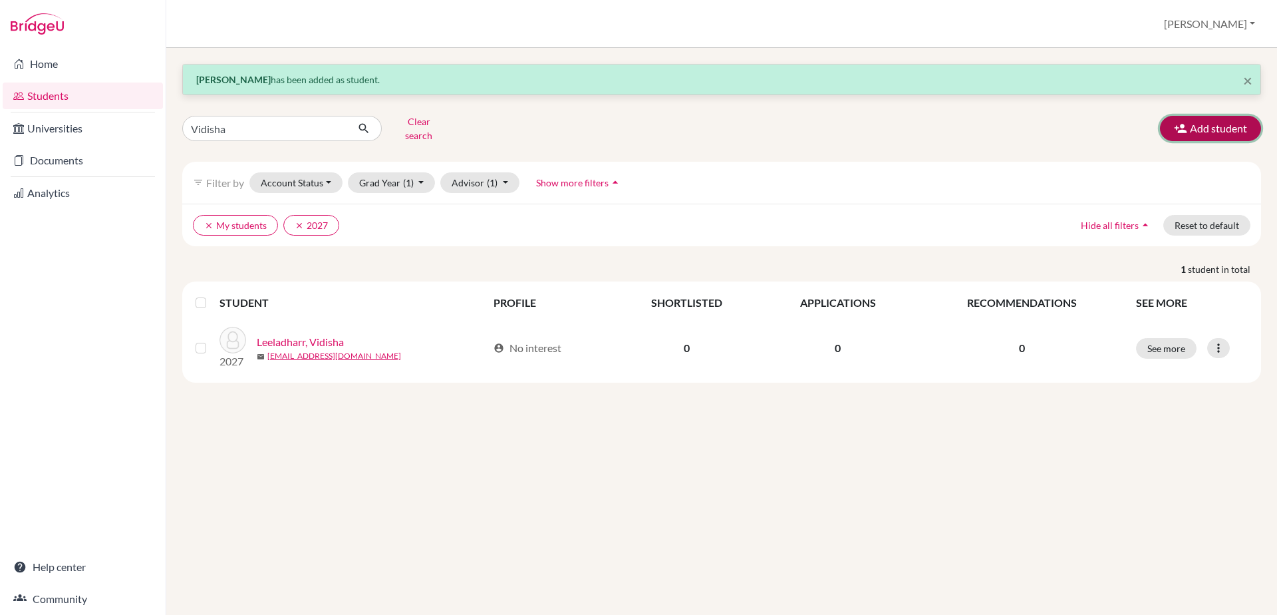
click at [1213, 129] on button "Add student" at bounding box center [1210, 128] width 101 height 25
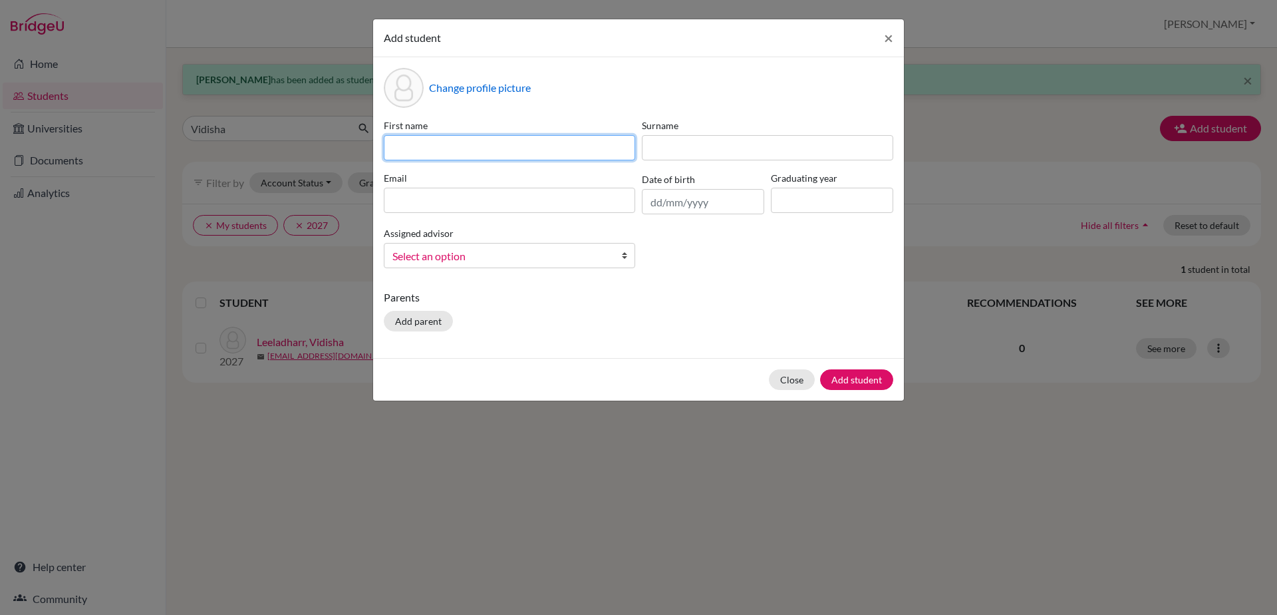
click at [480, 144] on input at bounding box center [509, 147] width 251 height 25
type input "[PERSON_NAME]"
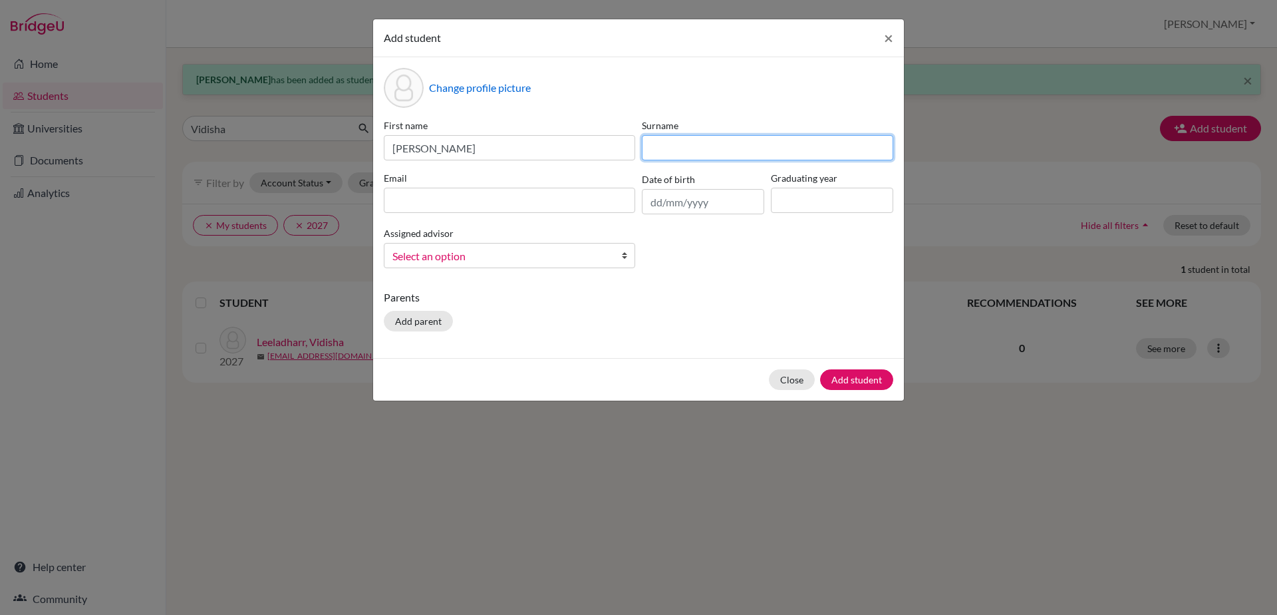
click at [650, 146] on input at bounding box center [767, 147] width 251 height 25
type input "P"
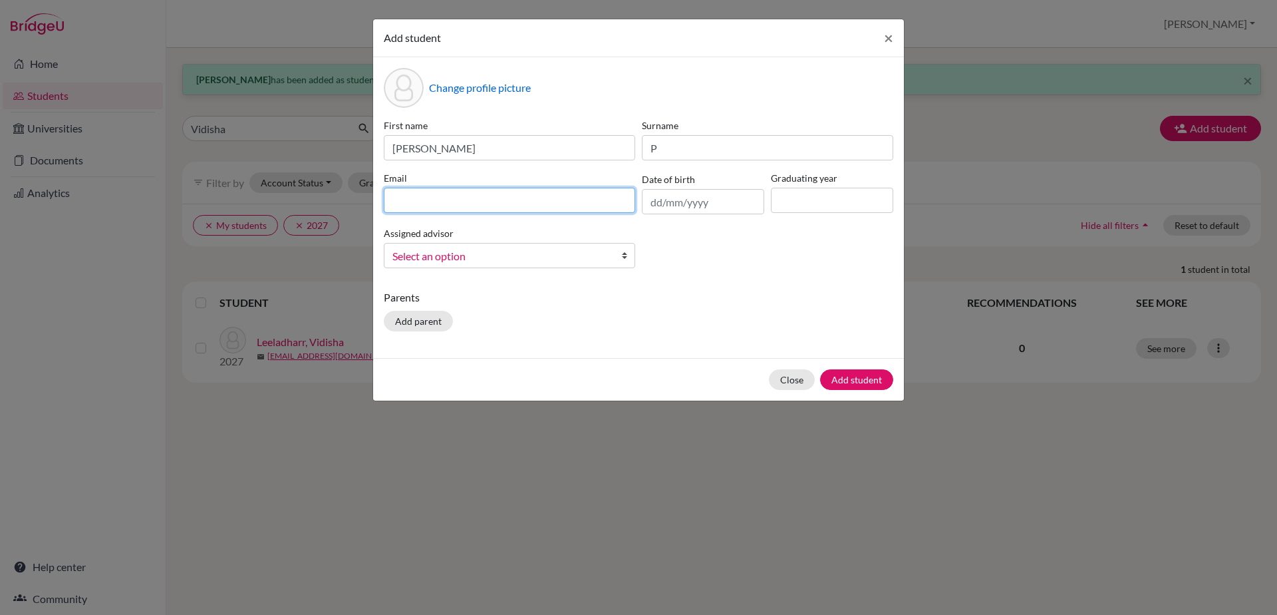
click at [626, 204] on input at bounding box center [509, 200] width 251 height 25
type input "[EMAIL_ADDRESS][DOMAIN_NAME]"
drag, startPoint x: 394, startPoint y: 202, endPoint x: 591, endPoint y: 198, distance: 197.6
click at [591, 198] on input "[EMAIL_ADDRESS][DOMAIN_NAME]" at bounding box center [509, 200] width 251 height 25
type input "G"
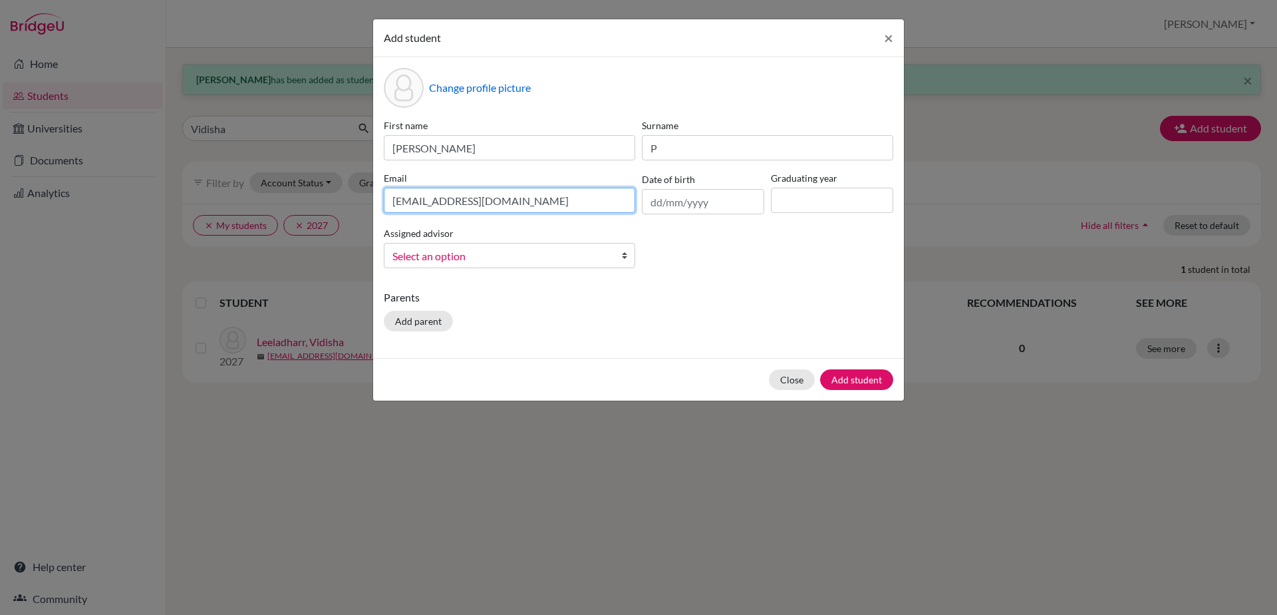
type input "[EMAIL_ADDRESS][DOMAIN_NAME]"
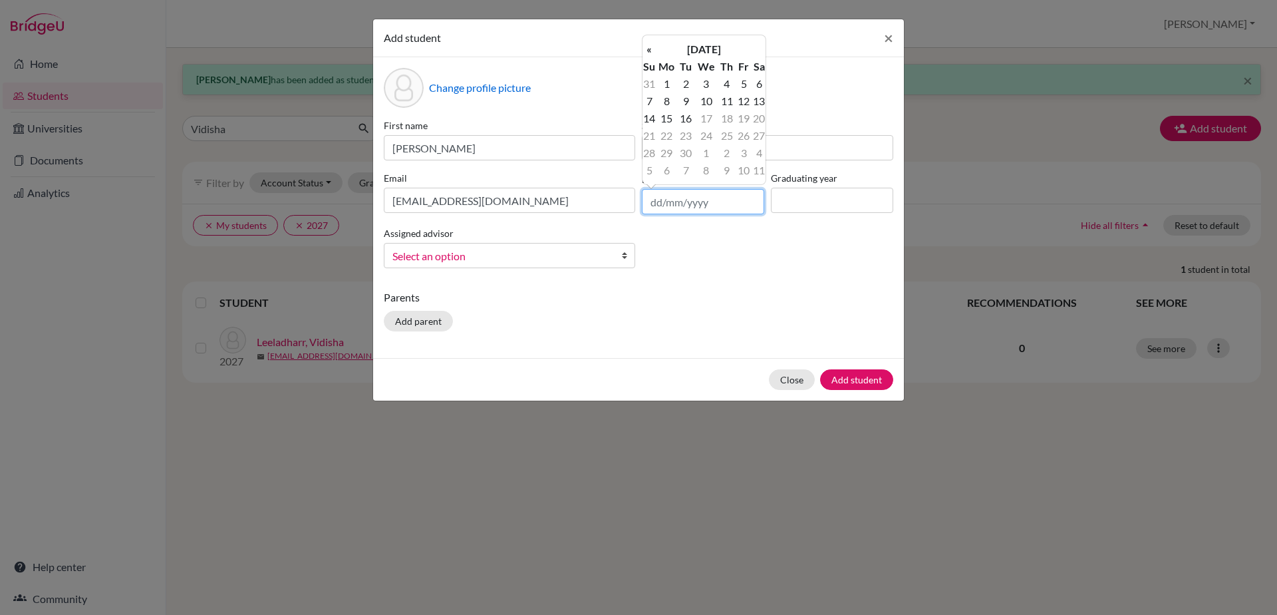
click at [685, 204] on input "text" at bounding box center [703, 201] width 122 height 25
type input "[DATE]"
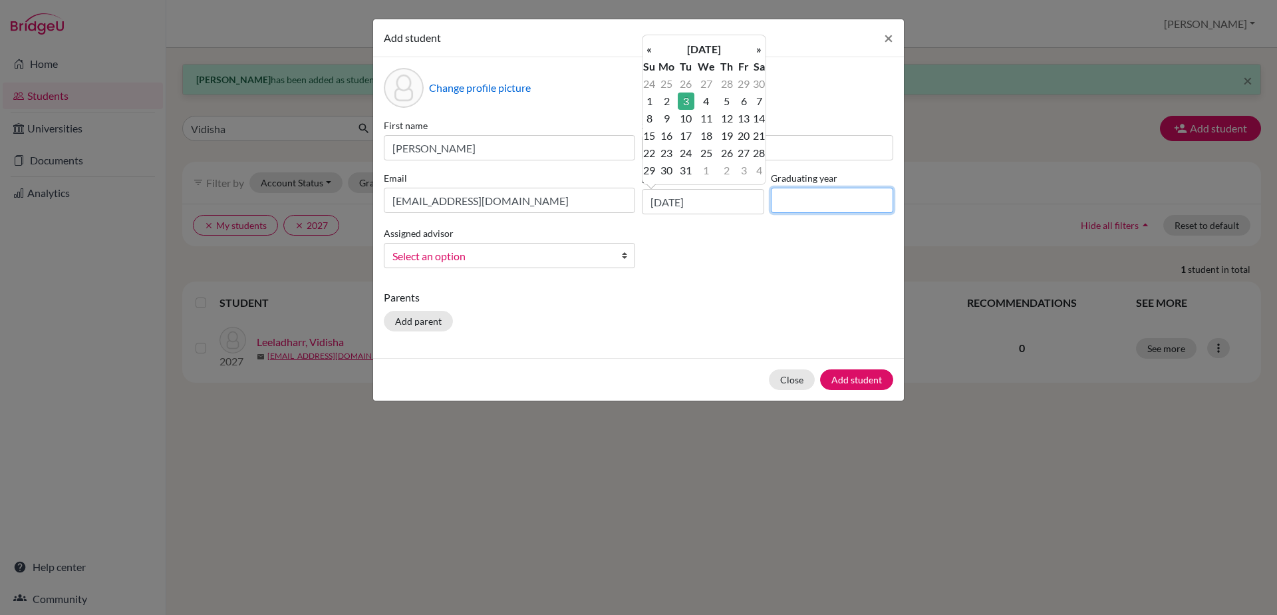
click at [819, 202] on input at bounding box center [832, 200] width 122 height 25
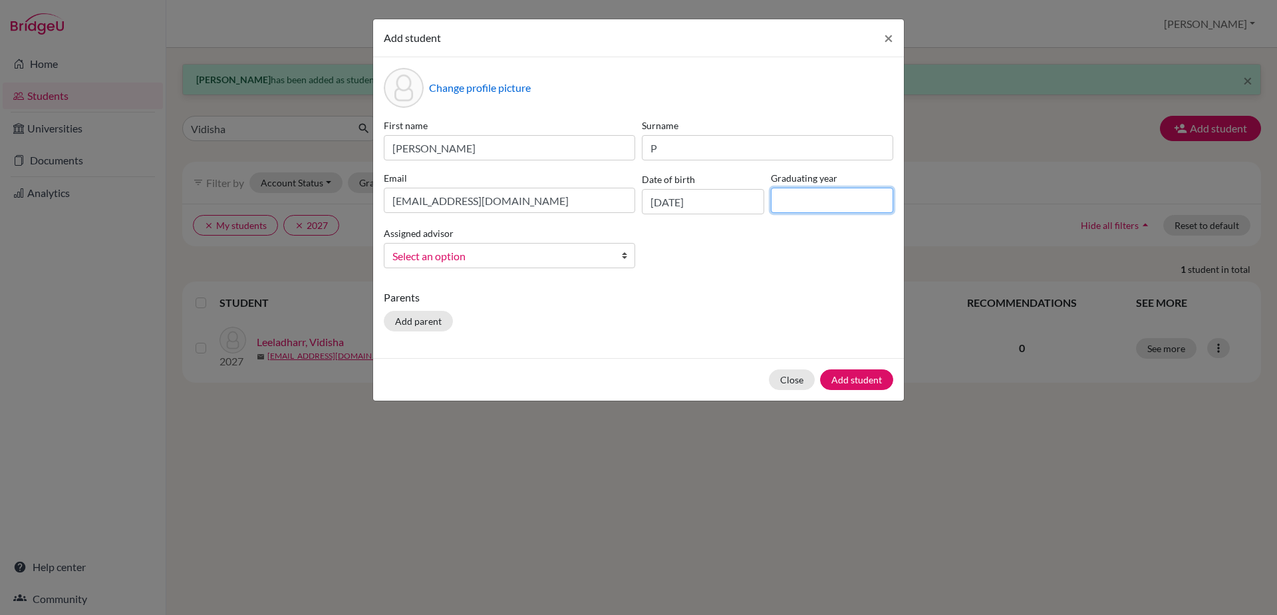
type input "2029"
click at [625, 255] on b at bounding box center [627, 255] width 13 height 24
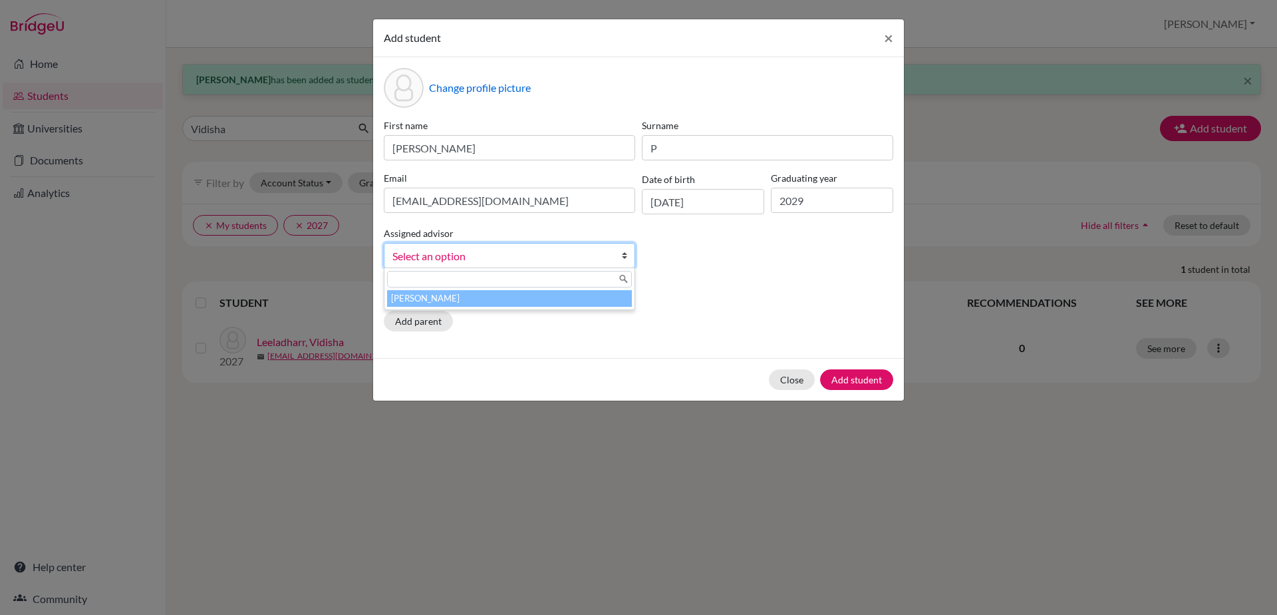
click at [614, 302] on li "[PERSON_NAME]" at bounding box center [509, 298] width 245 height 17
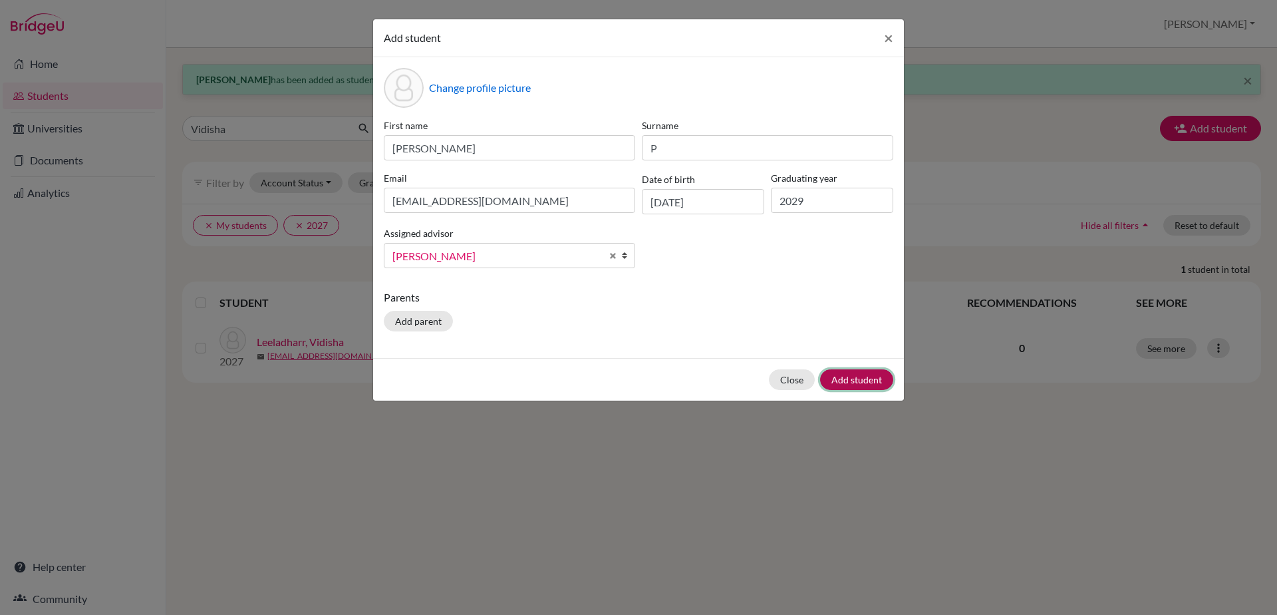
click at [852, 385] on button "Add student" at bounding box center [856, 379] width 73 height 21
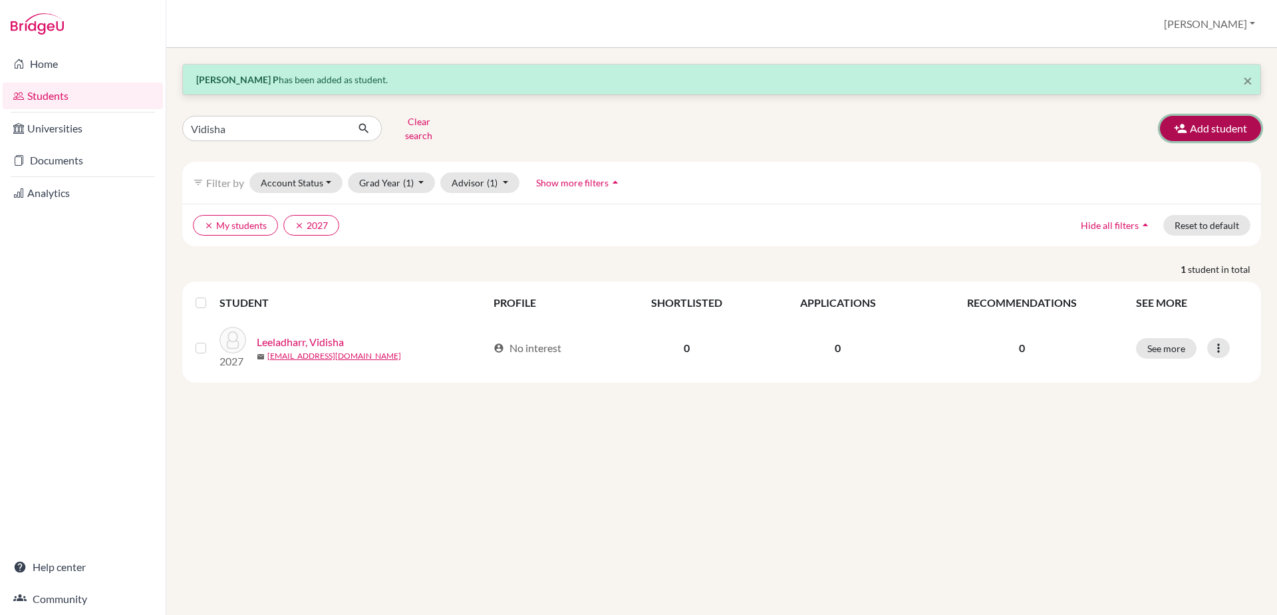
click at [1212, 132] on button "Add student" at bounding box center [1210, 128] width 101 height 25
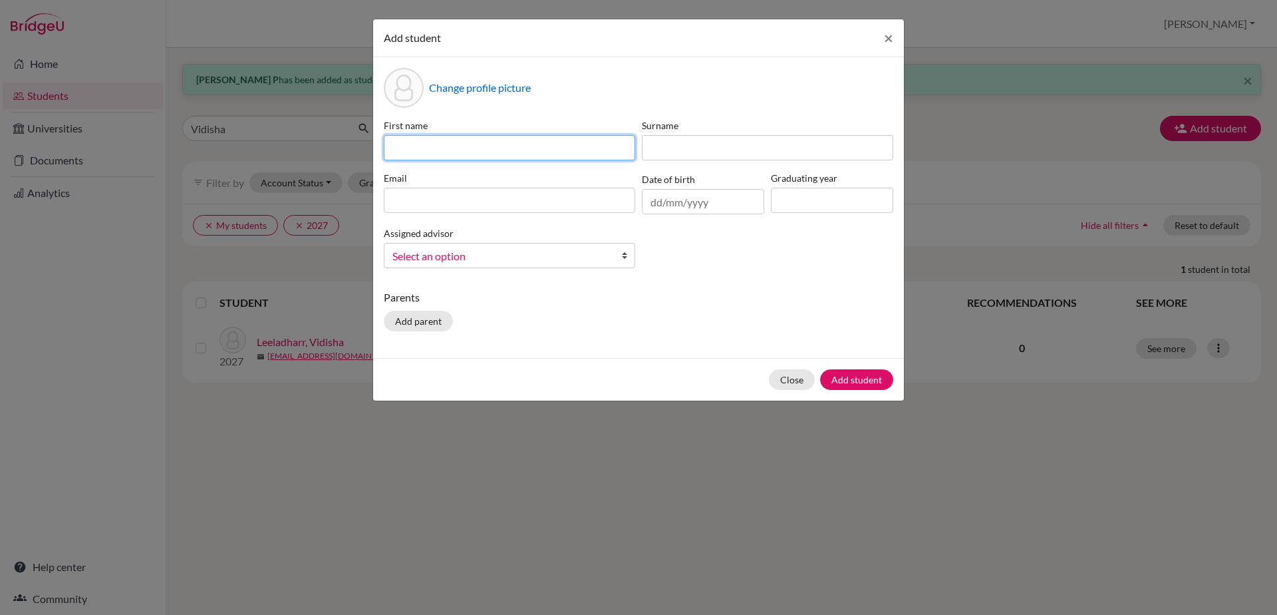
click at [458, 146] on input at bounding box center [509, 147] width 251 height 25
type input "[PERSON_NAME]"
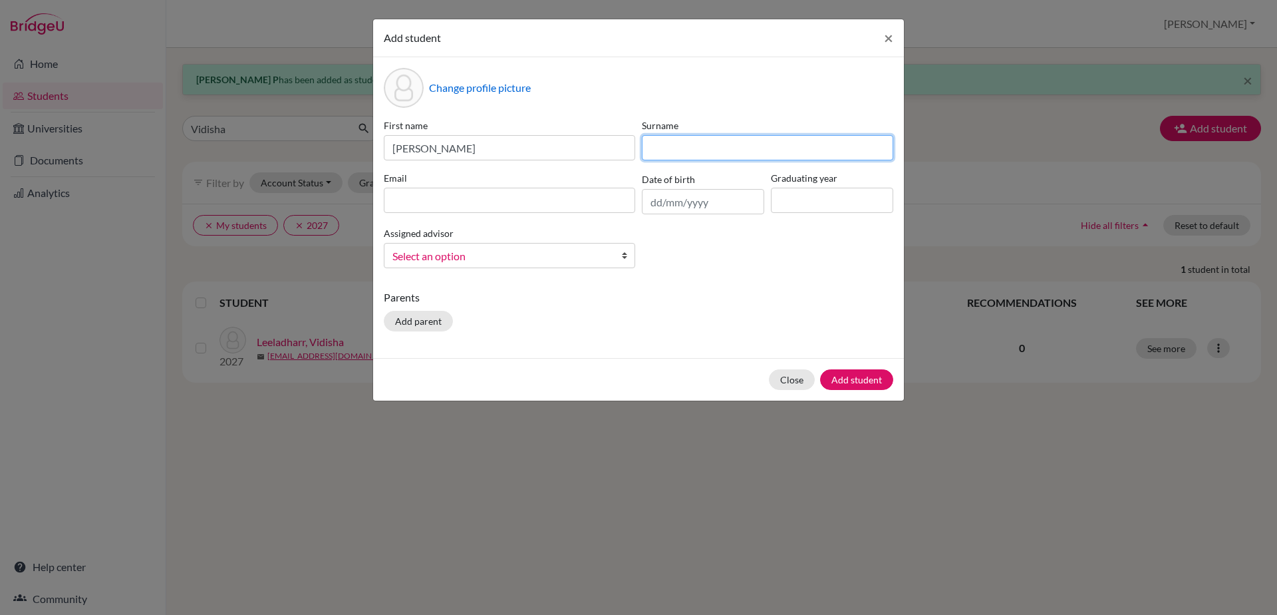
click at [662, 146] on input at bounding box center [767, 147] width 251 height 25
type input "Sri D S"
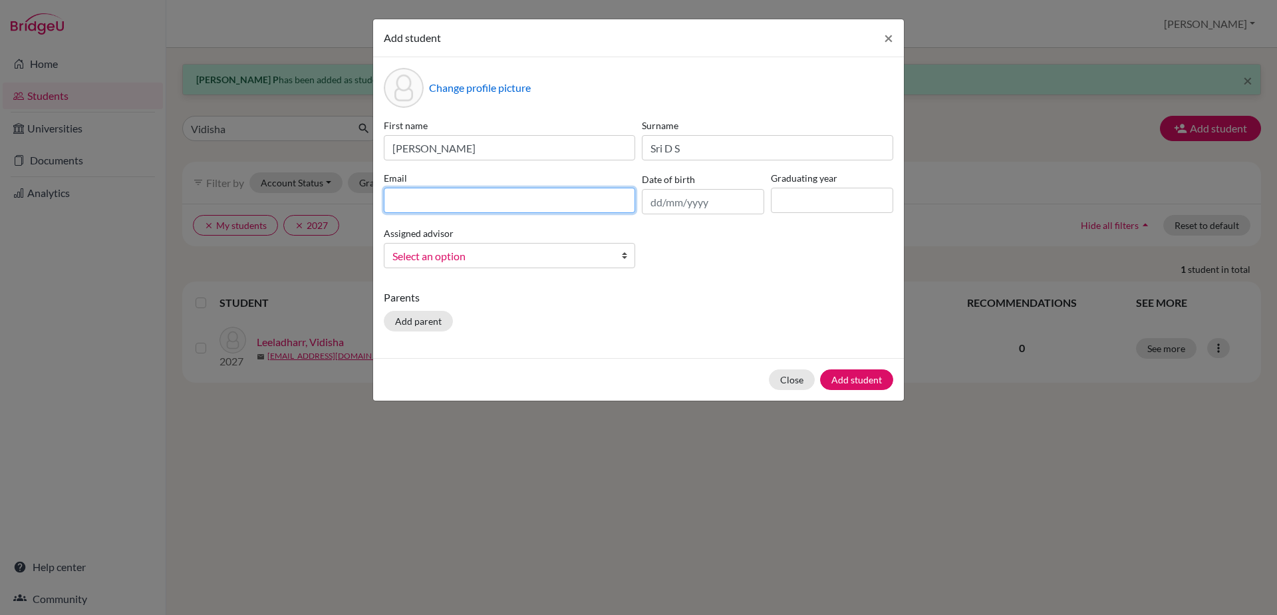
click at [611, 196] on input at bounding box center [509, 200] width 251 height 25
type input "[EMAIL_ADDRESS][DOMAIN_NAME]"
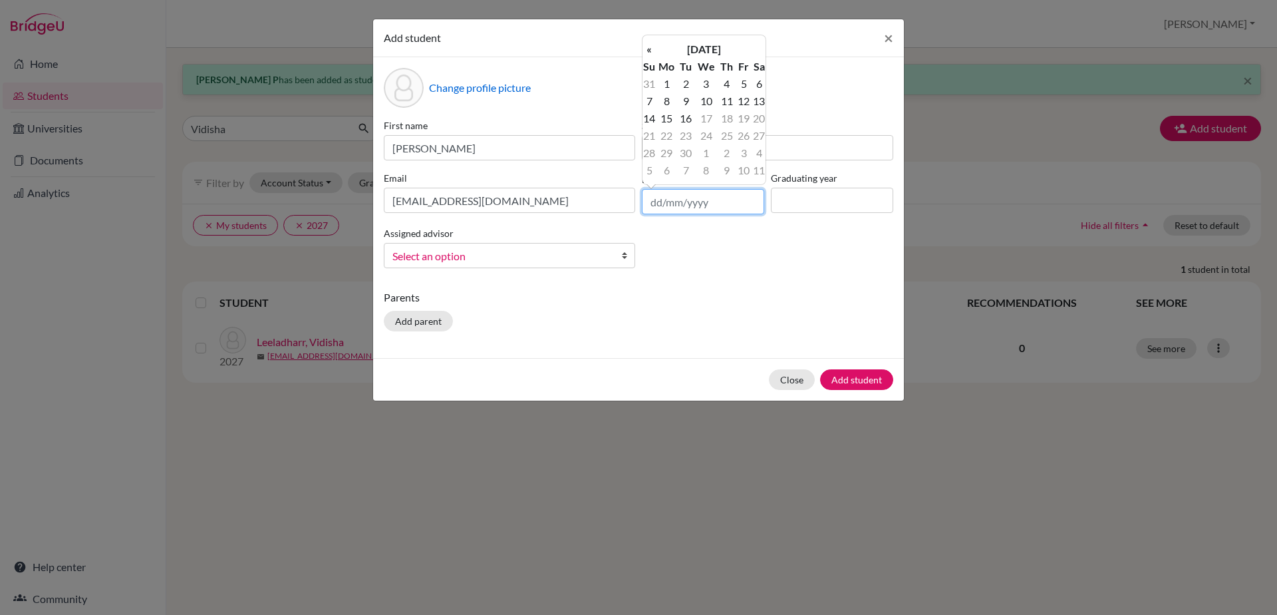
click at [664, 192] on input "text" at bounding box center [703, 201] width 122 height 25
type input "[DATE]"
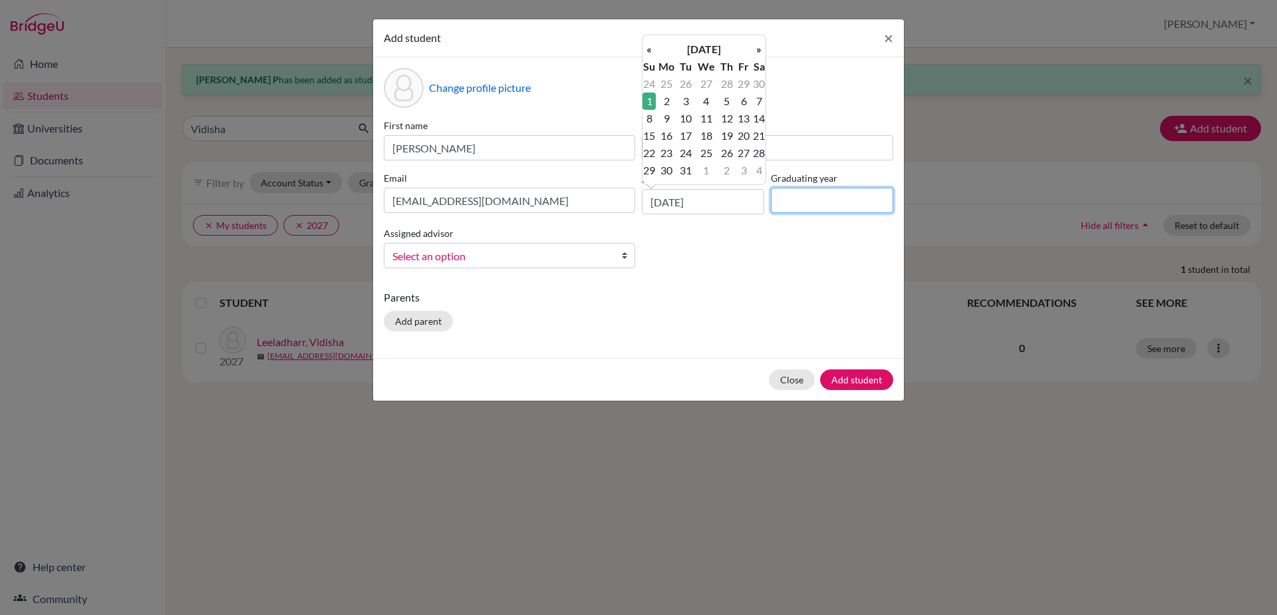
click at [791, 193] on input at bounding box center [832, 200] width 122 height 25
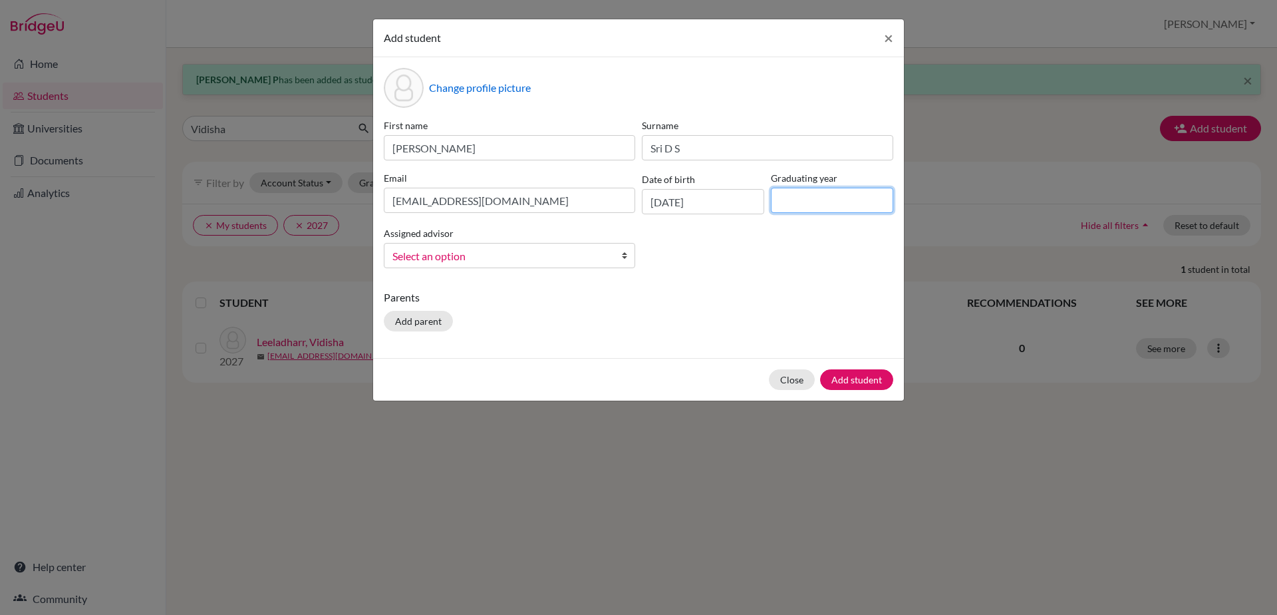
type input "2029"
click at [621, 251] on b at bounding box center [627, 255] width 13 height 24
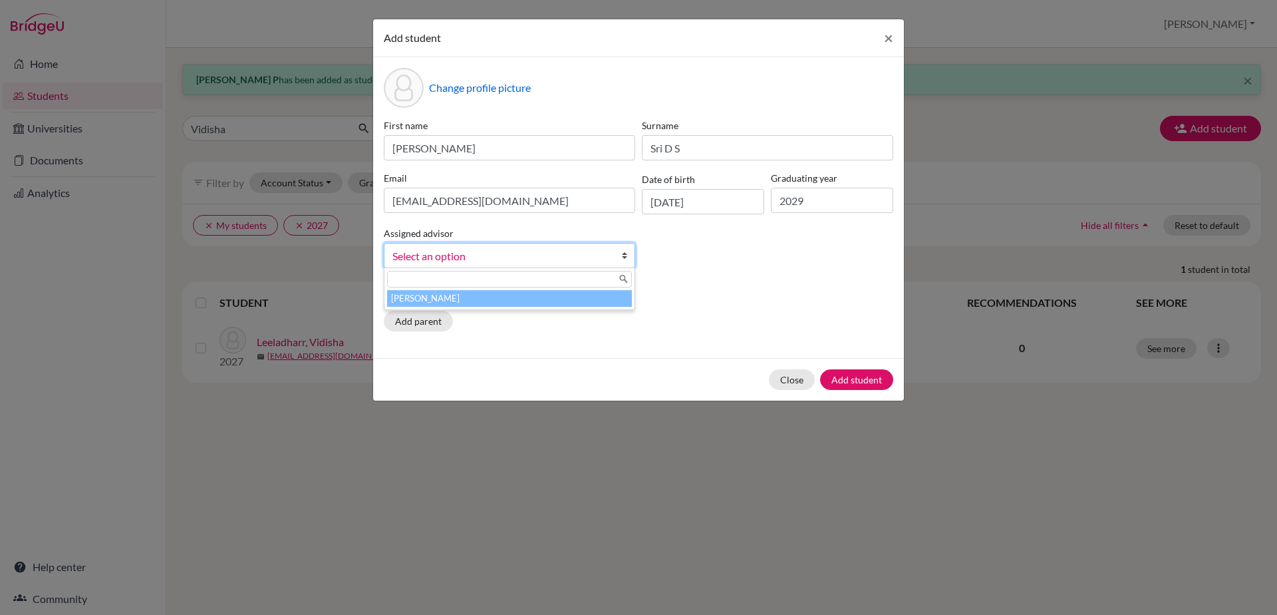
click at [615, 295] on li "[PERSON_NAME]" at bounding box center [509, 298] width 245 height 17
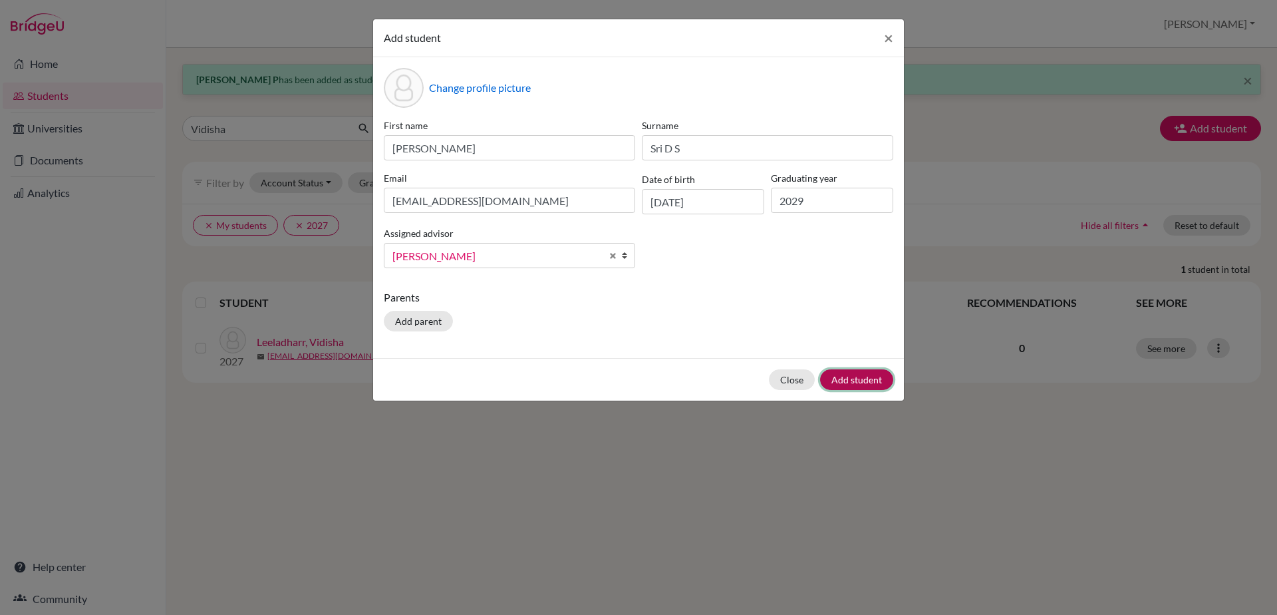
click at [833, 377] on button "Add student" at bounding box center [856, 379] width 73 height 21
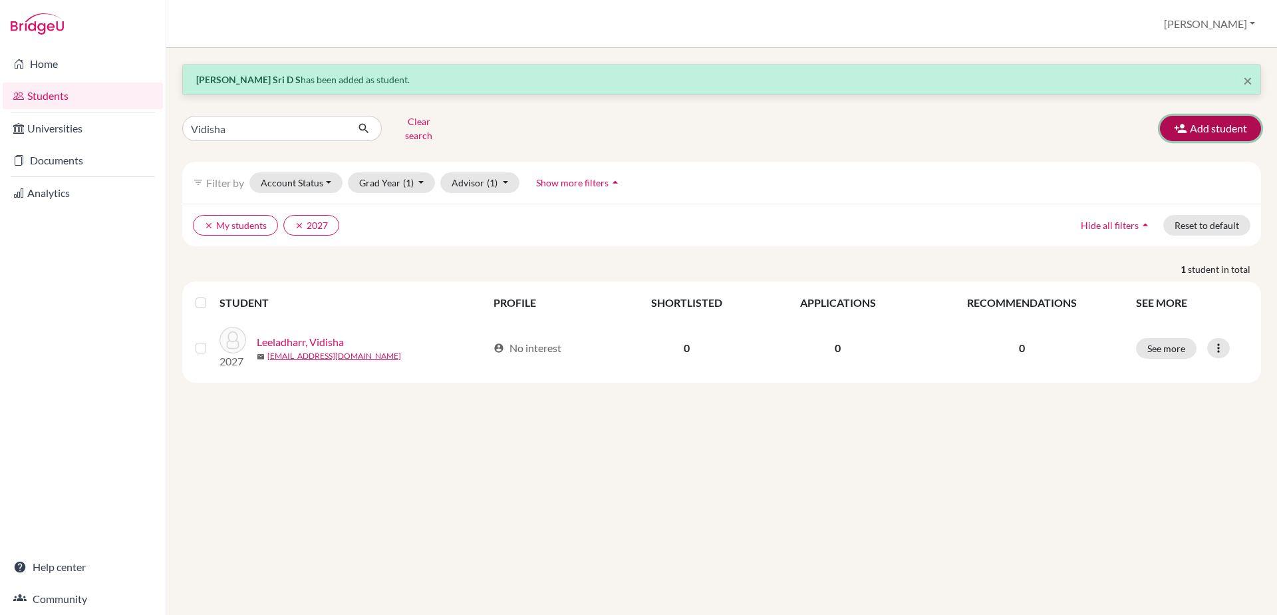
click at [1221, 130] on button "Add student" at bounding box center [1210, 128] width 101 height 25
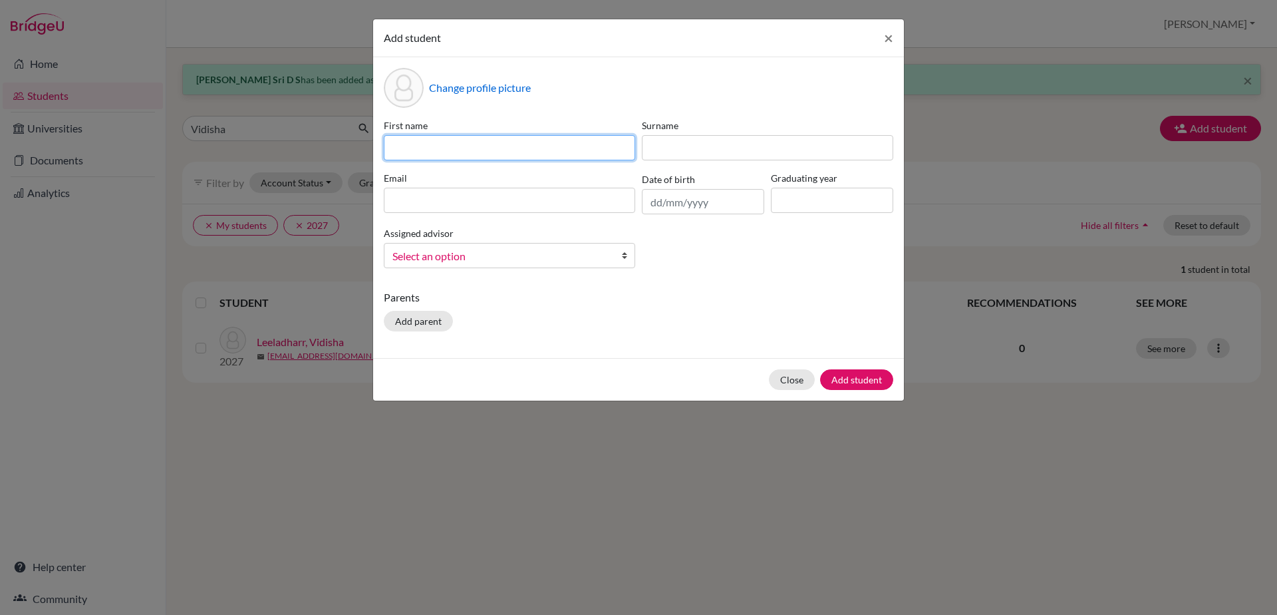
click at [510, 141] on input at bounding box center [509, 147] width 251 height 25
type input "[PERSON_NAME]"
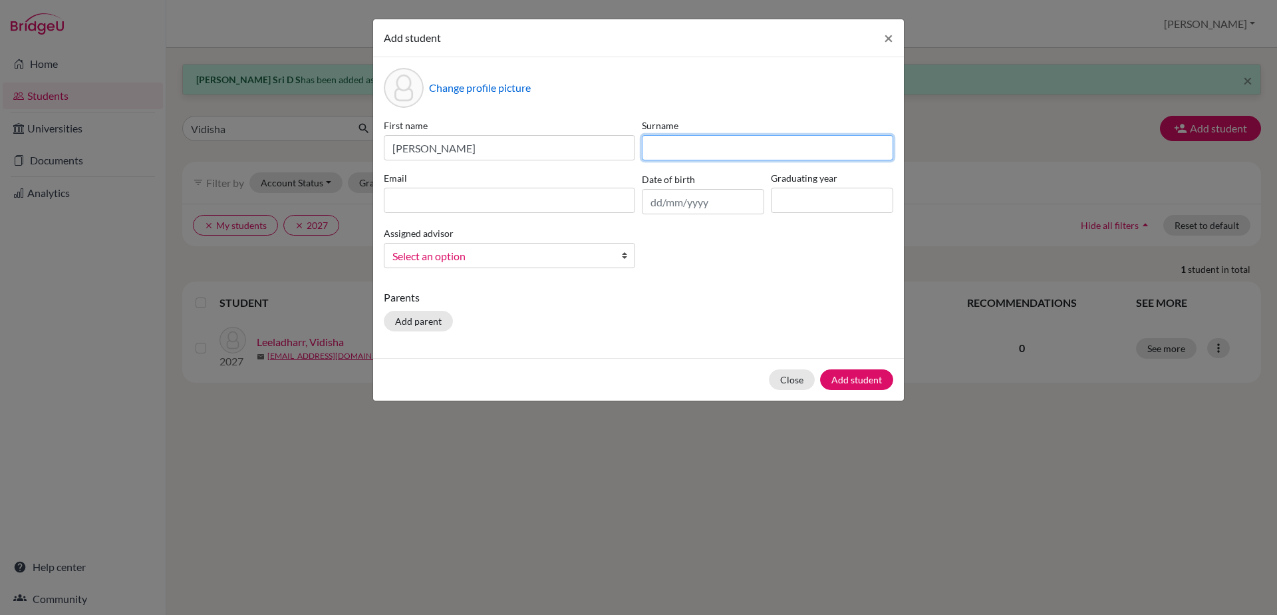
click at [677, 142] on input at bounding box center [767, 147] width 251 height 25
type input "P S"
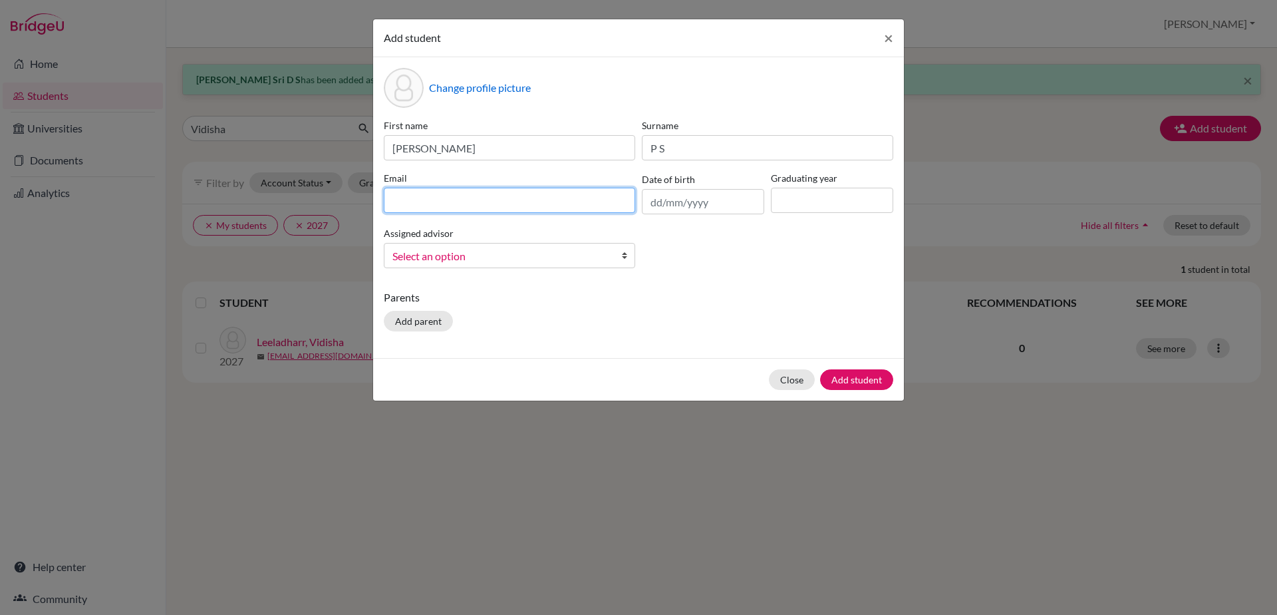
click at [568, 200] on input at bounding box center [509, 200] width 251 height 25
type input "[EMAIL_ADDRESS][DOMAIN_NAME]"
click at [657, 197] on input "text" at bounding box center [703, 201] width 122 height 25
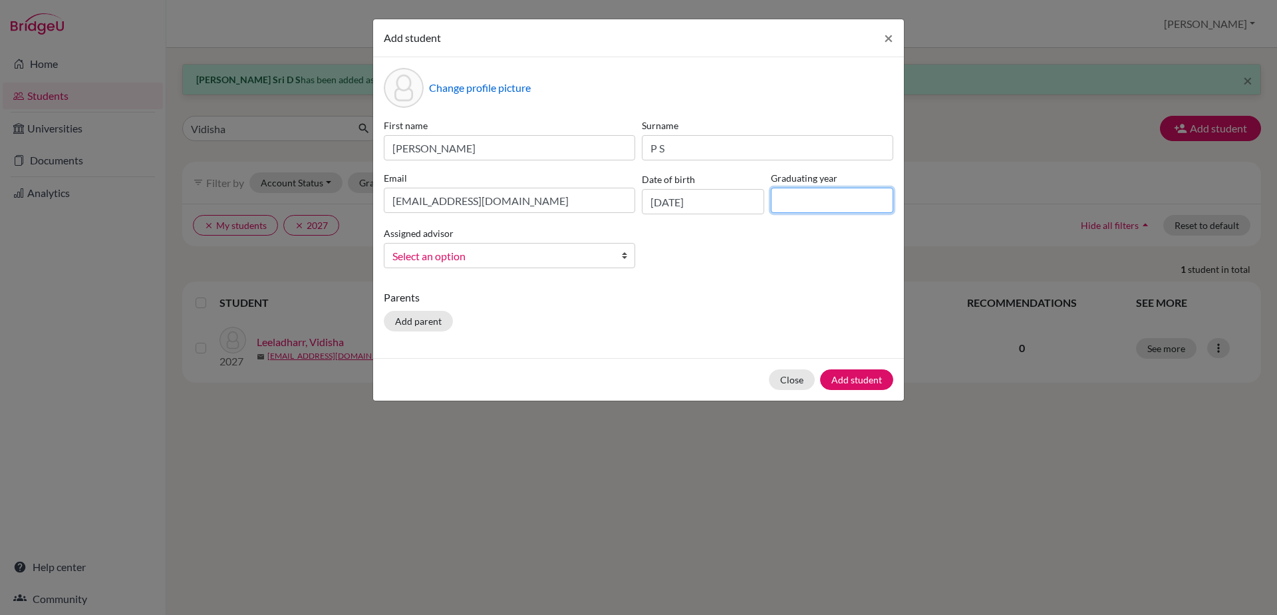
click at [780, 202] on input at bounding box center [832, 200] width 122 height 25
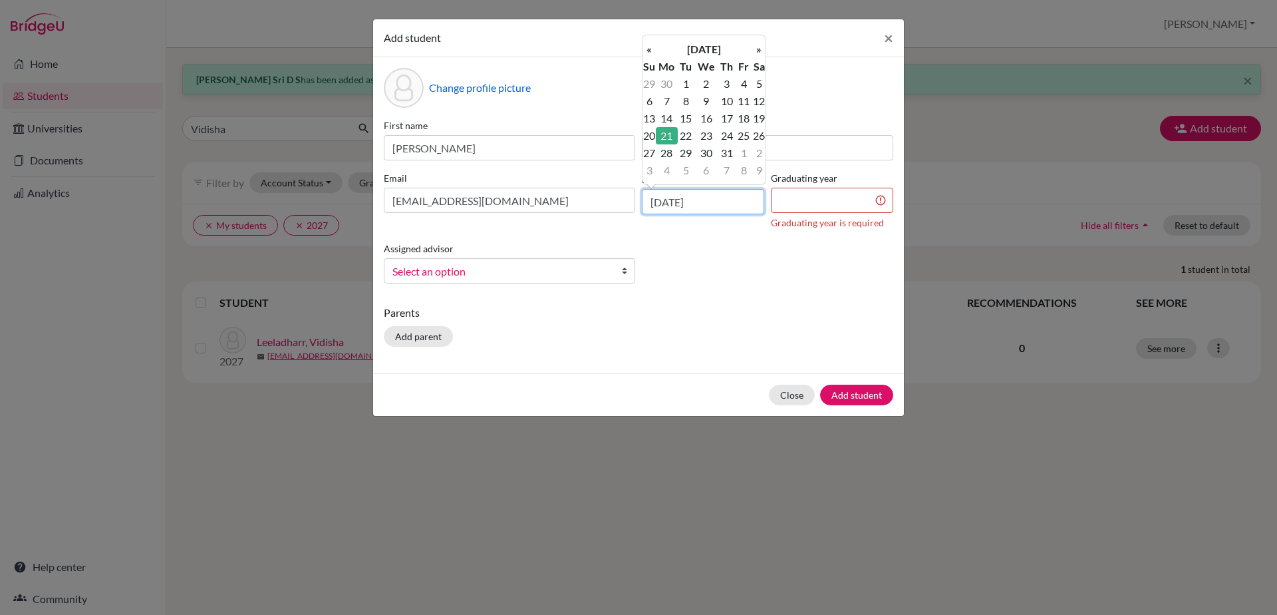
drag, startPoint x: 652, startPoint y: 205, endPoint x: 720, endPoint y: 209, distance: 68.0
click at [720, 209] on input "[DATE]" at bounding box center [703, 201] width 122 height 25
type input "[DATE]"
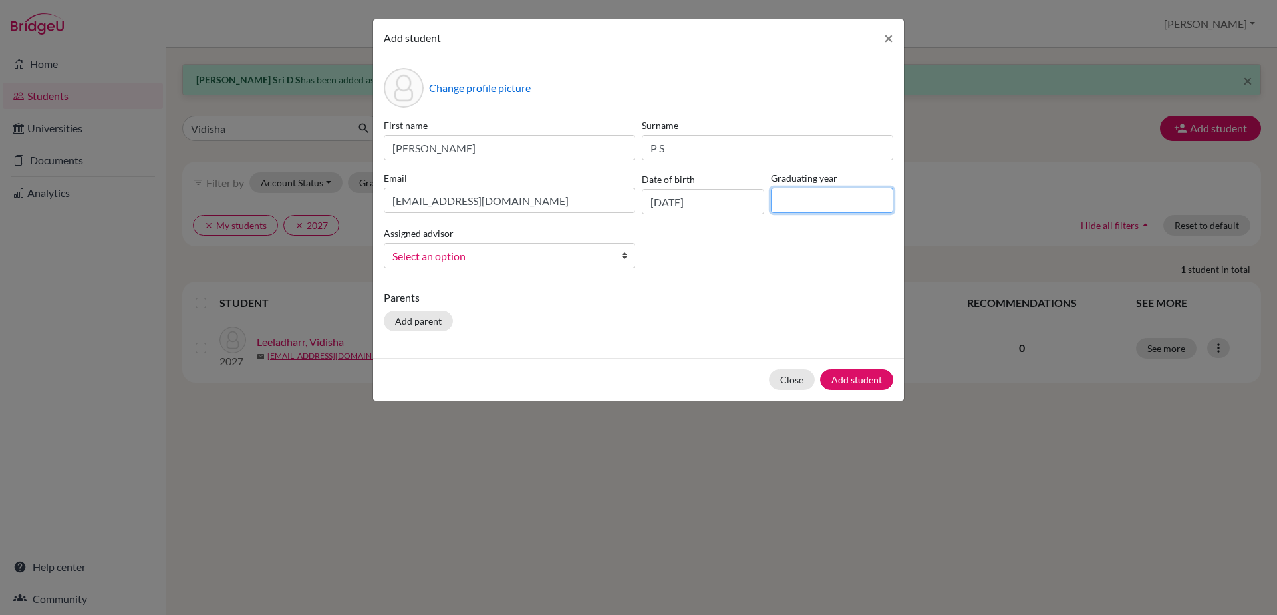
click at [784, 195] on input at bounding box center [832, 200] width 122 height 25
type input "2029"
click at [617, 255] on link "Select an option" at bounding box center [509, 255] width 251 height 25
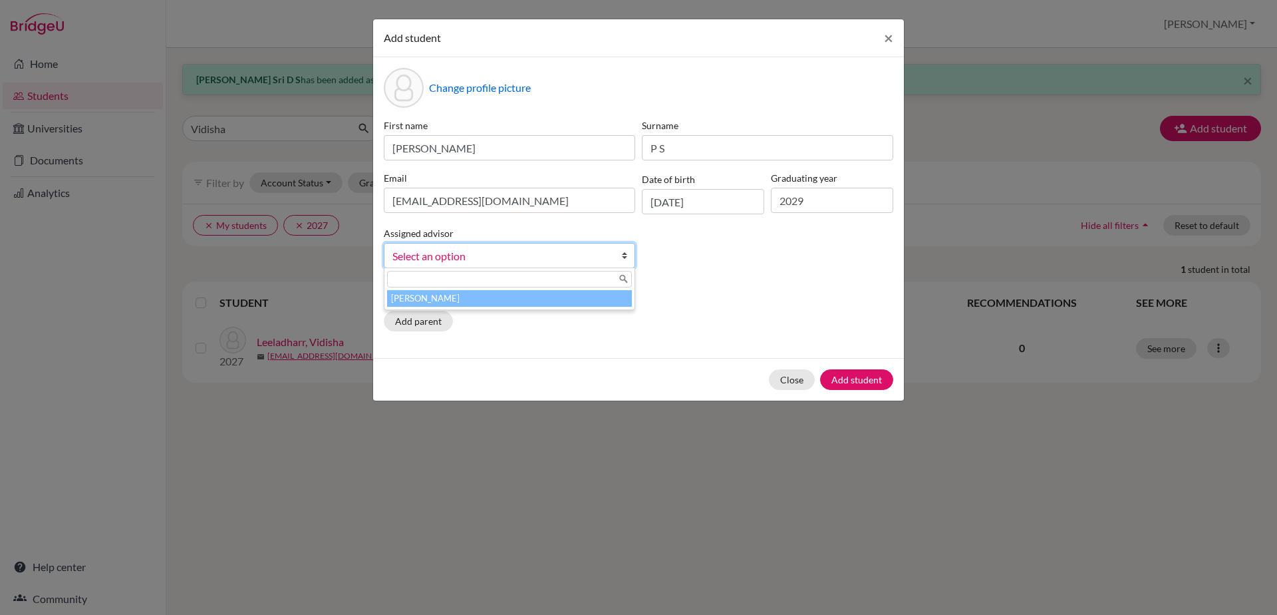
click at [562, 301] on li "[PERSON_NAME]" at bounding box center [509, 298] width 245 height 17
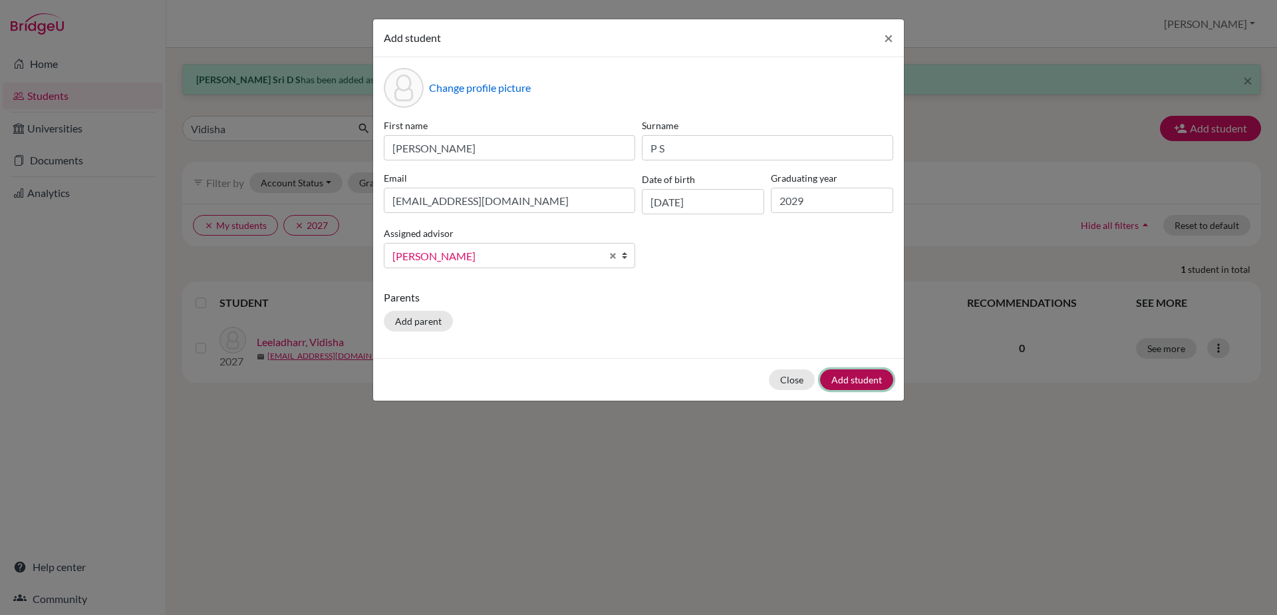
click at [861, 383] on button "Add student" at bounding box center [856, 379] width 73 height 21
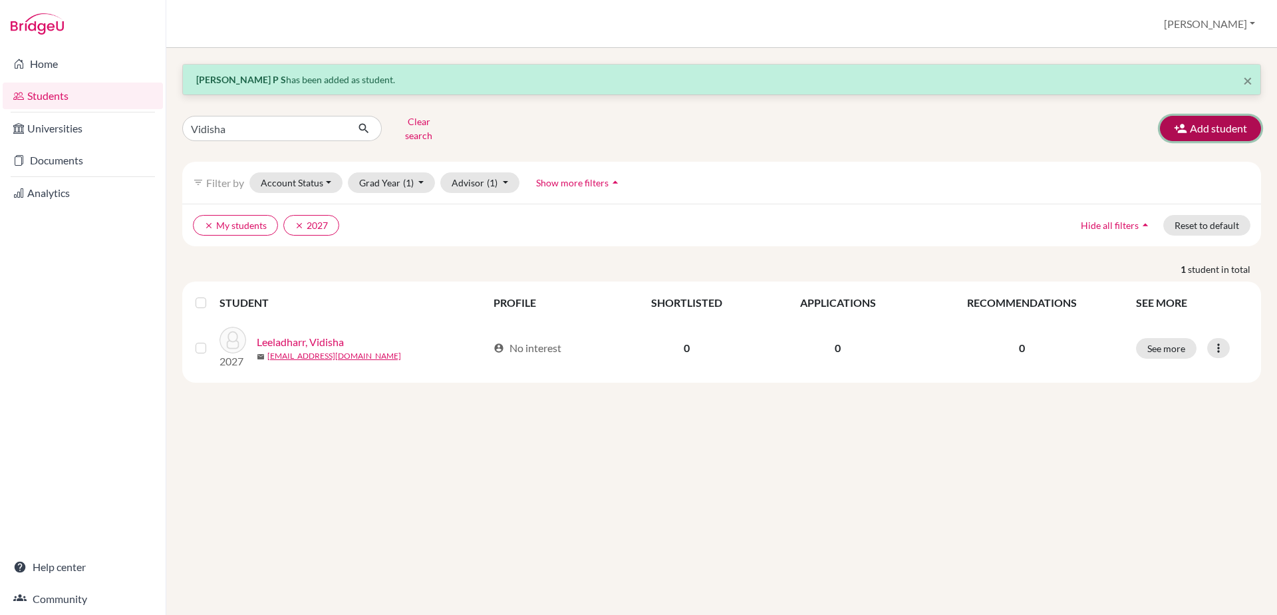
click at [1208, 122] on button "Add student" at bounding box center [1210, 128] width 101 height 25
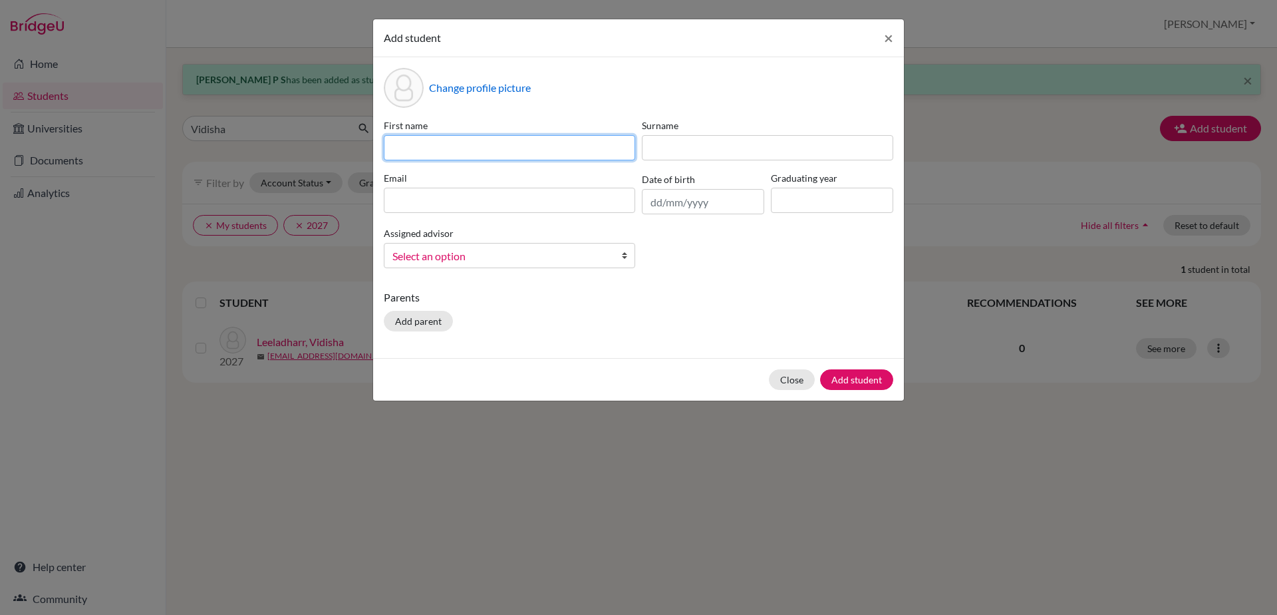
click at [569, 136] on input at bounding box center [509, 147] width 251 height 25
type input "Yashikasri"
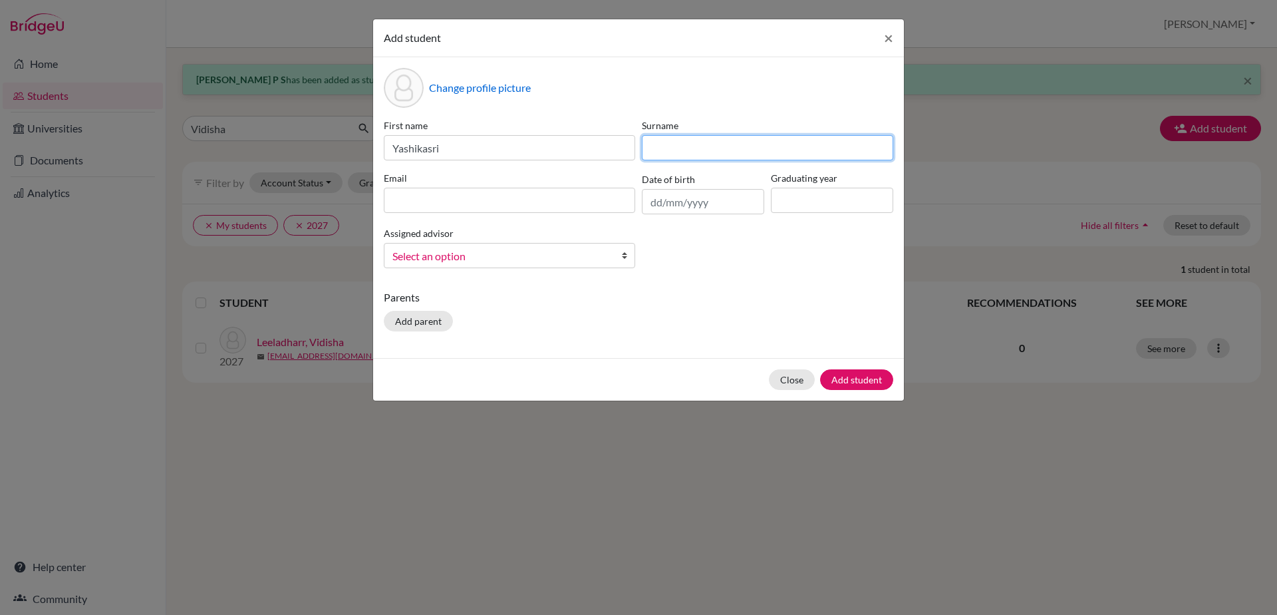
click at [689, 155] on input at bounding box center [767, 147] width 251 height 25
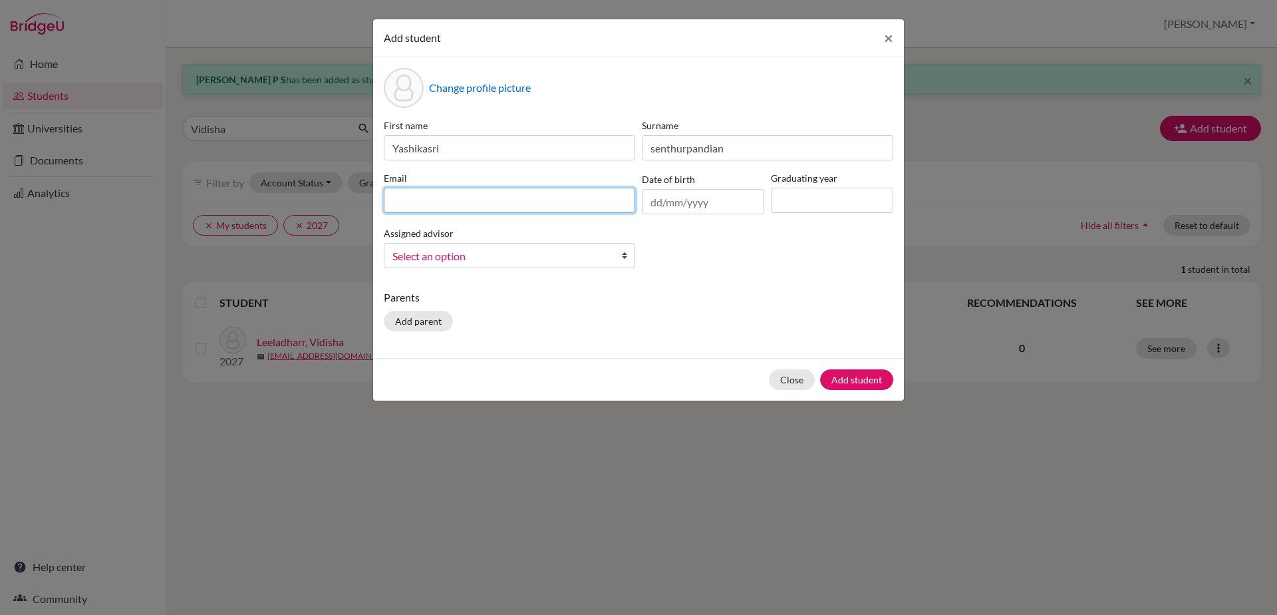
click at [616, 200] on input at bounding box center [509, 200] width 251 height 25
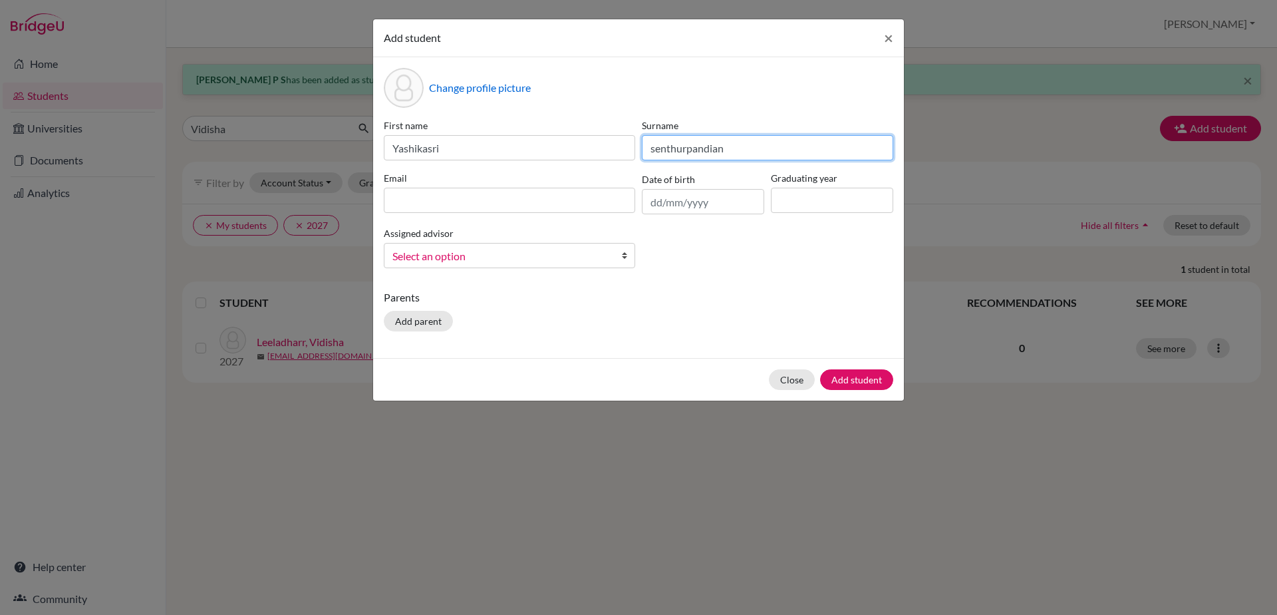
click at [751, 148] on input "senthurpandian" at bounding box center [767, 147] width 251 height 25
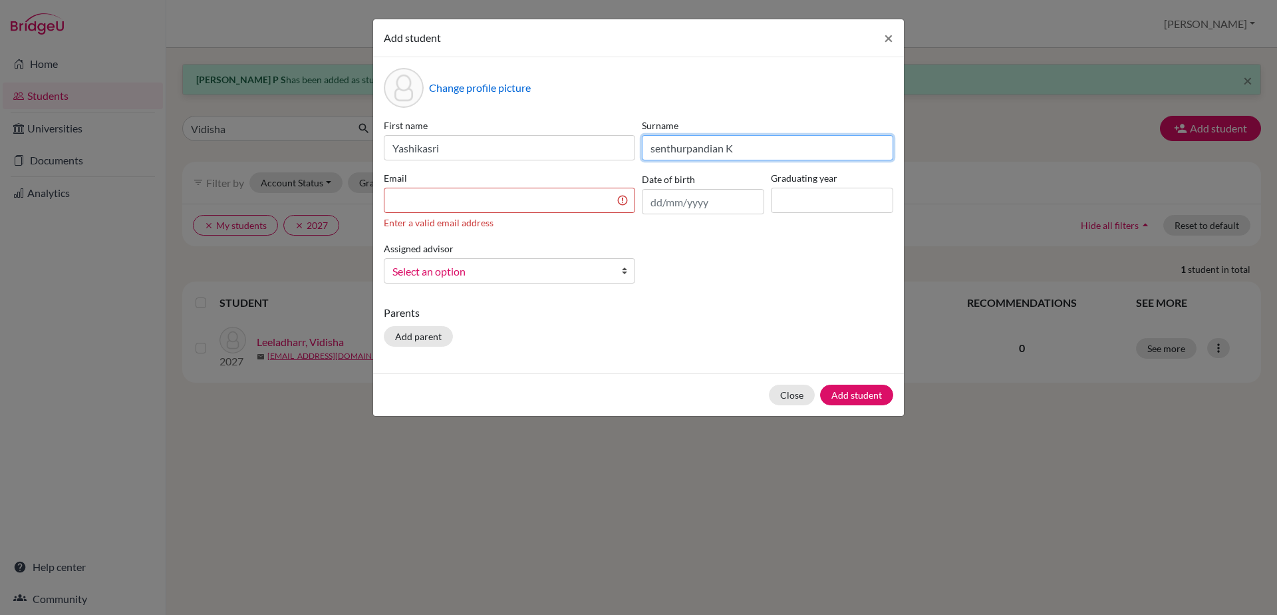
type input "senthurpandian K"
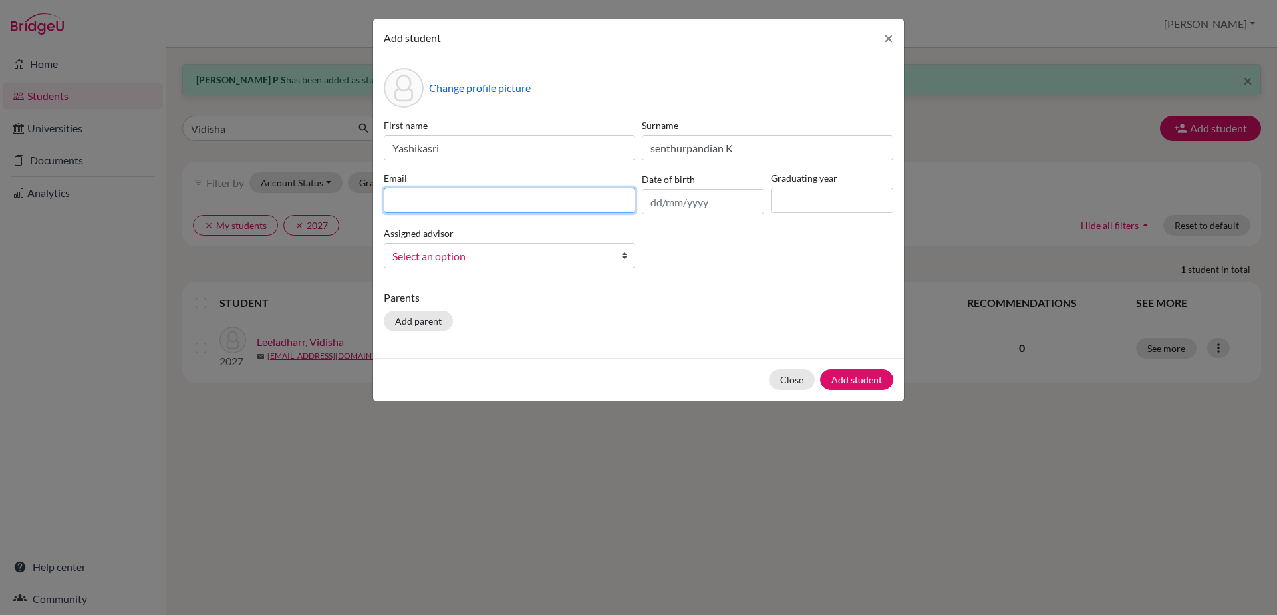
click at [609, 191] on input at bounding box center [509, 200] width 251 height 25
type input "[EMAIL_ADDRESS][DOMAIN_NAME]"
click at [659, 203] on input "text" at bounding box center [703, 201] width 122 height 25
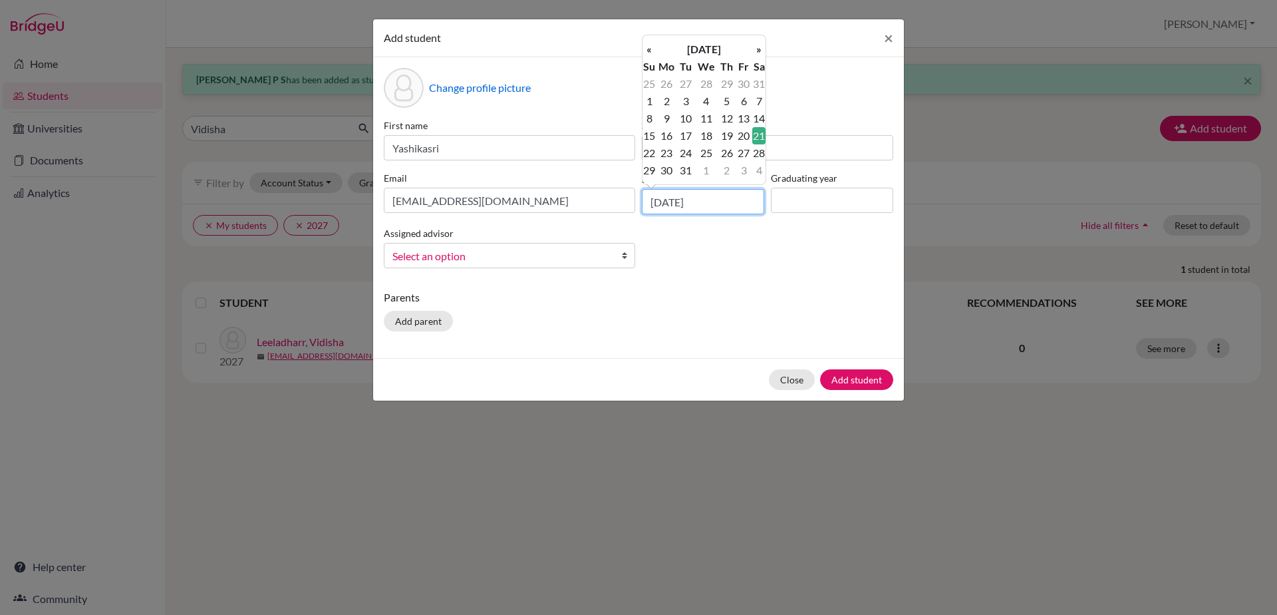
type input "[DATE]"
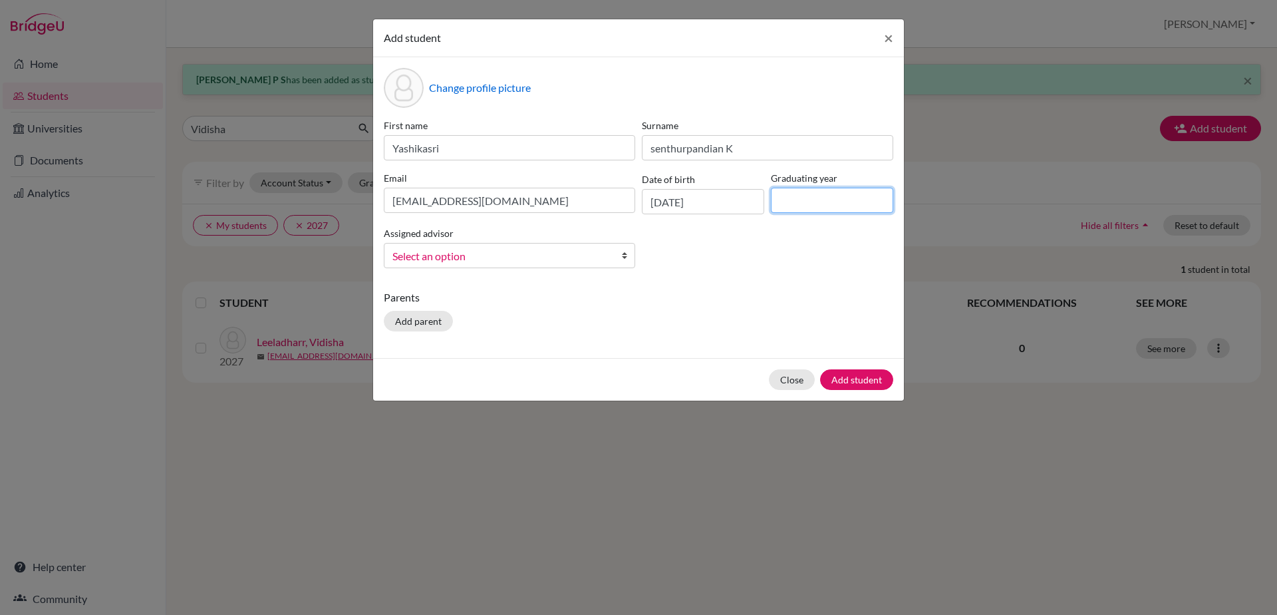
click at [787, 205] on input at bounding box center [832, 200] width 122 height 25
type input "2029"
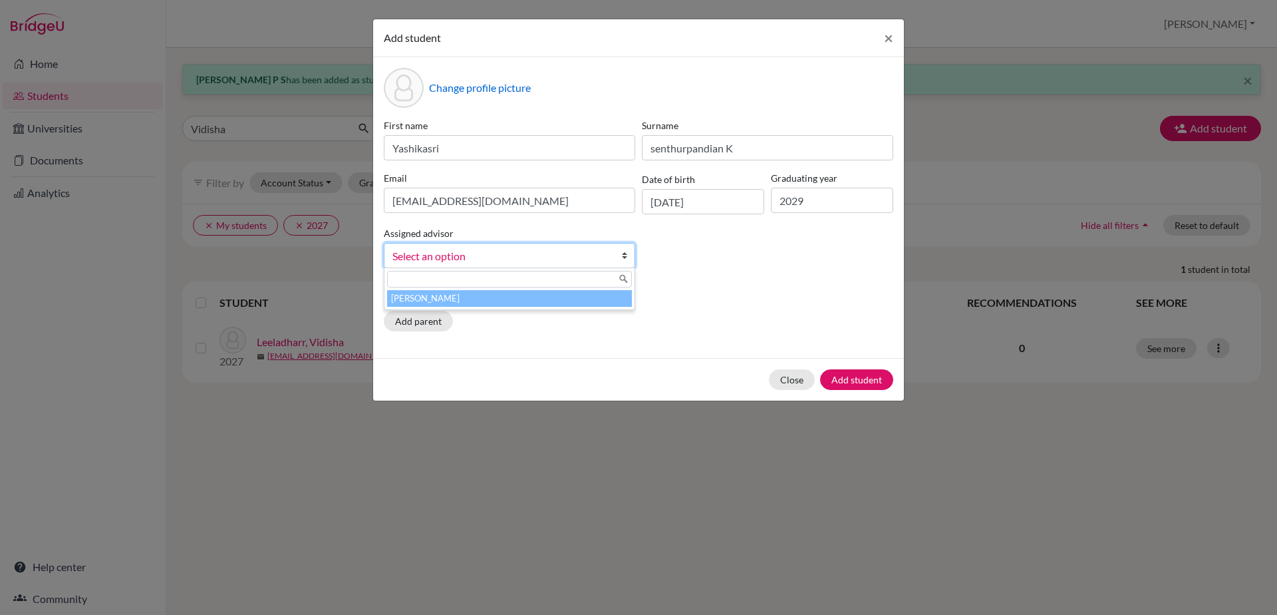
click at [627, 258] on b at bounding box center [627, 255] width 13 height 24
click at [607, 299] on li "[PERSON_NAME]" at bounding box center [509, 298] width 245 height 17
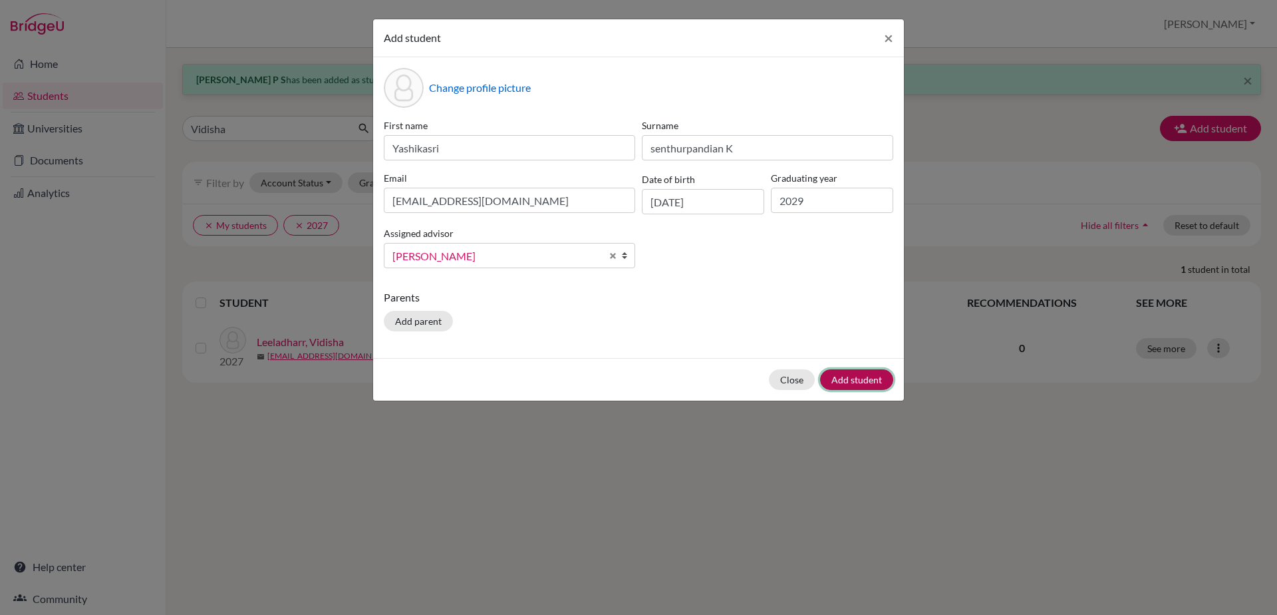
click at [870, 379] on button "Add student" at bounding box center [856, 379] width 73 height 21
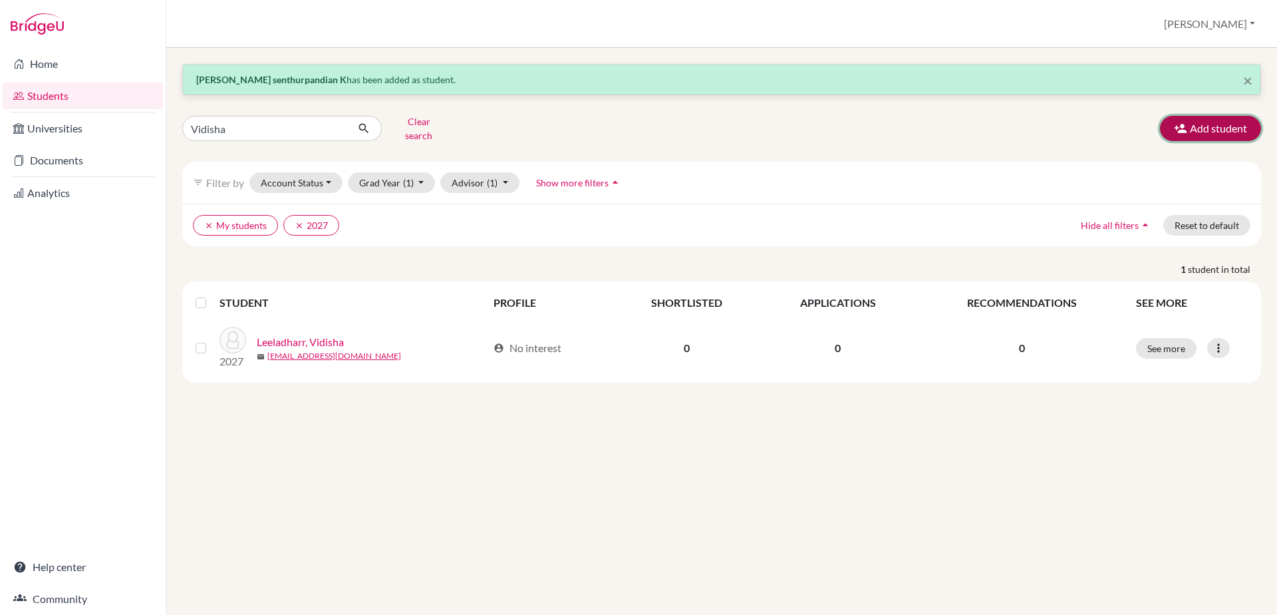
click at [1182, 125] on icon "button" at bounding box center [1180, 128] width 13 height 13
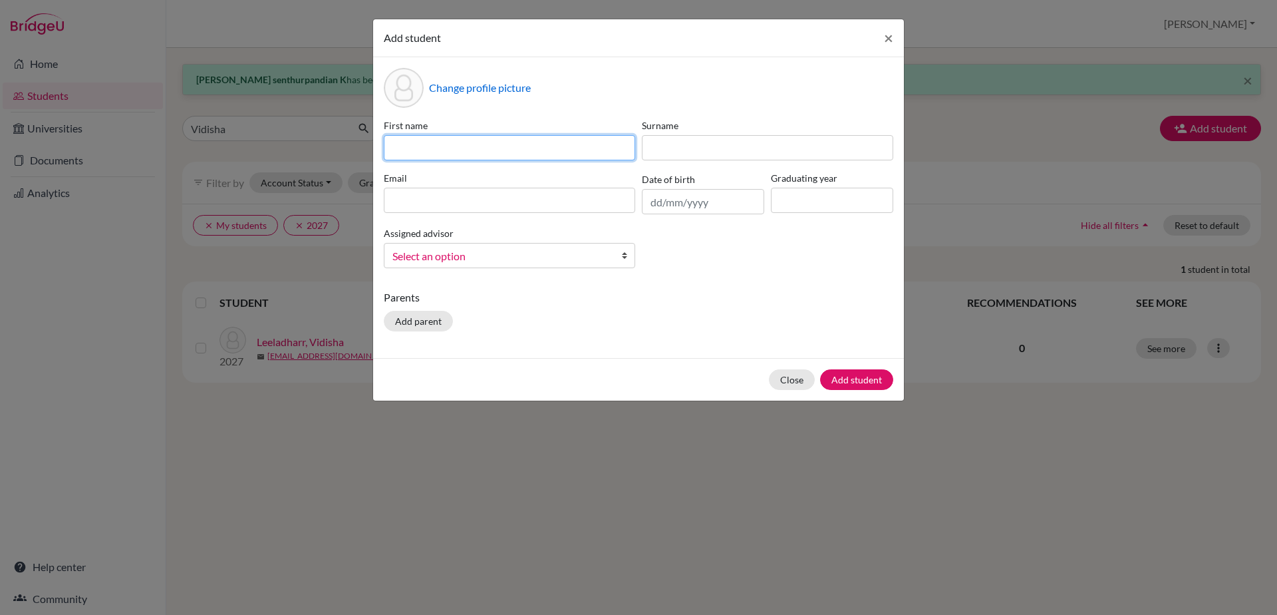
click at [397, 144] on input at bounding box center [509, 147] width 251 height 25
type input "[PERSON_NAME]"
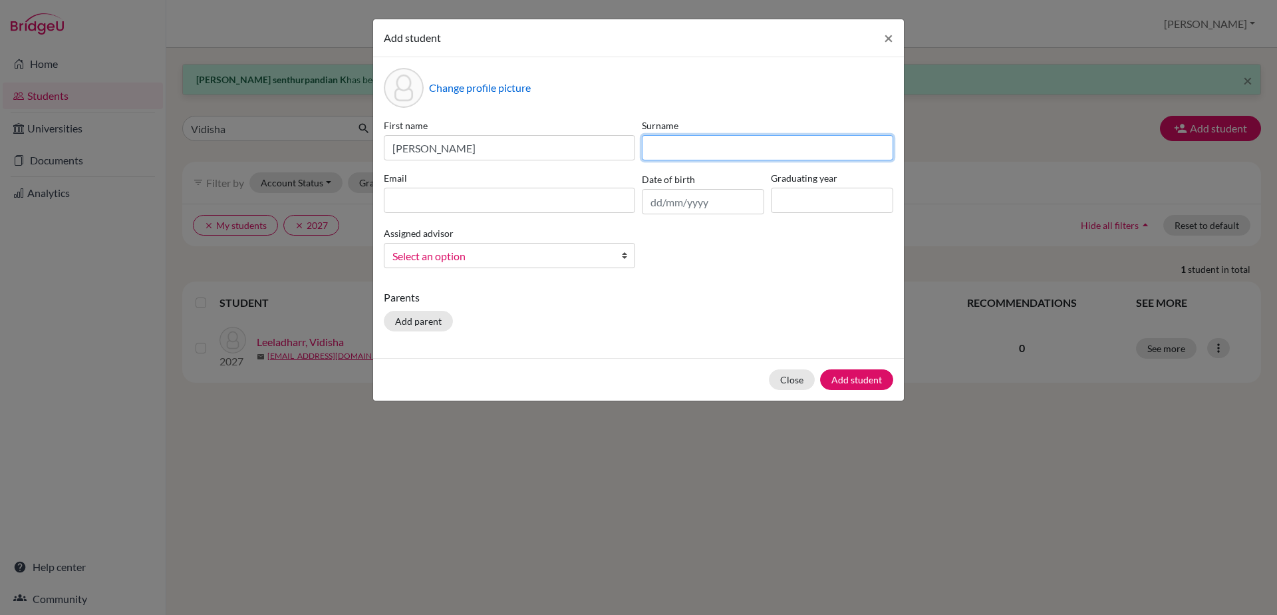
click at [665, 153] on input at bounding box center [767, 147] width 251 height 25
type input "U V"
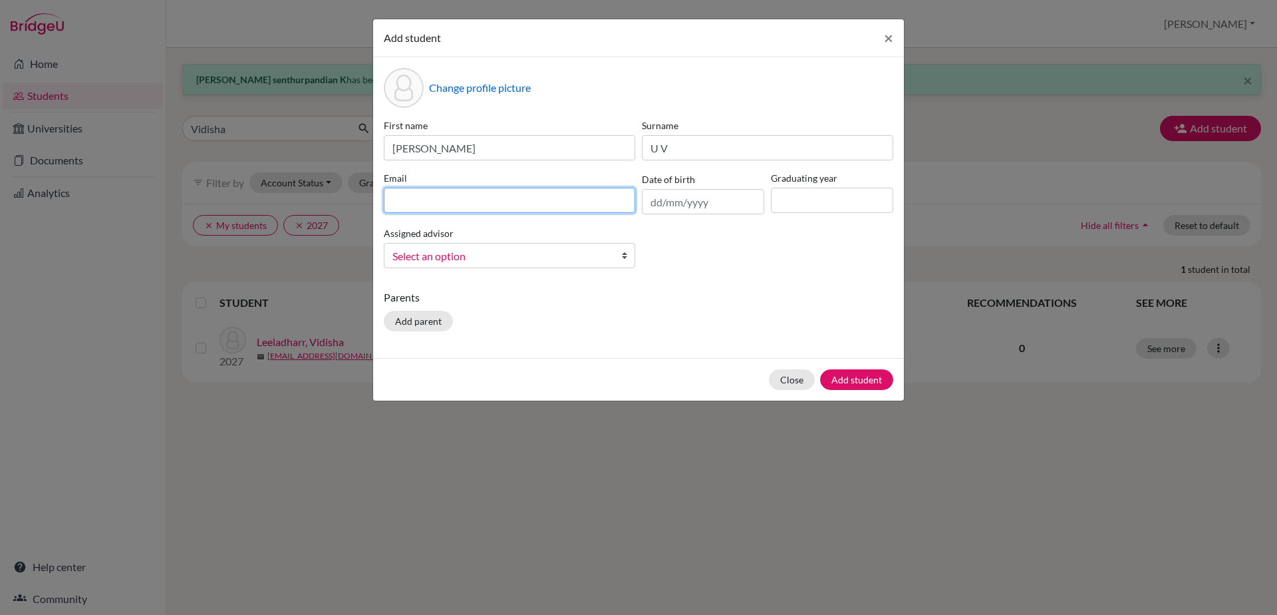
click at [558, 200] on input at bounding box center [509, 200] width 251 height 25
type input "[EMAIL_ADDRESS][DOMAIN_NAME]"
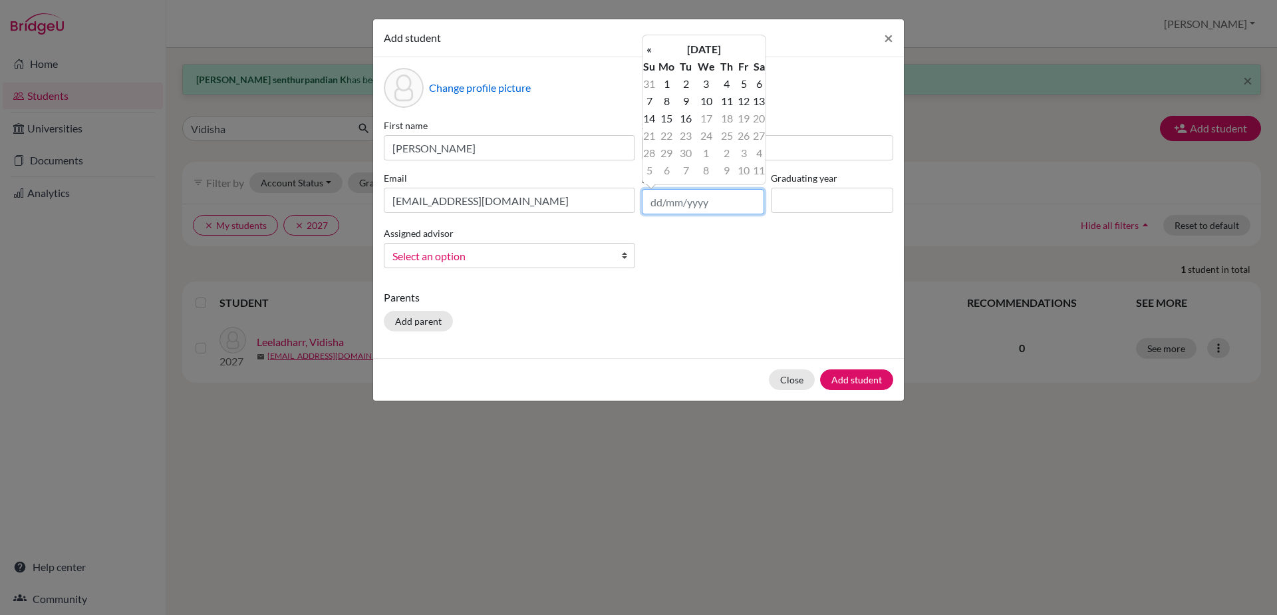
click at [656, 202] on input "text" at bounding box center [703, 201] width 122 height 25
type input "[DATE]"
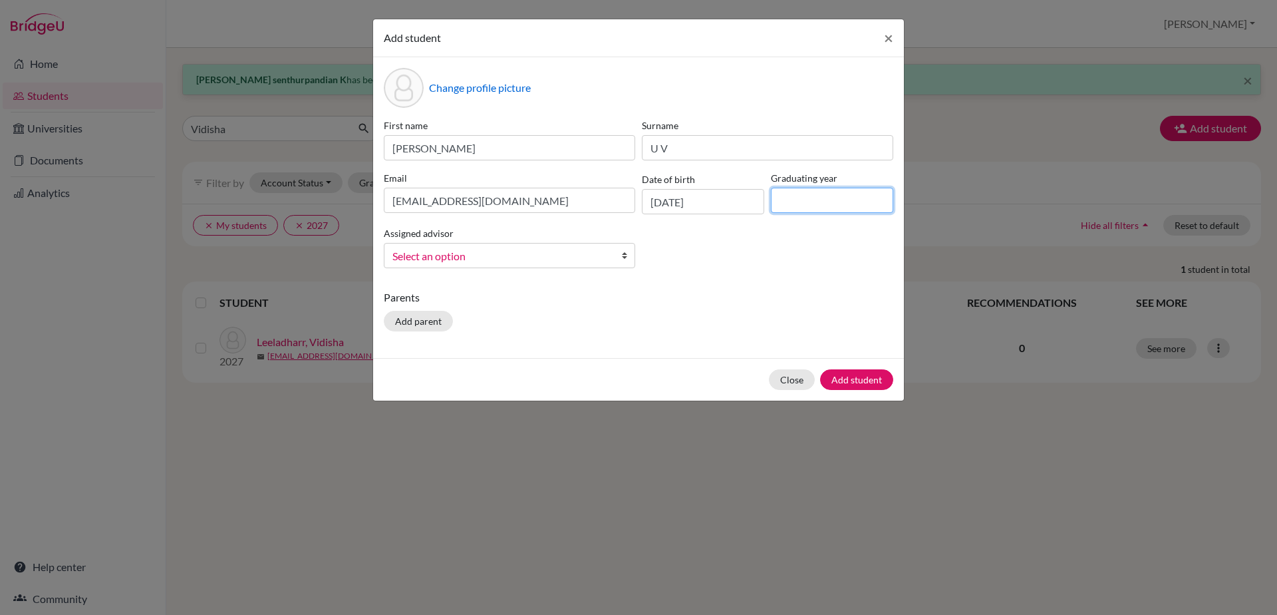
click at [790, 202] on input at bounding box center [832, 200] width 122 height 25
type input "2029"
click at [619, 257] on link "Select an option" at bounding box center [509, 255] width 251 height 25
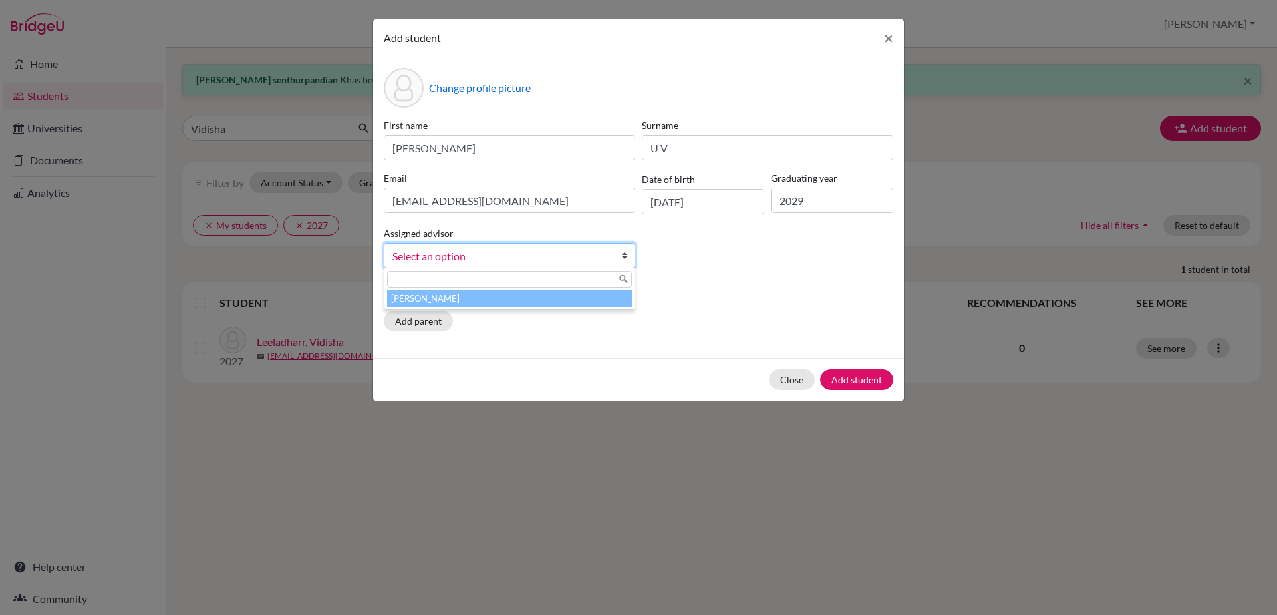
click at [609, 295] on li "[PERSON_NAME]" at bounding box center [509, 298] width 245 height 17
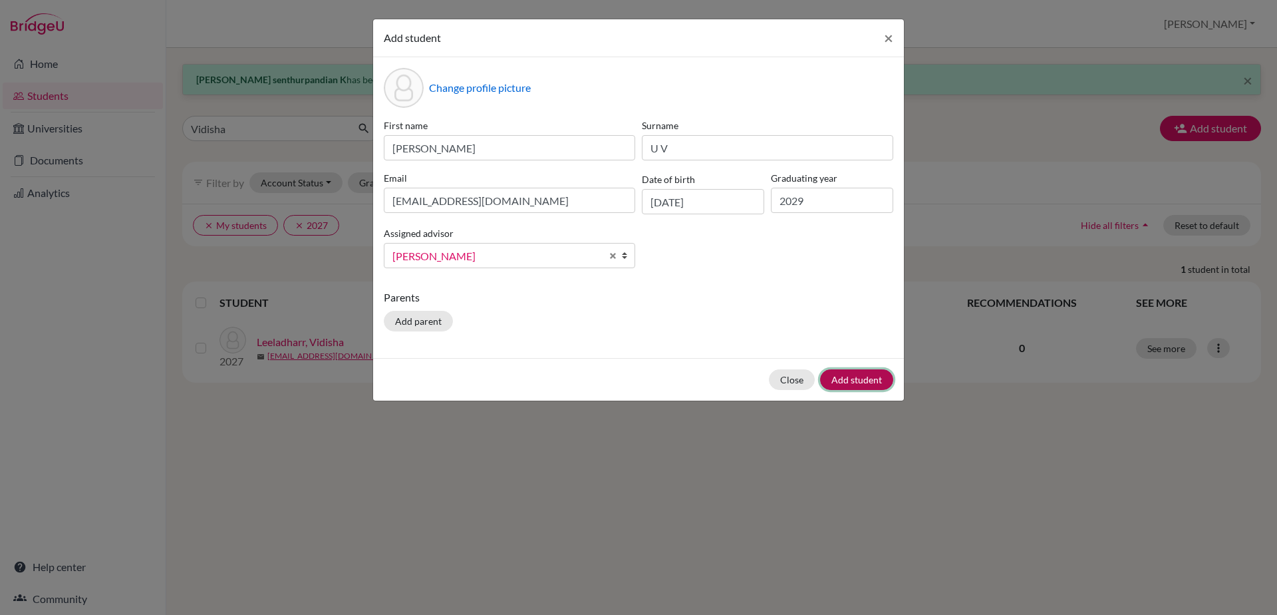
click at [832, 375] on button "Add student" at bounding box center [856, 379] width 73 height 21
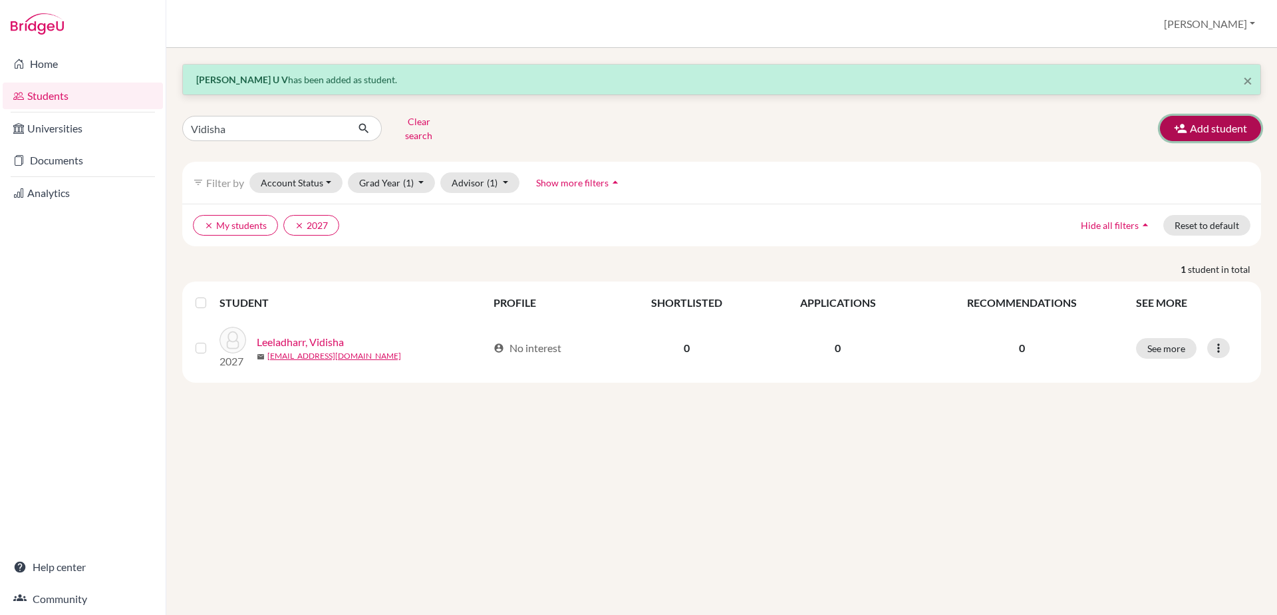
drag, startPoint x: 565, startPoint y: 354, endPoint x: 1229, endPoint y: 112, distance: 706.7
click at [1229, 116] on button "Add student" at bounding box center [1210, 128] width 101 height 25
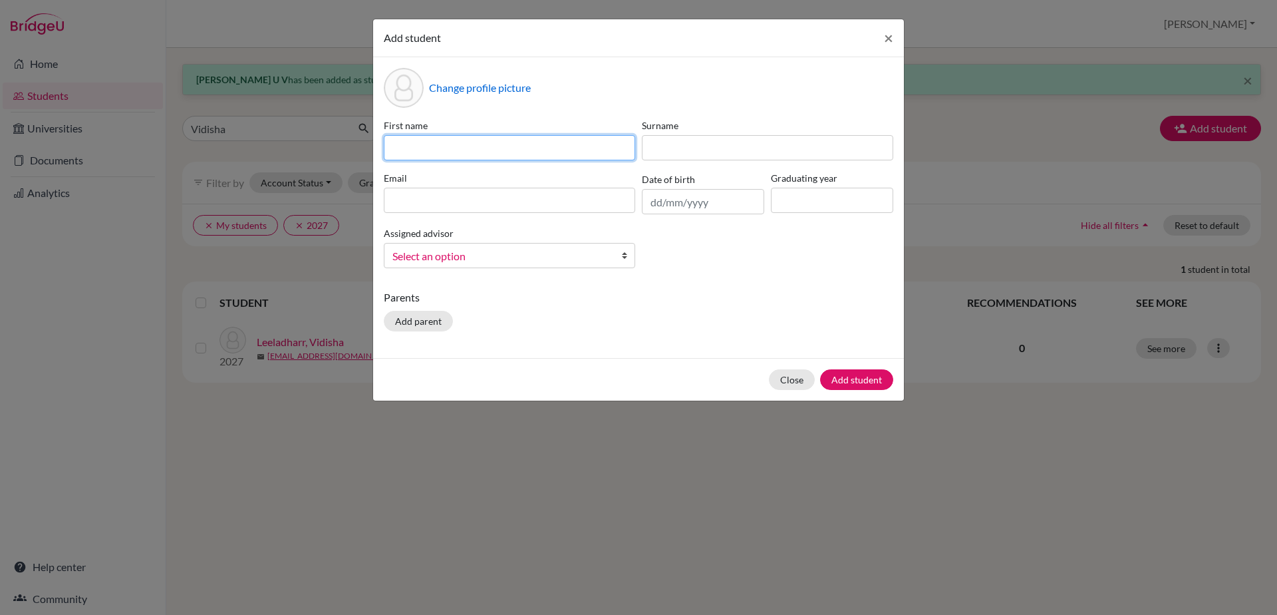
click at [473, 152] on input at bounding box center [509, 147] width 251 height 25
click at [406, 144] on input at bounding box center [509, 147] width 251 height 25
type input "Dharshavana"
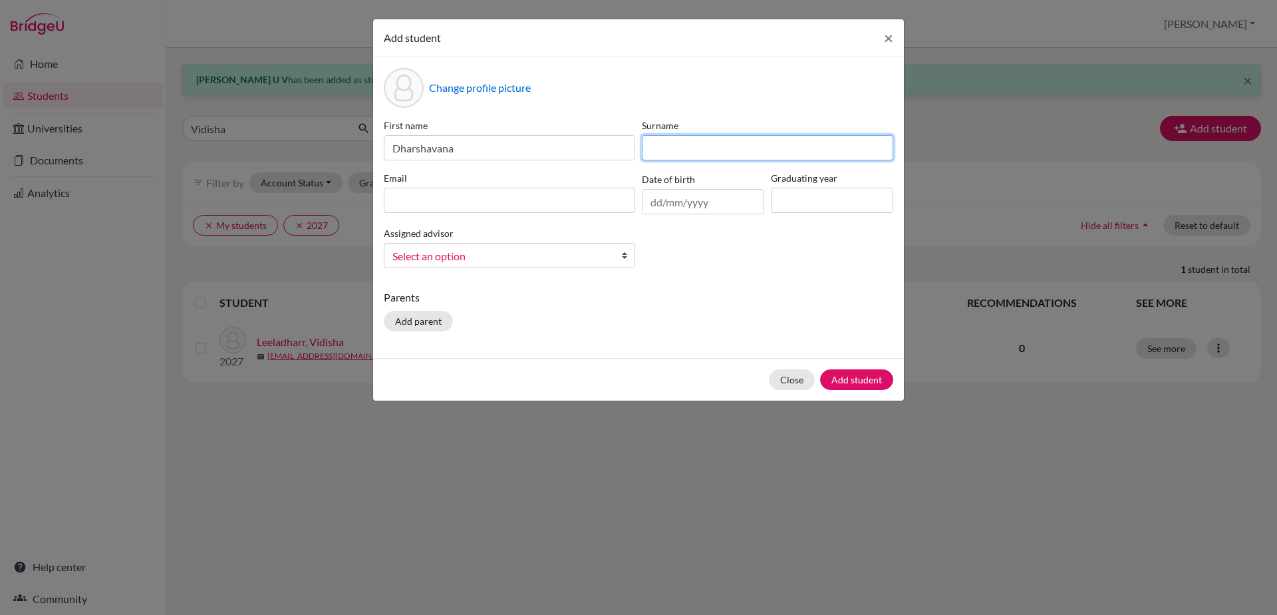
click at [720, 144] on input at bounding box center [767, 147] width 251 height 25
type input "U V"
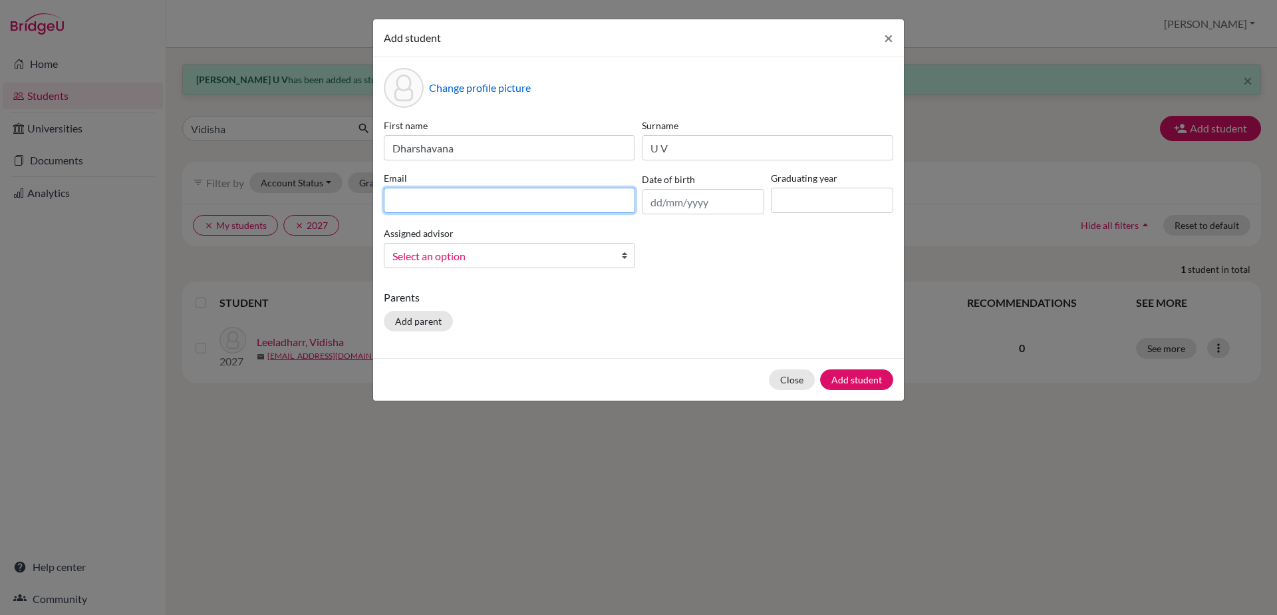
click at [435, 205] on input at bounding box center [509, 200] width 251 height 25
type input "[EMAIL_ADDRESS][DOMAIN_NAME]"
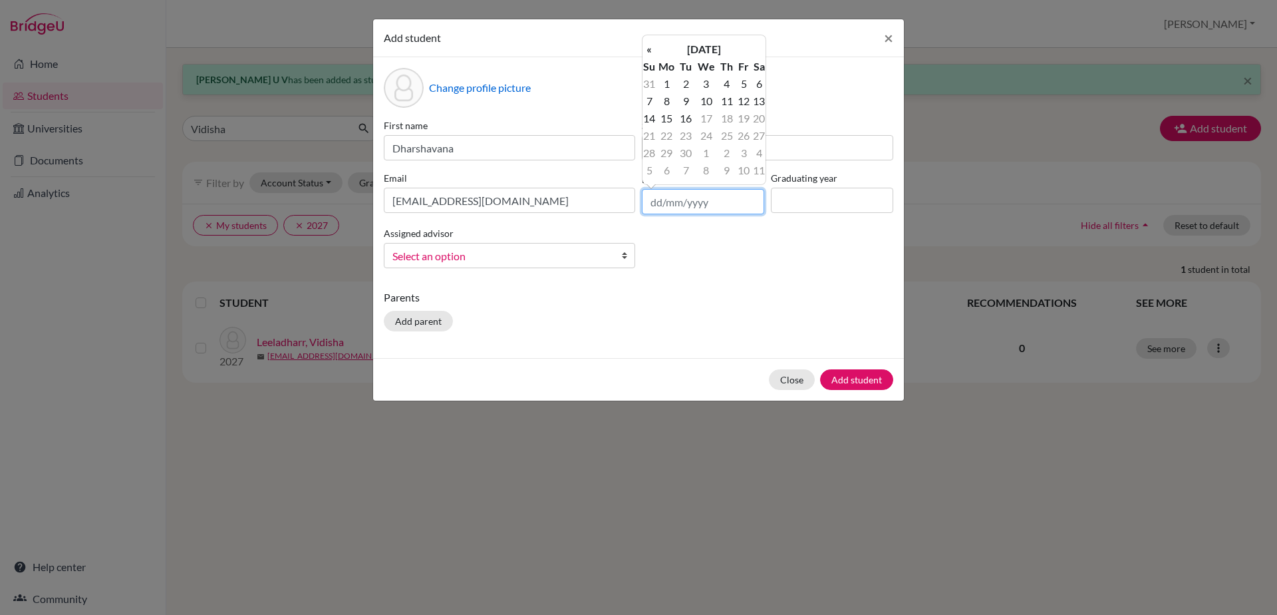
click at [651, 204] on input "text" at bounding box center [703, 201] width 122 height 25
type input "[DATE]"
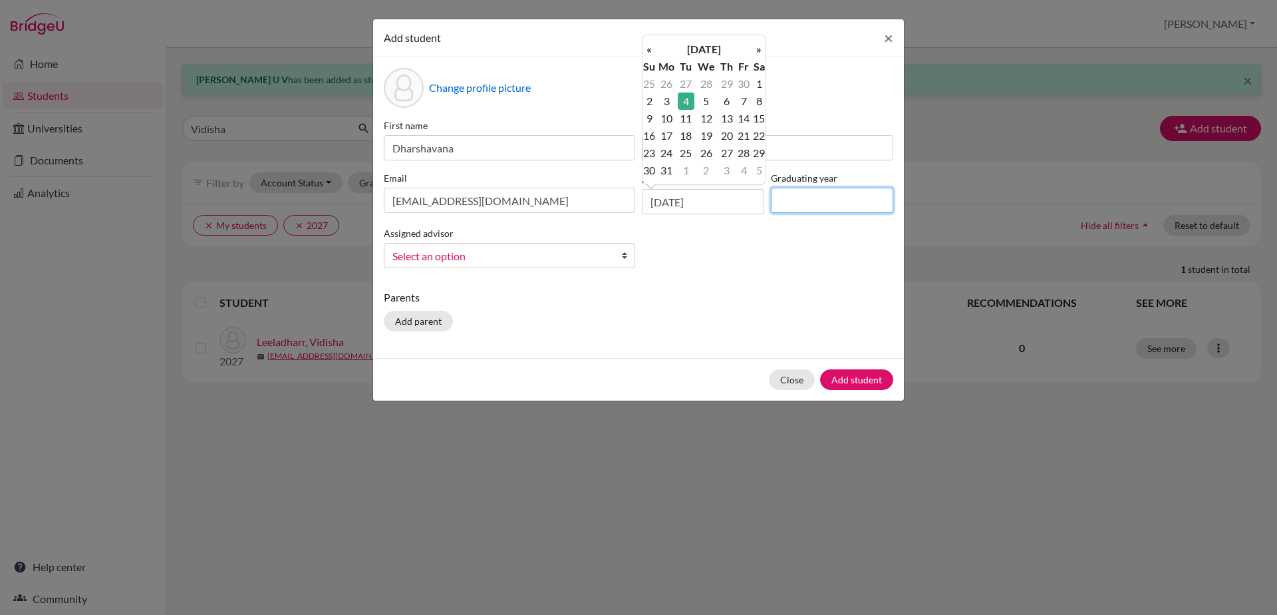
click at [774, 199] on input at bounding box center [832, 200] width 122 height 25
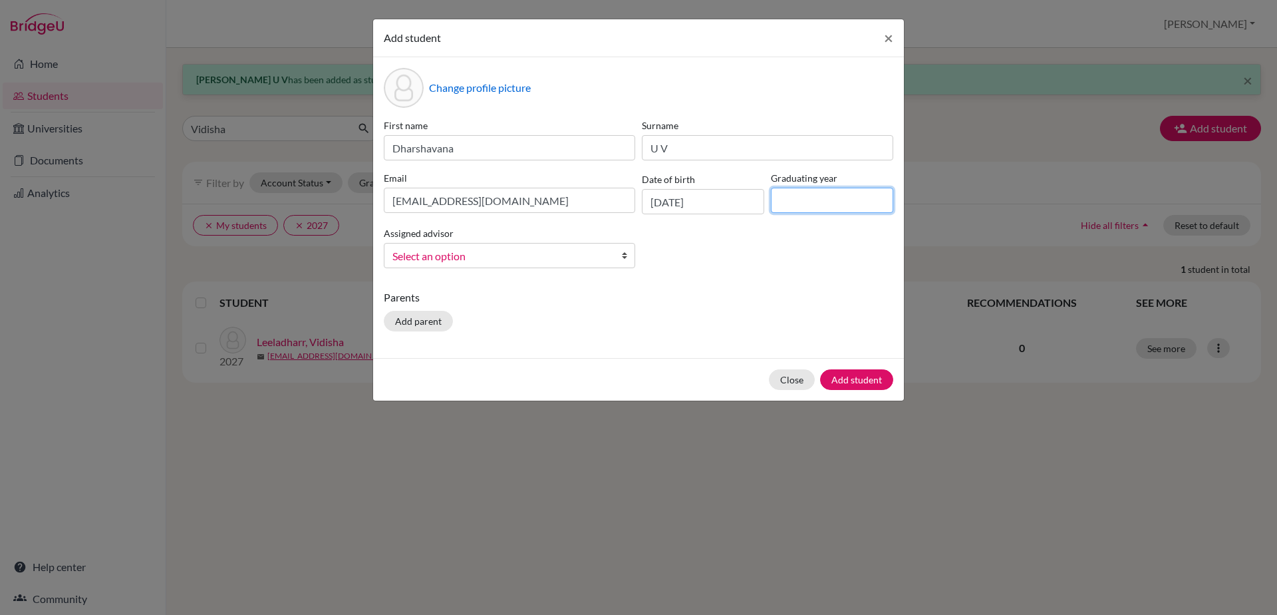
type input "2029"
click at [623, 257] on b at bounding box center [627, 255] width 13 height 24
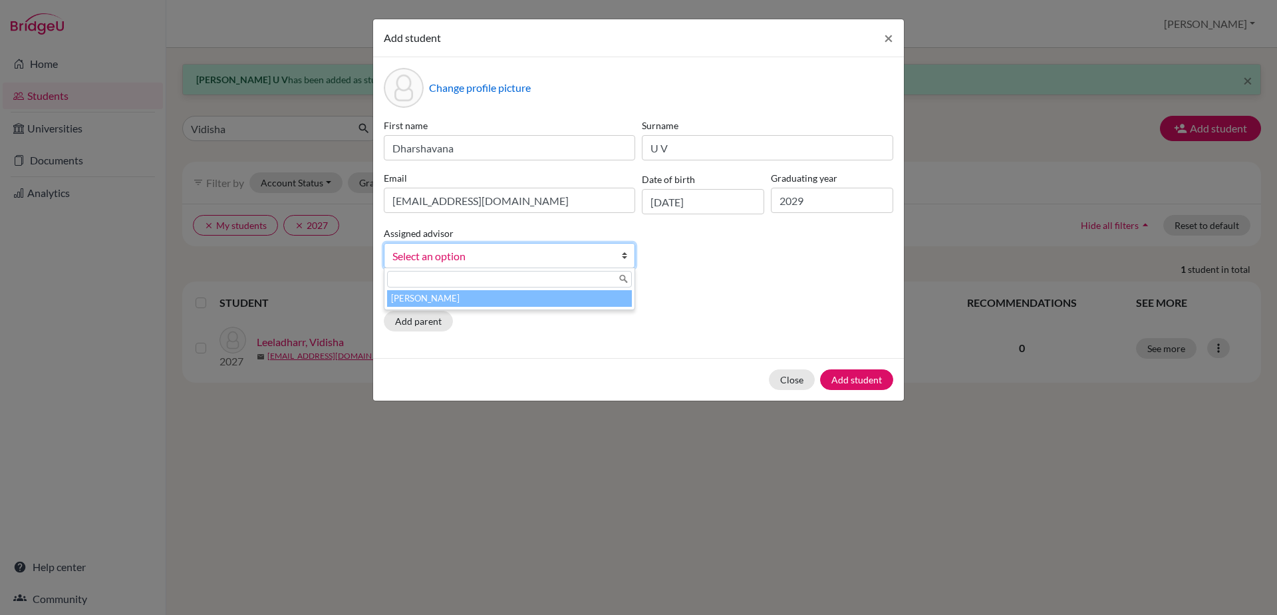
click at [595, 298] on li "[PERSON_NAME]" at bounding box center [509, 298] width 245 height 17
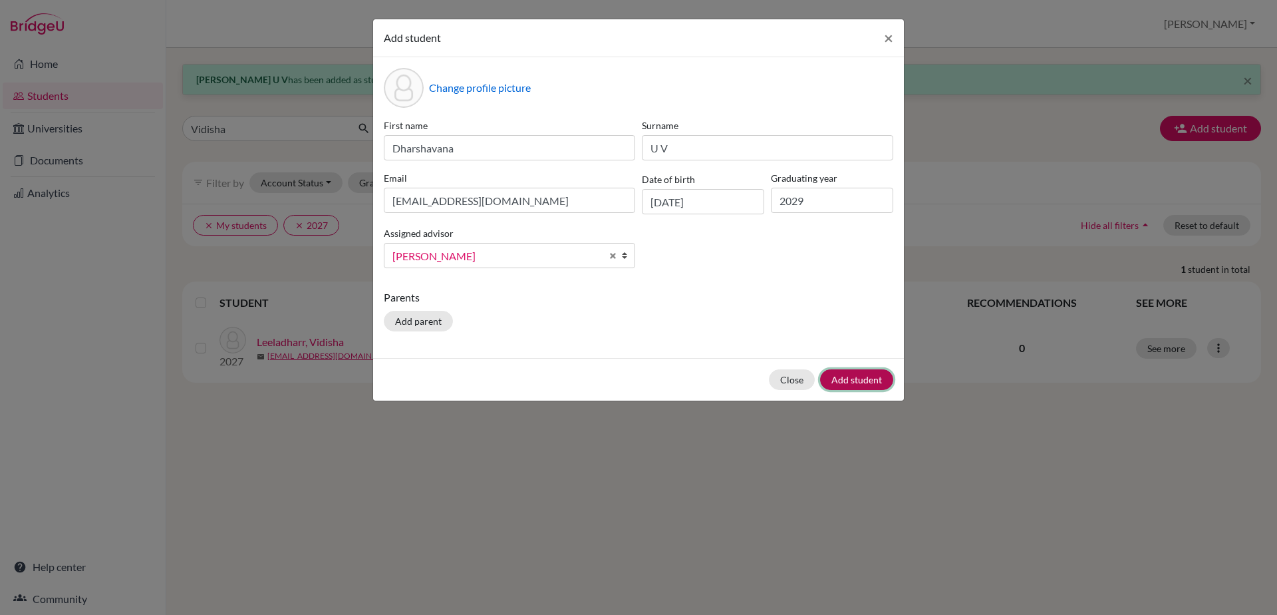
click at [852, 374] on button "Add student" at bounding box center [856, 379] width 73 height 21
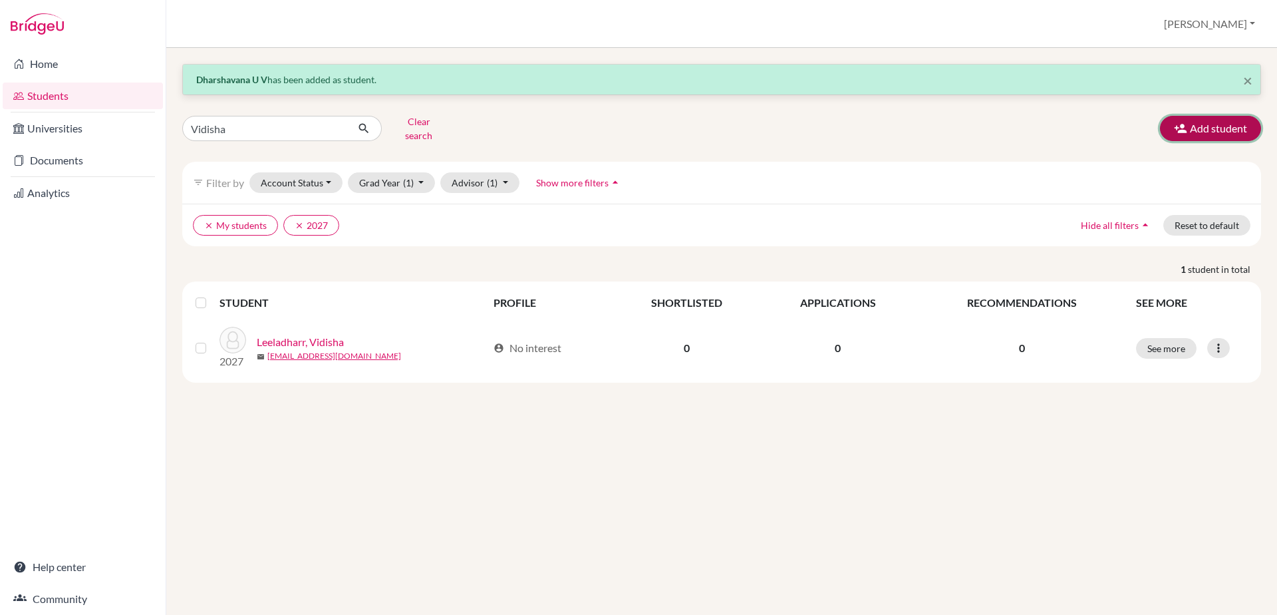
click at [1207, 130] on button "Add student" at bounding box center [1210, 128] width 101 height 25
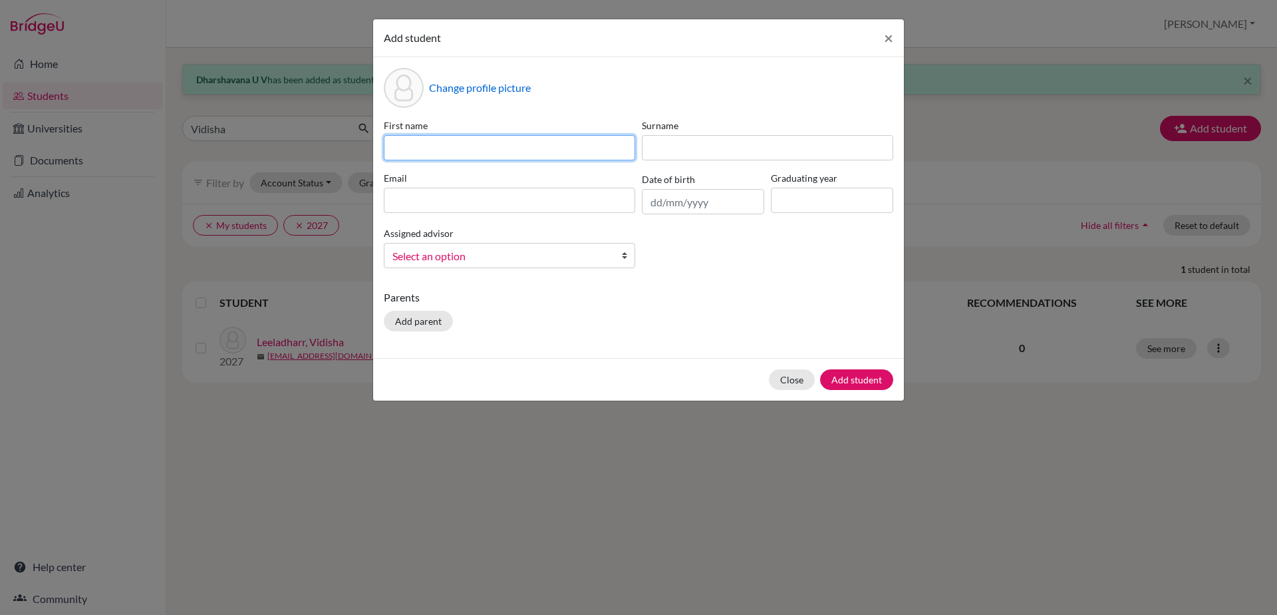
click at [537, 151] on input at bounding box center [509, 147] width 251 height 25
type input "[PERSON_NAME]"
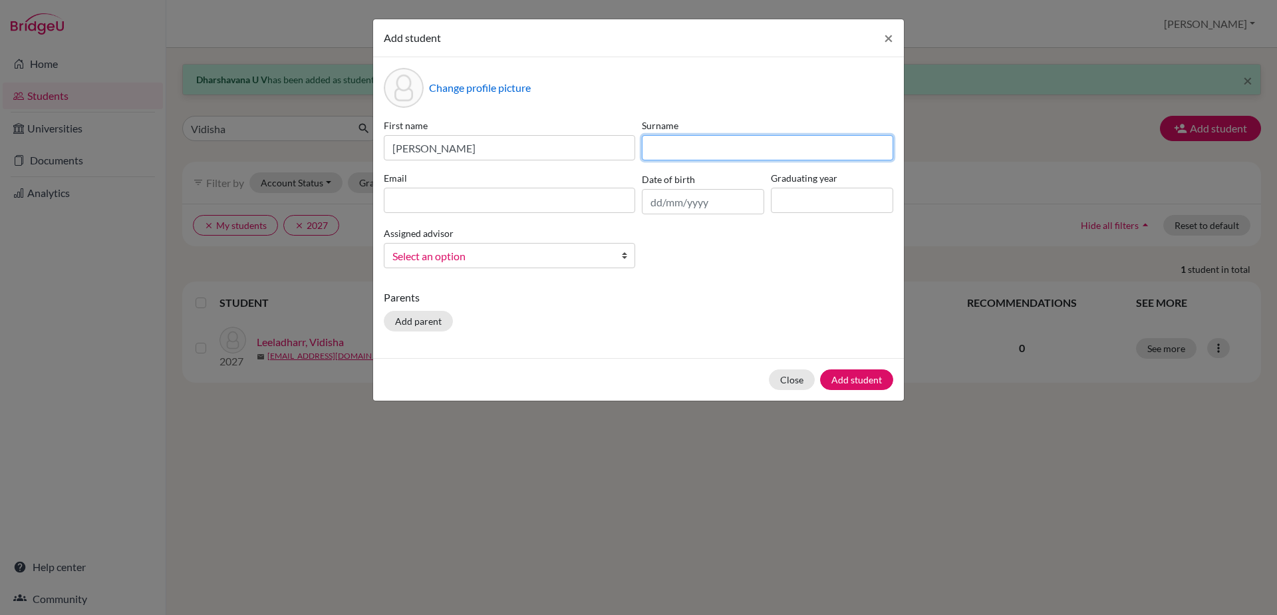
click at [676, 152] on input at bounding box center [767, 147] width 251 height 25
type input "S"
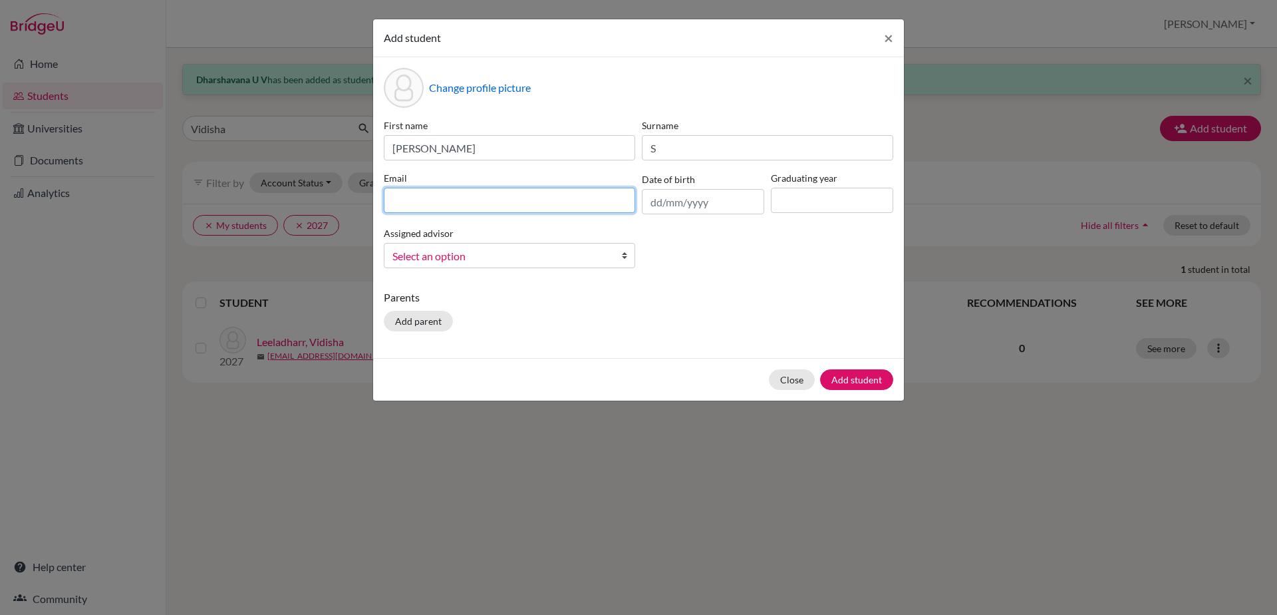
click at [546, 210] on input at bounding box center [509, 200] width 251 height 25
type input "s"
type input "d"
type input "[PERSON_NAME][EMAIL_ADDRESS][DOMAIN_NAME]"
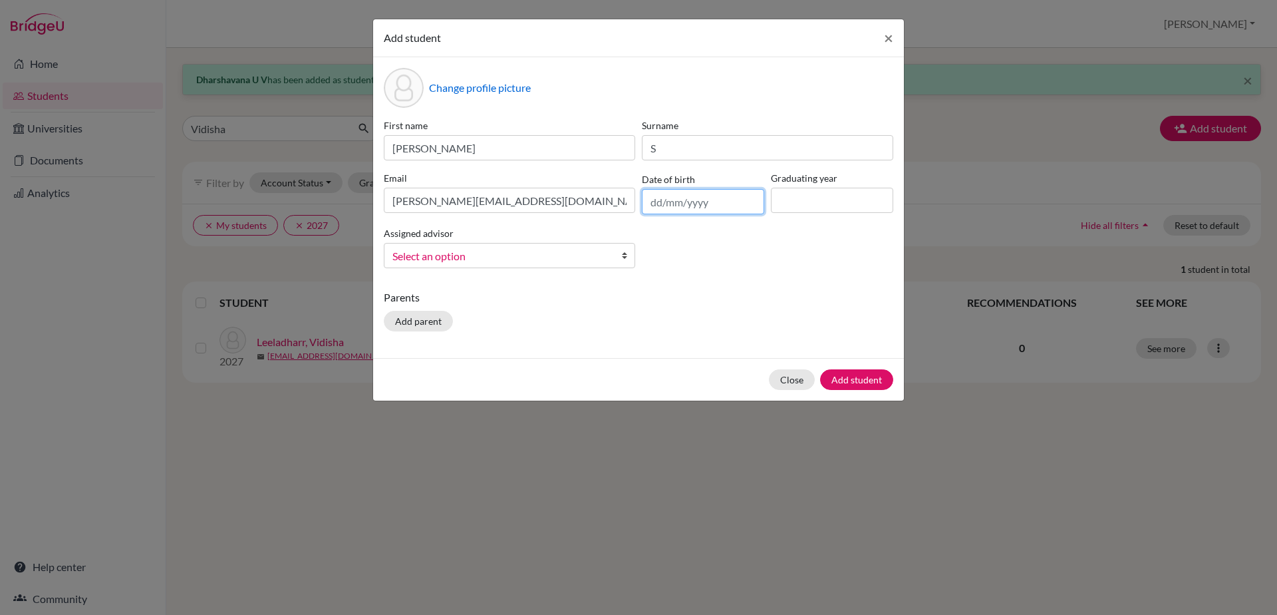
click at [679, 204] on input "text" at bounding box center [703, 201] width 122 height 25
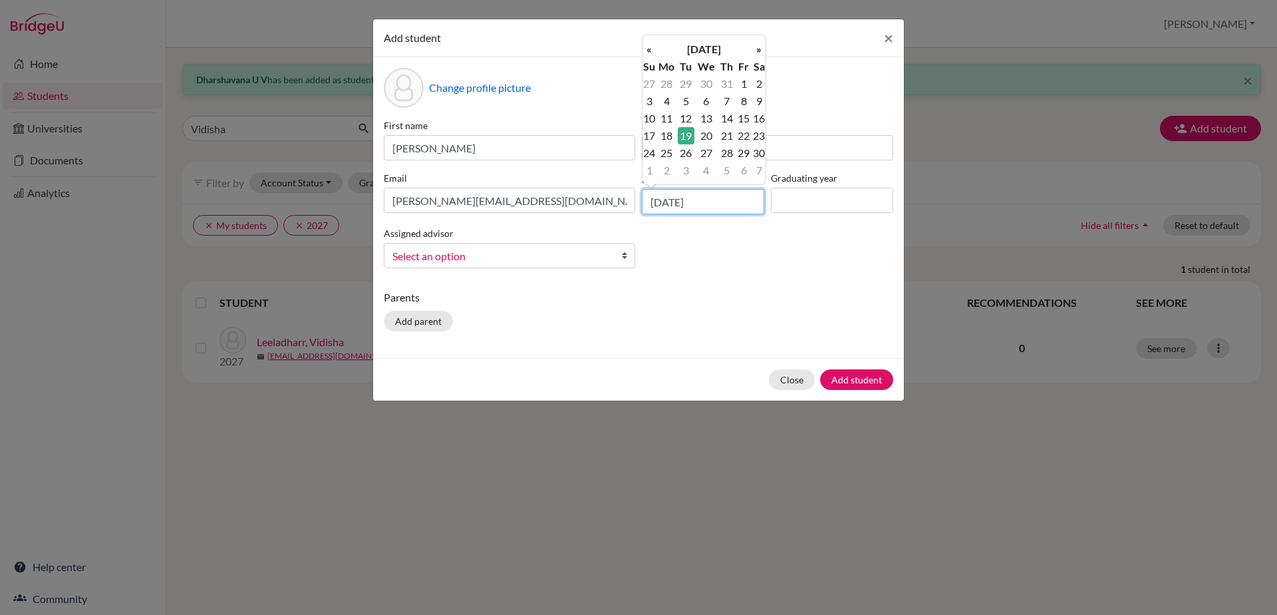
type input "[DATE]"
click at [796, 187] on div "Graduating year" at bounding box center [832, 192] width 129 height 43
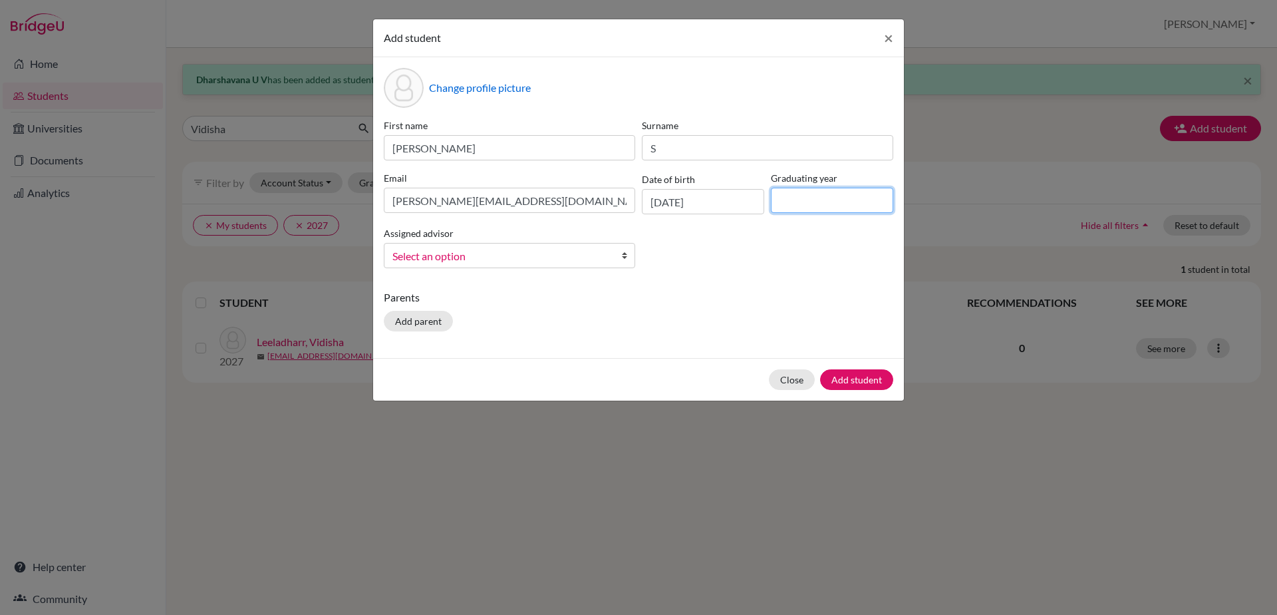
click at [796, 196] on input at bounding box center [832, 200] width 122 height 25
type input "2029"
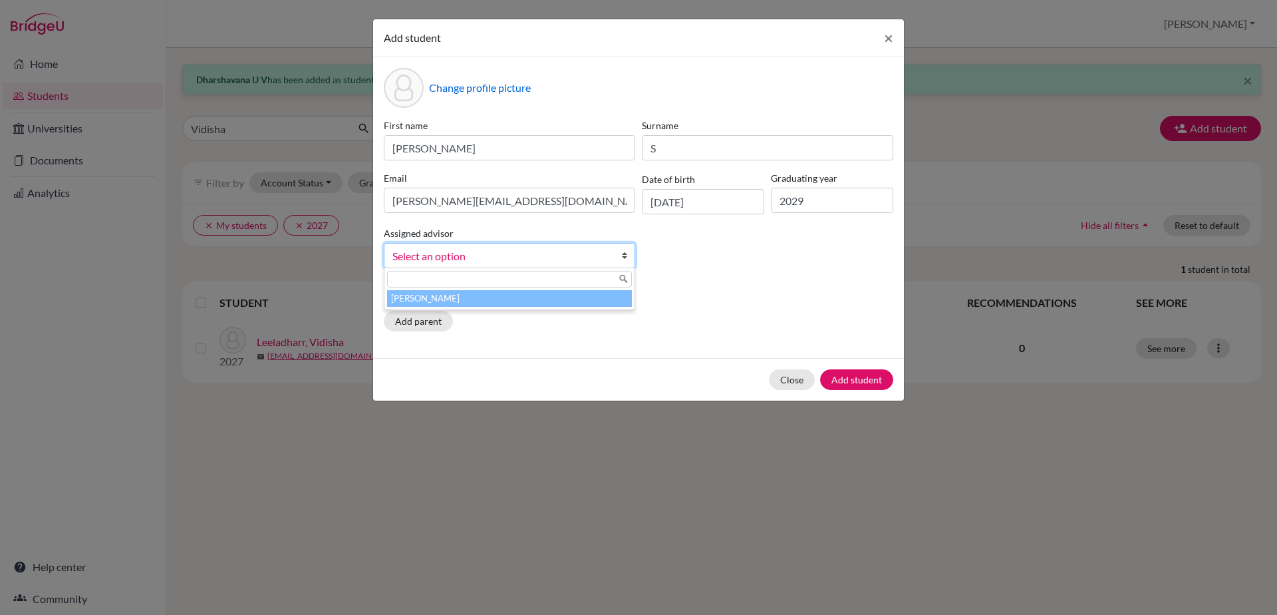
click at [617, 257] on link "Select an option" at bounding box center [509, 255] width 251 height 25
click at [611, 301] on li "[PERSON_NAME]" at bounding box center [509, 298] width 245 height 17
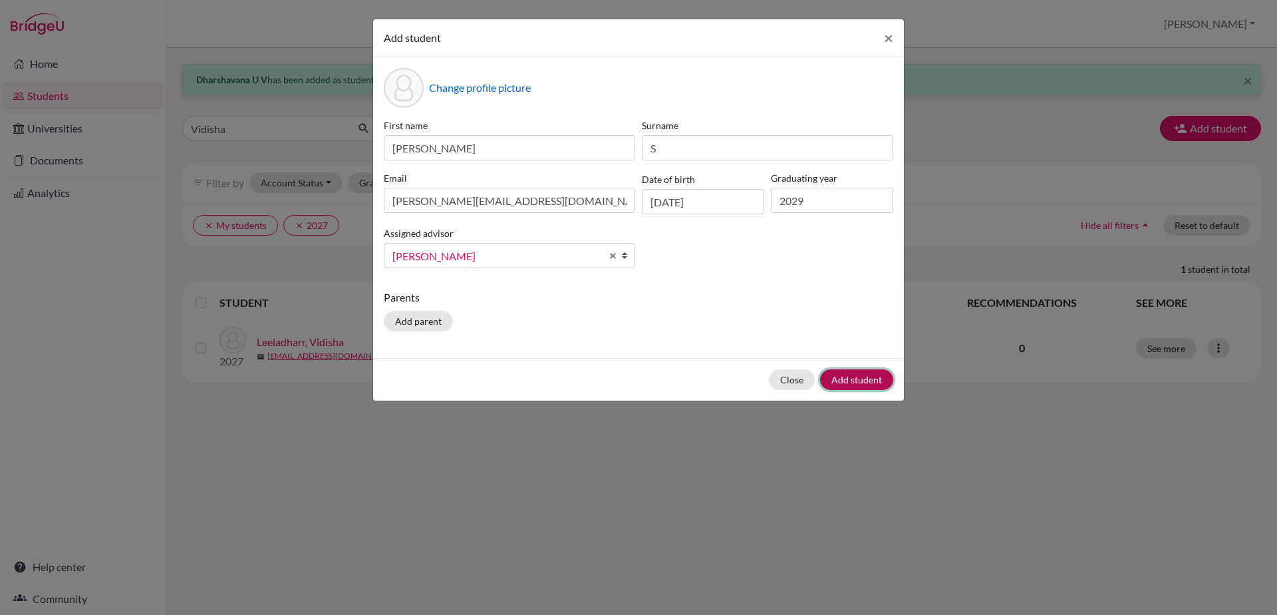
click at [842, 383] on button "Add student" at bounding box center [856, 379] width 73 height 21
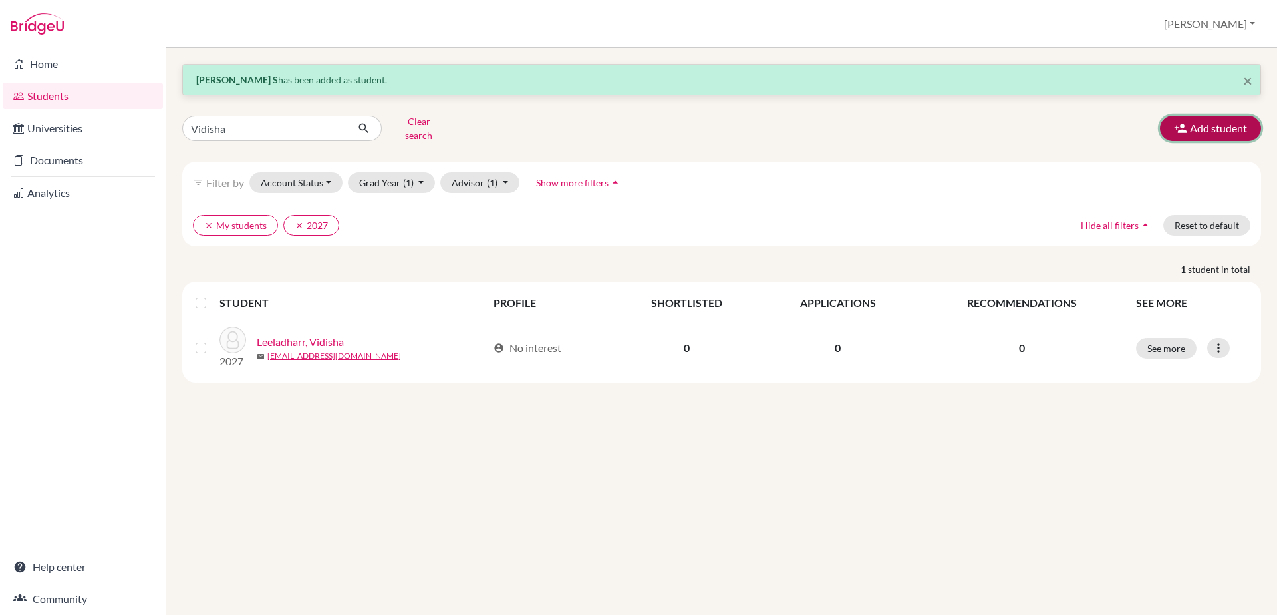
click at [1220, 116] on button "Add student" at bounding box center [1210, 128] width 101 height 25
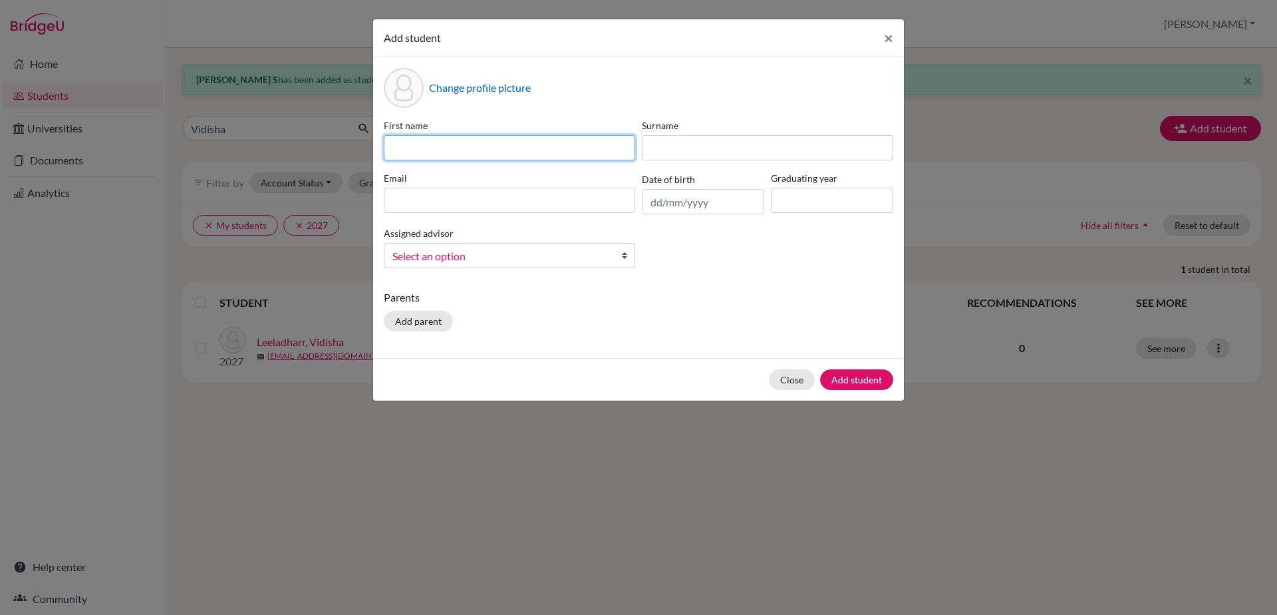
click at [556, 154] on input at bounding box center [509, 147] width 251 height 25
type input "[PERSON_NAME]"
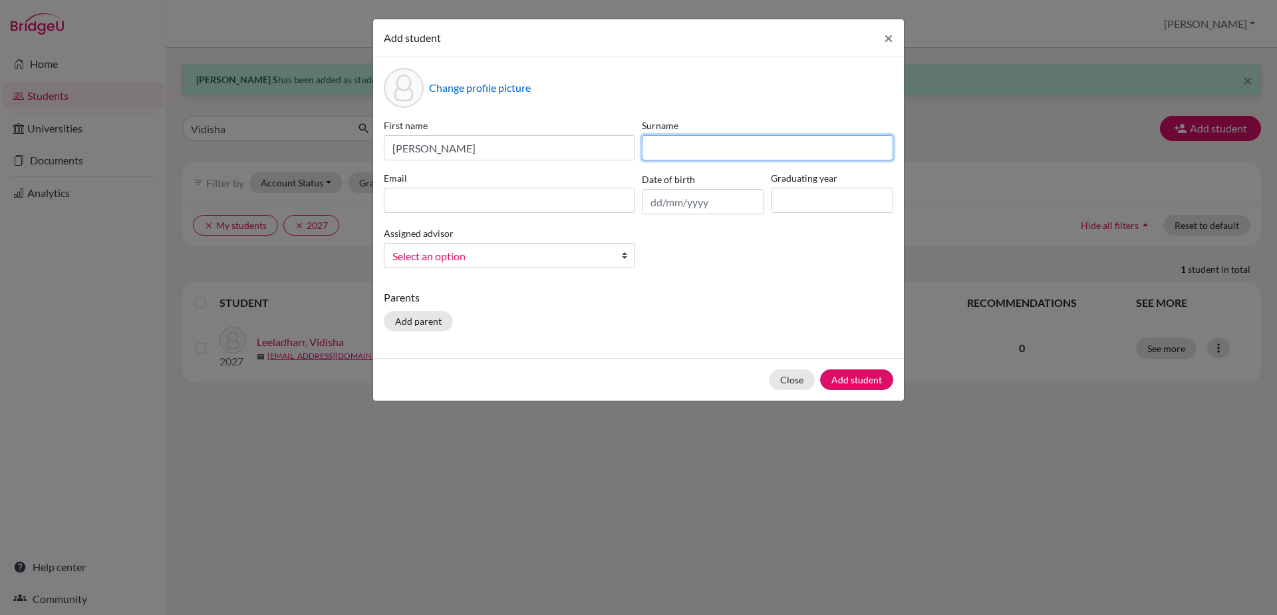
click at [658, 150] on input at bounding box center [767, 147] width 251 height 25
type input "Kishore"
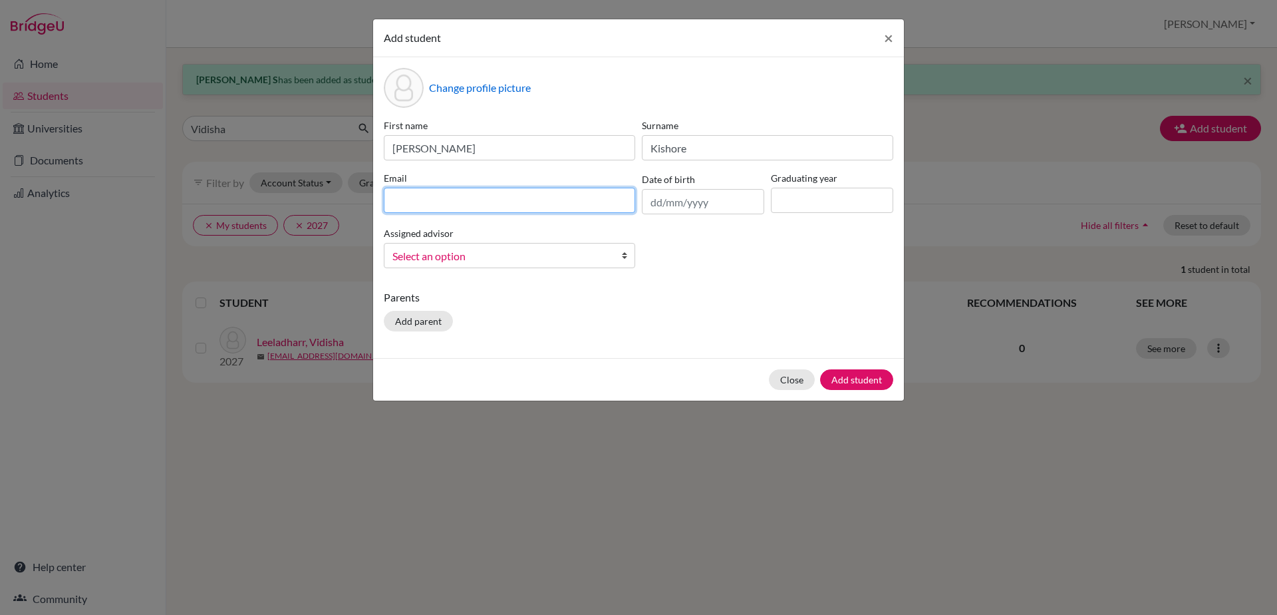
click at [583, 203] on input at bounding box center [509, 200] width 251 height 25
type input "[EMAIL_ADDRESS][DOMAIN_NAME]"
click at [661, 199] on input "text" at bounding box center [703, 201] width 122 height 25
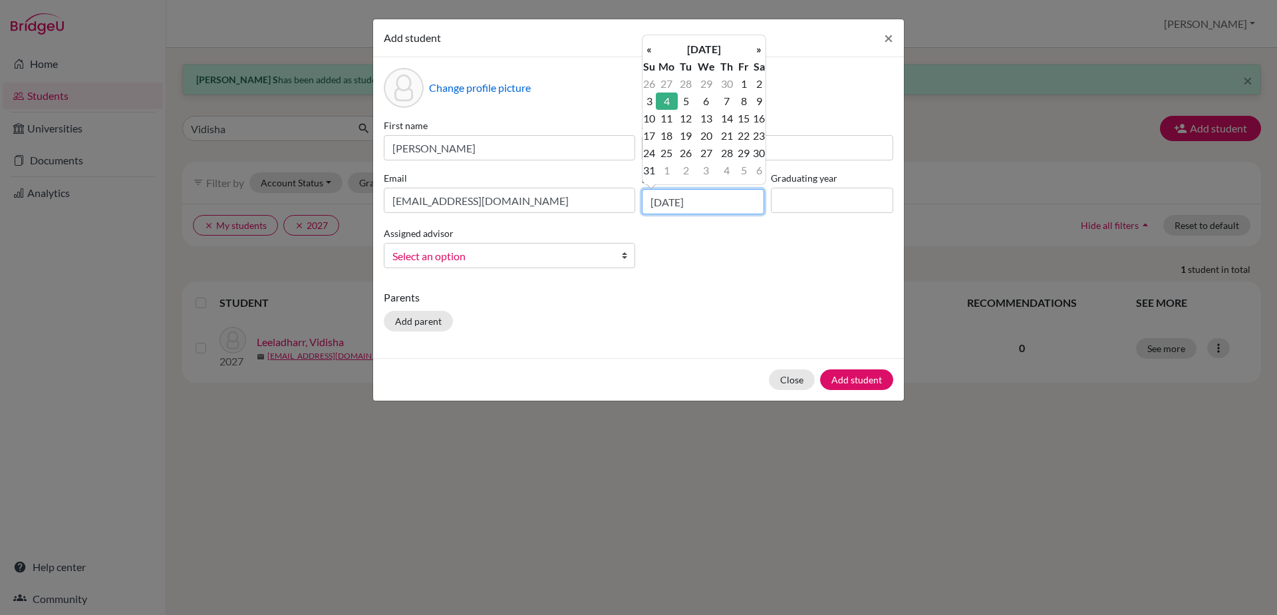
type input "[DATE]"
click at [781, 195] on input at bounding box center [832, 200] width 122 height 25
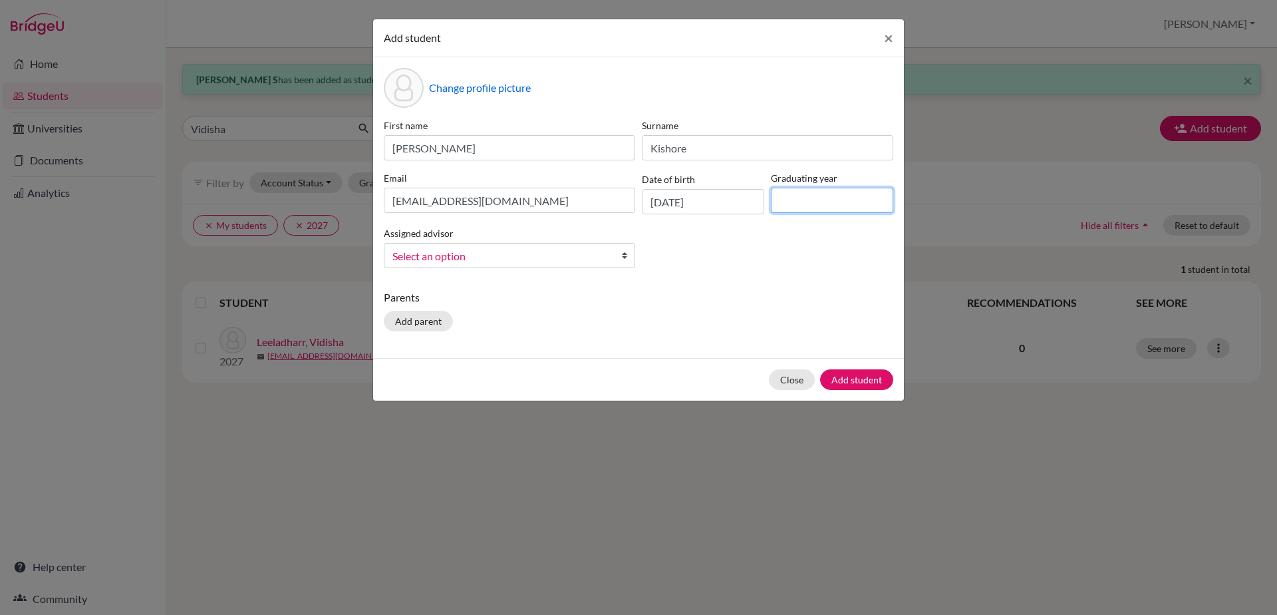
type input "2029"
click at [631, 255] on b at bounding box center [627, 255] width 13 height 24
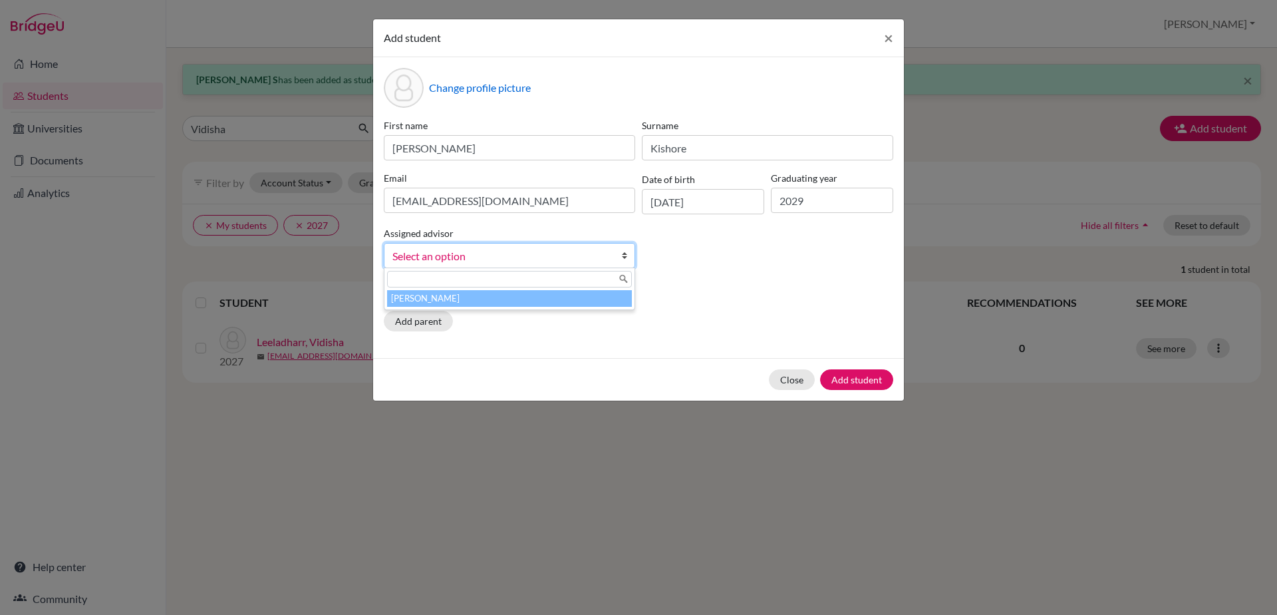
click at [609, 298] on li "[PERSON_NAME]" at bounding box center [509, 298] width 245 height 17
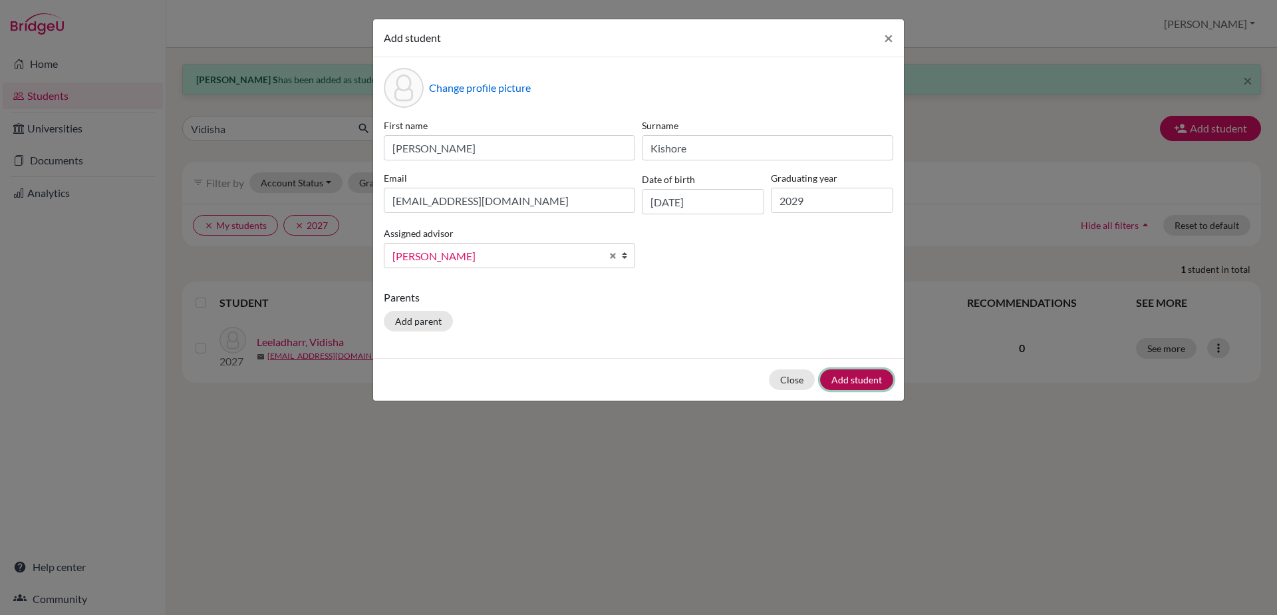
click at [852, 379] on button "Add student" at bounding box center [856, 379] width 73 height 21
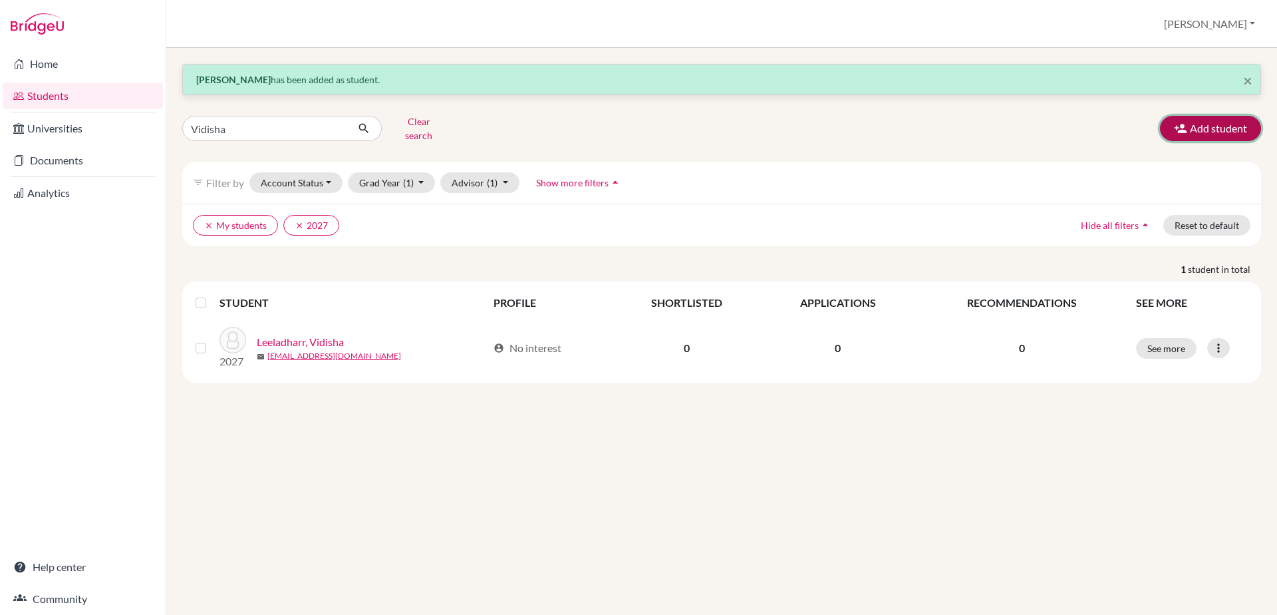
click at [1177, 122] on icon "button" at bounding box center [1180, 128] width 13 height 13
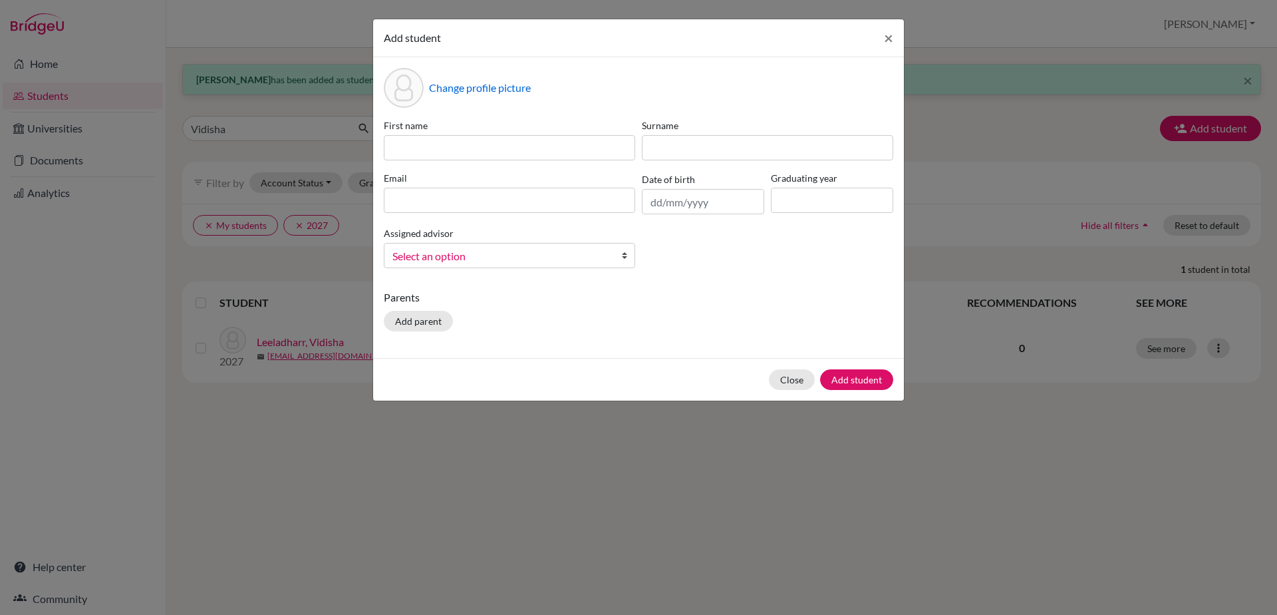
click at [399, 133] on div "First name" at bounding box center [510, 139] width 258 height 42
click at [401, 139] on input at bounding box center [509, 147] width 251 height 25
type input "[PERSON_NAME]"
click at [690, 149] on input at bounding box center [767, 147] width 251 height 25
type input "P"
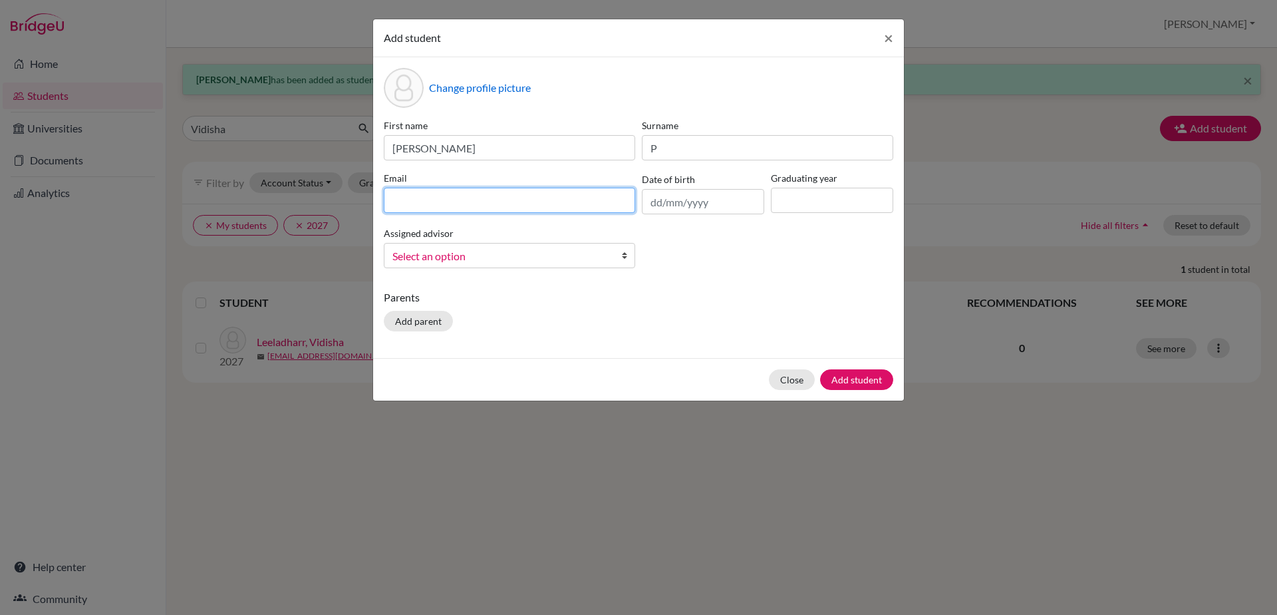
click at [584, 203] on input at bounding box center [509, 200] width 251 height 25
type input "[EMAIL_ADDRESS][DOMAIN_NAME]"
click at [663, 194] on input "text" at bounding box center [703, 201] width 122 height 25
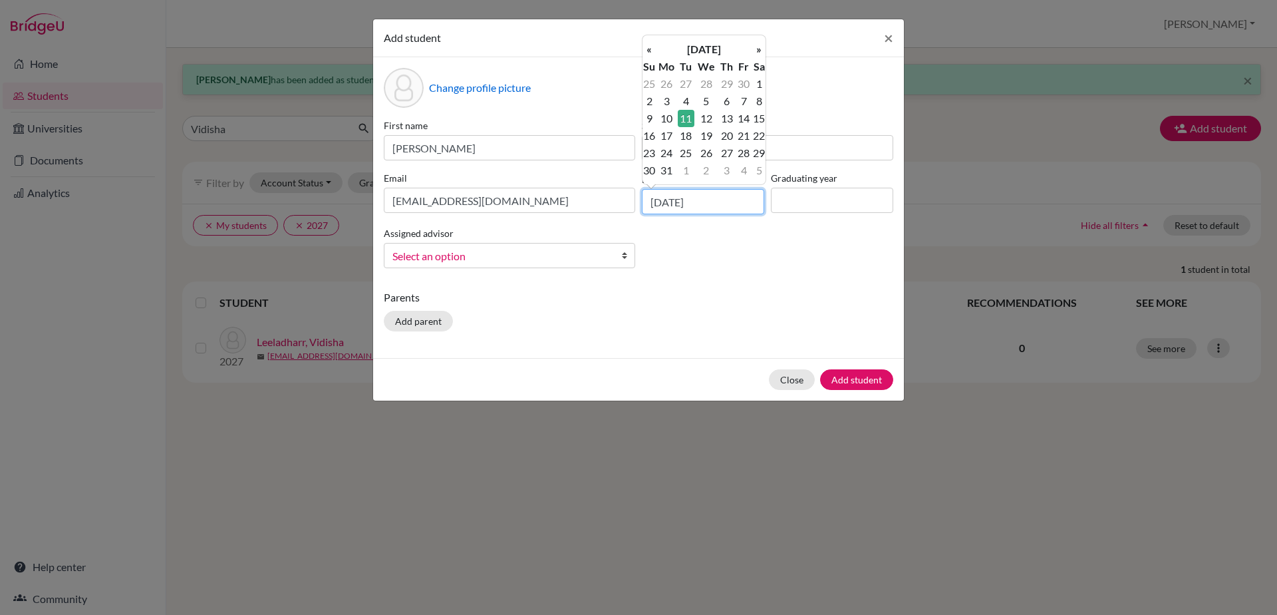
type input "[DATE]"
click at [816, 204] on input at bounding box center [832, 200] width 122 height 25
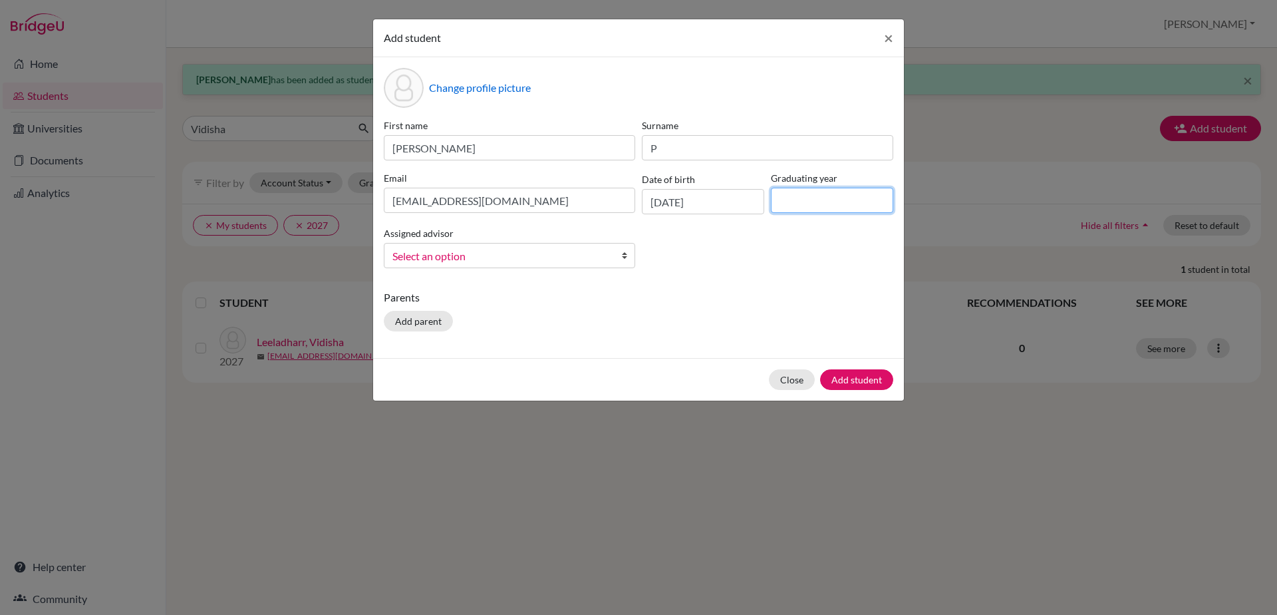
type input "2029"
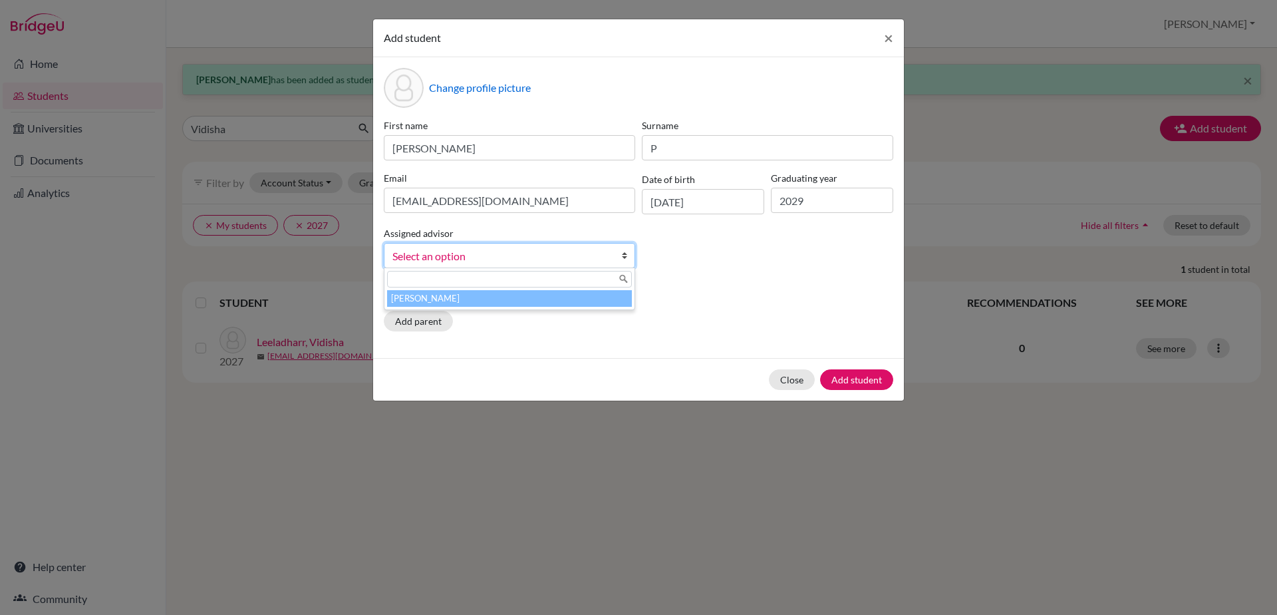
click at [622, 257] on b at bounding box center [627, 255] width 13 height 24
click at [609, 299] on li "[PERSON_NAME]" at bounding box center [509, 298] width 245 height 17
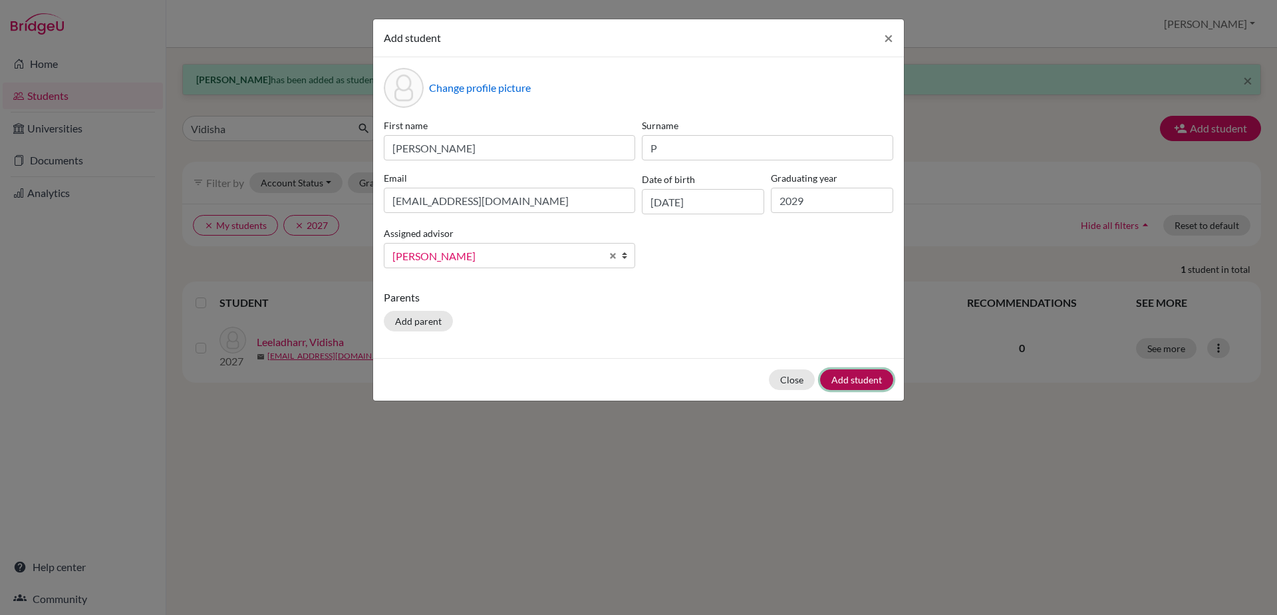
click at [840, 381] on button "Add student" at bounding box center [856, 379] width 73 height 21
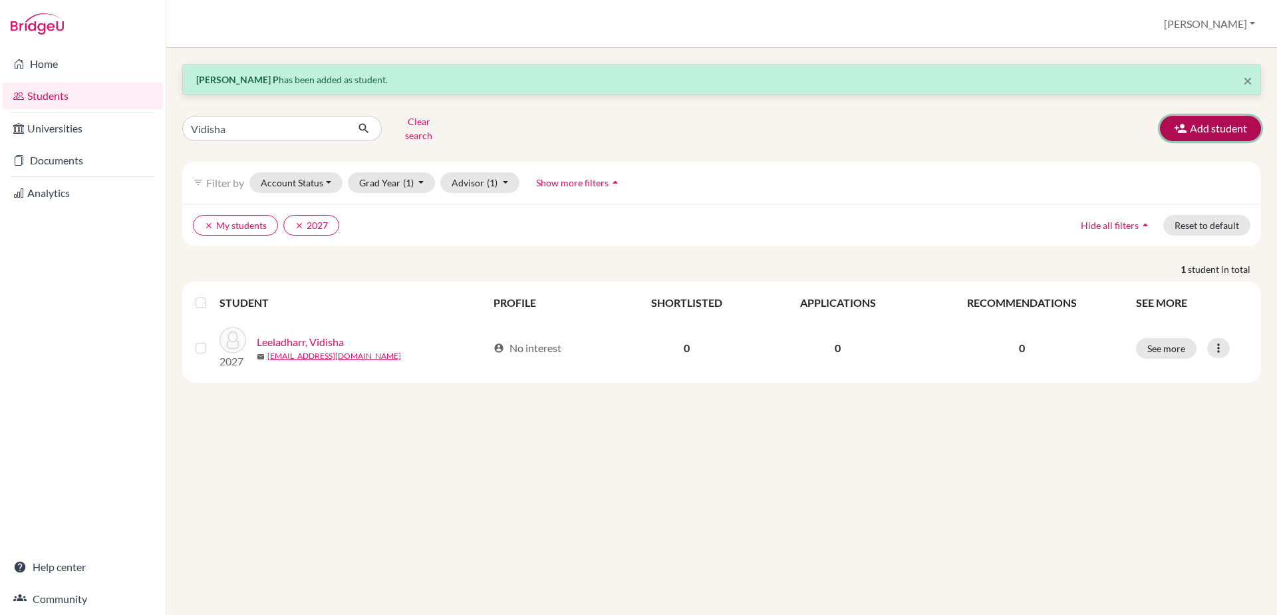
click at [1225, 127] on button "Add student" at bounding box center [1210, 128] width 101 height 25
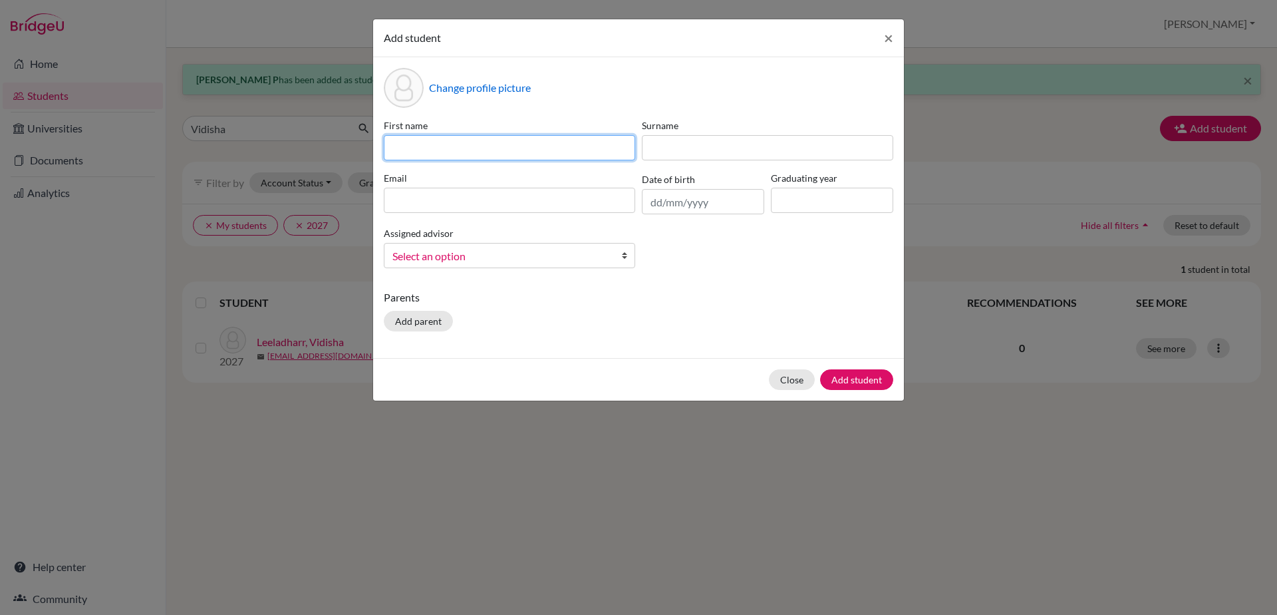
click at [394, 144] on input at bounding box center [509, 147] width 251 height 25
type input "Dhanshika"
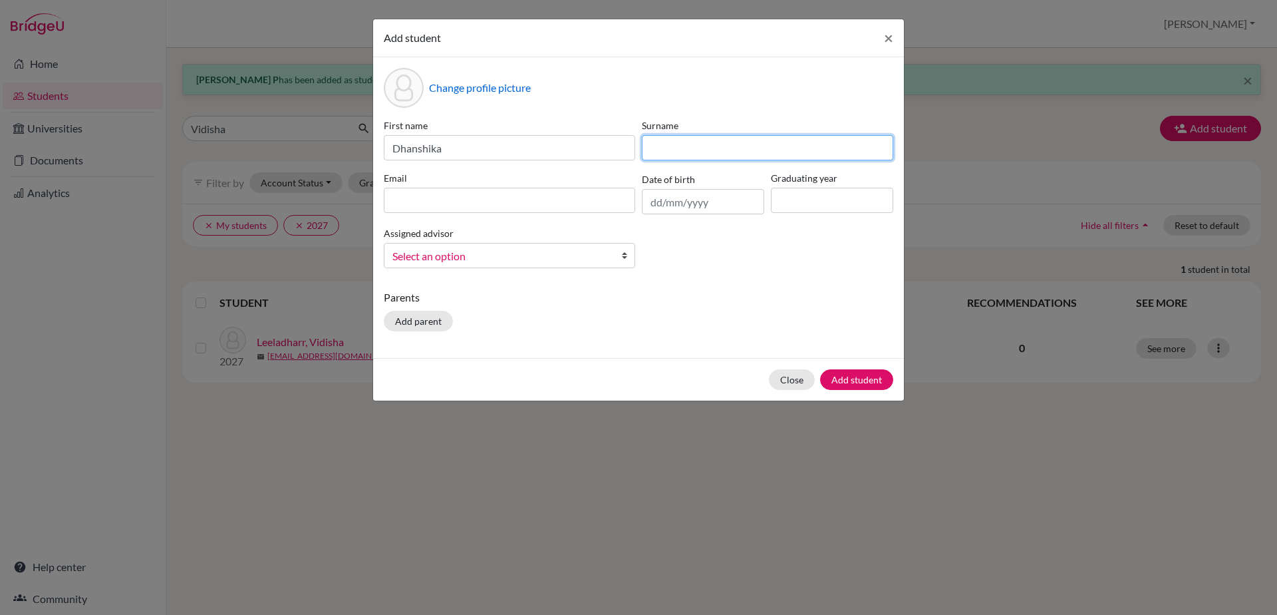
click at [671, 150] on input at bounding box center [767, 147] width 251 height 25
type input "k M"
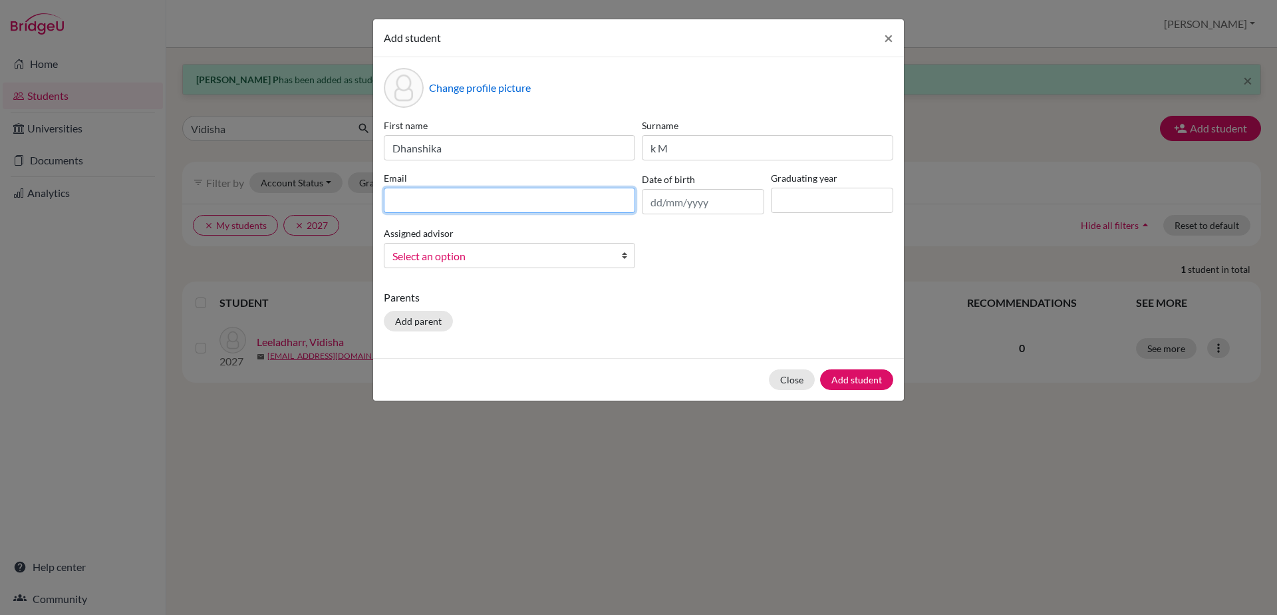
click at [591, 198] on input at bounding box center [509, 200] width 251 height 25
type input "[EMAIL_ADDRESS][DOMAIN_NAME]"
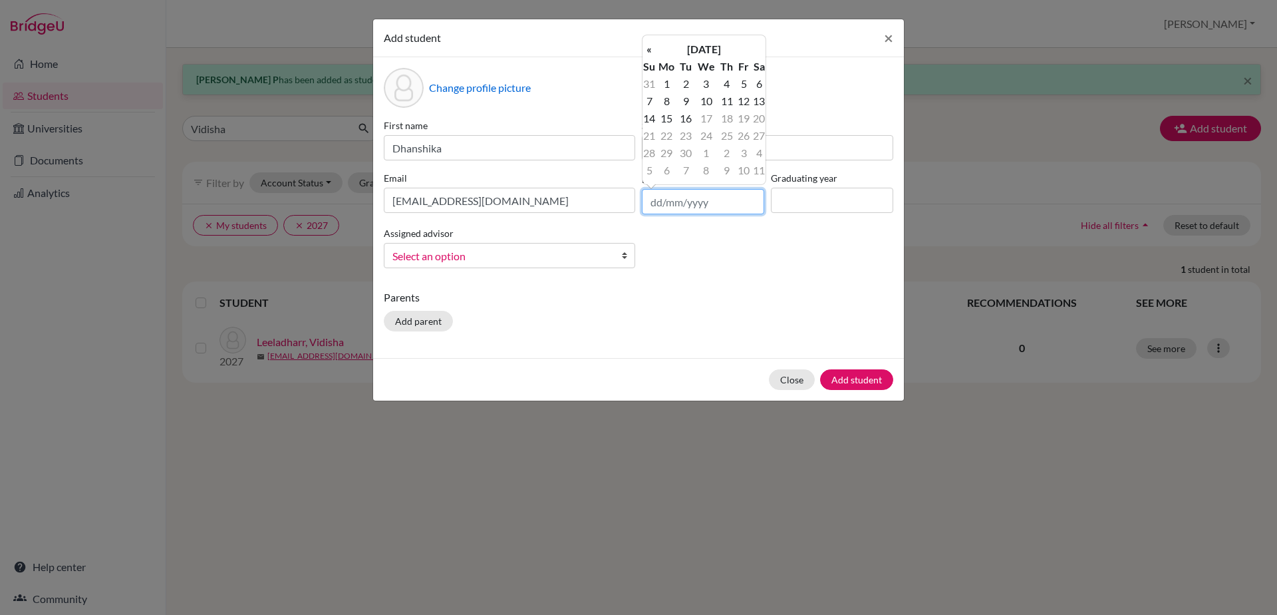
click at [649, 203] on input "text" at bounding box center [703, 201] width 122 height 25
type input "[DATE]"
click at [820, 198] on input at bounding box center [832, 200] width 122 height 25
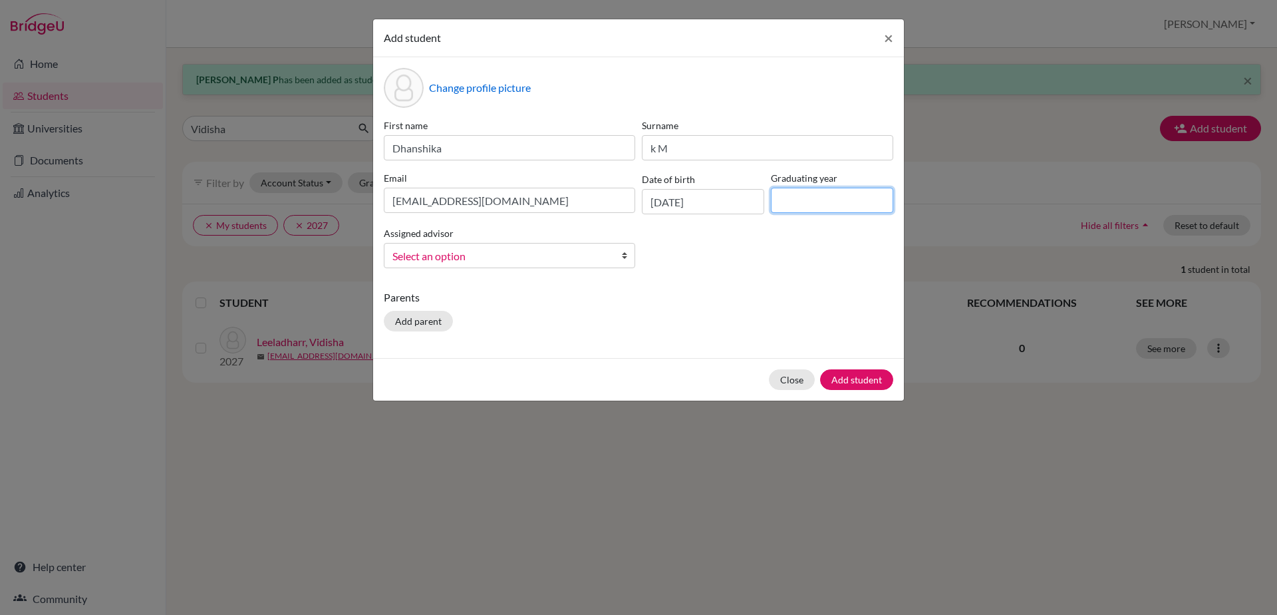
type input "2029"
click at [621, 253] on b at bounding box center [627, 255] width 13 height 24
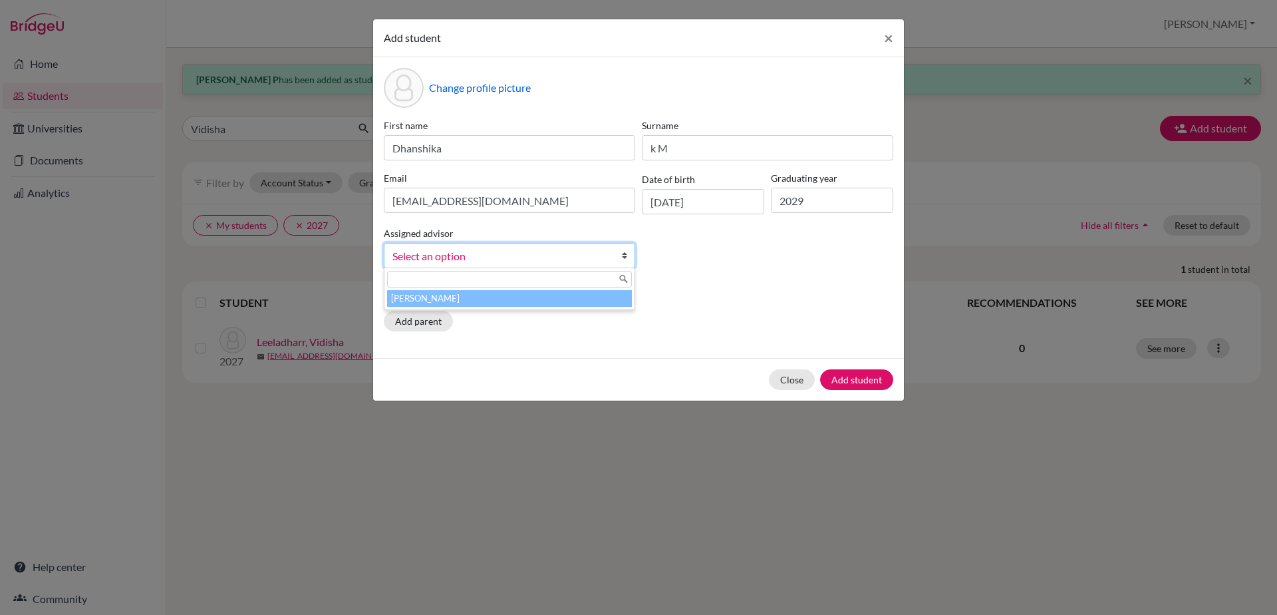
click at [592, 305] on li "[PERSON_NAME]" at bounding box center [509, 298] width 245 height 17
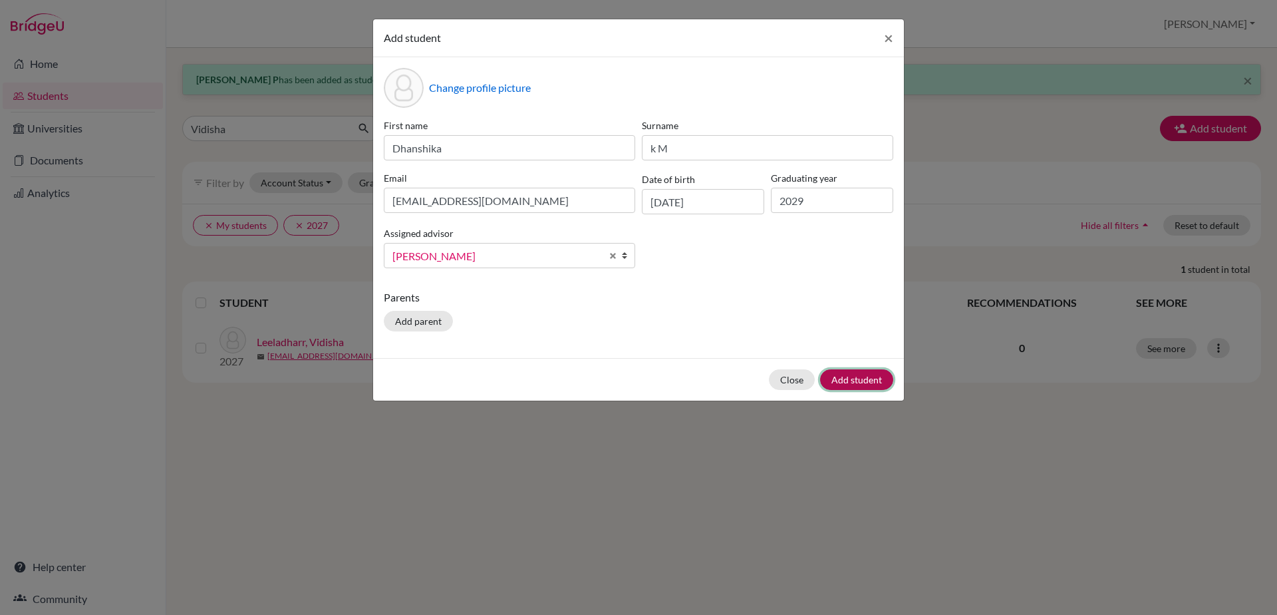
click at [861, 379] on button "Add student" at bounding box center [856, 379] width 73 height 21
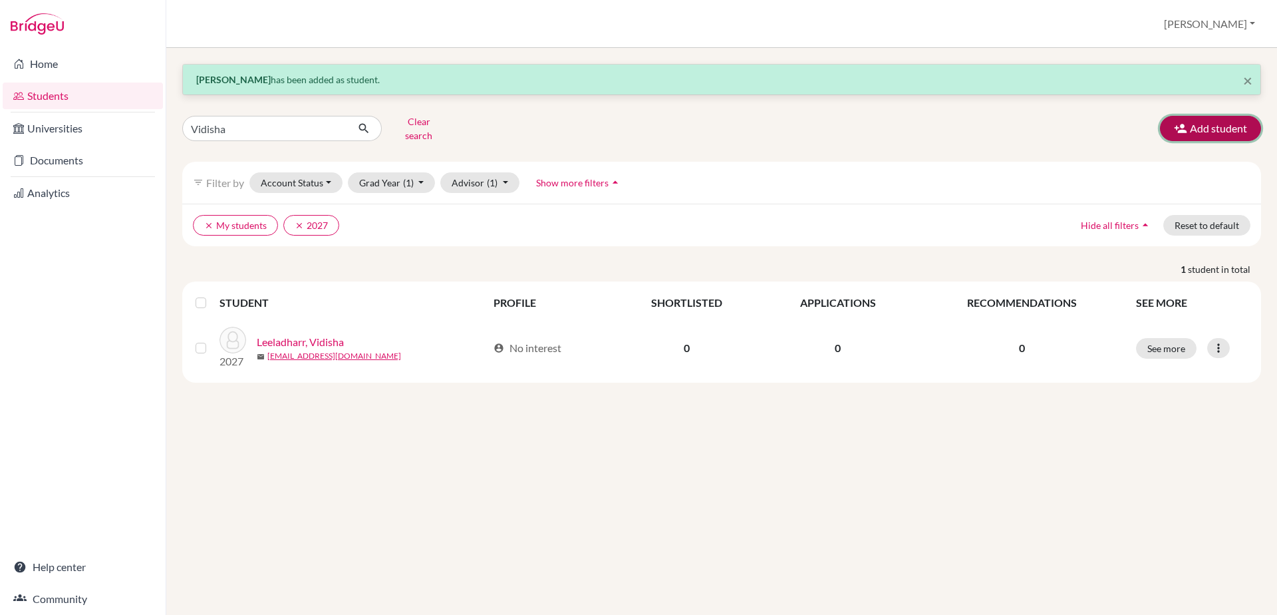
click at [1193, 116] on button "Add student" at bounding box center [1210, 128] width 101 height 25
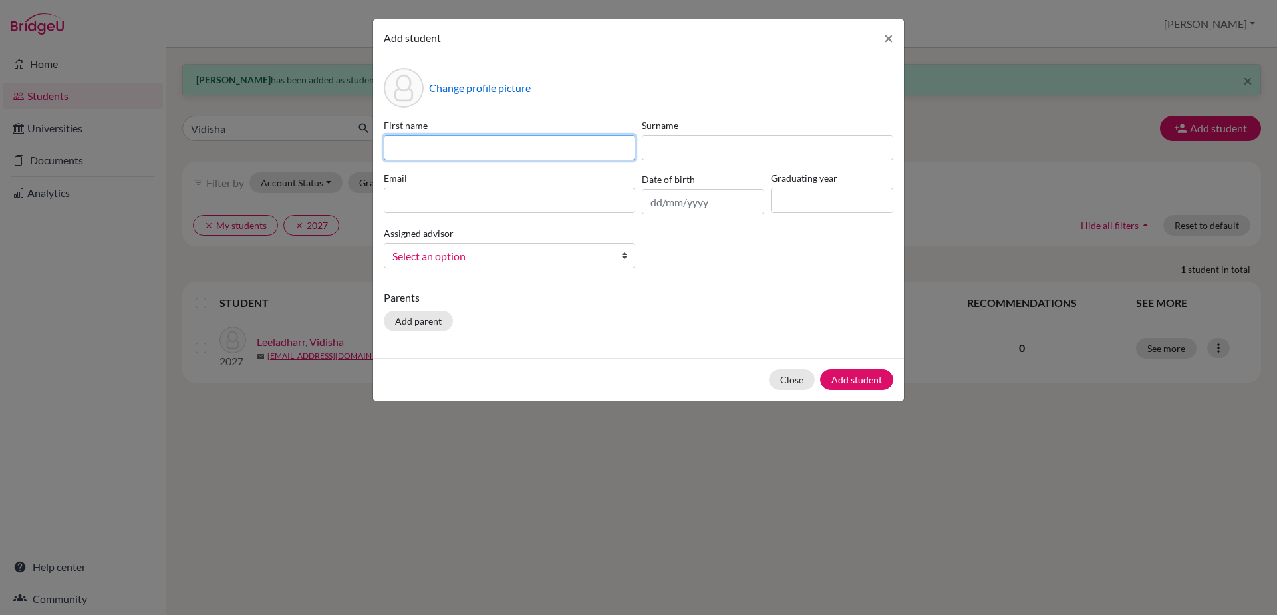
click at [498, 148] on input at bounding box center [509, 147] width 251 height 25
type input "[PERSON_NAME]"
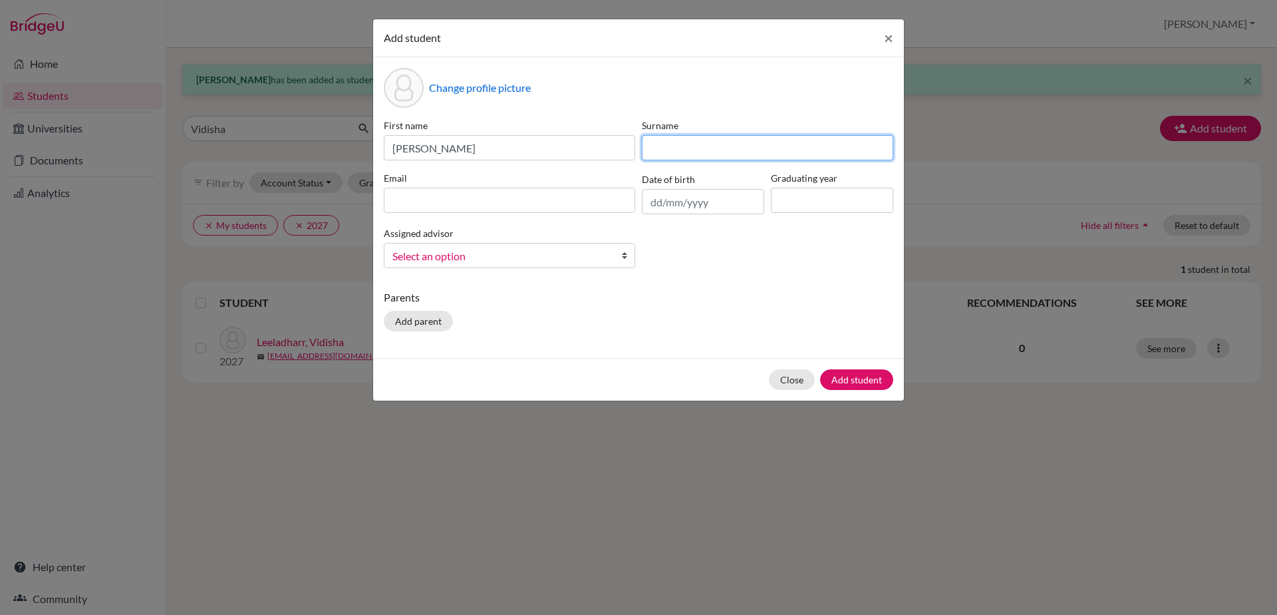
click at [706, 149] on input at bounding box center [767, 147] width 251 height 25
type input "R"
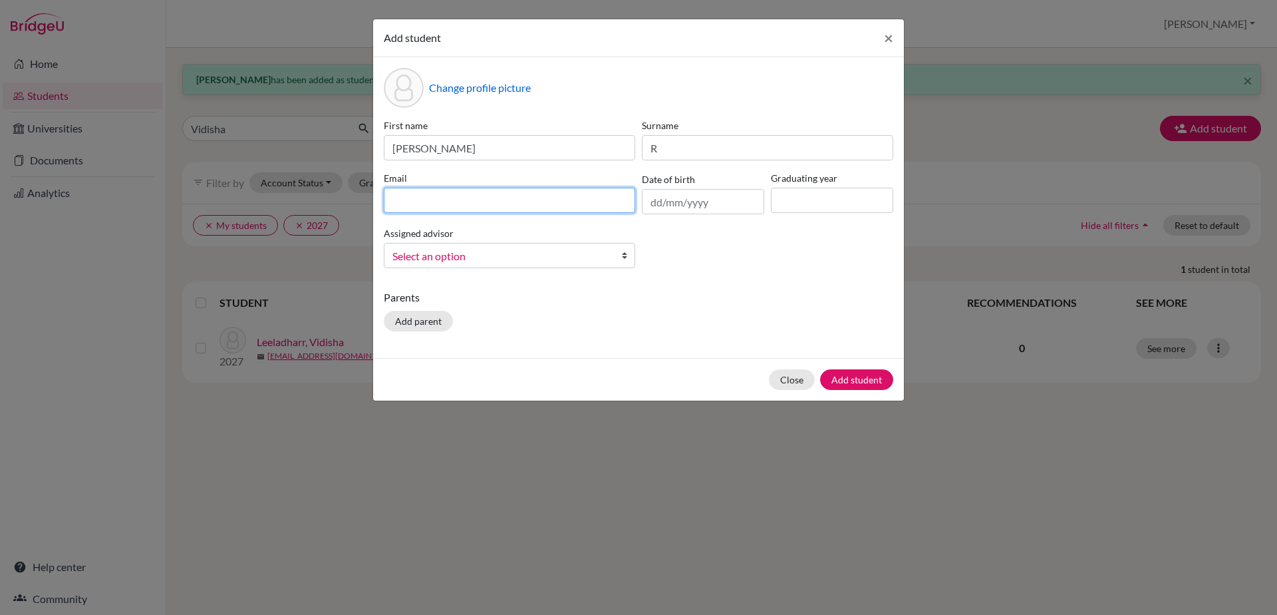
click at [480, 206] on input at bounding box center [509, 200] width 251 height 25
type input "[EMAIL_ADDRESS][DOMAIN_NAME]"
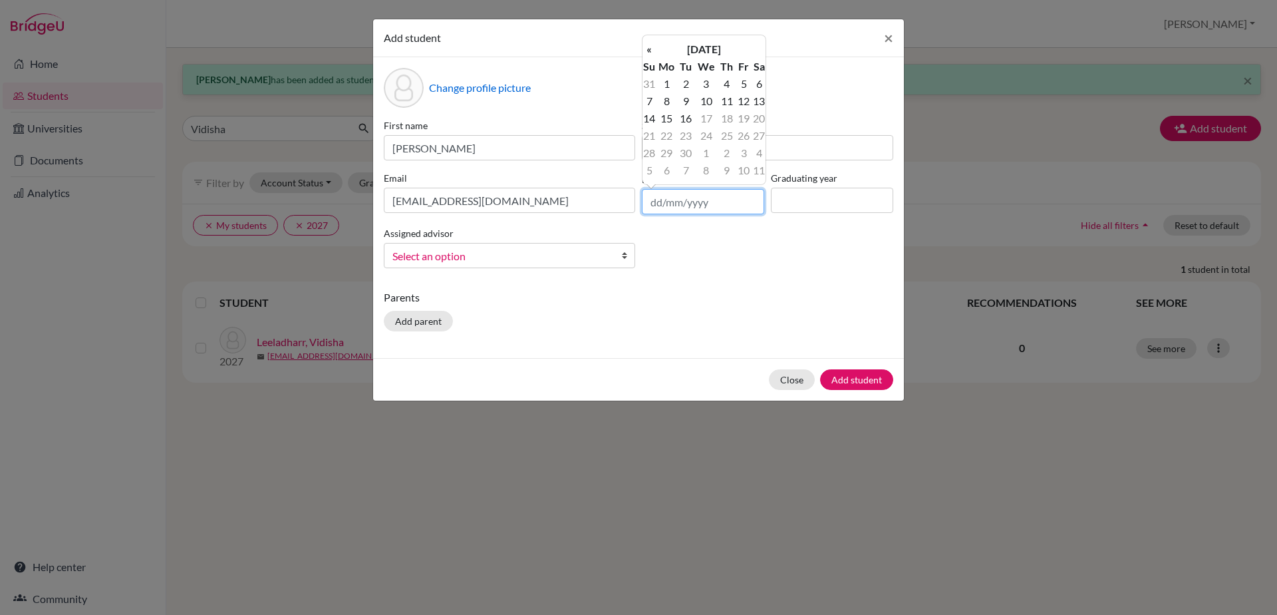
click at [650, 194] on input "text" at bounding box center [703, 201] width 122 height 25
type input "[DATE]"
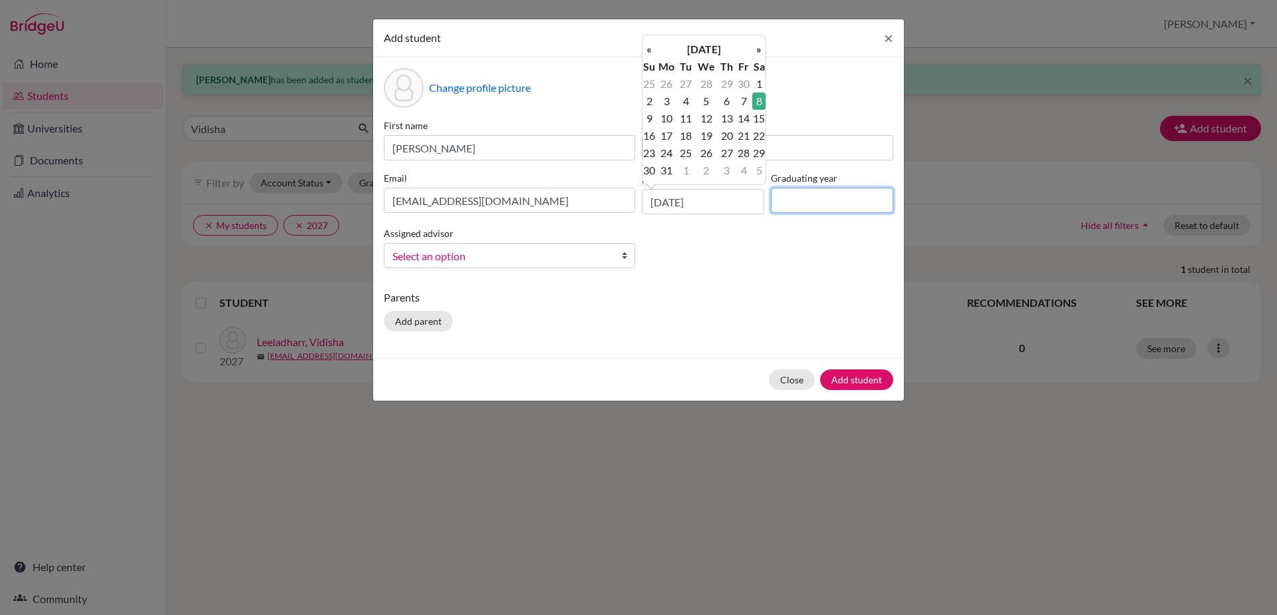
click at [824, 202] on input at bounding box center [832, 200] width 122 height 25
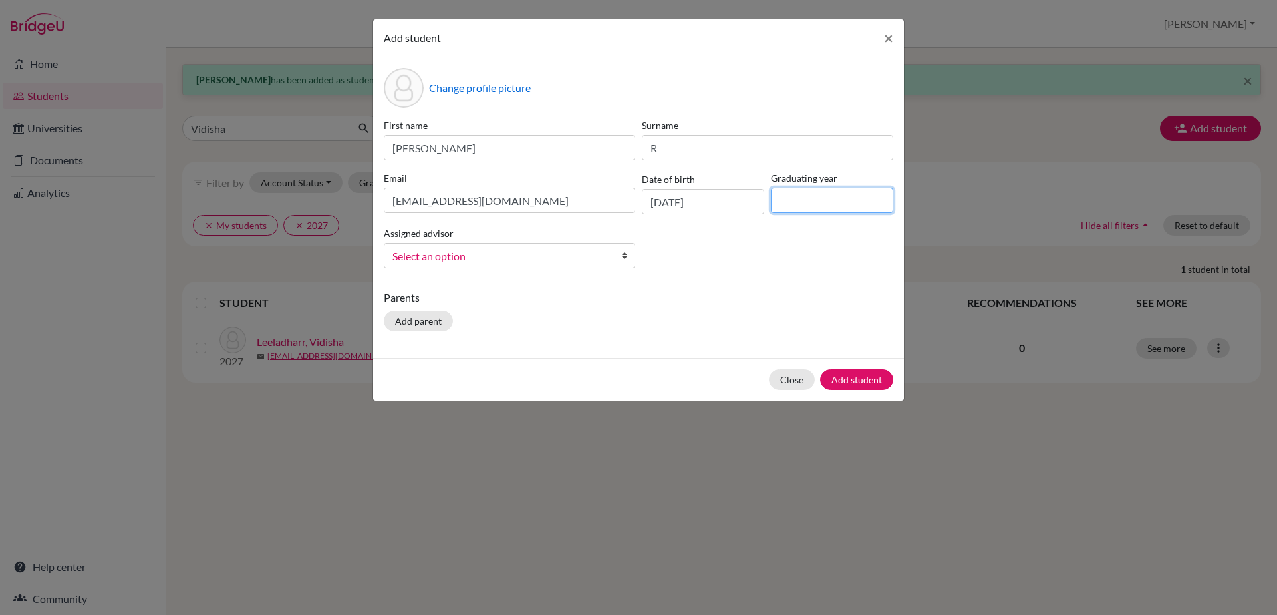
type input "2029"
click at [623, 254] on b at bounding box center [627, 255] width 13 height 24
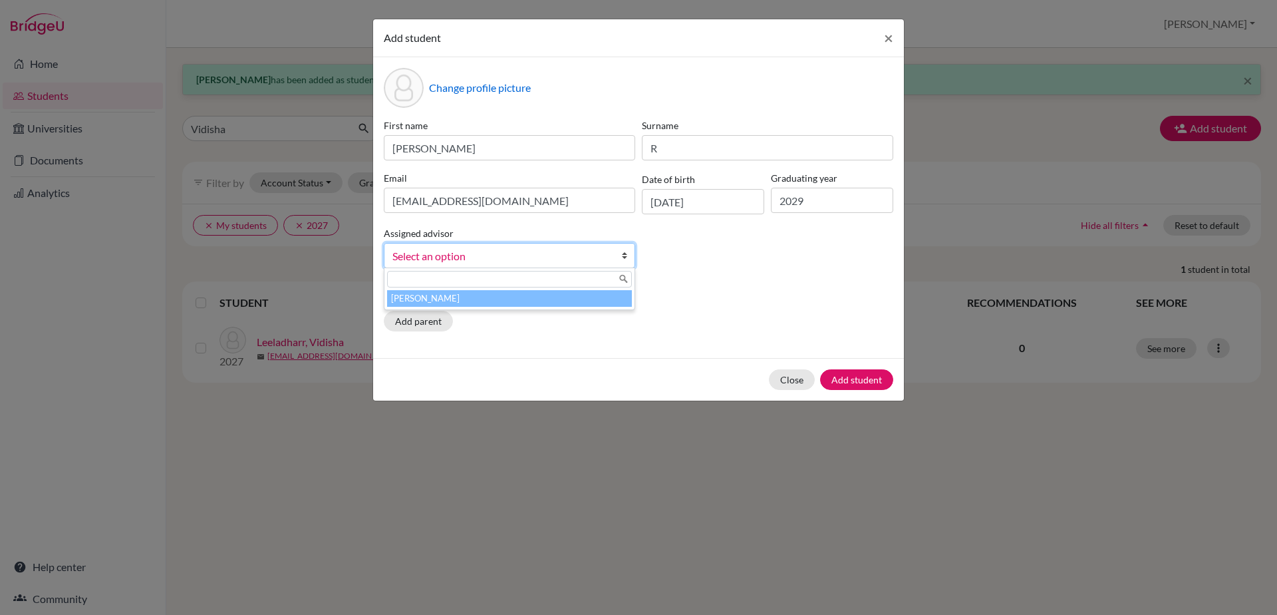
click at [593, 305] on li "[PERSON_NAME]" at bounding box center [509, 298] width 245 height 17
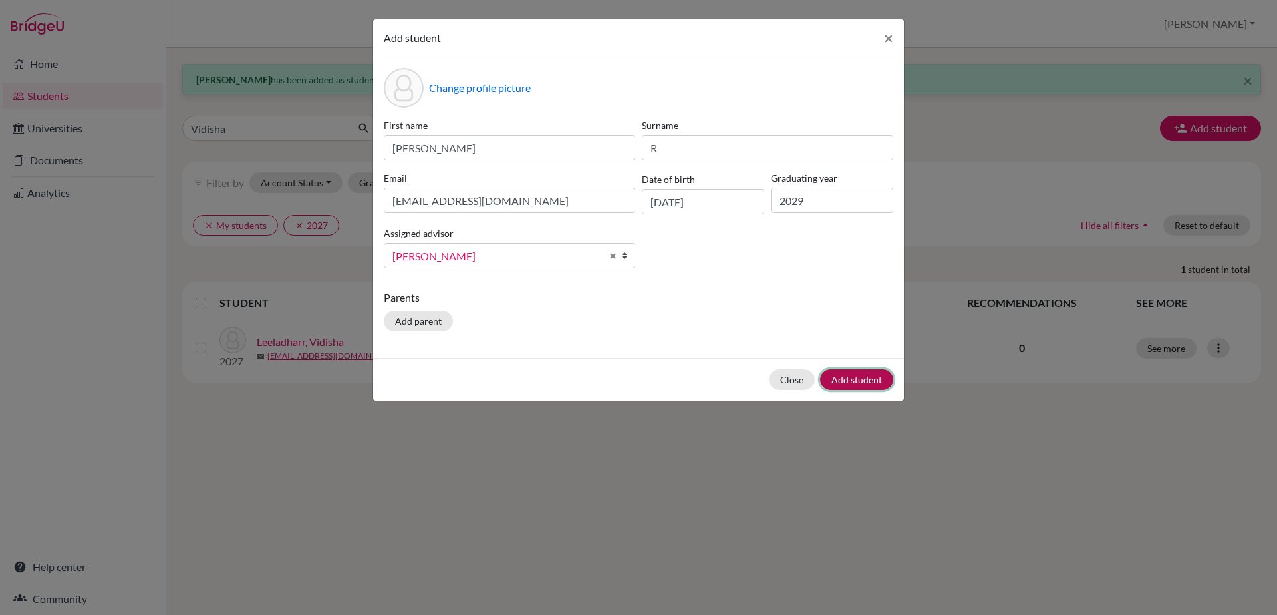
click at [864, 384] on button "Add student" at bounding box center [856, 379] width 73 height 21
